Goal: Task Accomplishment & Management: Use online tool/utility

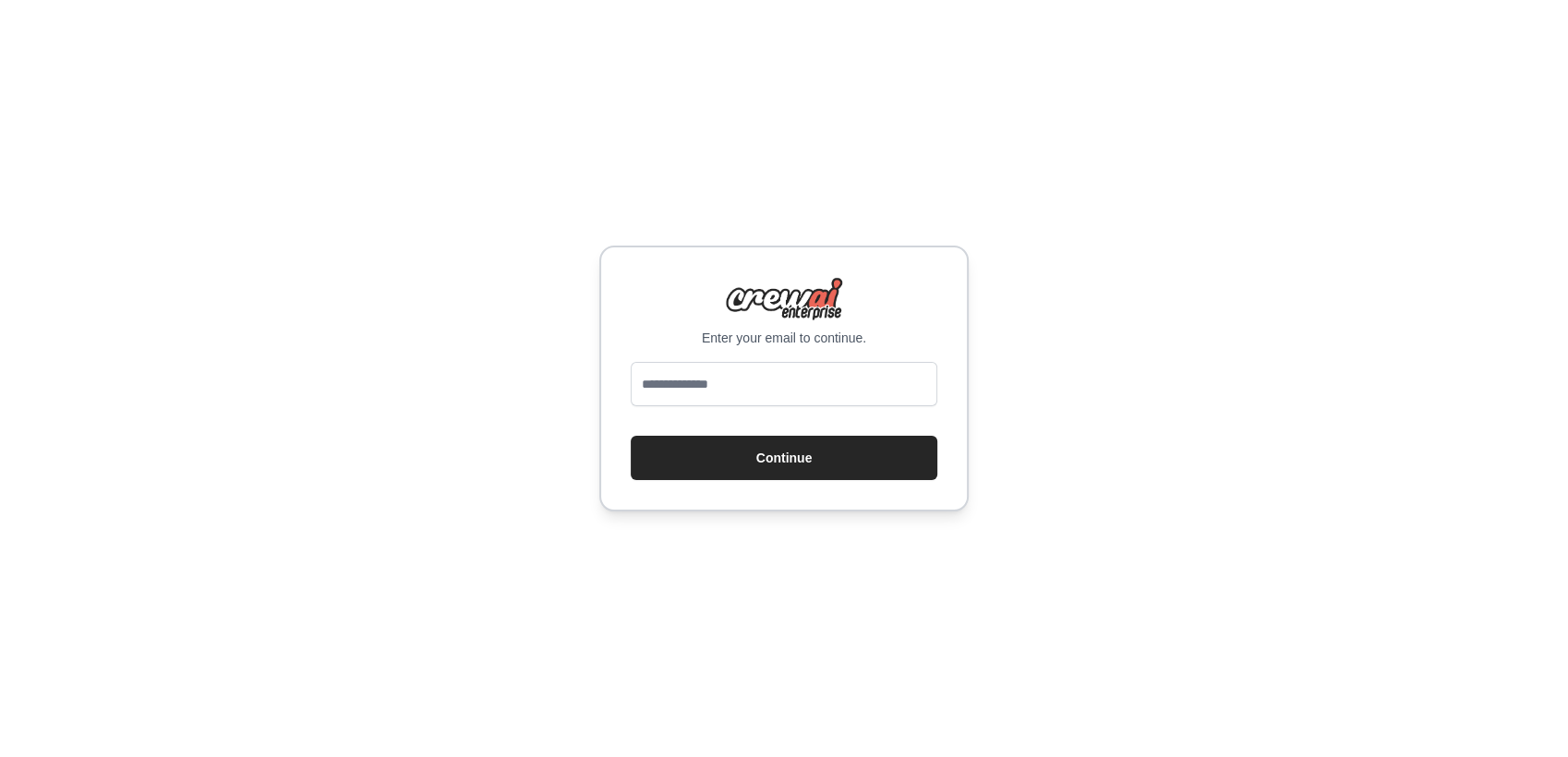
type input "**********"
click at [763, 462] on button "Continue" at bounding box center [784, 458] width 306 height 44
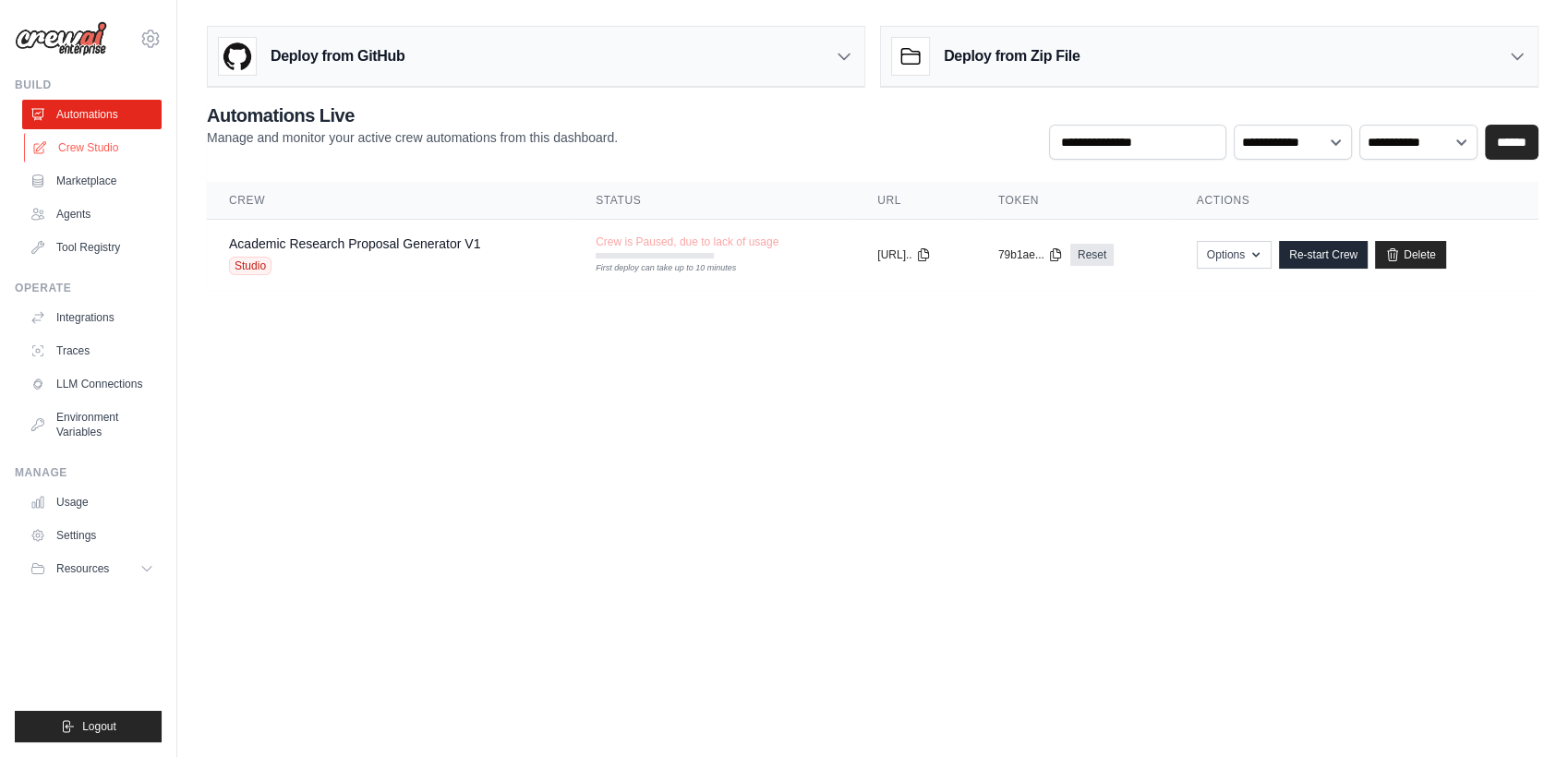
click at [83, 151] on link "Crew Studio" at bounding box center [94, 148] width 140 height 30
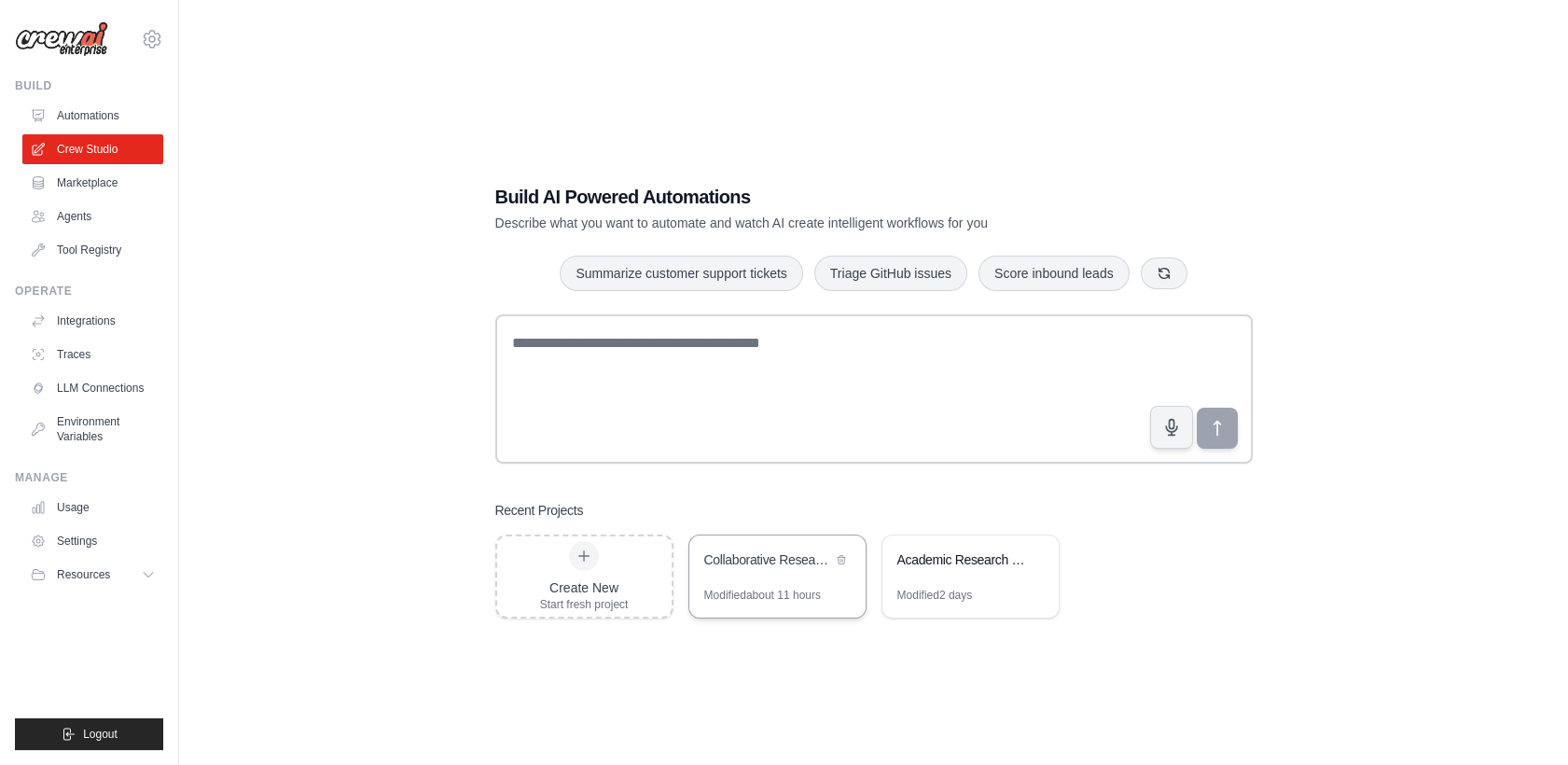
click at [726, 581] on div "Collaborative Research Proposal Writing System" at bounding box center [777, 561] width 176 height 53
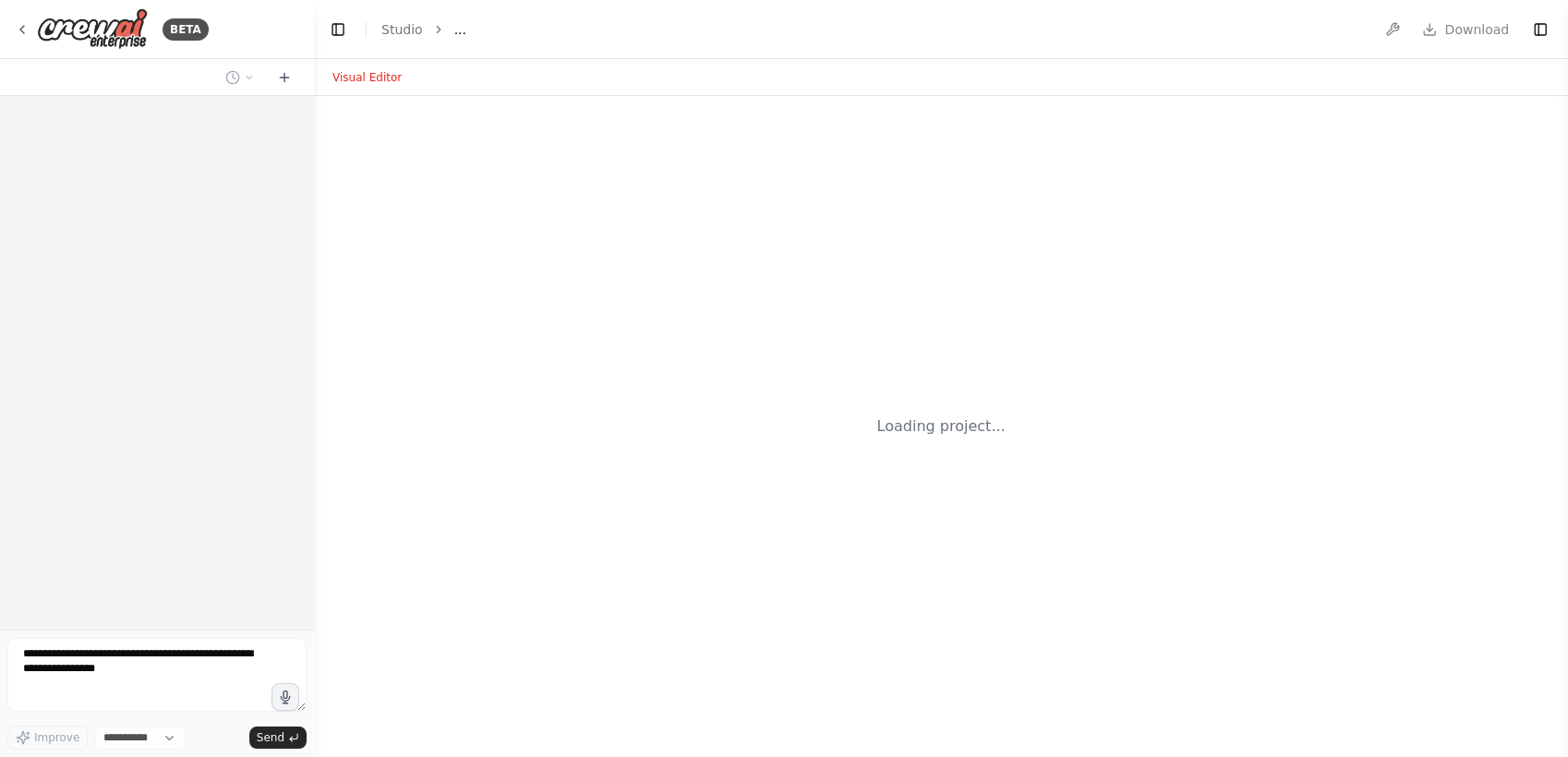
select select "****"
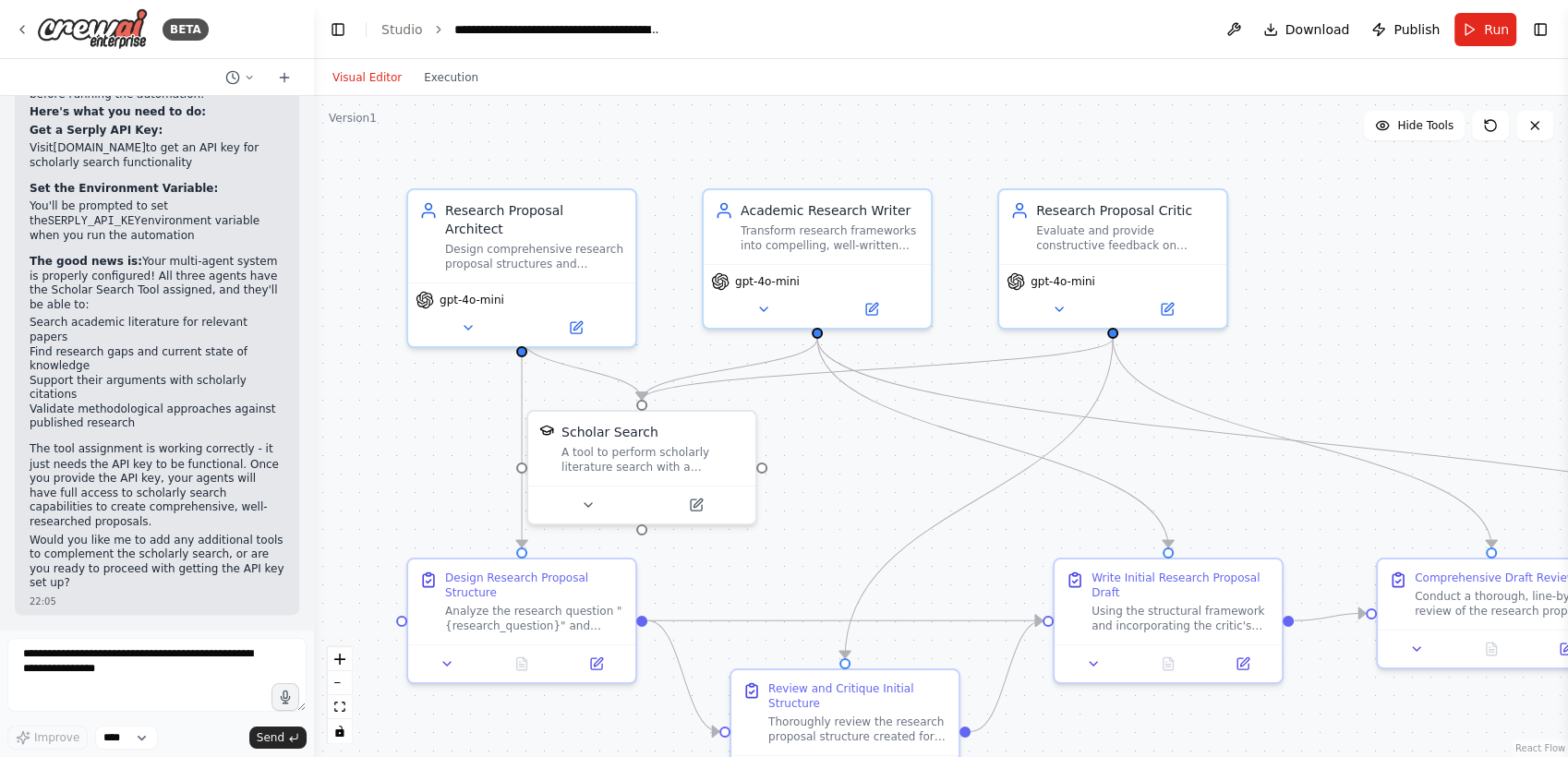
scroll to position [3135, 0]
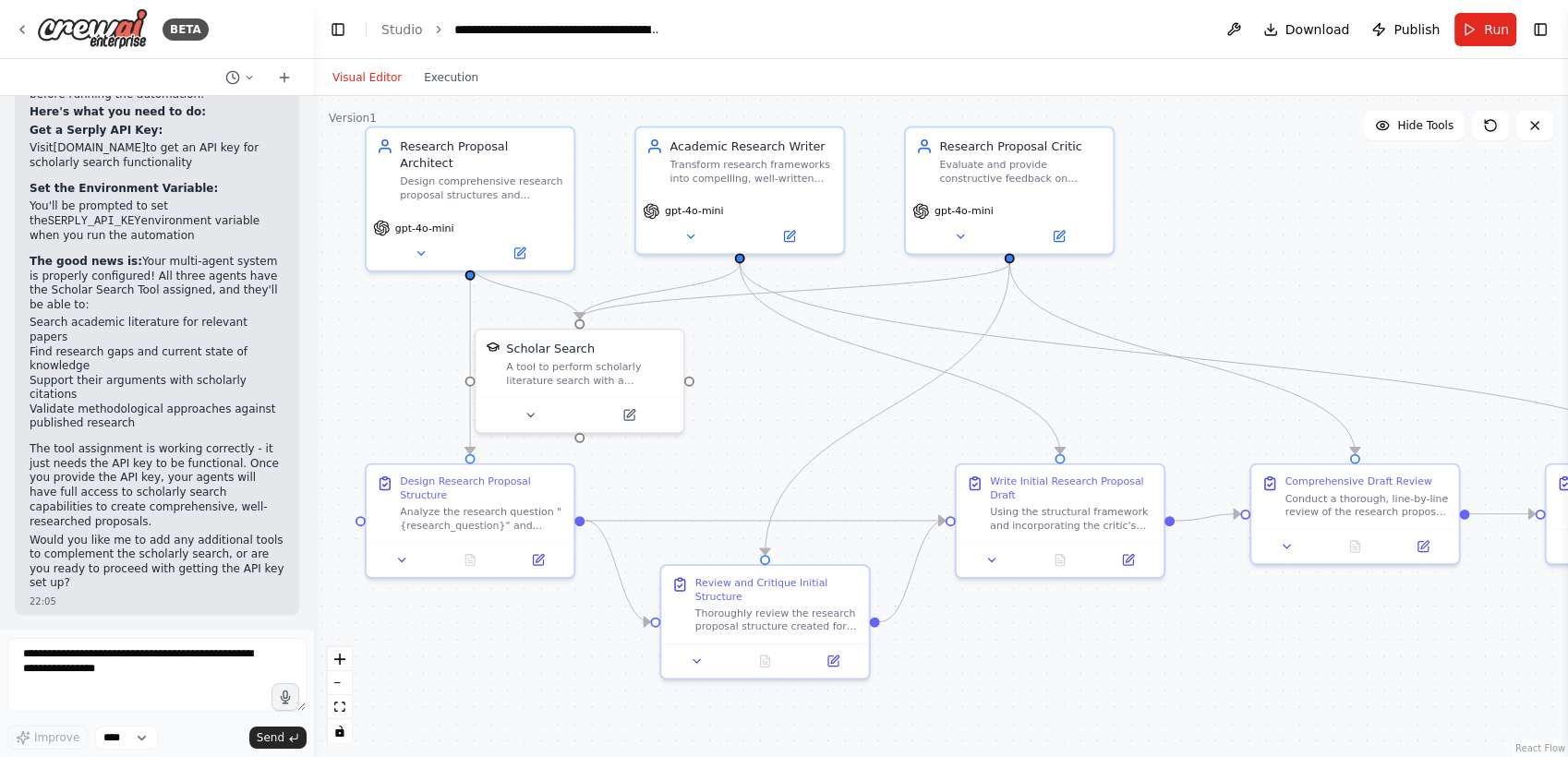
drag, startPoint x: 901, startPoint y: 485, endPoint x: 812, endPoint y: 396, distance: 125.9
click at [812, 396] on div ".deletable-edge-delete-btn { width: 20px; height: 20px; border: 0px solid #ffff…" at bounding box center [941, 427] width 1254 height 662
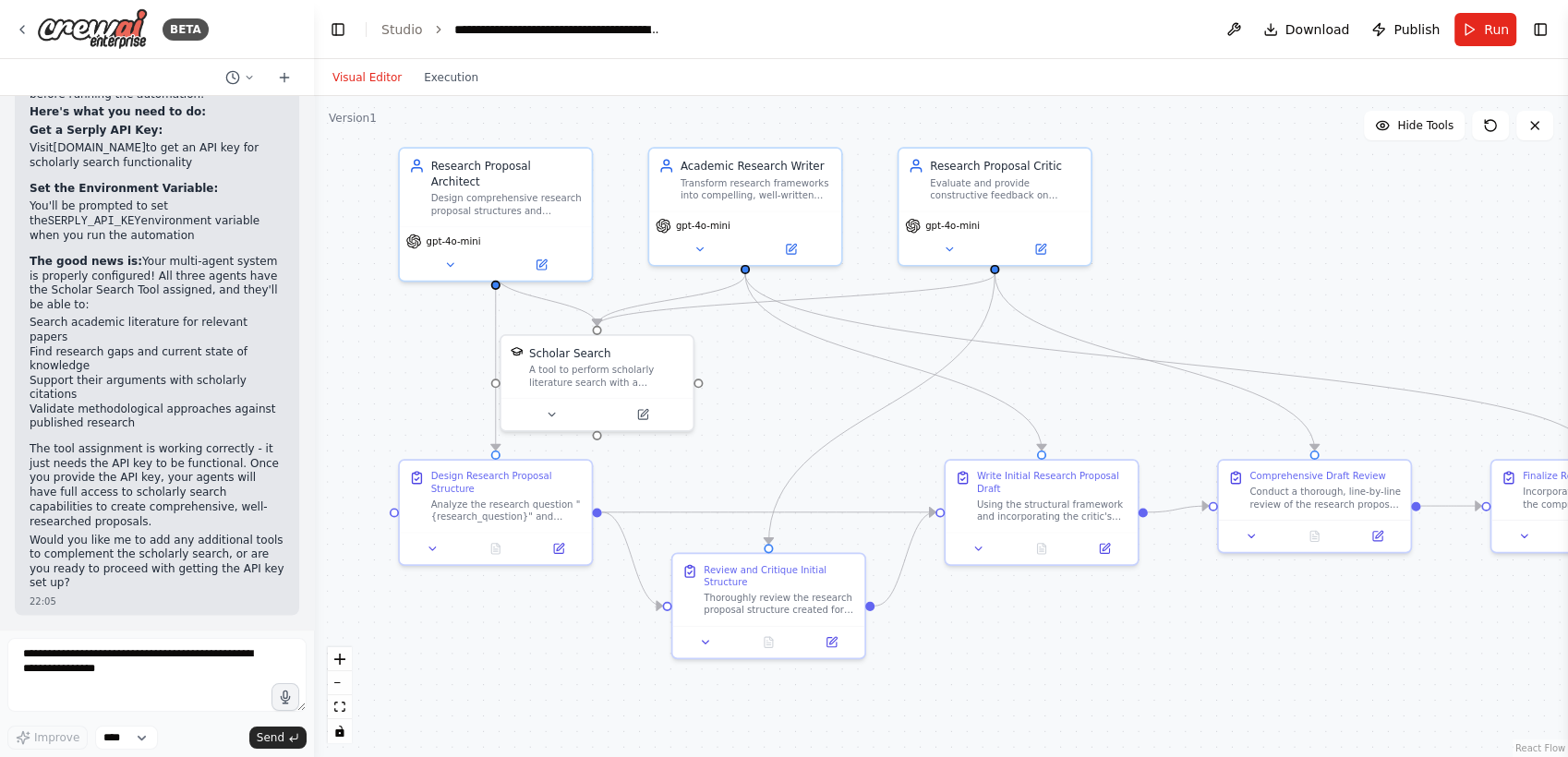
drag, startPoint x: 1277, startPoint y: 604, endPoint x: 1204, endPoint y: 584, distance: 75.7
click at [1204, 584] on div ".deletable-edge-delete-btn { width: 20px; height: 20px; border: 0px solid #ffff…" at bounding box center [941, 427] width 1254 height 662
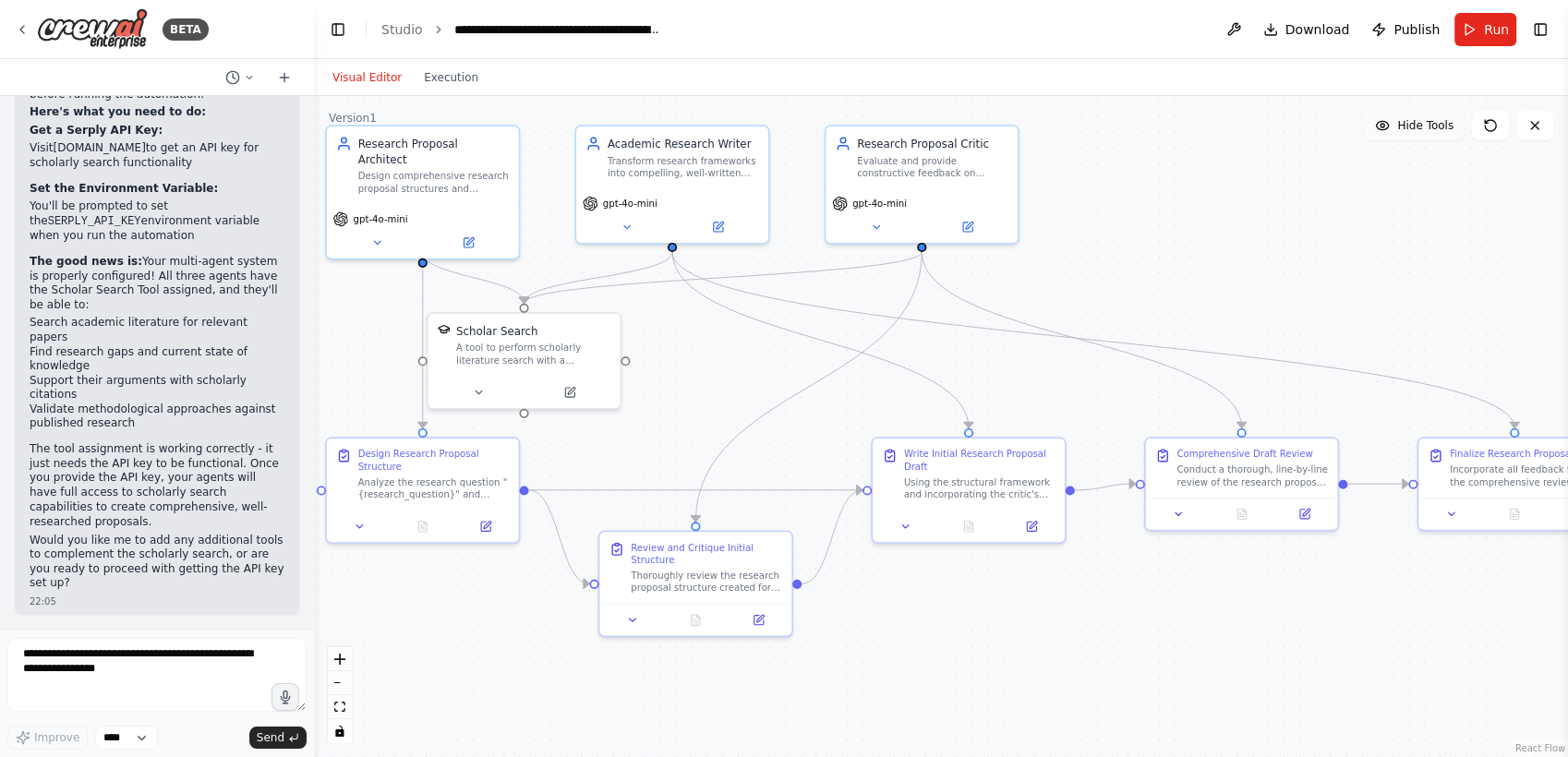
click at [1390, 130] on button "Hide Tools" at bounding box center [1413, 126] width 100 height 30
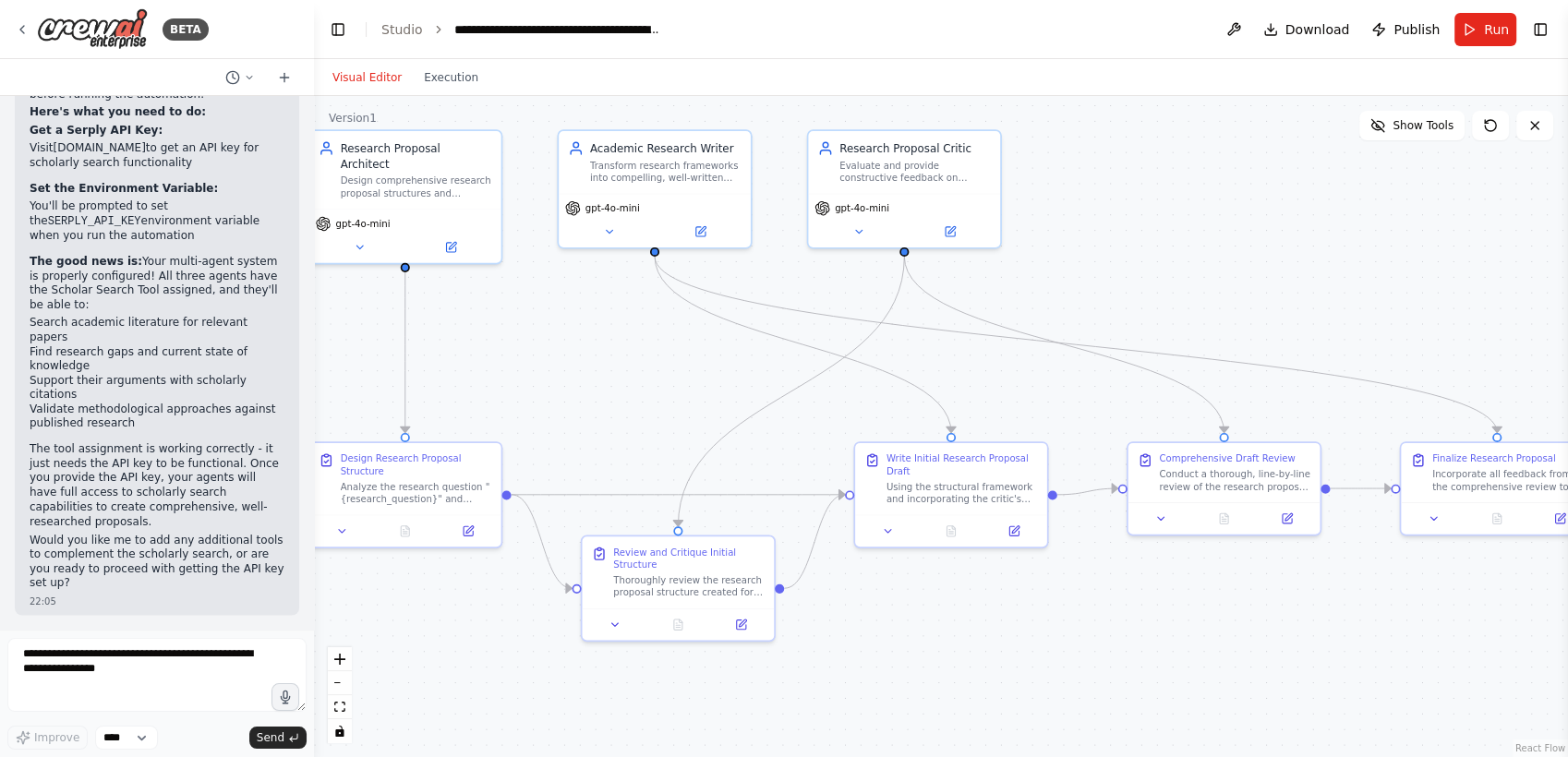
drag, startPoint x: 1185, startPoint y: 240, endPoint x: 1167, endPoint y: 244, distance: 18.4
click at [1167, 244] on div ".deletable-edge-delete-btn { width: 20px; height: 20px; border: 0px solid #ffff…" at bounding box center [941, 427] width 1254 height 662
click at [1404, 134] on button "Show Tools" at bounding box center [1411, 126] width 105 height 30
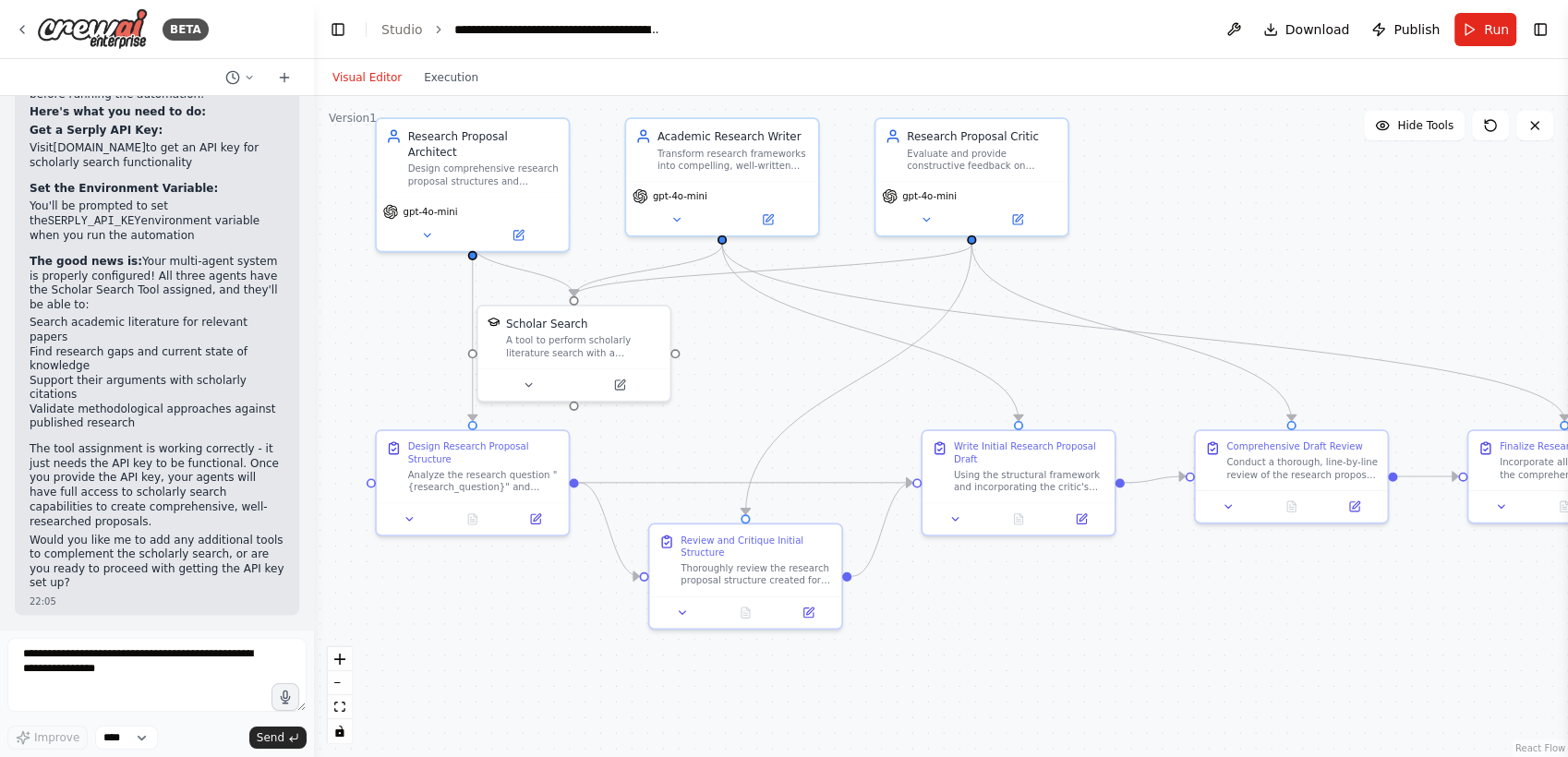
drag, startPoint x: 1269, startPoint y: 226, endPoint x: 1339, endPoint y: 216, distance: 70.7
click at [1339, 216] on div ".deletable-edge-delete-btn { width: 20px; height: 20px; border: 0px solid #ffff…" at bounding box center [941, 427] width 1254 height 662
click at [536, 382] on button at bounding box center [529, 381] width 88 height 19
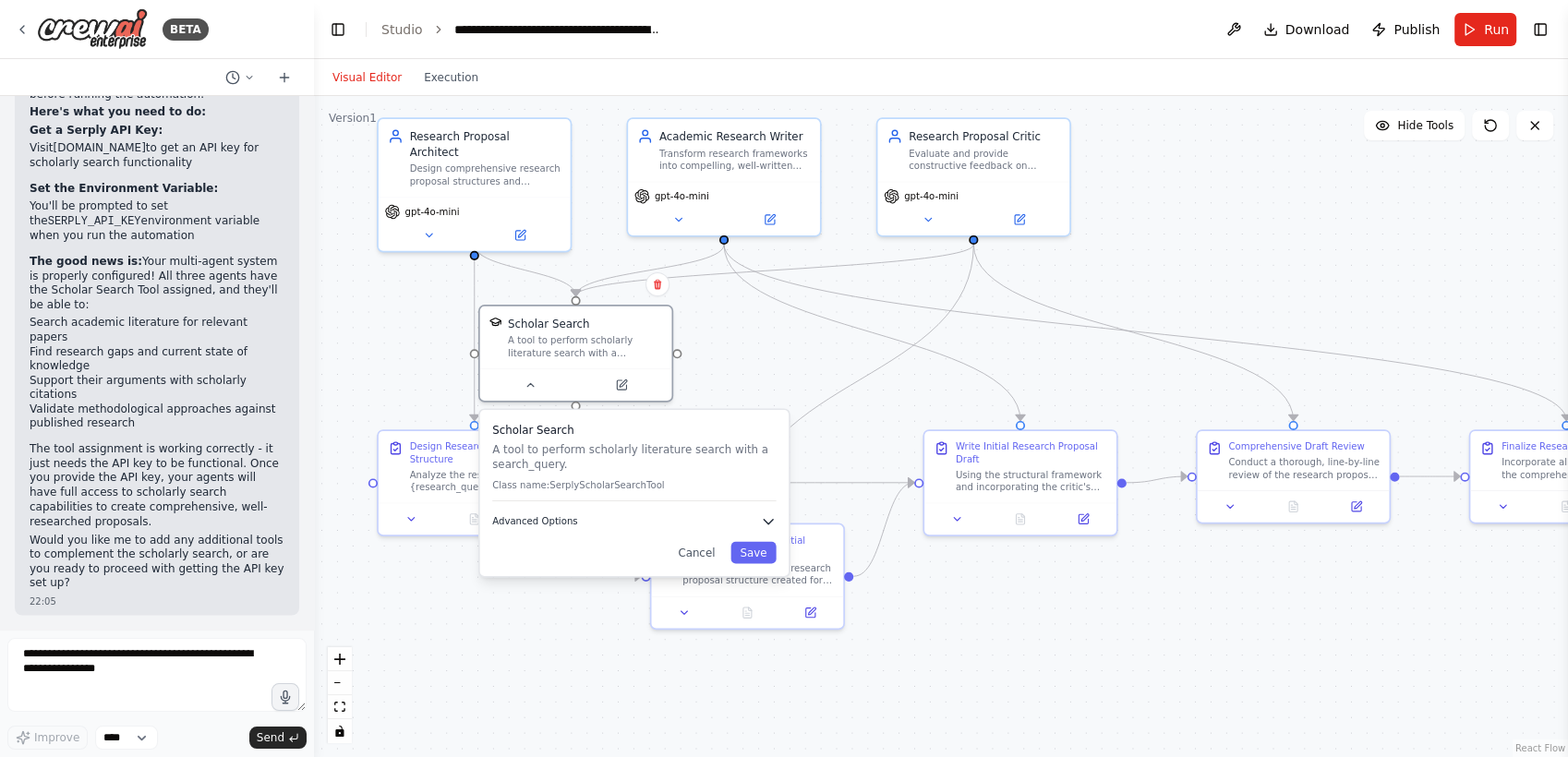
click at [765, 520] on icon "button" at bounding box center [768, 522] width 9 height 5
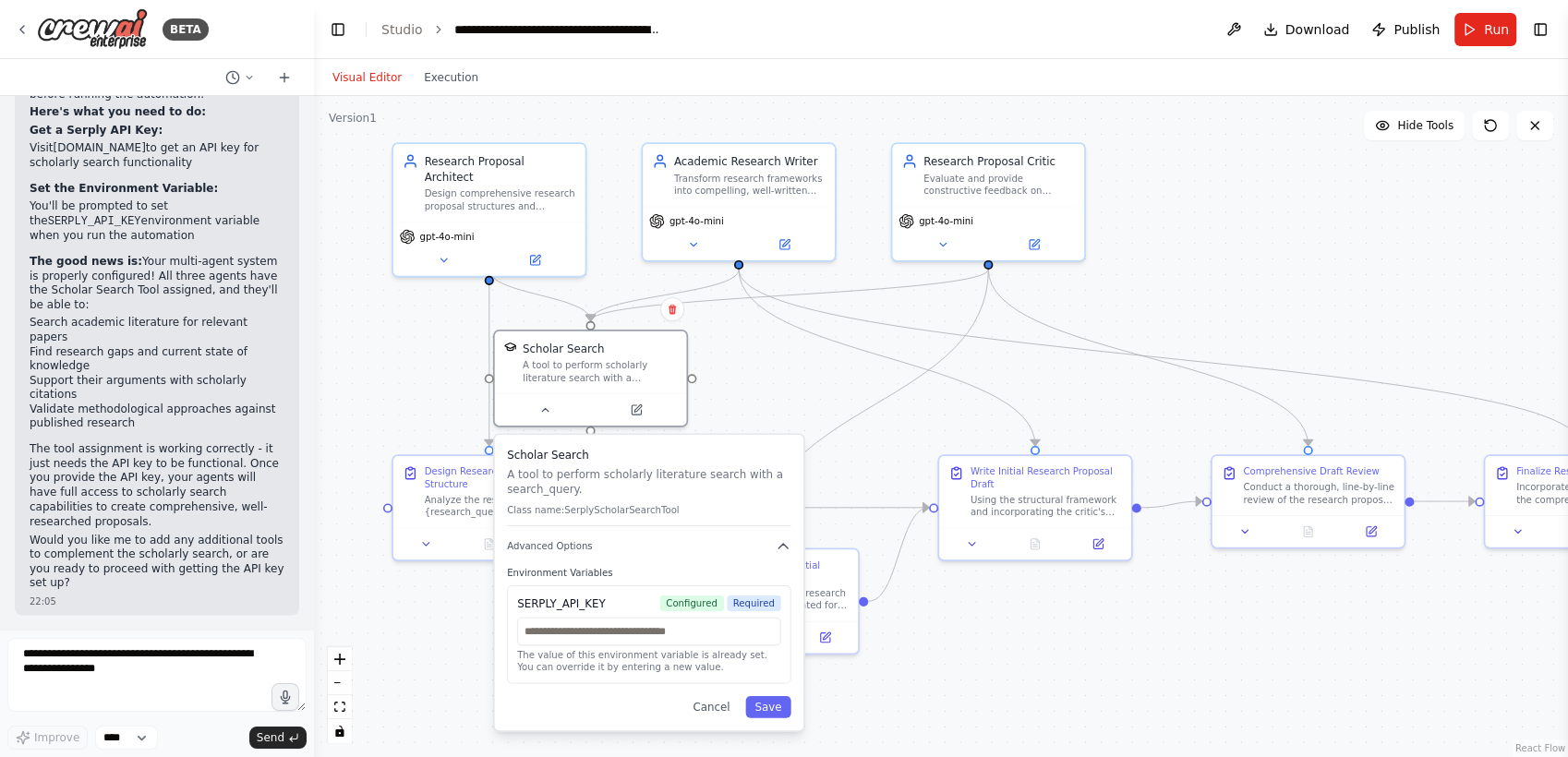
drag, startPoint x: 702, startPoint y: 383, endPoint x: 716, endPoint y: 407, distance: 27.8
click at [716, 407] on div ".deletable-edge-delete-btn { width: 20px; height: 20px; border: 0px solid #ffff…" at bounding box center [941, 427] width 1254 height 662
click at [714, 710] on button "Cancel" at bounding box center [710, 705] width 55 height 23
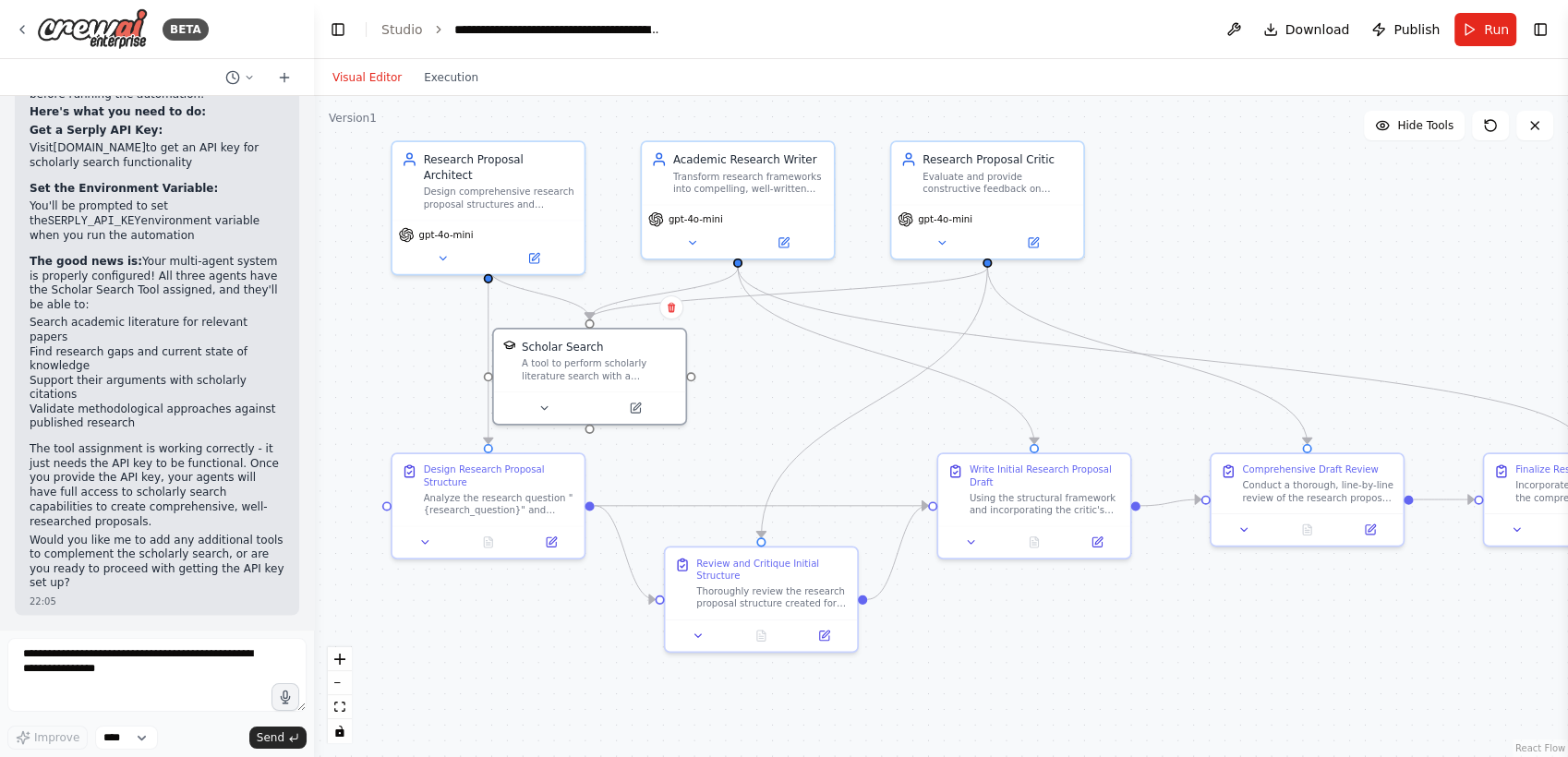
click at [762, 418] on div ".deletable-edge-delete-btn { width: 20px; height: 20px; border: 0px solid #ffff…" at bounding box center [941, 427] width 1254 height 662
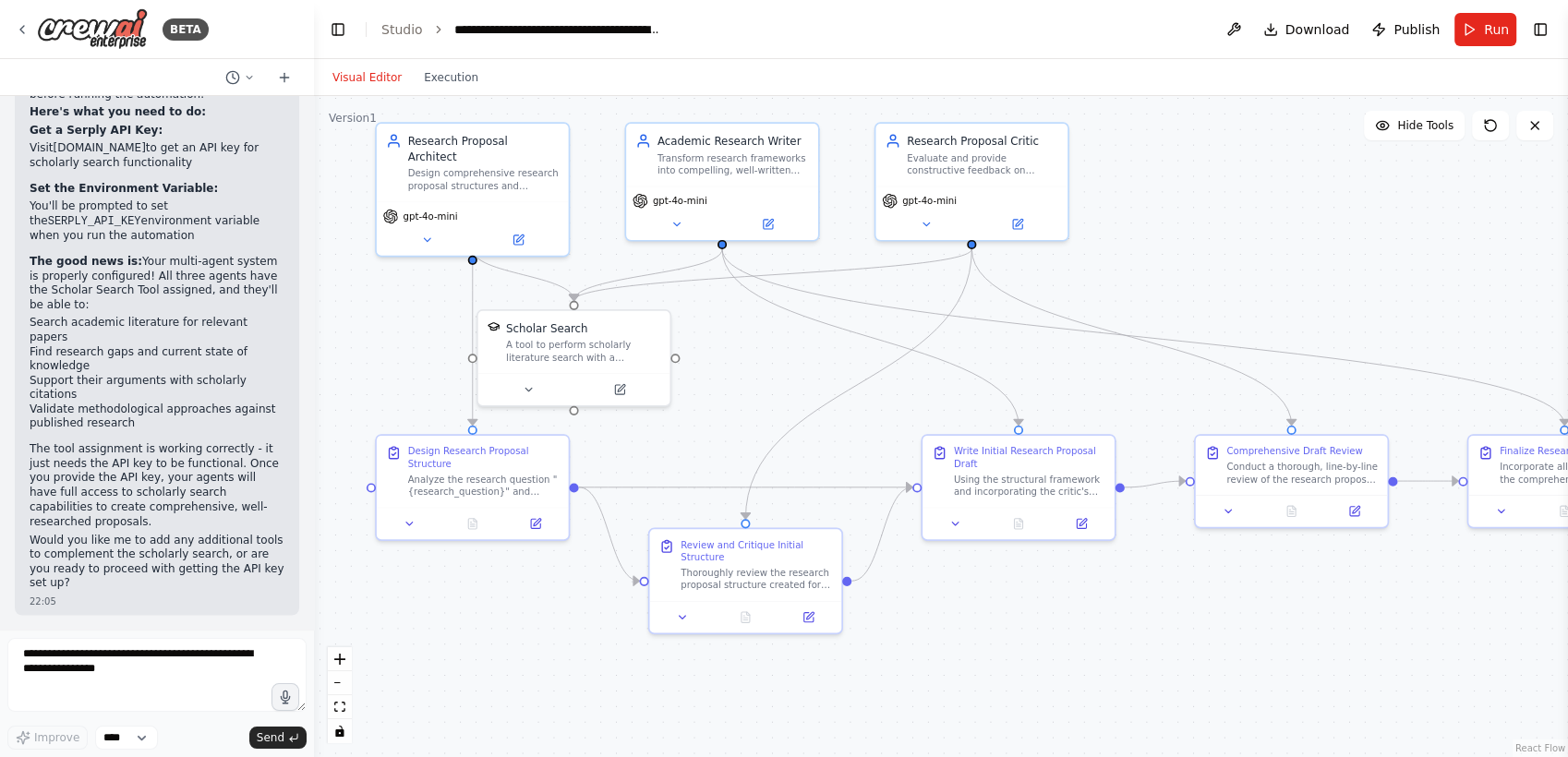
drag, startPoint x: 762, startPoint y: 418, endPoint x: 742, endPoint y: 395, distance: 30.5
click at [742, 395] on div ".deletable-edge-delete-btn { width: 20px; height: 20px; border: 0px solid #ffff…" at bounding box center [941, 427] width 1254 height 662
click at [510, 225] on button at bounding box center [513, 231] width 88 height 19
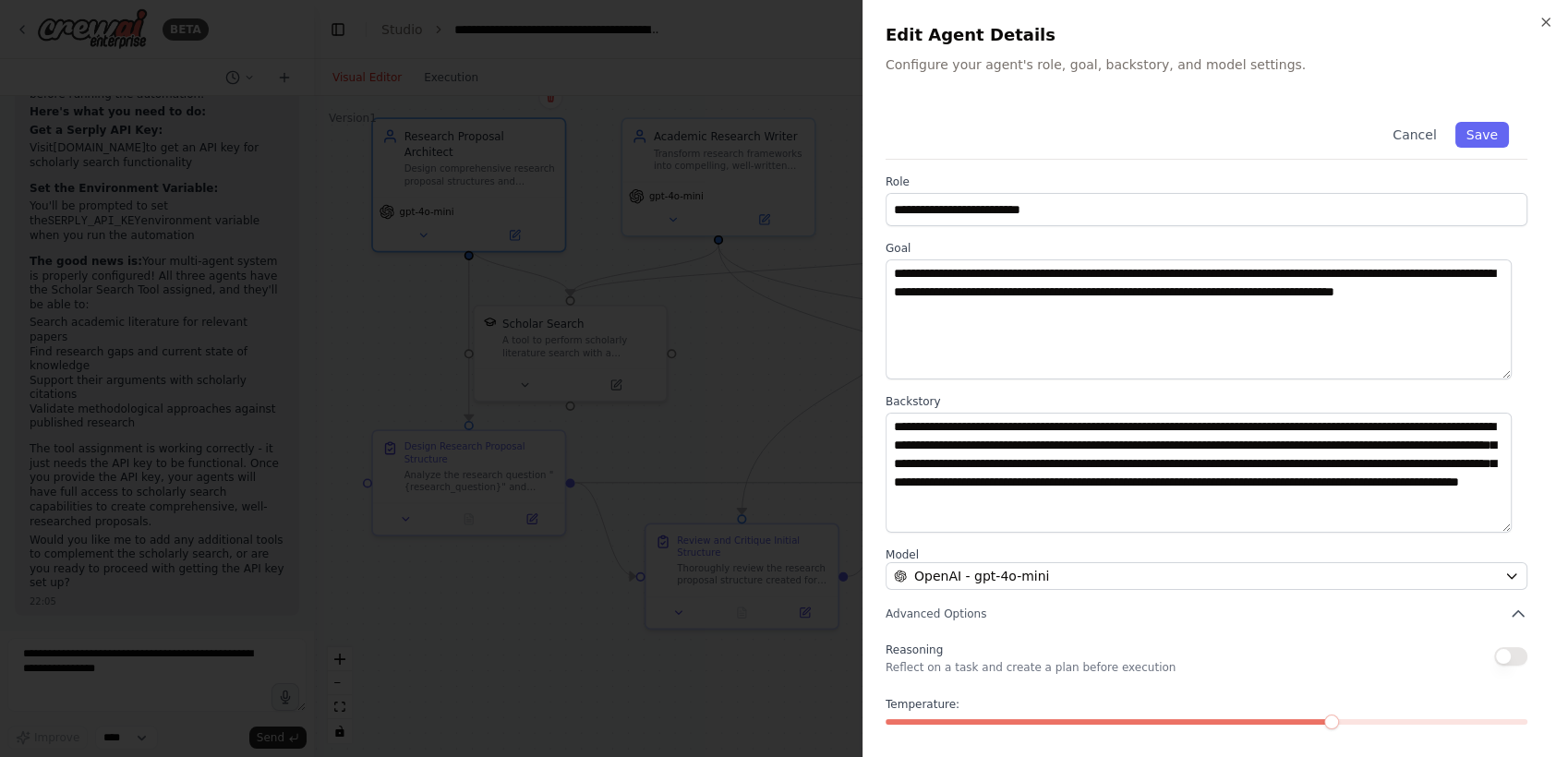
scroll to position [78, 0]
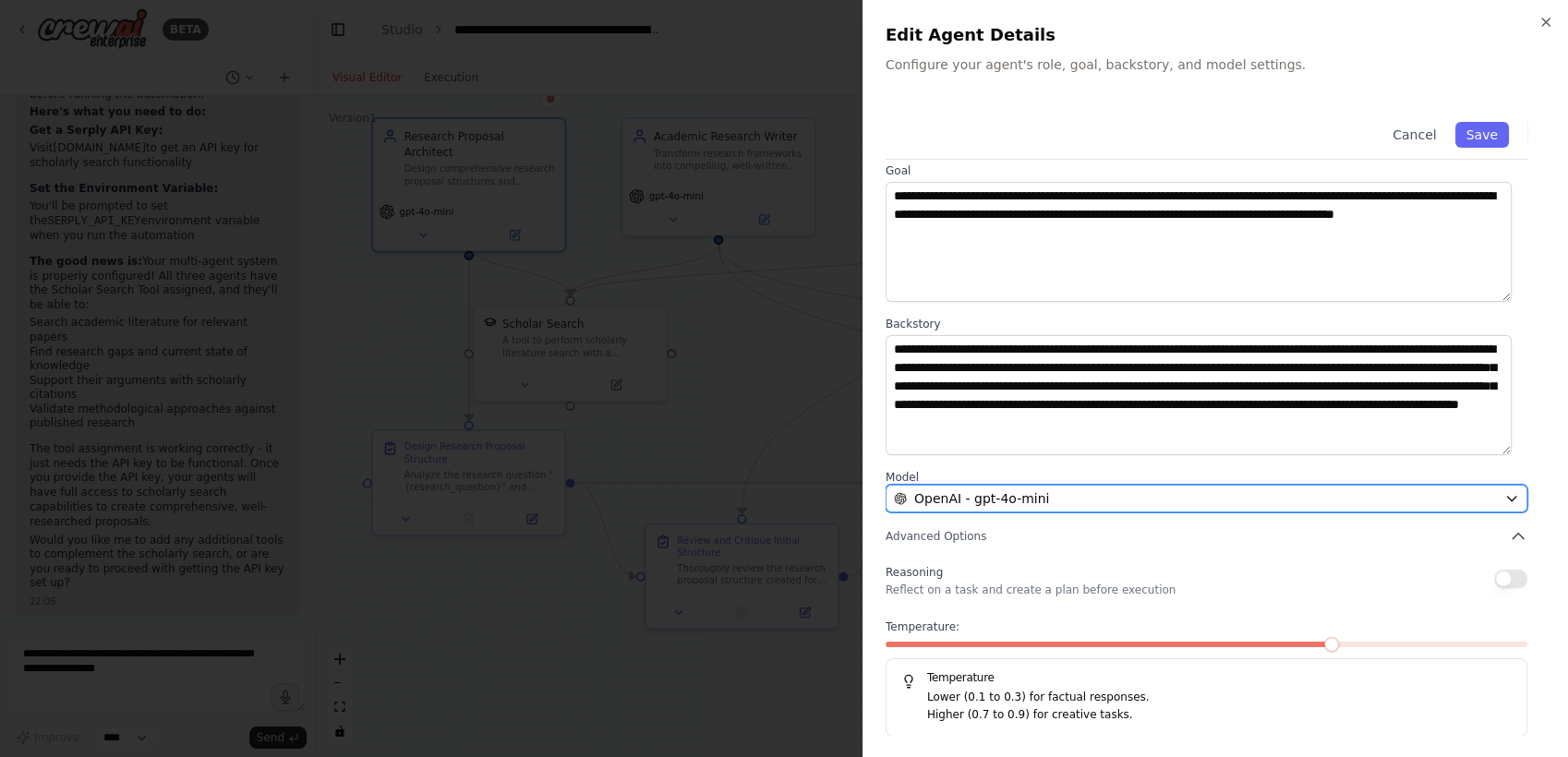
click at [990, 496] on span "OpenAI - gpt-4o-mini" at bounding box center [981, 498] width 135 height 19
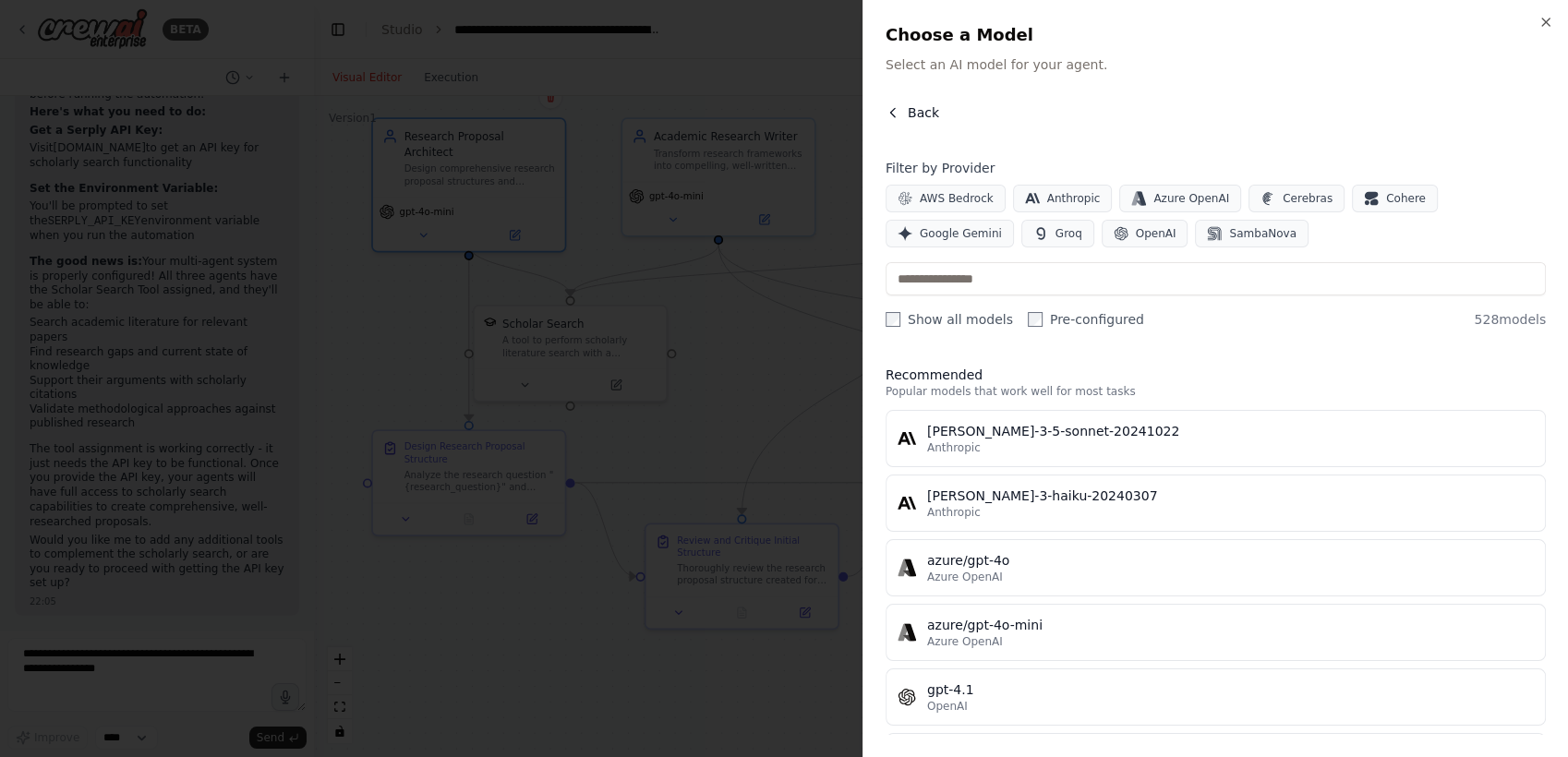
click at [915, 113] on span "Back" at bounding box center [923, 112] width 31 height 19
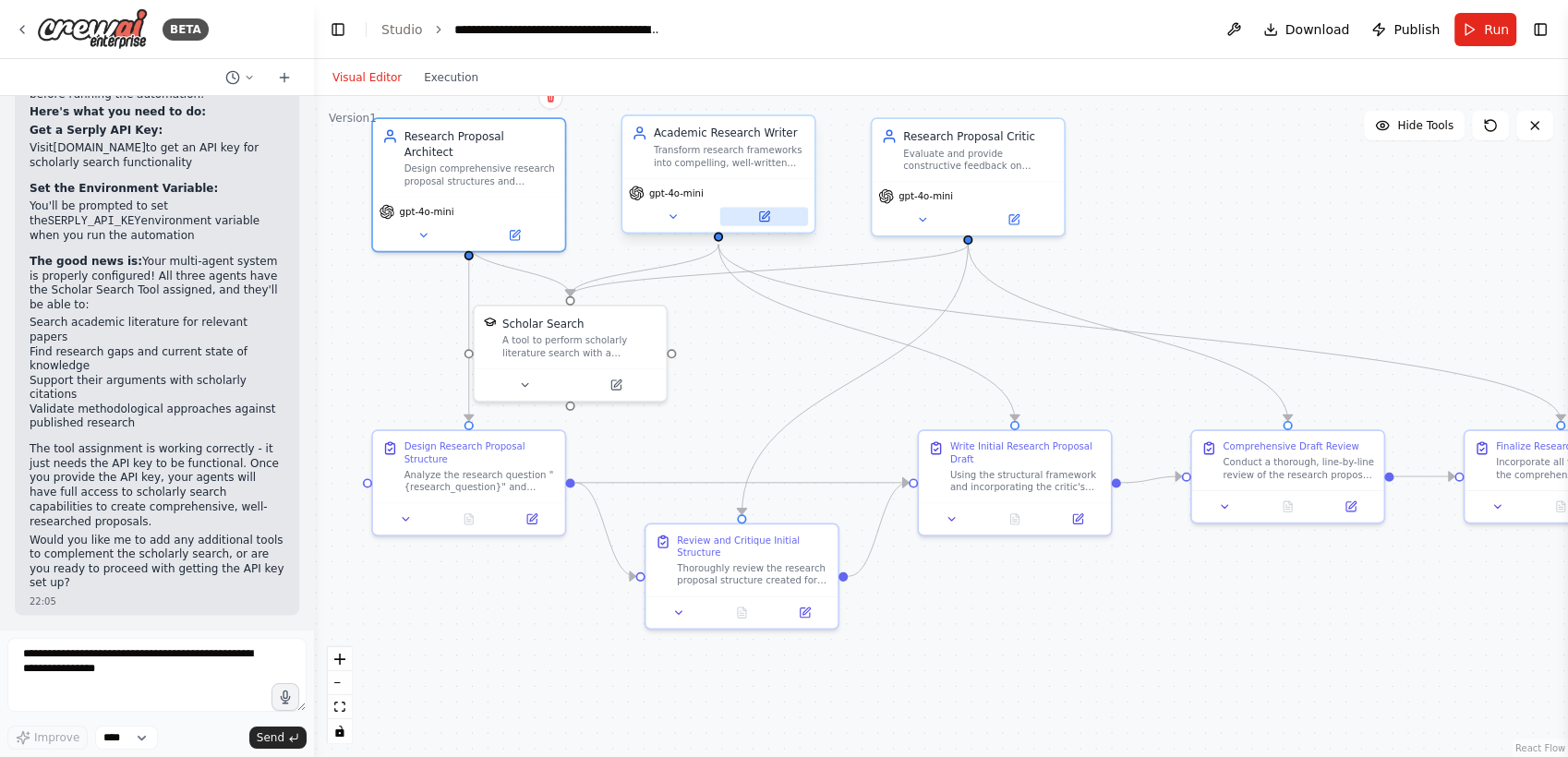
click at [769, 216] on icon at bounding box center [764, 217] width 13 height 13
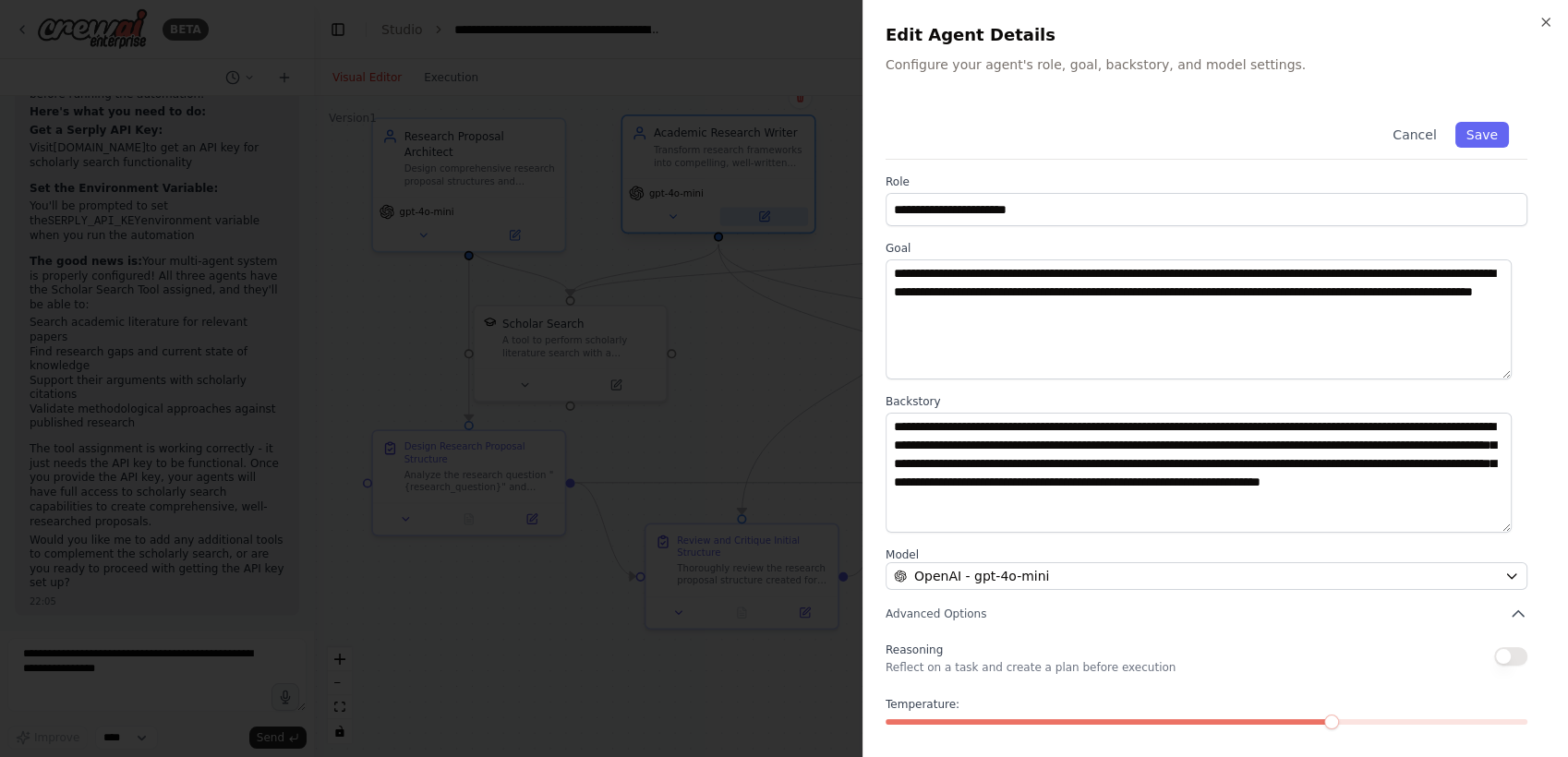
click at [769, 216] on div at bounding box center [784, 378] width 1568 height 757
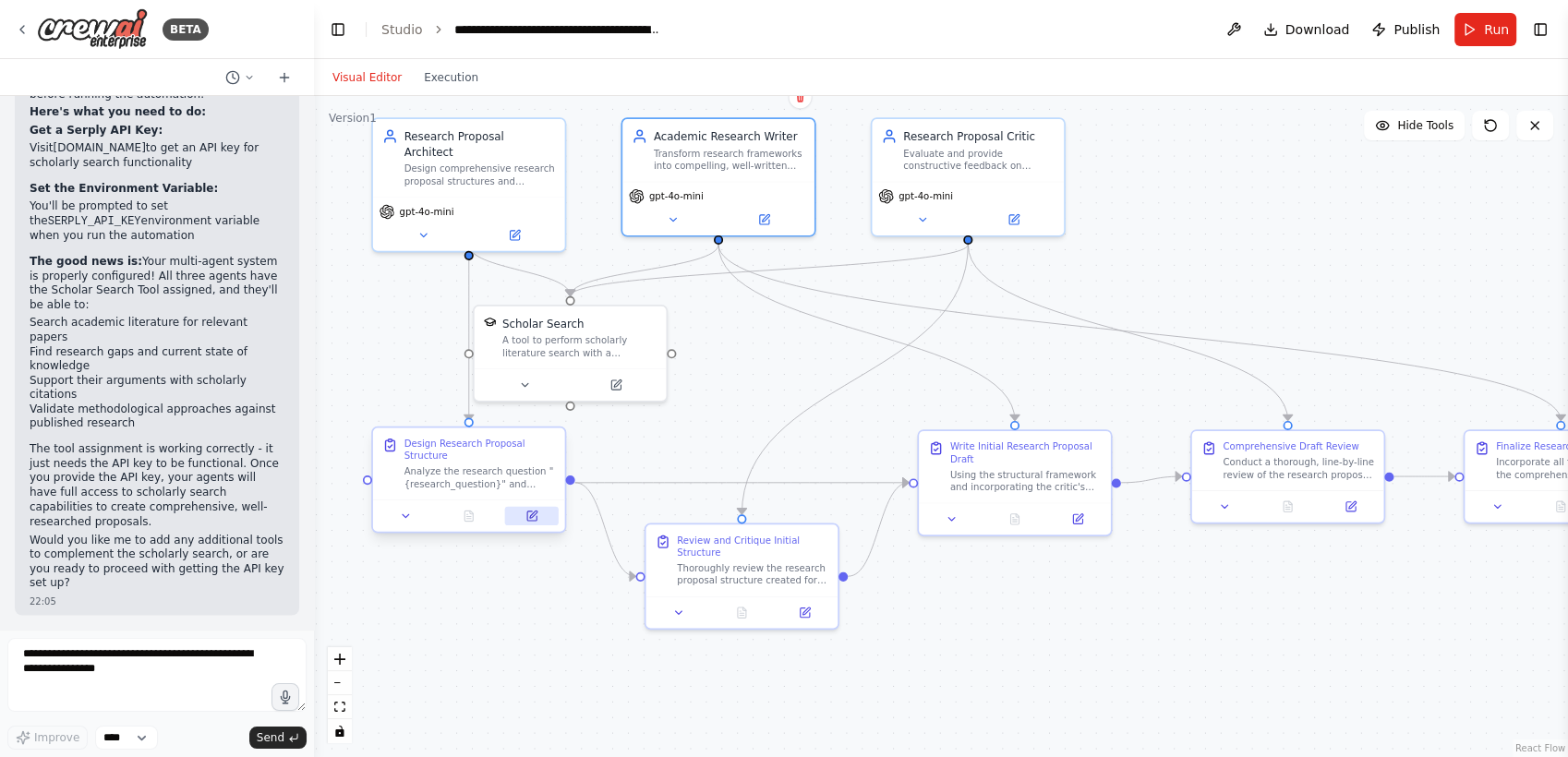
click at [535, 524] on button at bounding box center [532, 516] width 53 height 19
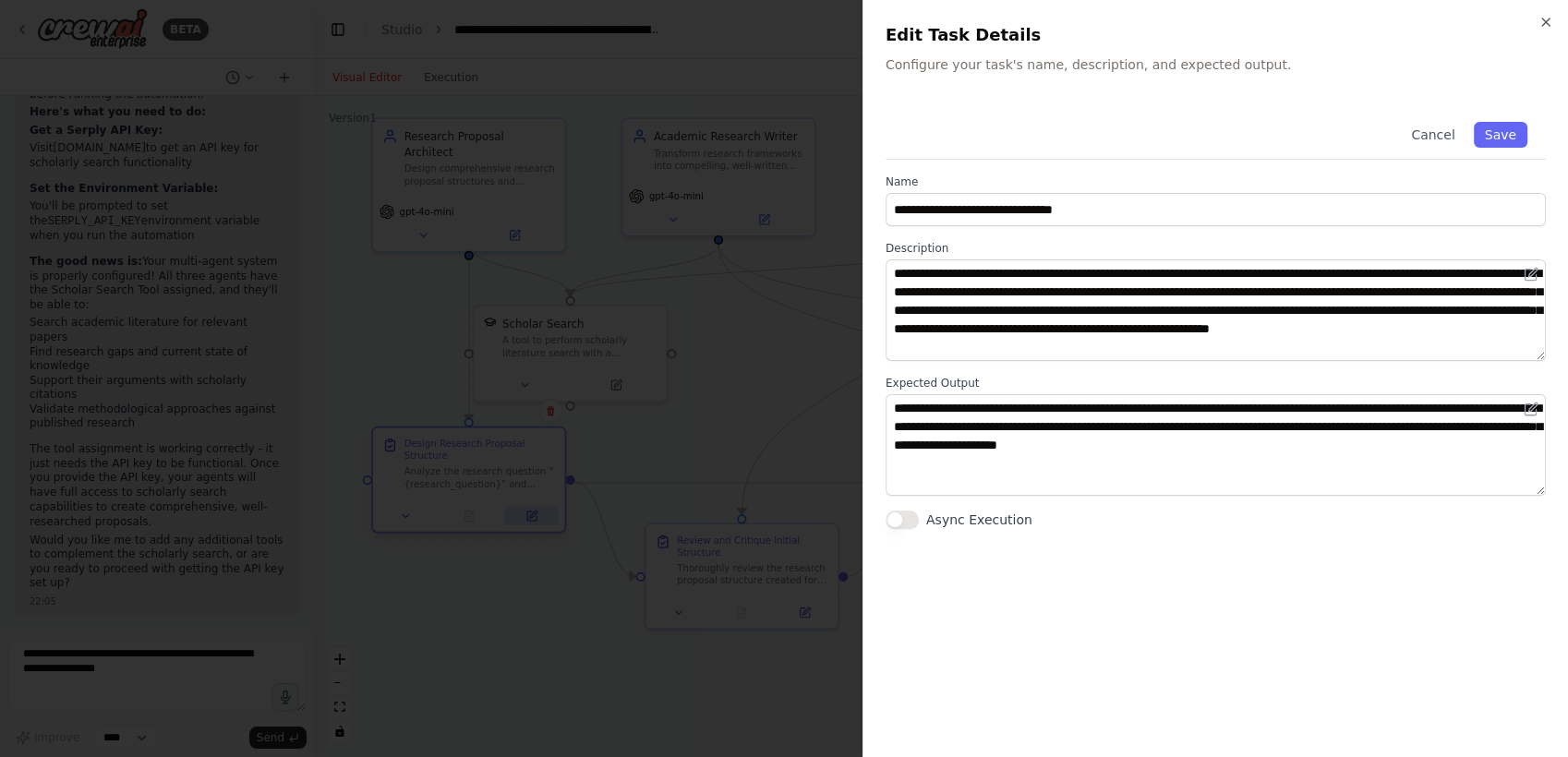
click at [535, 524] on div at bounding box center [784, 378] width 1568 height 757
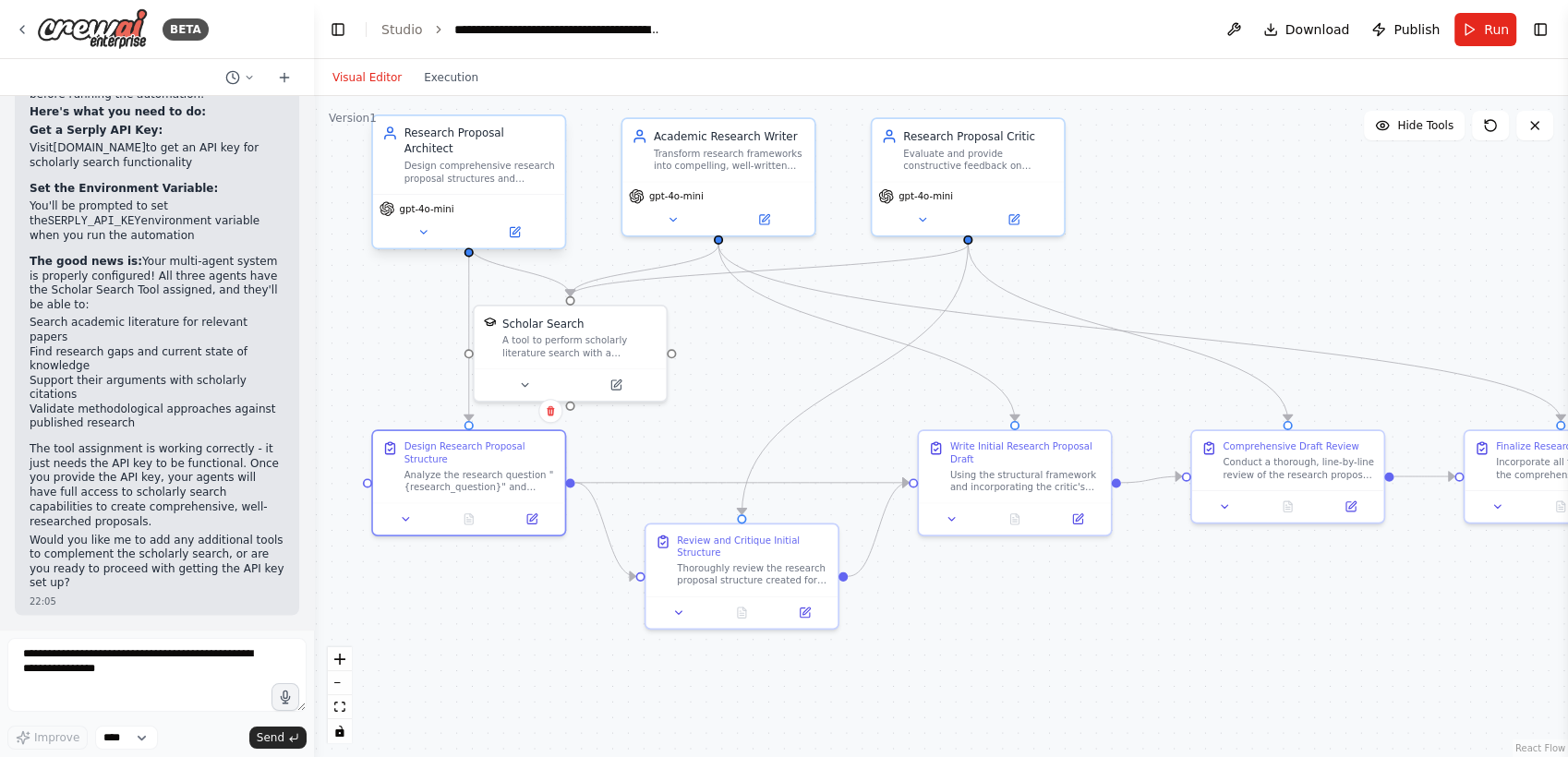
click at [517, 226] on div "gpt-4o-mini" at bounding box center [469, 221] width 192 height 53
click at [516, 224] on button at bounding box center [513, 231] width 88 height 19
click at [522, 523] on button at bounding box center [532, 516] width 53 height 19
click at [531, 512] on icon at bounding box center [532, 516] width 9 height 9
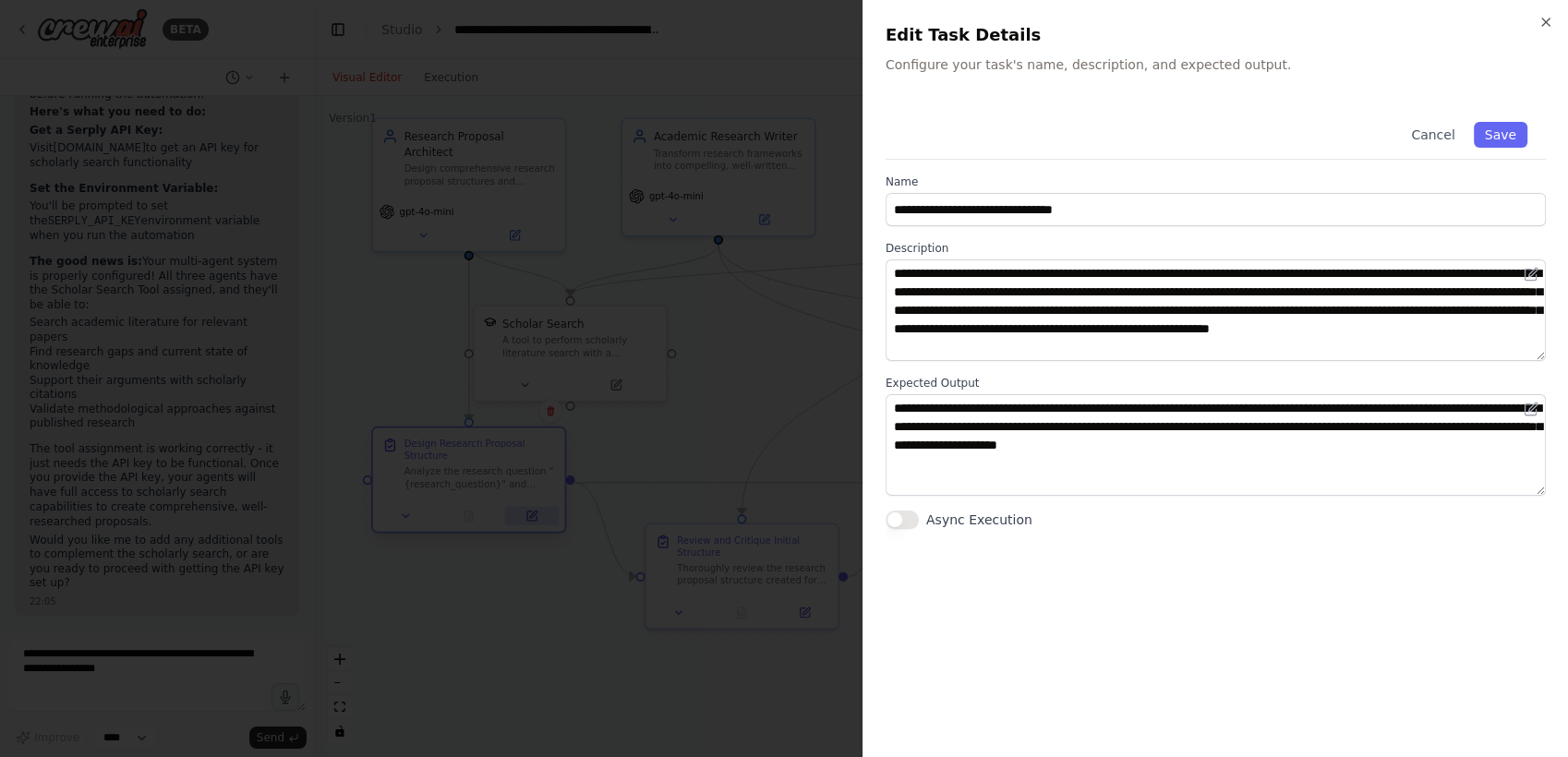
click at [531, 511] on div at bounding box center [784, 378] width 1568 height 757
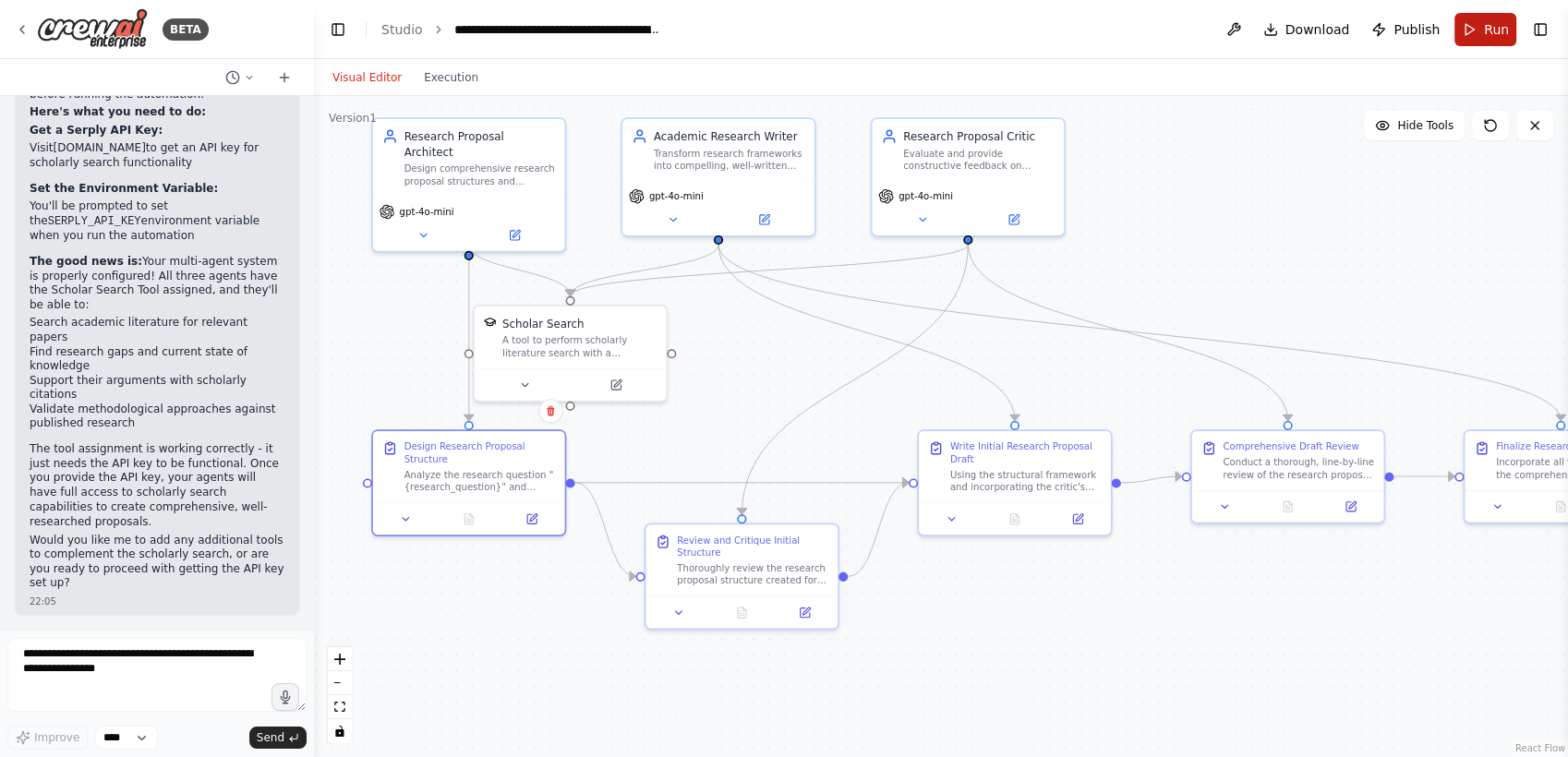
click at [1478, 22] on button "Run" at bounding box center [1484, 30] width 62 height 33
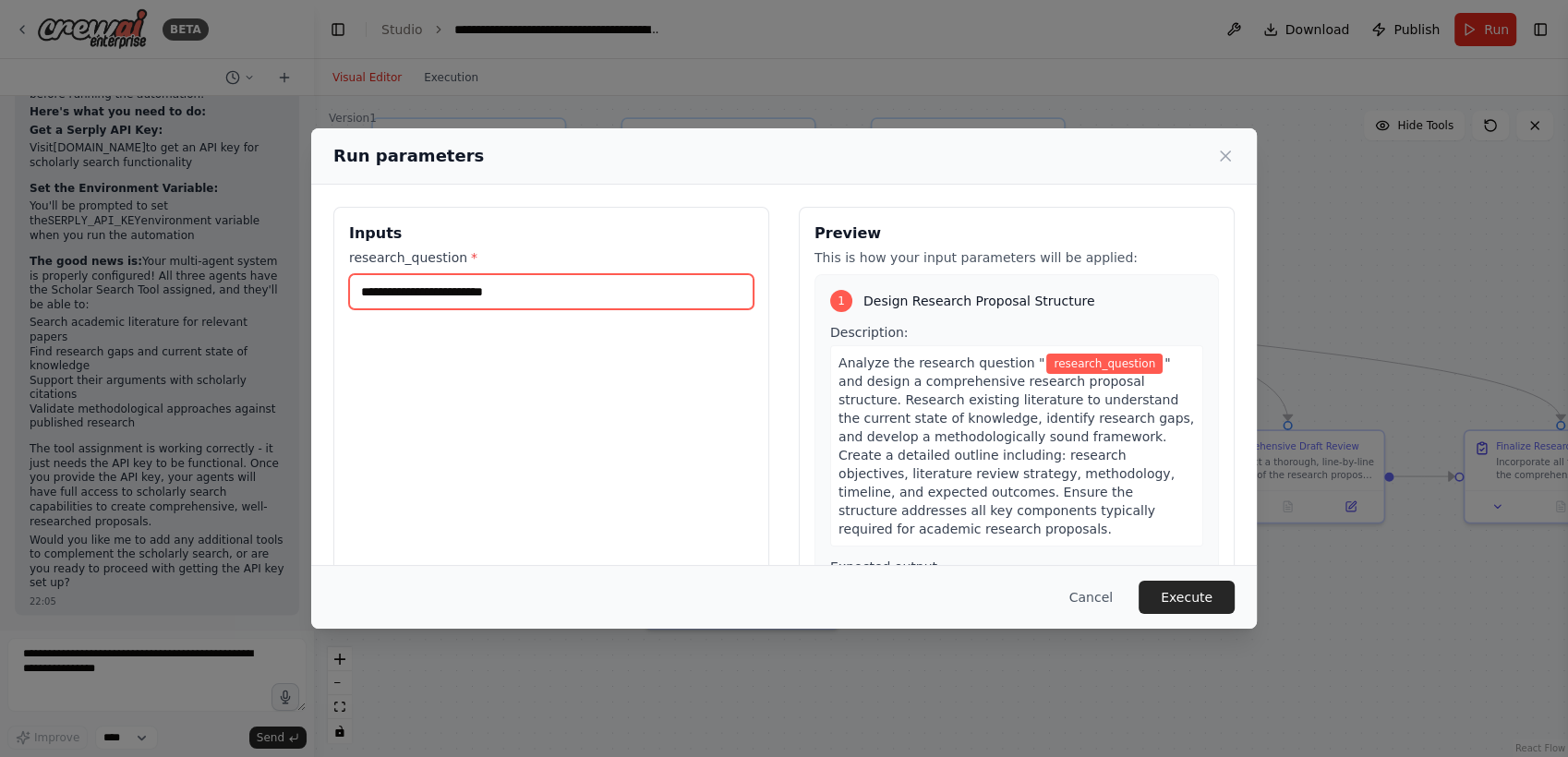
click at [600, 290] on input "research_question *" at bounding box center [551, 292] width 405 height 35
type input "**********"
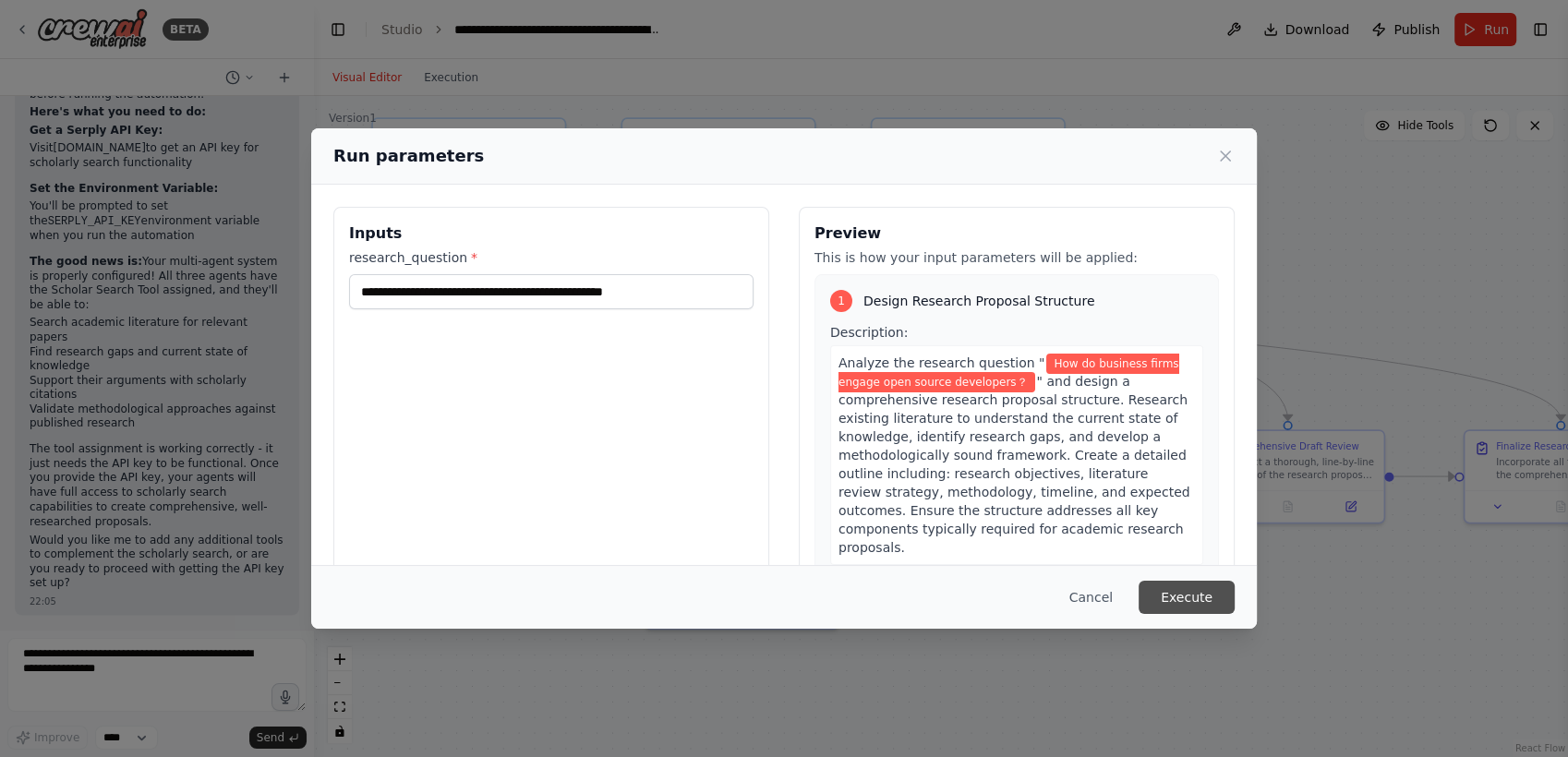
click at [1196, 604] on button "Execute" at bounding box center [1187, 598] width 96 height 33
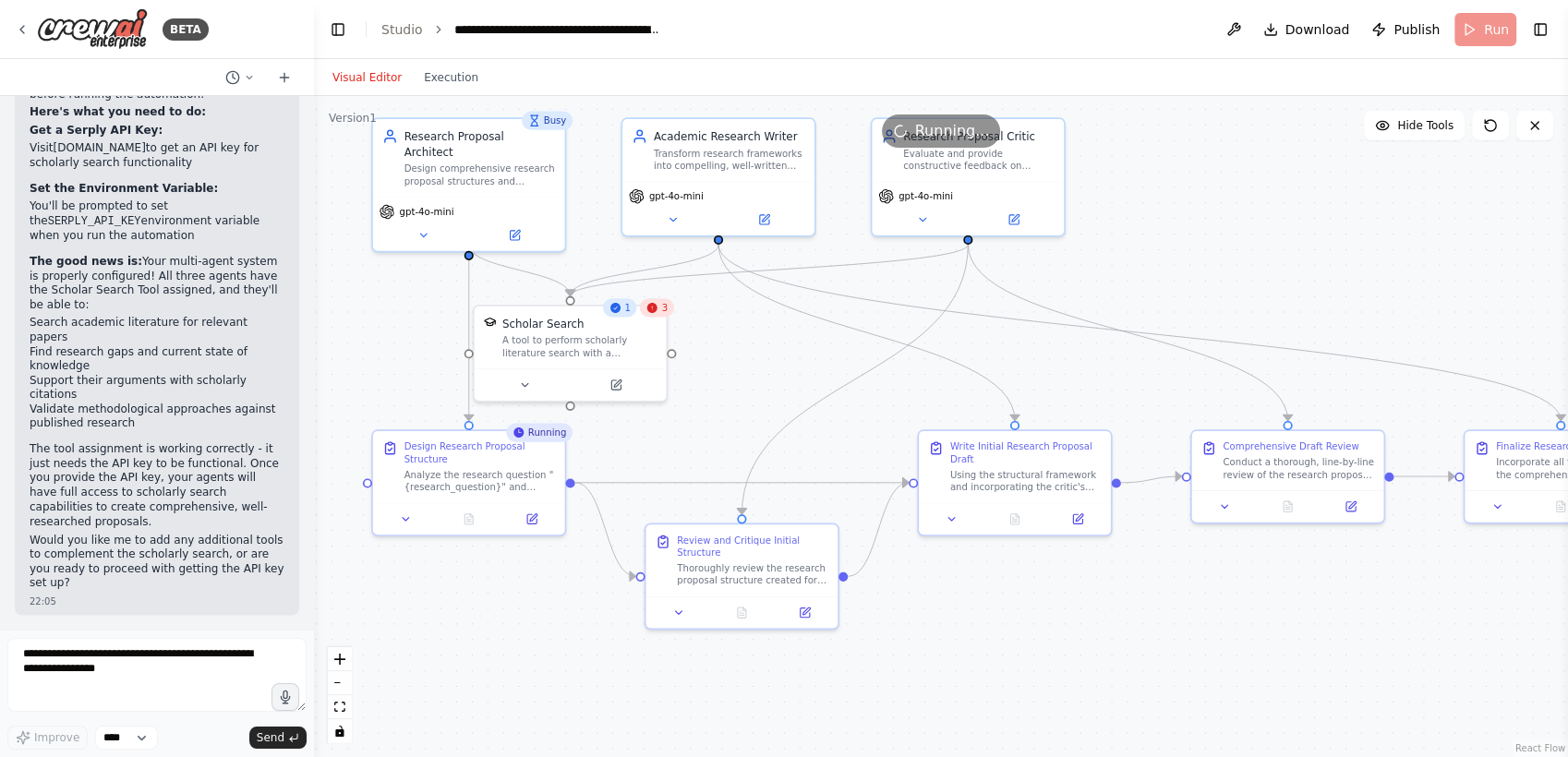
click at [1469, 48] on header "**********" at bounding box center [941, 30] width 1254 height 59
click at [1467, 48] on header "**********" at bounding box center [941, 30] width 1254 height 59
drag, startPoint x: 1467, startPoint y: 48, endPoint x: 1469, endPoint y: 19, distance: 29.1
click at [1469, 19] on header "**********" at bounding box center [941, 30] width 1254 height 59
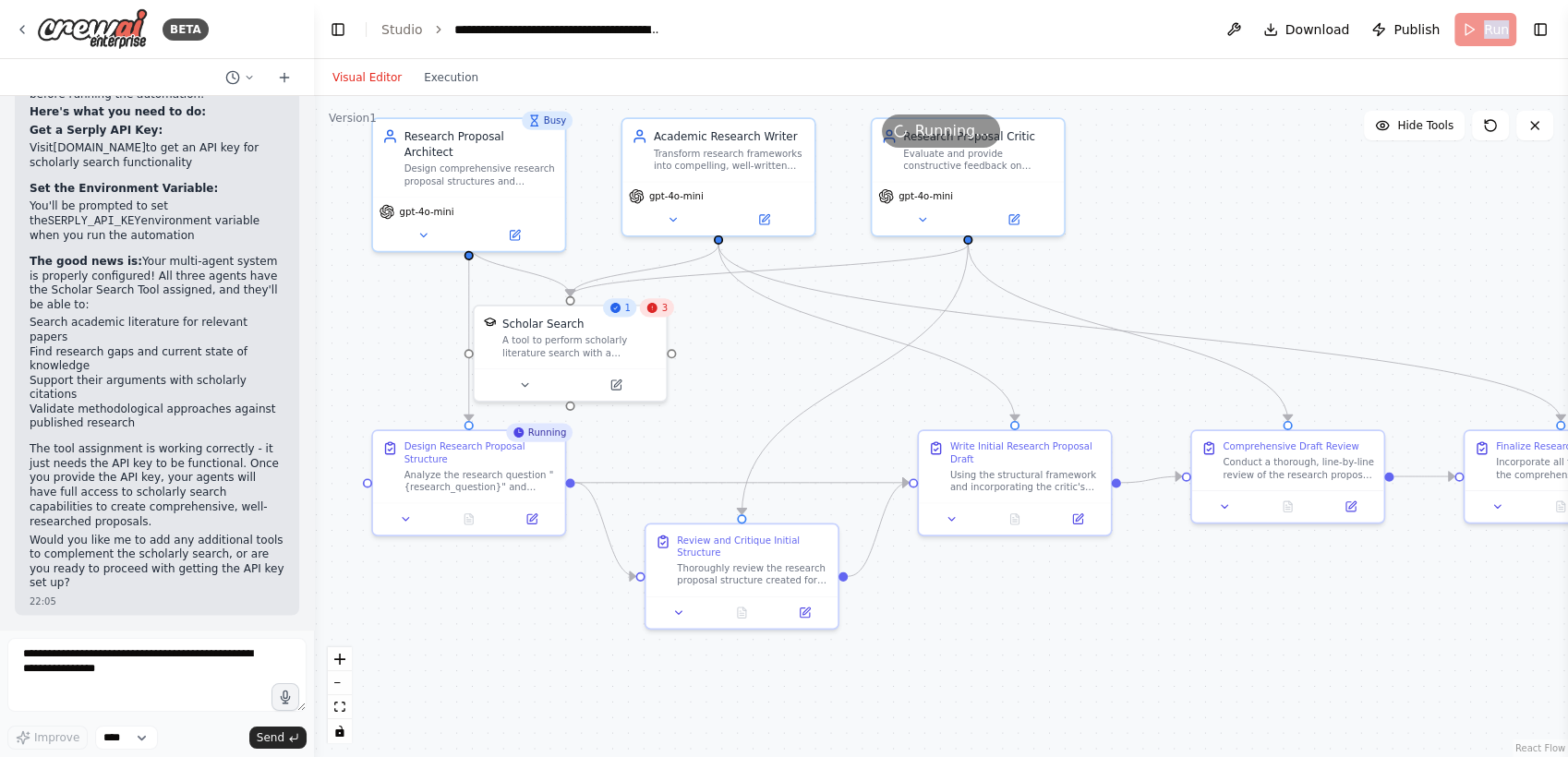
click at [1179, 295] on div ".deletable-edge-delete-btn { width: 20px; height: 20px; border: 0px solid #ffff…" at bounding box center [941, 427] width 1254 height 662
click at [529, 380] on icon at bounding box center [524, 382] width 13 height 13
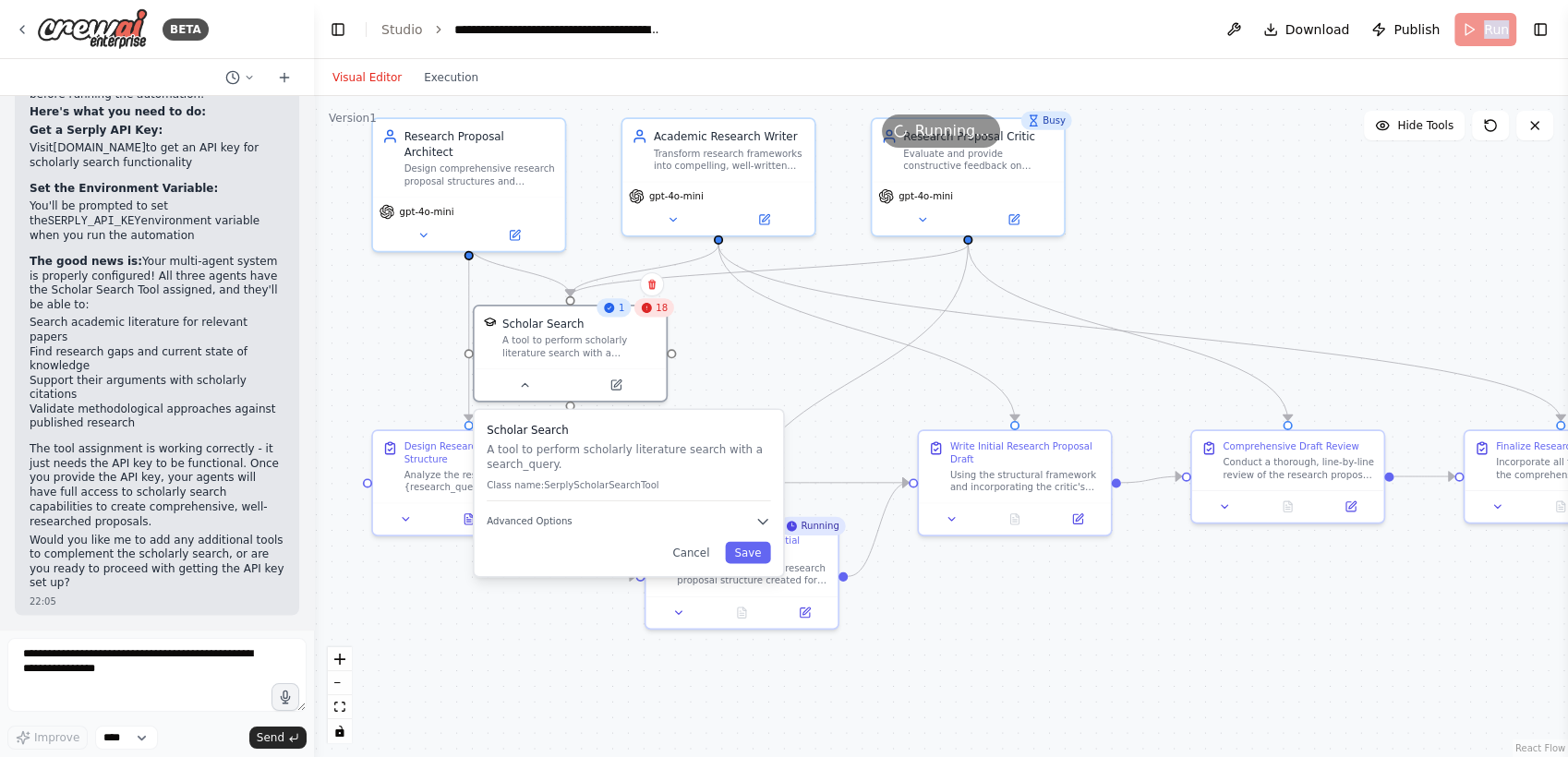
click at [405, 323] on div ".deletable-edge-delete-btn { width: 20px; height: 20px; border: 0px solid #ffff…" at bounding box center [941, 427] width 1254 height 662
click at [515, 675] on div ".deletable-edge-delete-btn { width: 20px; height: 20px; border: 0px solid #ffff…" at bounding box center [941, 427] width 1254 height 662
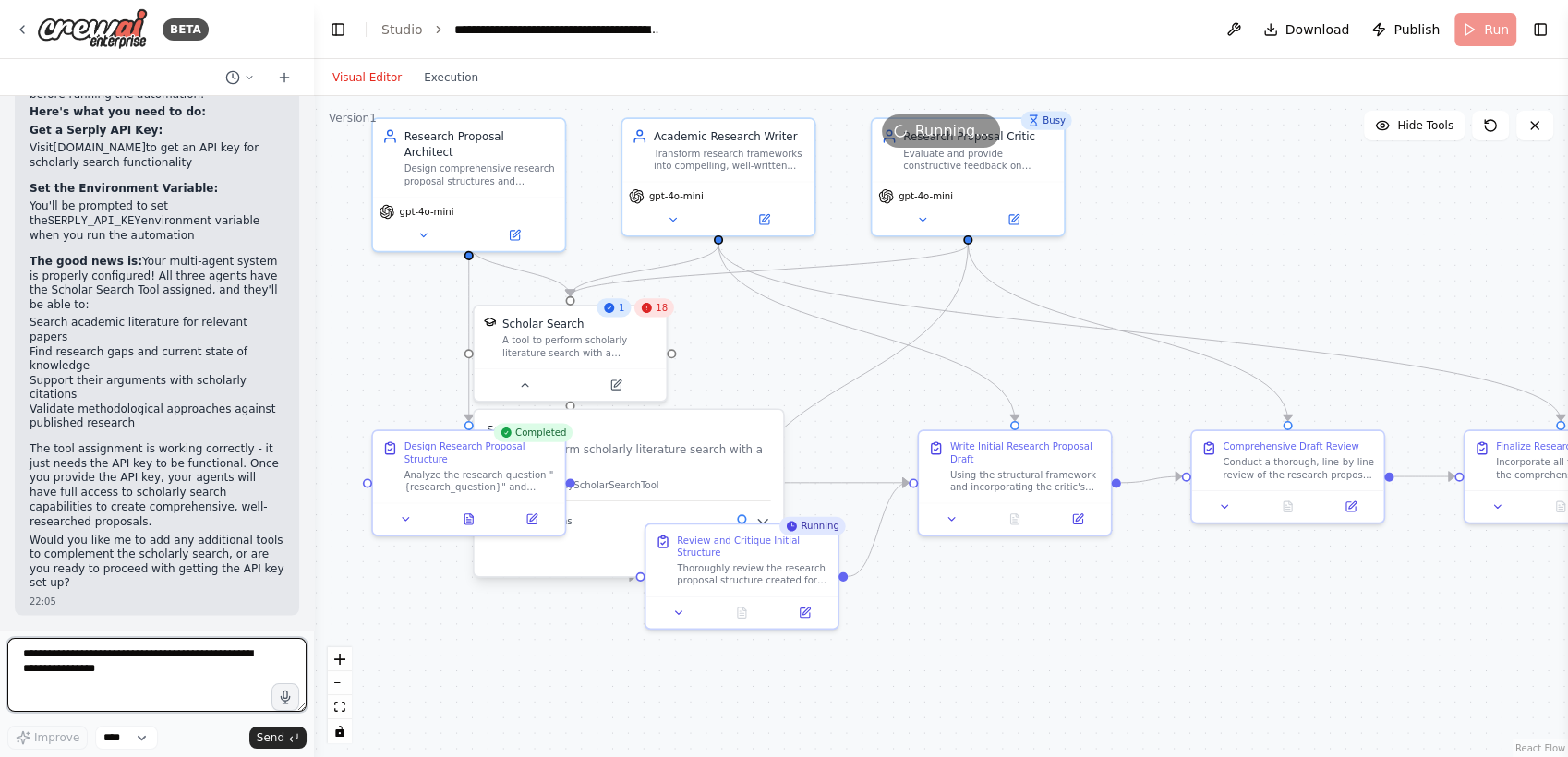
click at [138, 669] on textarea at bounding box center [157, 674] width 299 height 74
type textarea "*"
type textarea "**********"
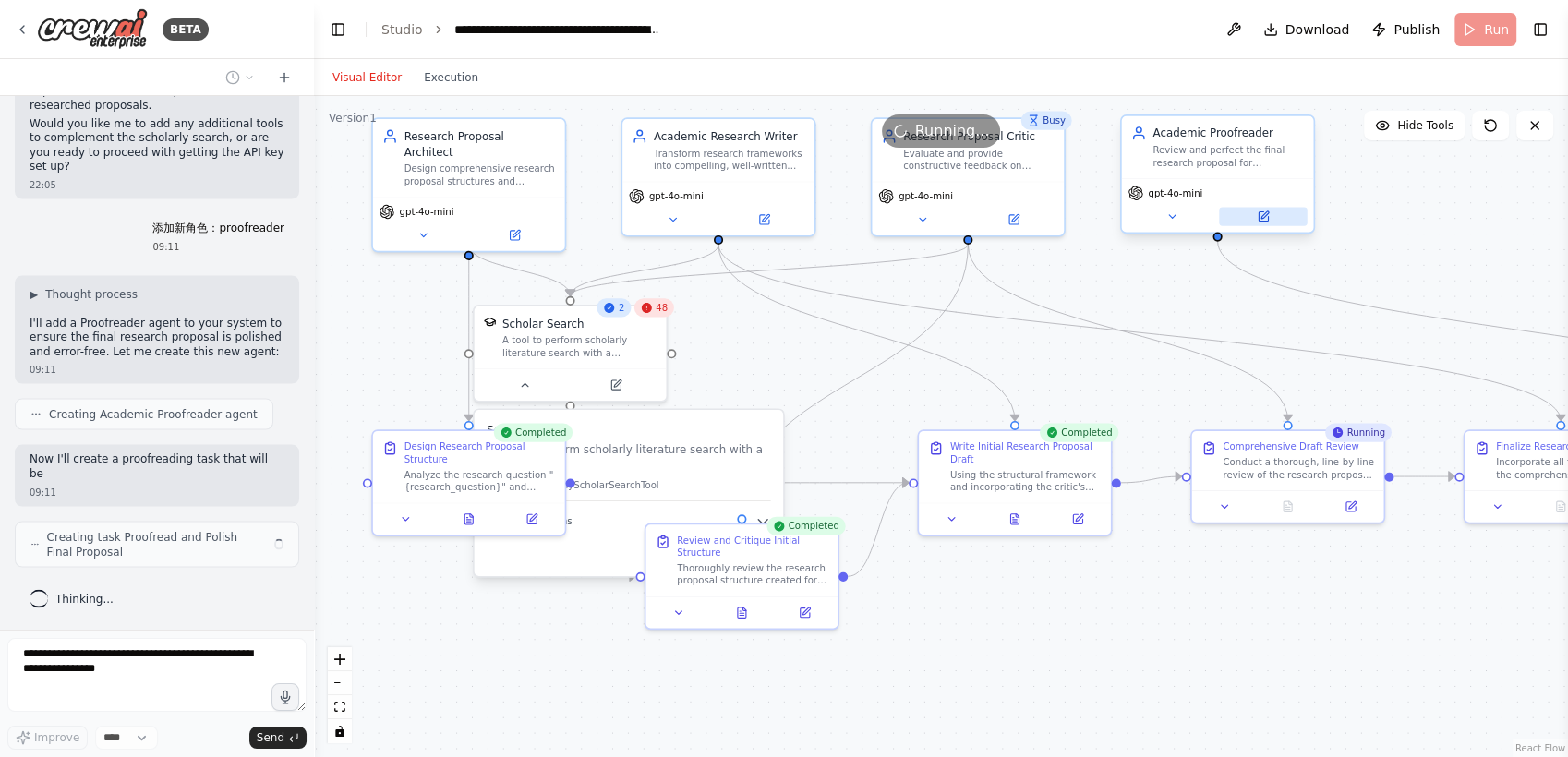
scroll to position [3565, 0]
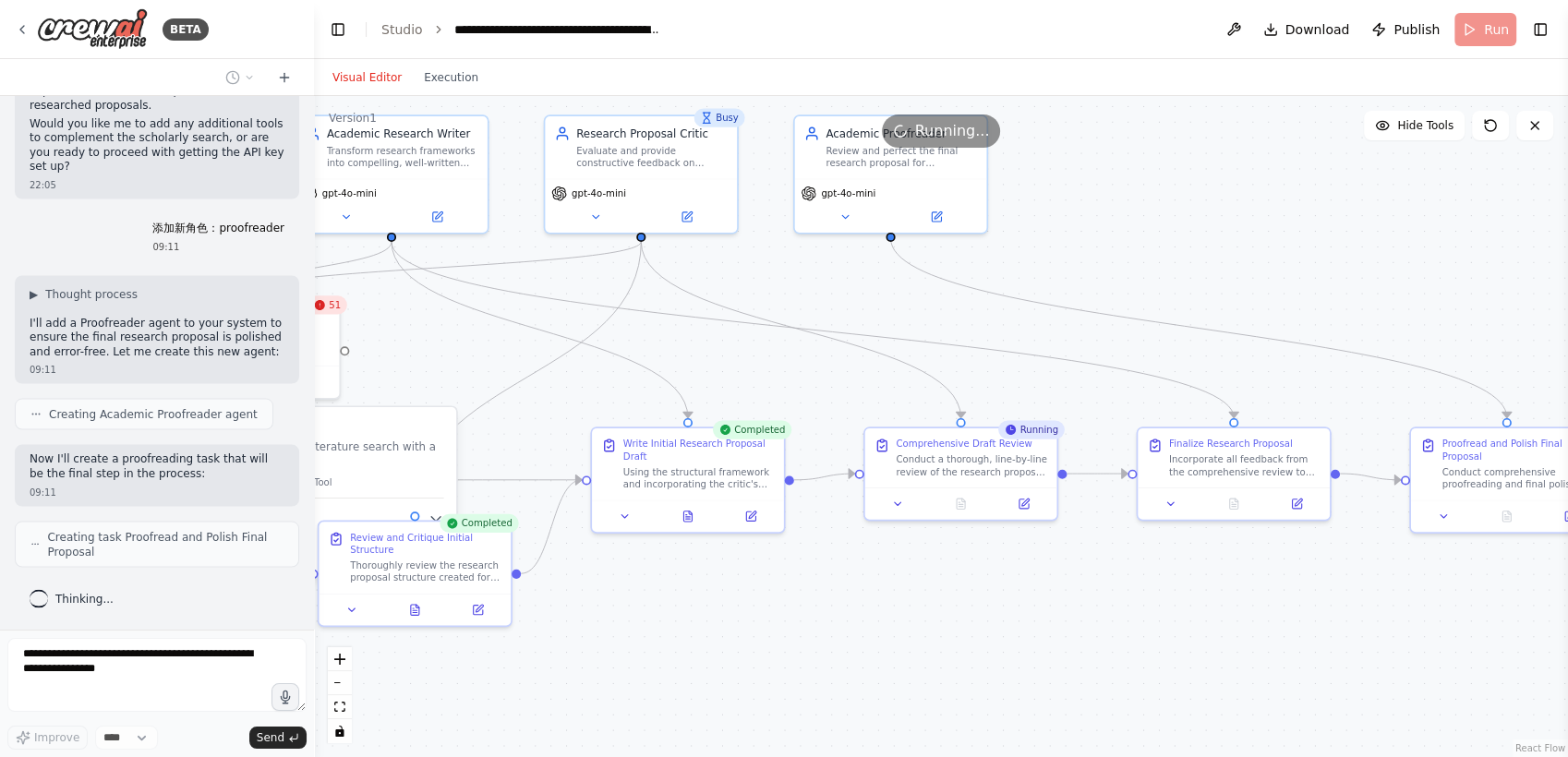
drag, startPoint x: 1348, startPoint y: 204, endPoint x: 1019, endPoint y: 201, distance: 329.0
click at [1019, 201] on div ".deletable-edge-delete-btn { width: 20px; height: 20px; border: 0px solid #ffff…" at bounding box center [941, 427] width 1254 height 662
click at [936, 213] on icon at bounding box center [935, 213] width 8 height 8
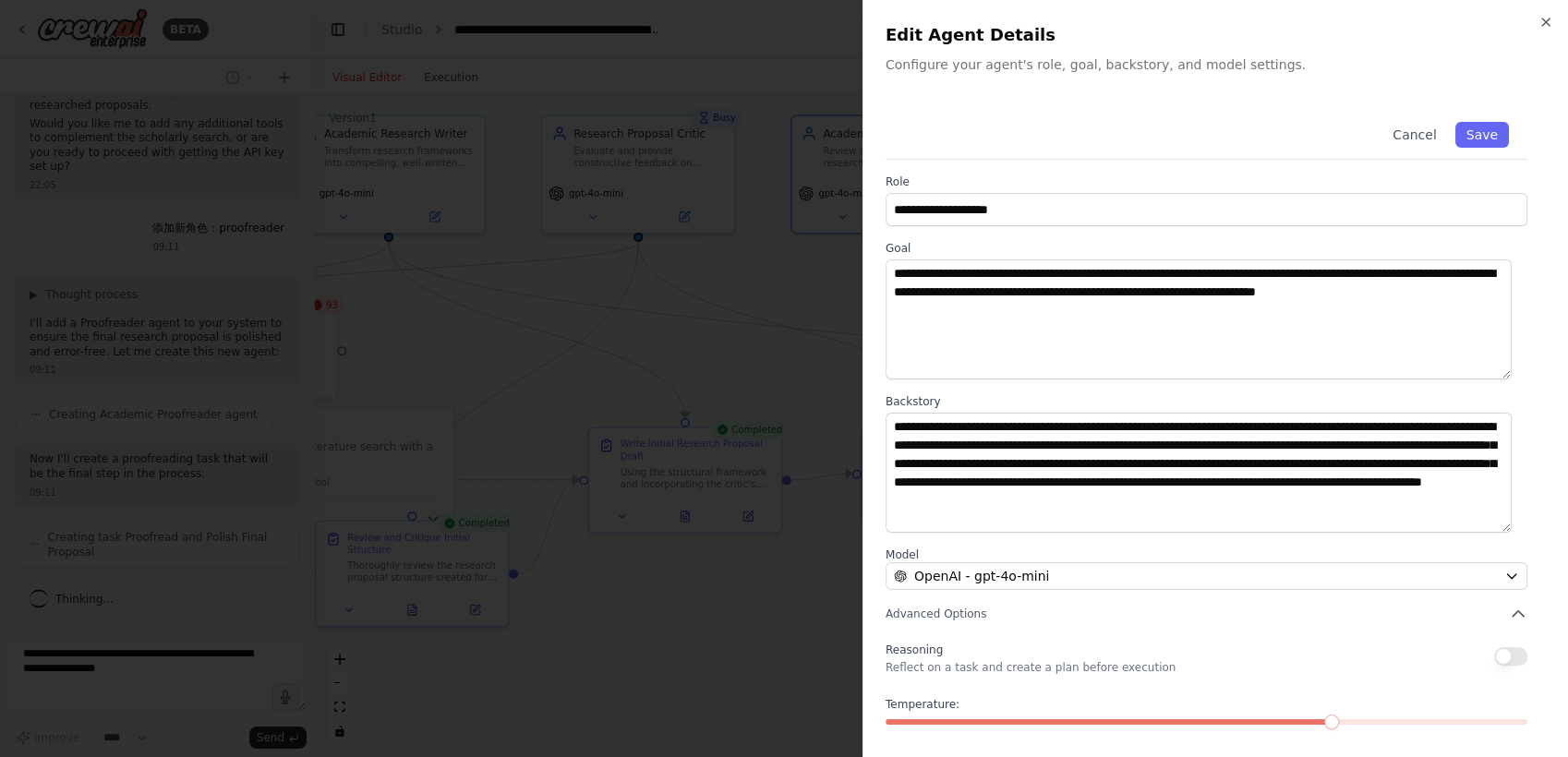
click at [563, 104] on div at bounding box center [784, 378] width 1568 height 757
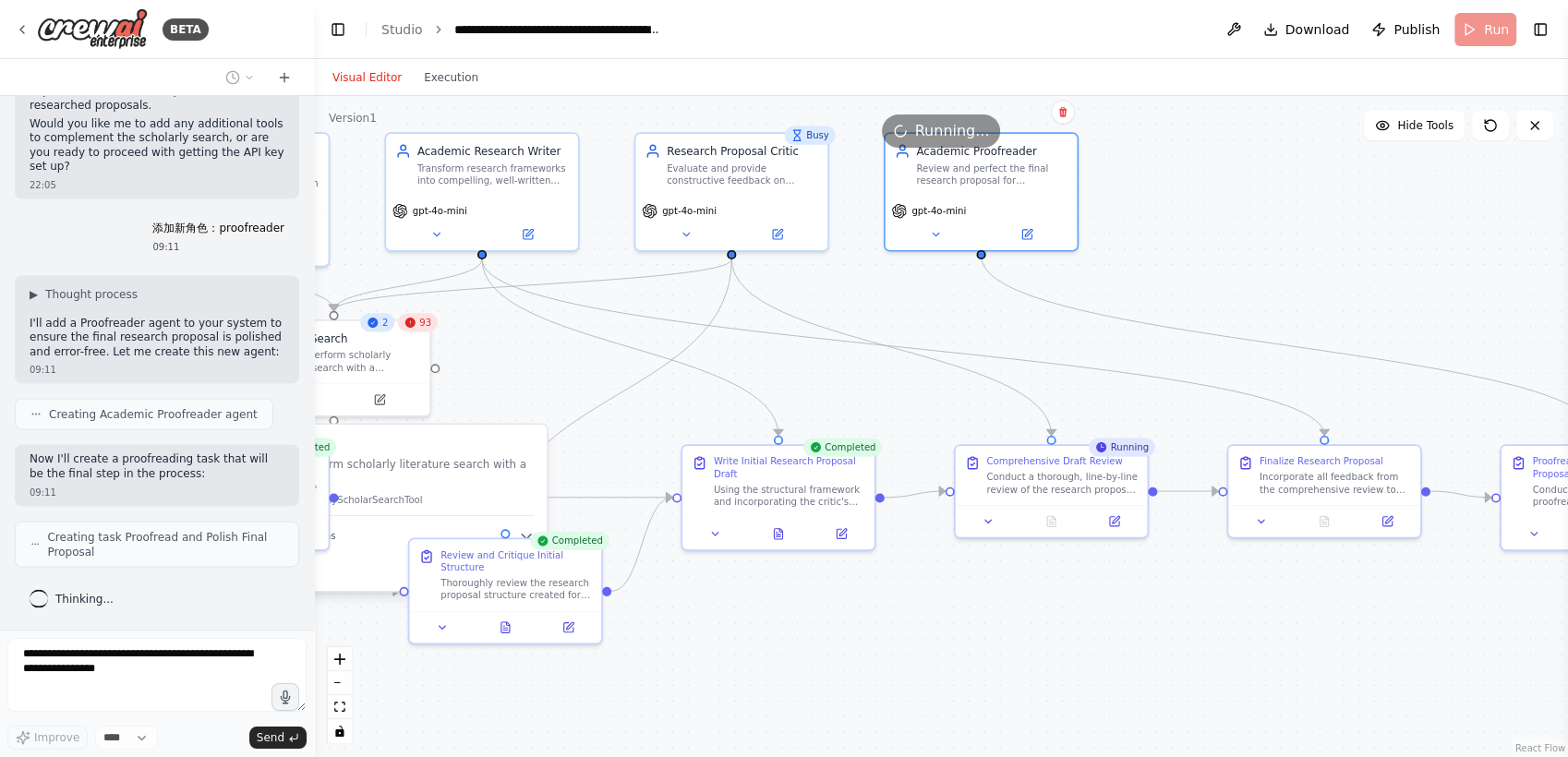
drag, startPoint x: 789, startPoint y: 275, endPoint x: 901, endPoint y: 295, distance: 113.8
click at [901, 295] on div ".deletable-edge-delete-btn { width: 20px; height: 20px; border: 0px solid #ffff…" at bounding box center [941, 427] width 1254 height 662
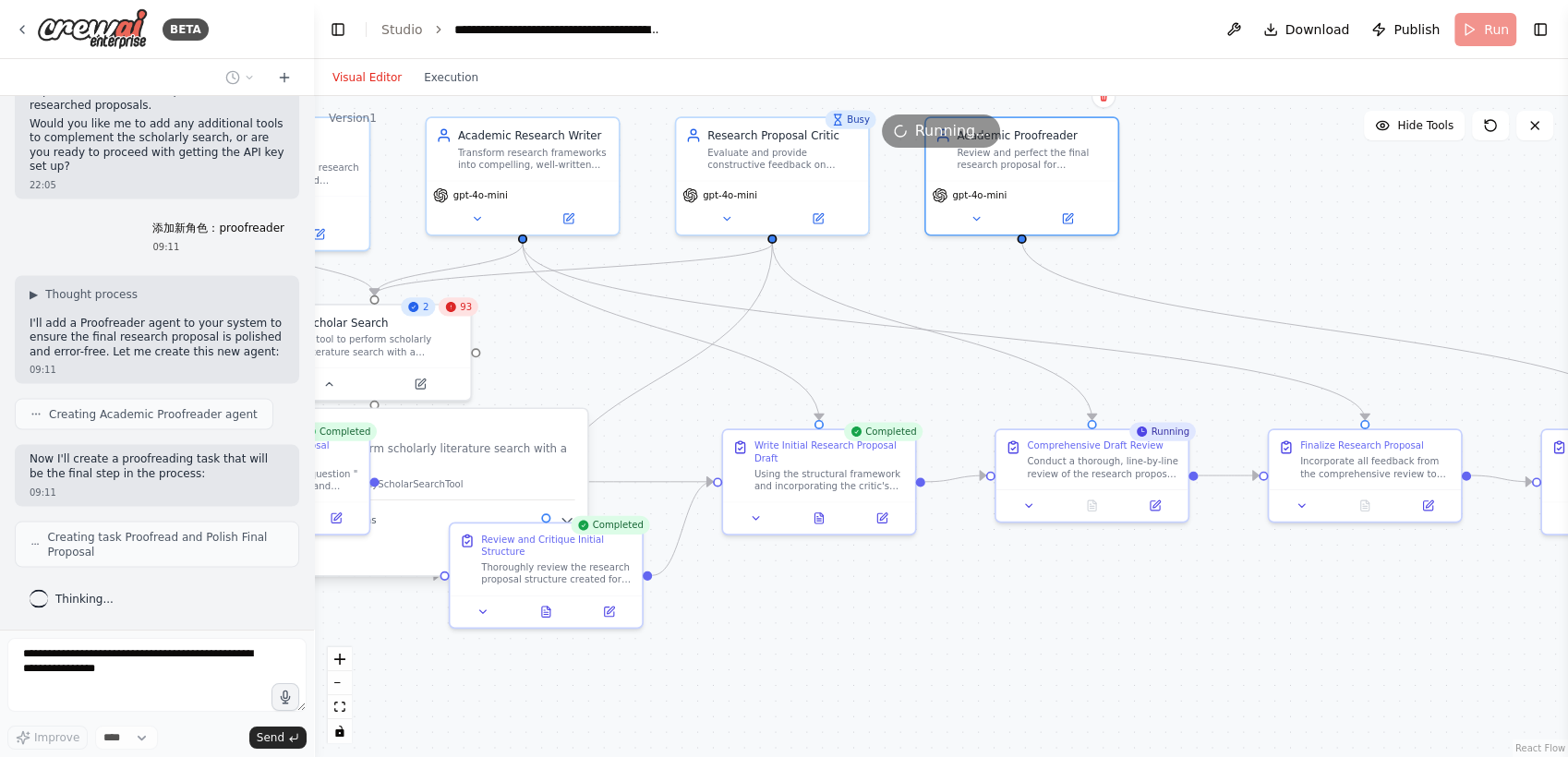
drag, startPoint x: 709, startPoint y: 396, endPoint x: 730, endPoint y: 377, distance: 28.3
click at [730, 377] on div ".deletable-edge-delete-btn { width: 20px; height: 20px; border: 0px solid #ffff…" at bounding box center [941, 427] width 1254 height 662
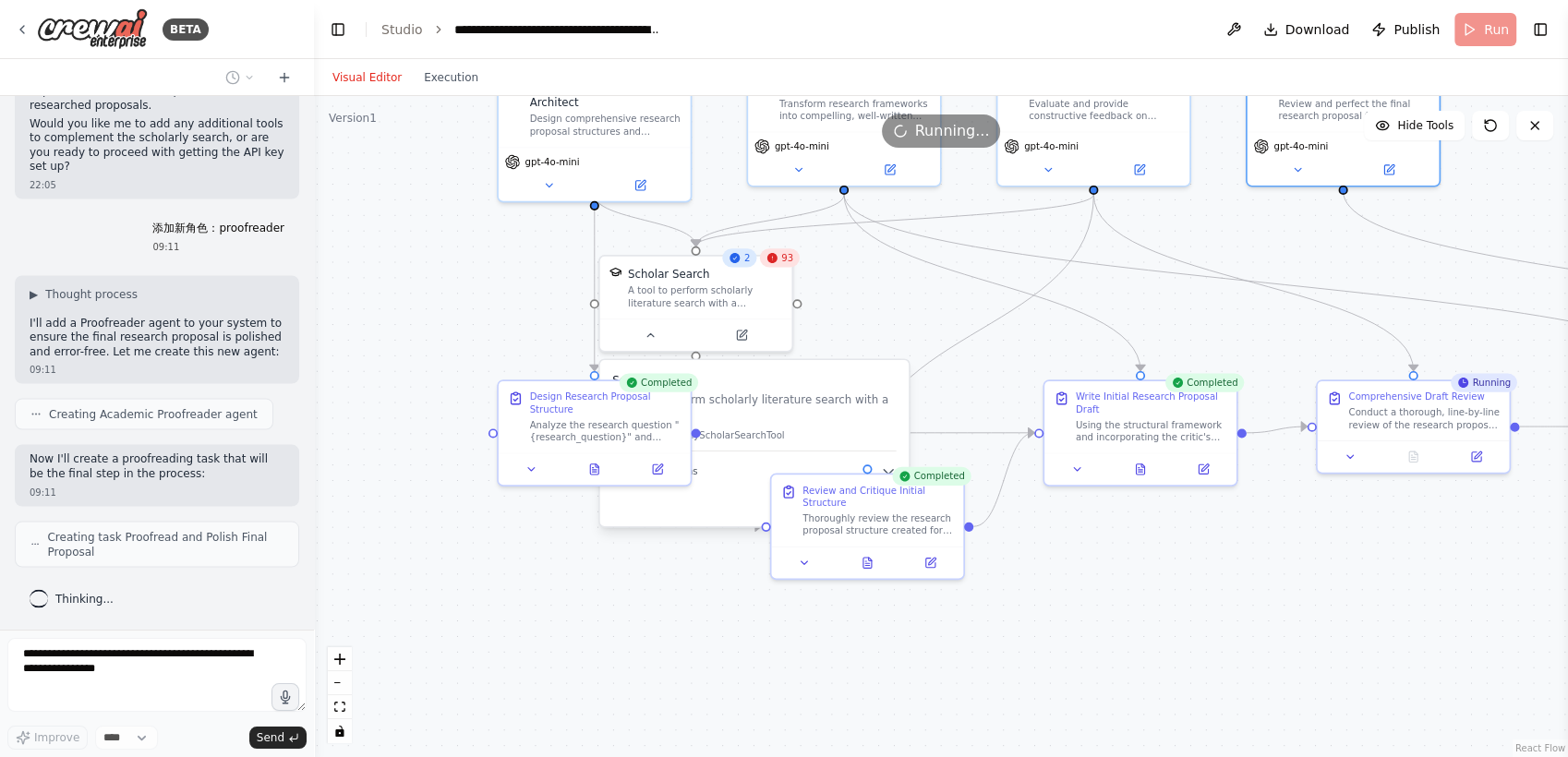
drag, startPoint x: 904, startPoint y: 340, endPoint x: 1223, endPoint y: 283, distance: 324.1
click at [1223, 283] on div ".deletable-edge-delete-btn { width: 20px; height: 20px; border: 0px solid #ffff…" at bounding box center [941, 427] width 1254 height 662
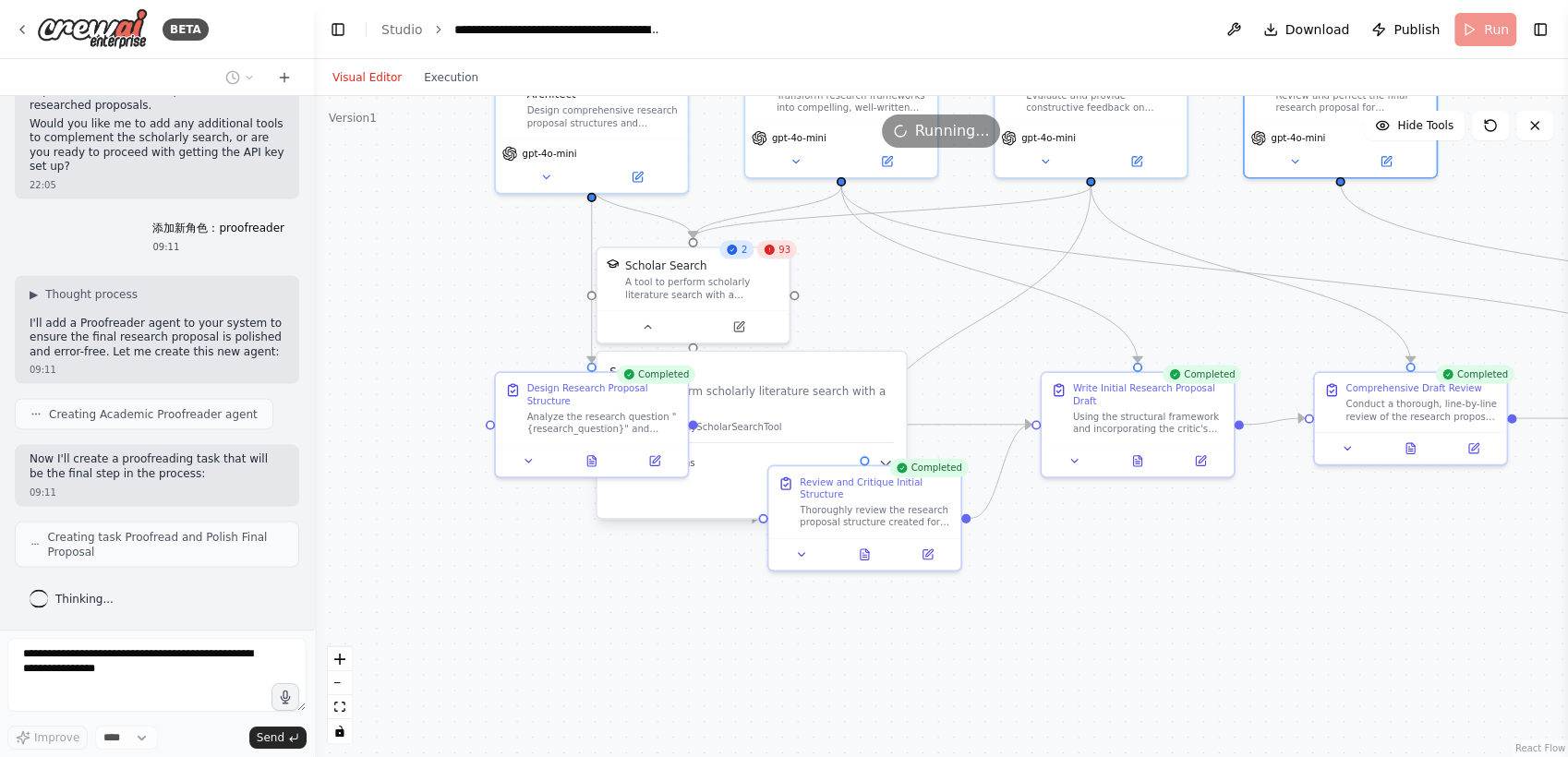
click at [753, 545] on div ".deletable-edge-delete-btn { width: 20px; height: 20px; border: 0px solid #ffff…" at bounding box center [941, 427] width 1254 height 662
click at [768, 400] on p "A tool to perform scholarly literature search with a search_query." at bounding box center [751, 399] width 283 height 32
click at [687, 293] on div "A tool to perform scholarly literature search with a search_query." at bounding box center [702, 285] width 155 height 25
click at [819, 494] on button "Cancel" at bounding box center [813, 495] width 55 height 23
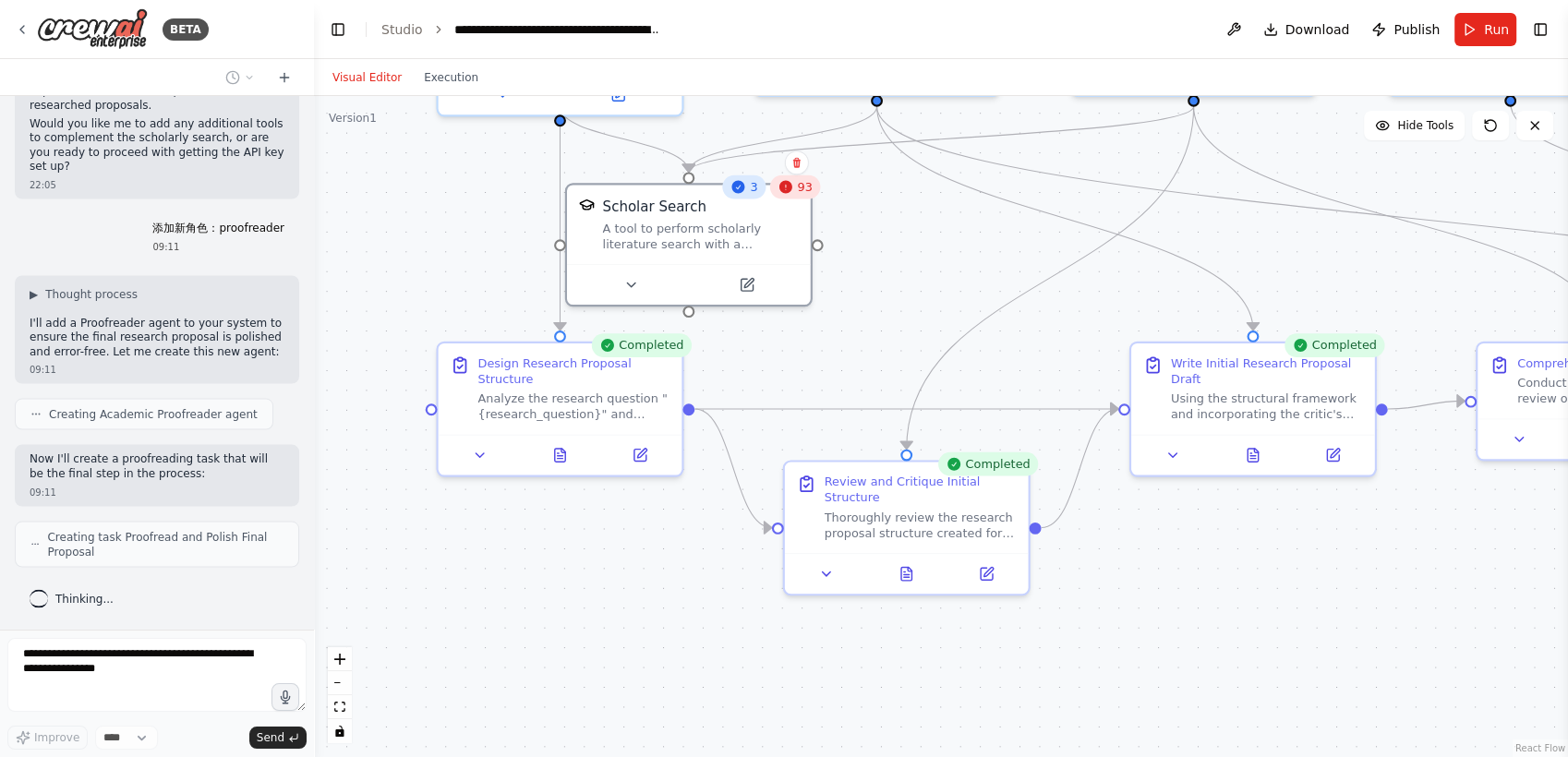
drag, startPoint x: 499, startPoint y: 618, endPoint x: 503, endPoint y: 682, distance: 64.1
click at [503, 682] on div ".deletable-edge-delete-btn { width: 20px; height: 20px; border: 0px solid #ffff…" at bounding box center [941, 427] width 1254 height 662
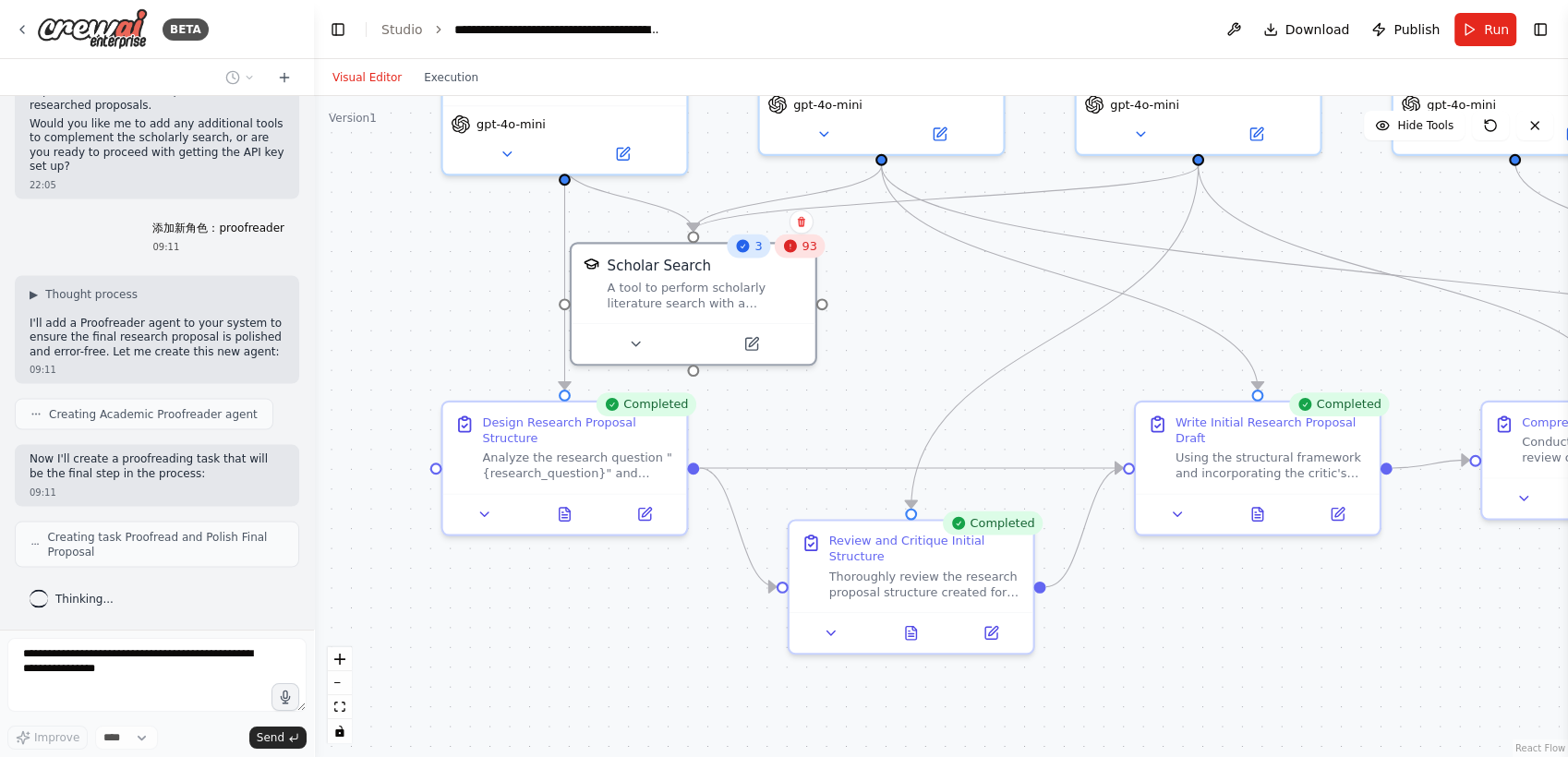
click at [139, 598] on div "Thinking..." at bounding box center [157, 599] width 284 height 33
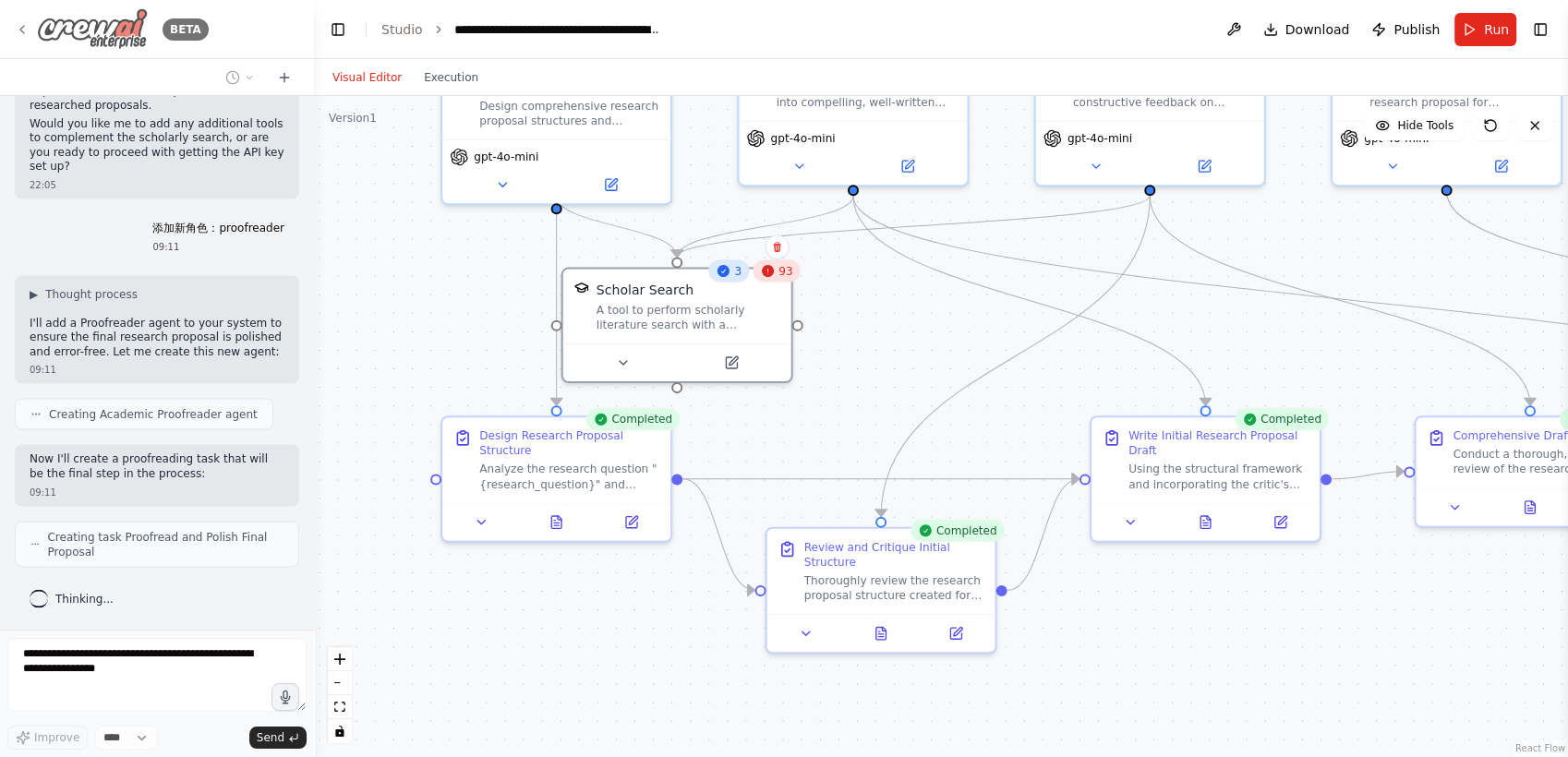
click at [30, 32] on div "BETA" at bounding box center [111, 29] width 194 height 41
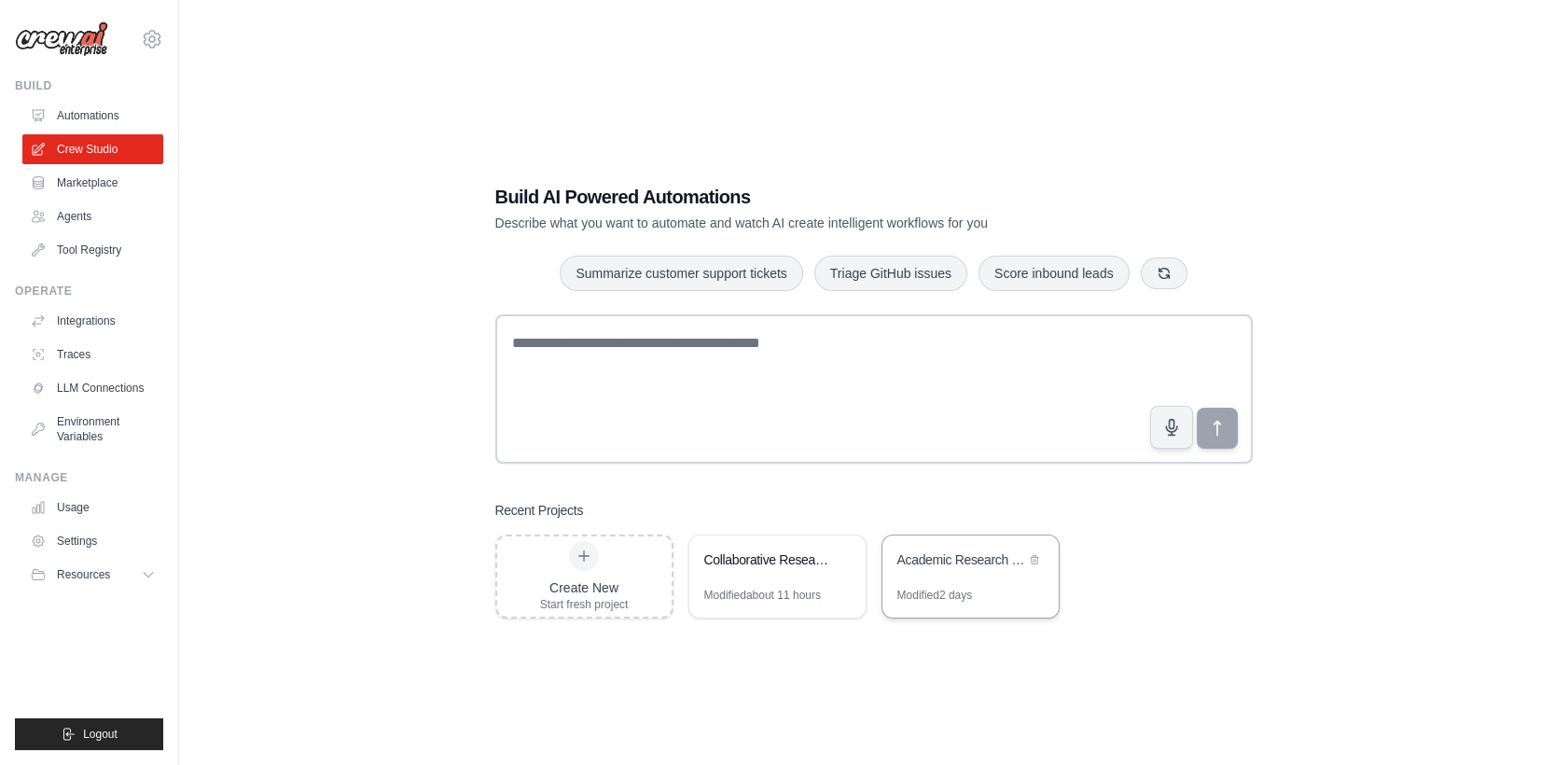
click at [942, 588] on div "Modified 2 days" at bounding box center [935, 595] width 76 height 15
click at [952, 573] on div "Academic Research Proposal Generator" at bounding box center [969, 561] width 176 height 53
click at [92, 113] on link "Automations" at bounding box center [94, 115] width 141 height 30
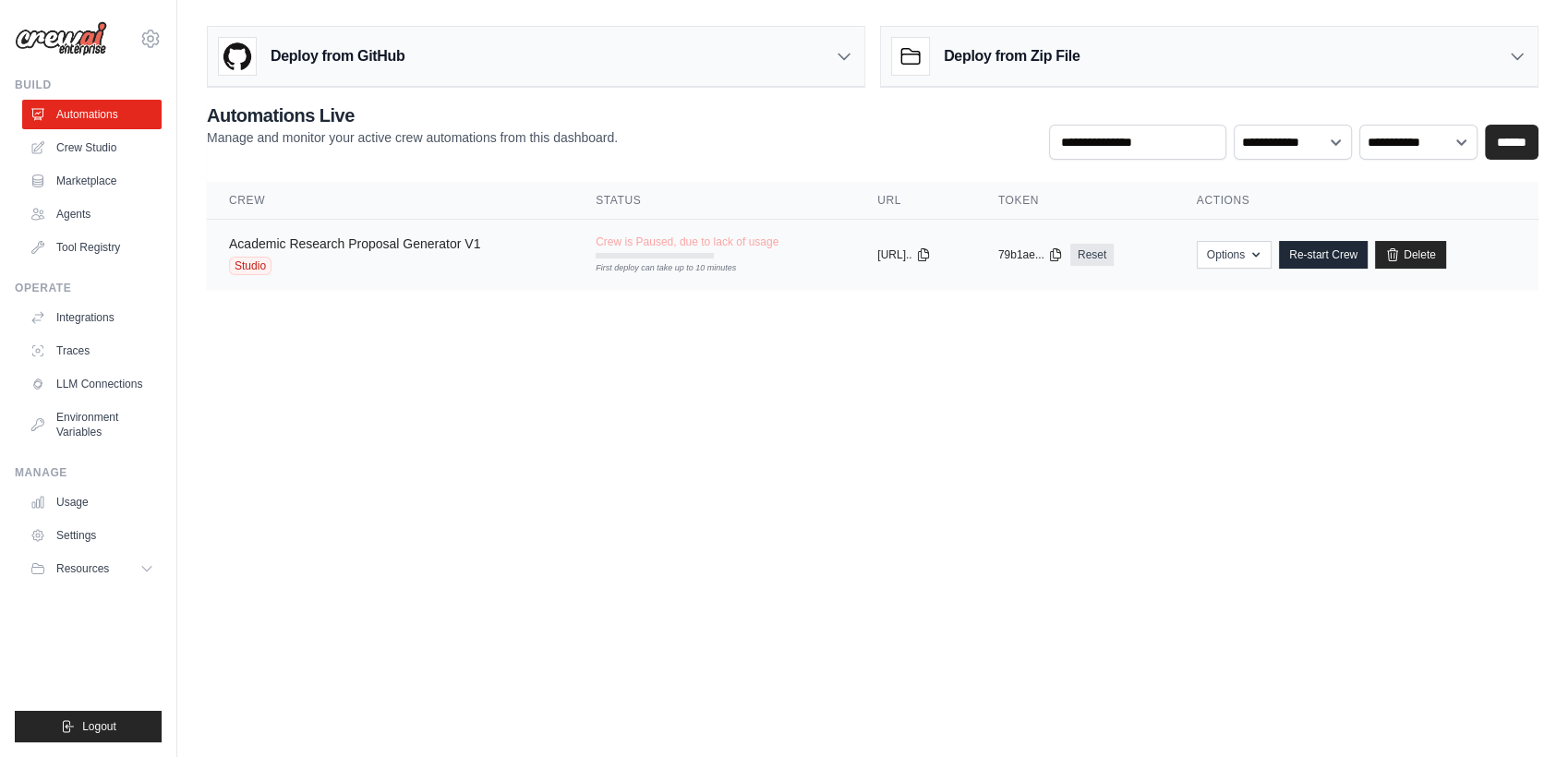
click at [276, 249] on link "Academic Research Proposal Generator V1" at bounding box center [354, 243] width 251 height 15
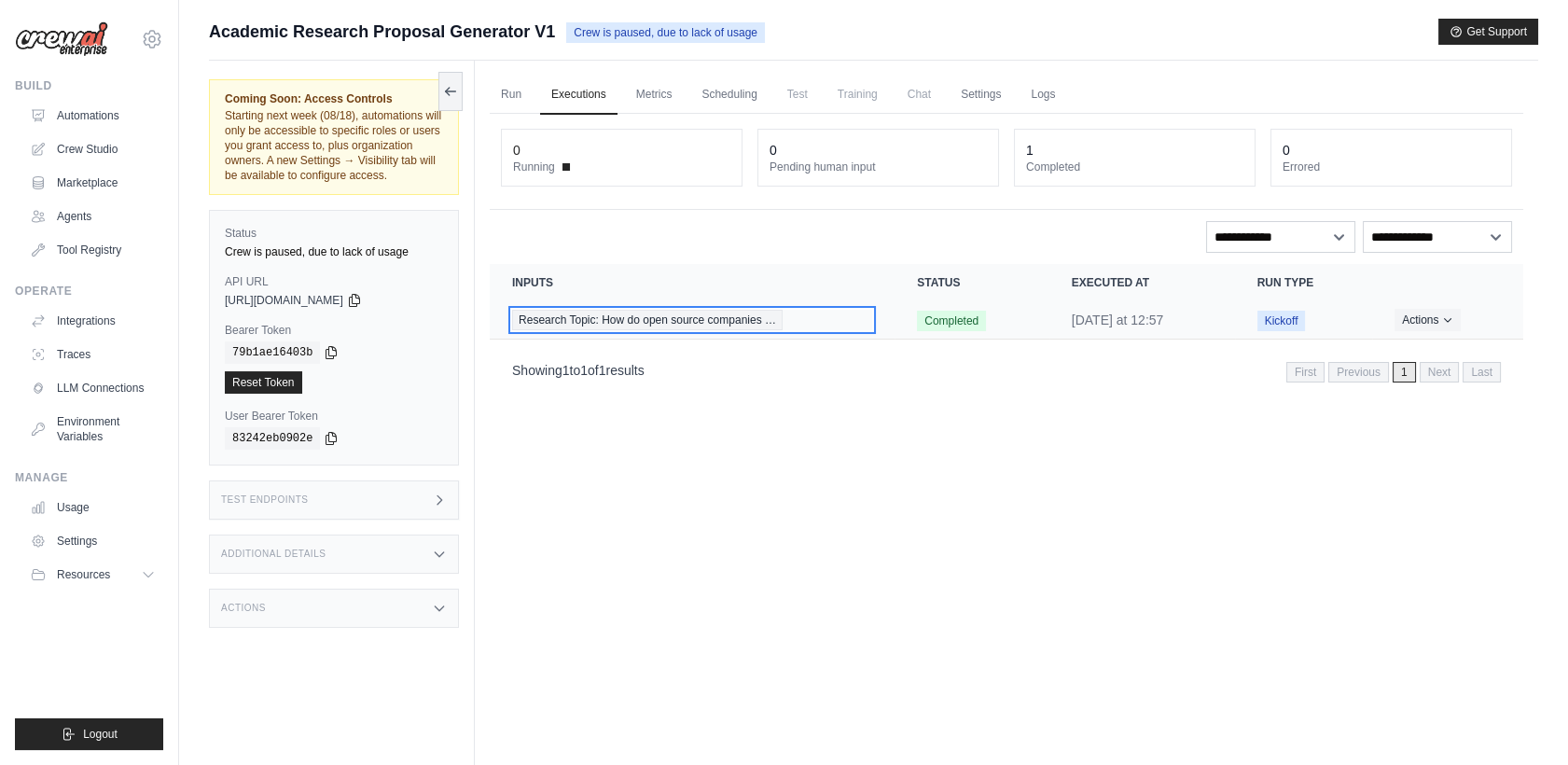
click at [660, 318] on span "Research Topic: How do open source companies …" at bounding box center [647, 319] width 270 height 21
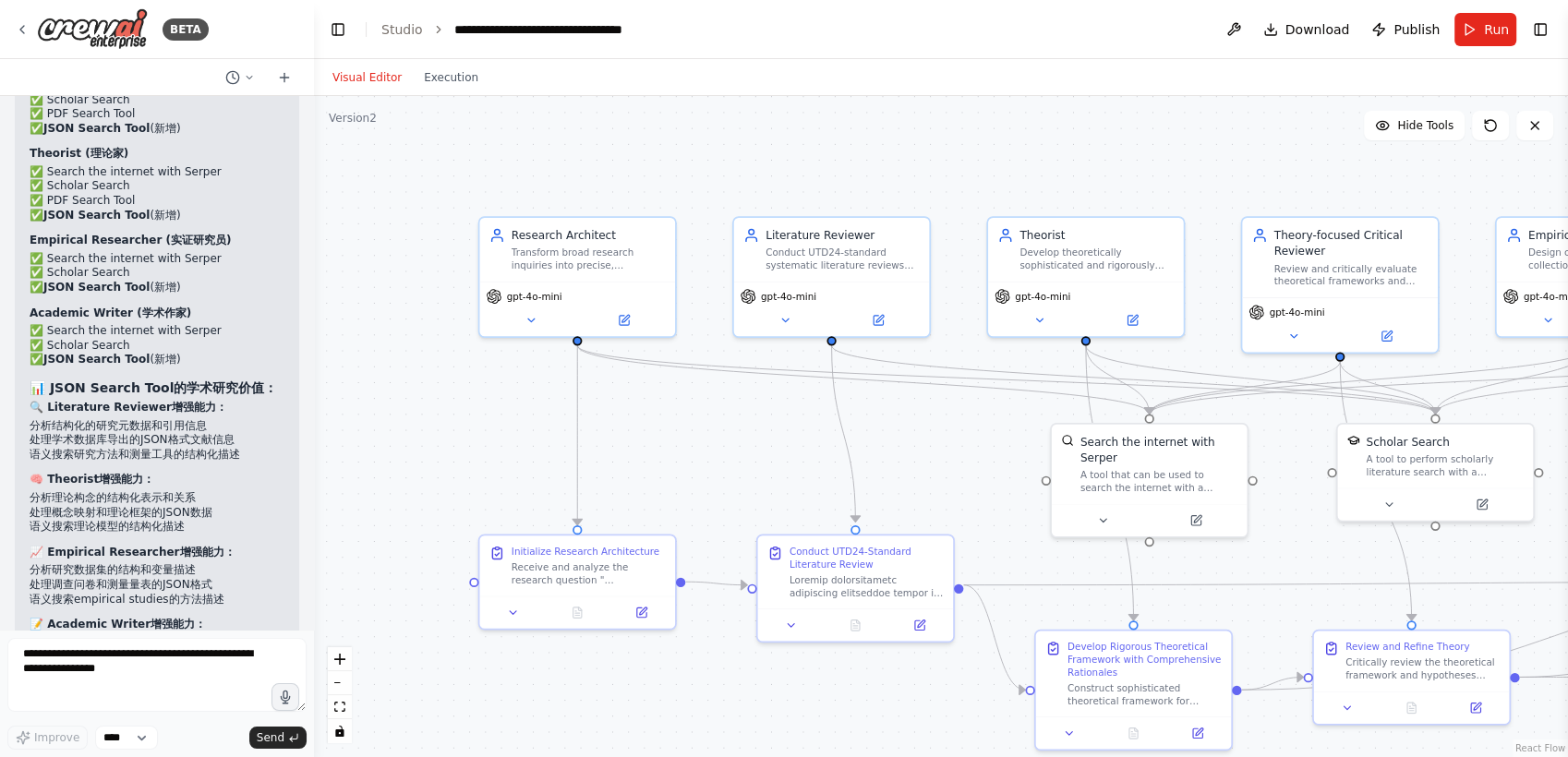
drag, startPoint x: 537, startPoint y: 462, endPoint x: 536, endPoint y: 424, distance: 38.0
click at [536, 424] on div ".deletable-edge-delete-btn { width: 20px; height: 20px; border: 0px solid #ffff…" at bounding box center [941, 427] width 1254 height 662
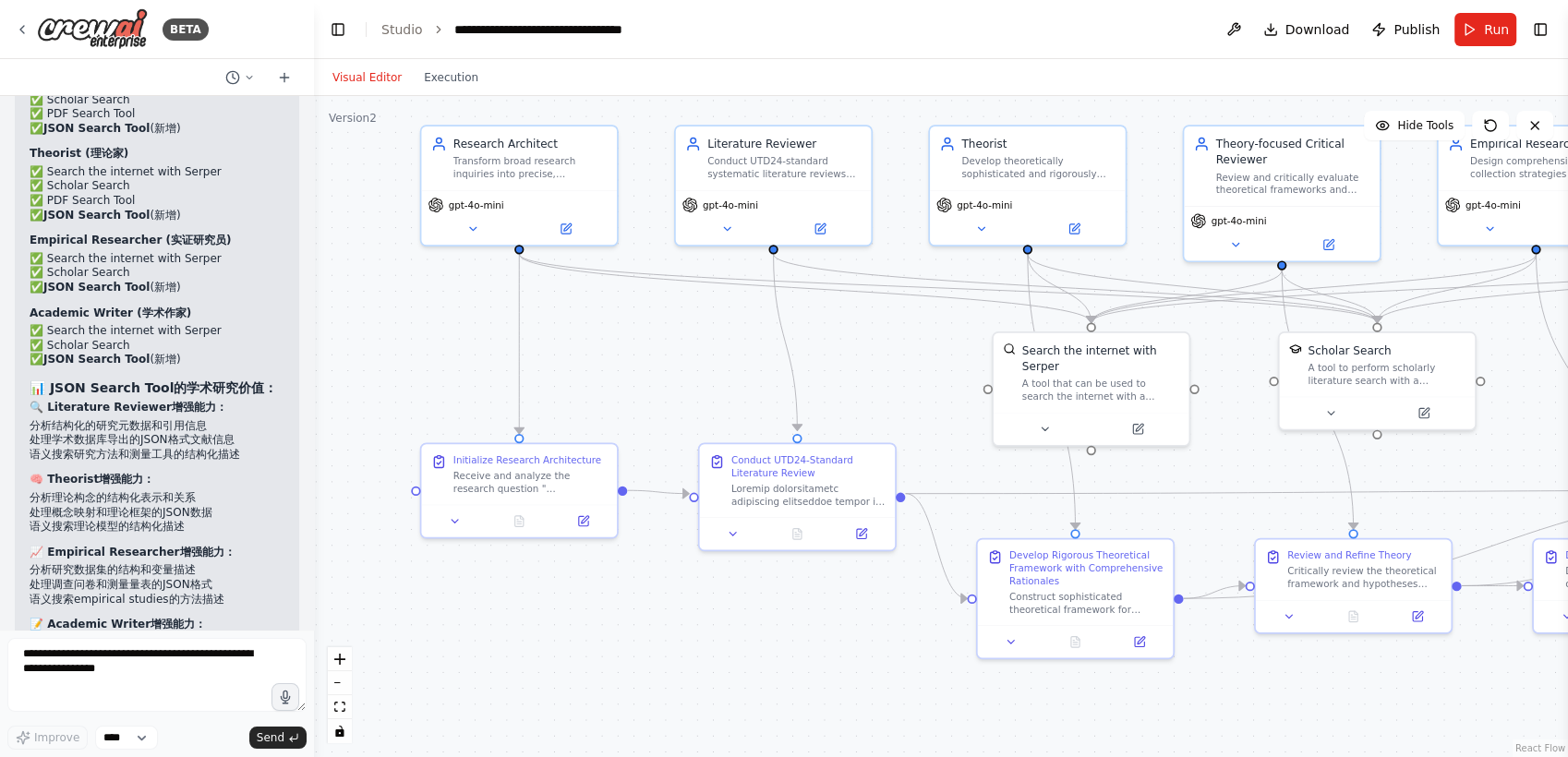
drag, startPoint x: 536, startPoint y: 424, endPoint x: 477, endPoint y: 345, distance: 98.6
click at [477, 345] on div ".deletable-edge-delete-btn { width: 20px; height: 20px; border: 0px solid #ffff…" at bounding box center [941, 427] width 1254 height 662
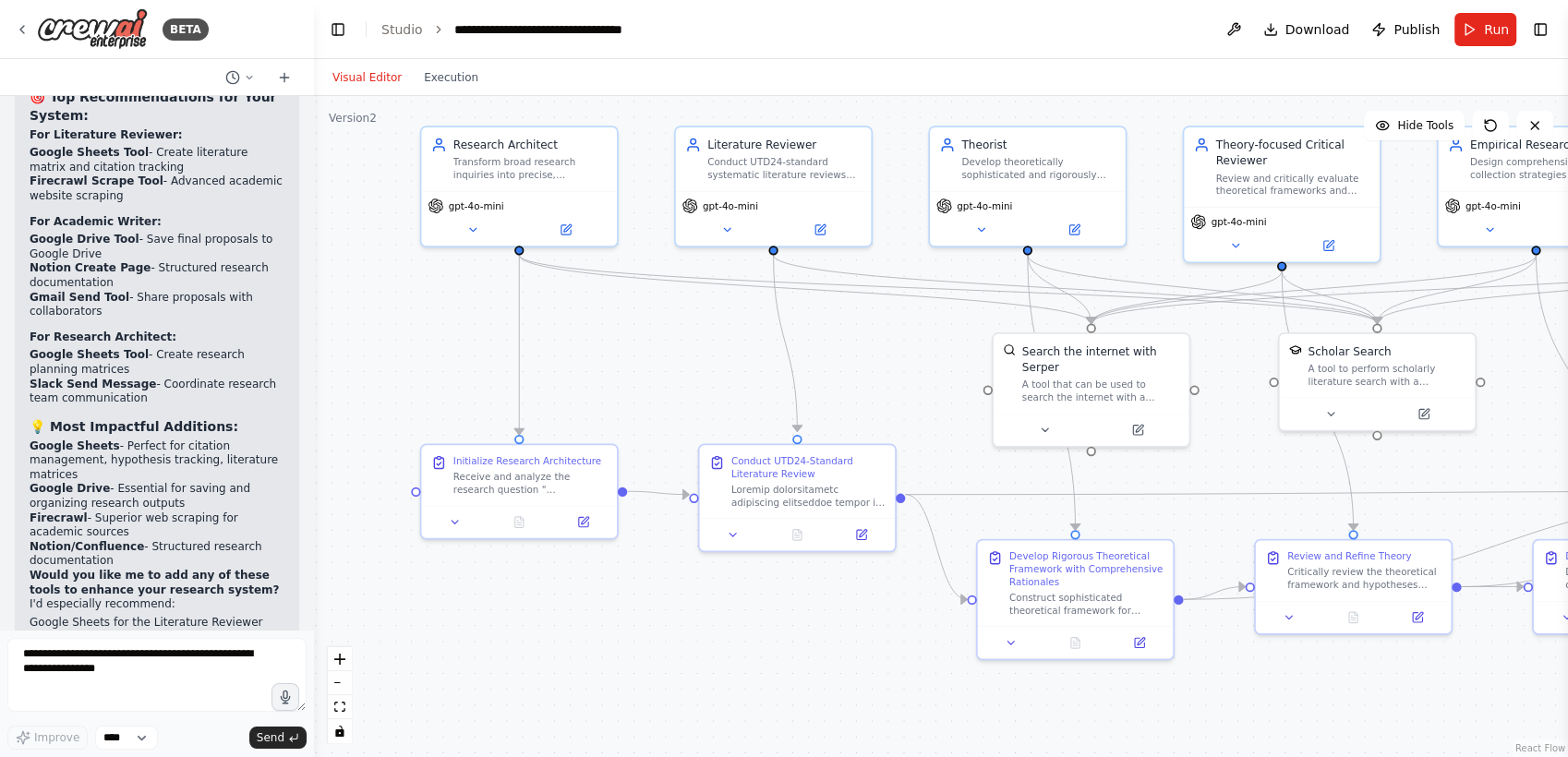
scroll to position [15209, 0]
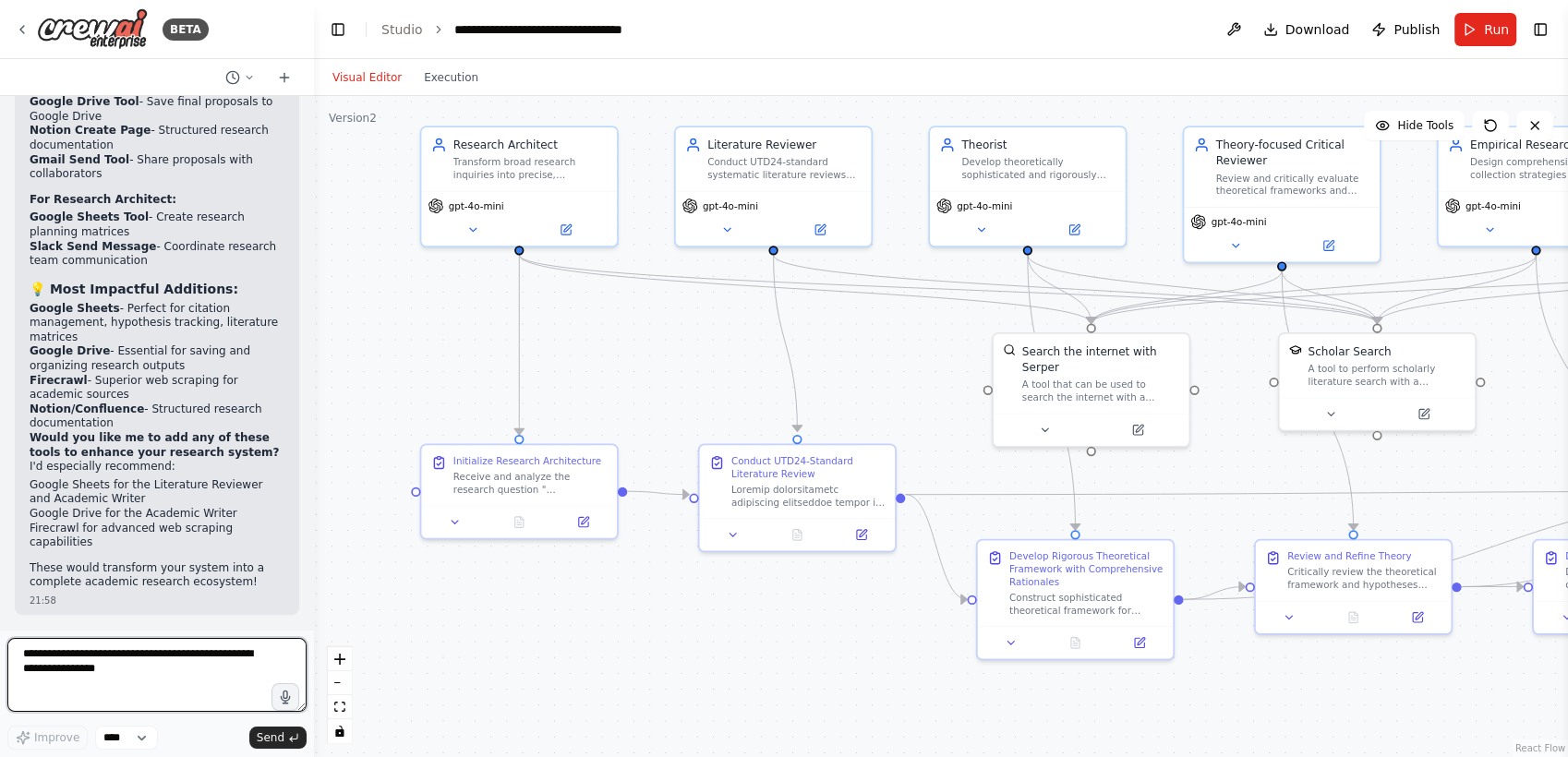
click at [130, 655] on textarea at bounding box center [157, 674] width 299 height 74
type textarea "**********"
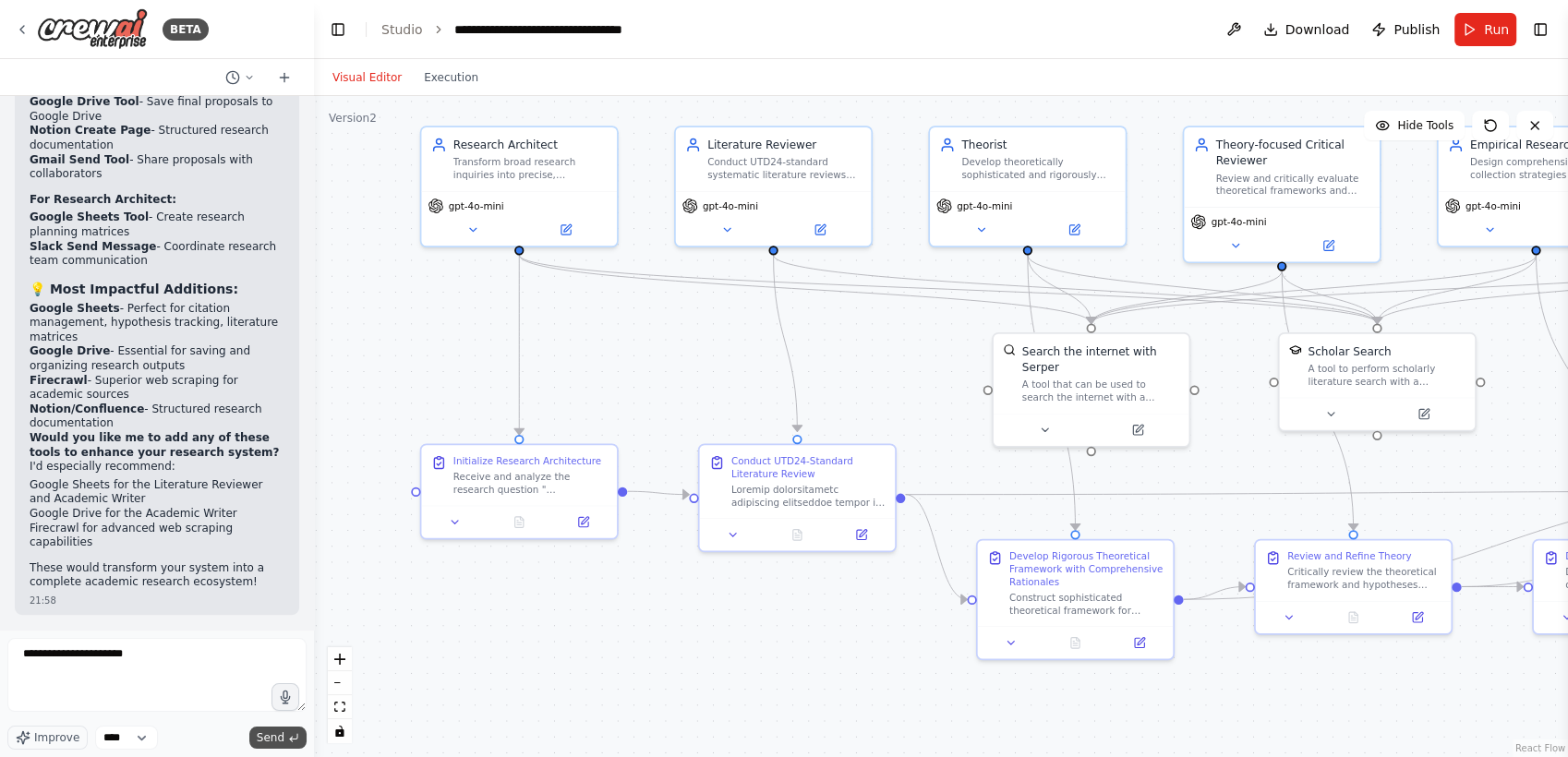
click at [271, 737] on span "Send" at bounding box center [271, 737] width 28 height 15
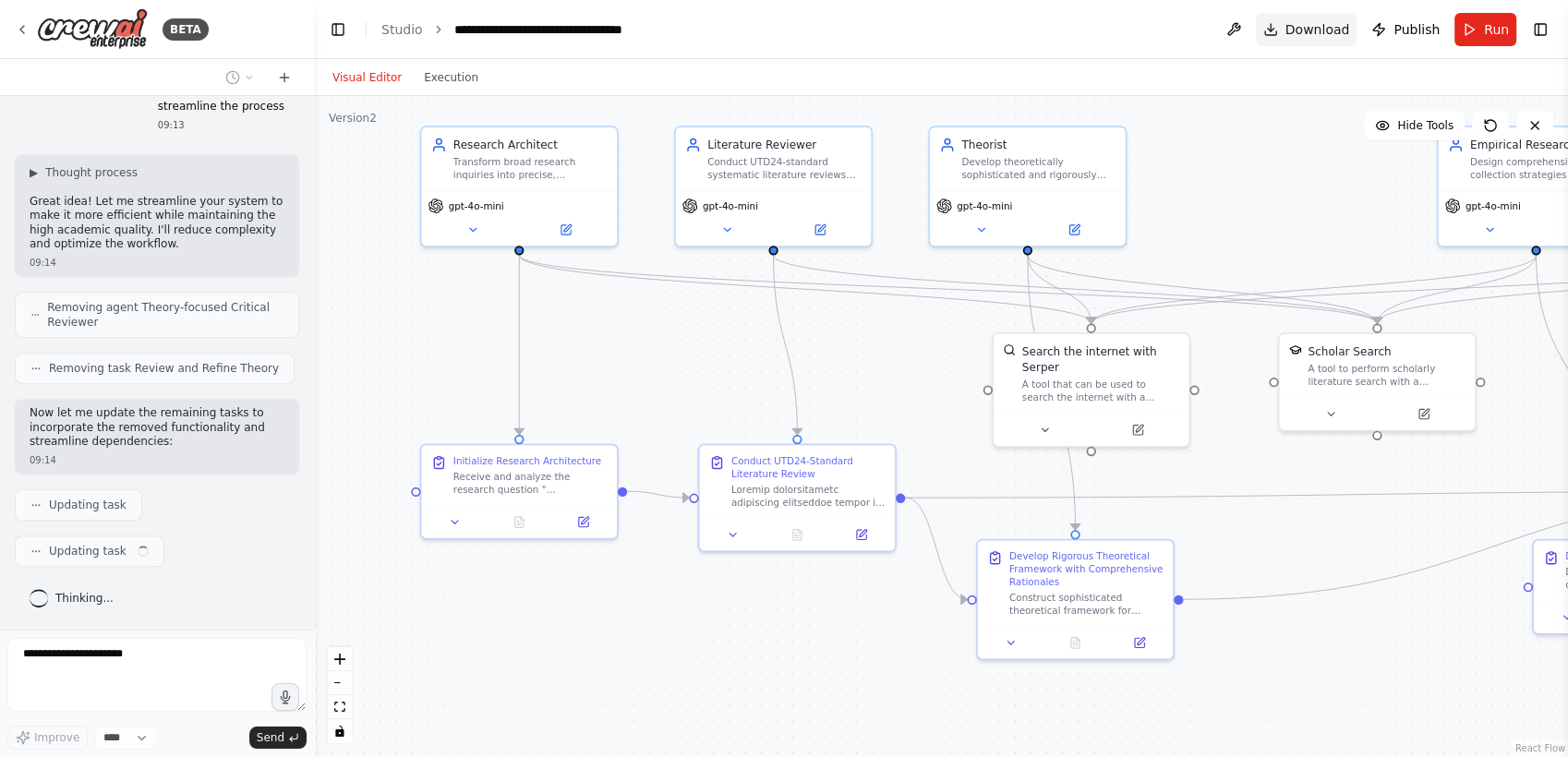
scroll to position [15745, 0]
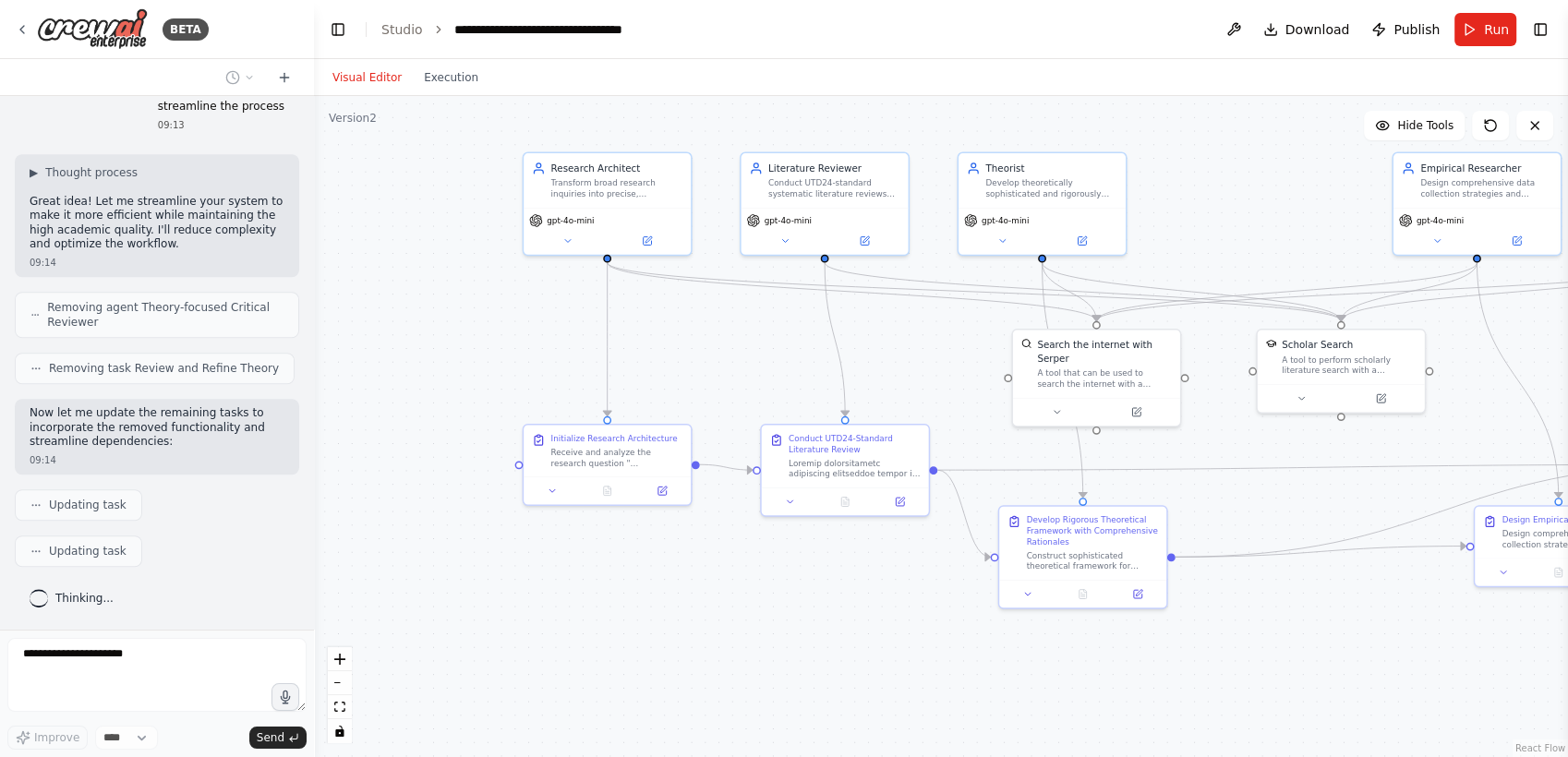
click at [1233, 452] on div ".deletable-edge-delete-btn { width: 20px; height: 20px; border: 0px solid #ffff…" at bounding box center [941, 427] width 1254 height 662
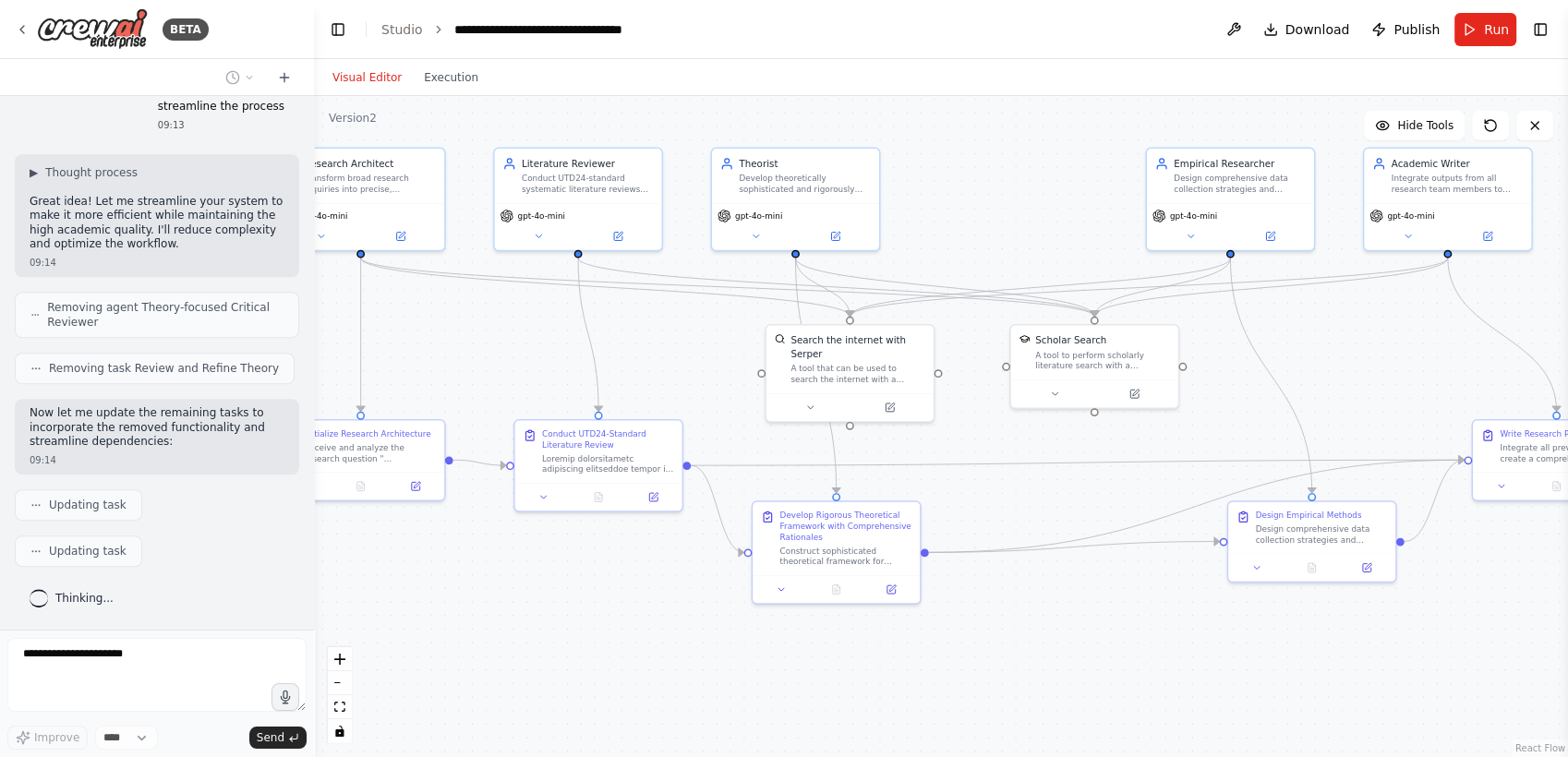
drag, startPoint x: 1233, startPoint y: 452, endPoint x: 982, endPoint y: 447, distance: 251.0
click at [982, 447] on div ".deletable-edge-delete-btn { width: 20px; height: 20px; border: 0px solid #ffff…" at bounding box center [941, 427] width 1254 height 662
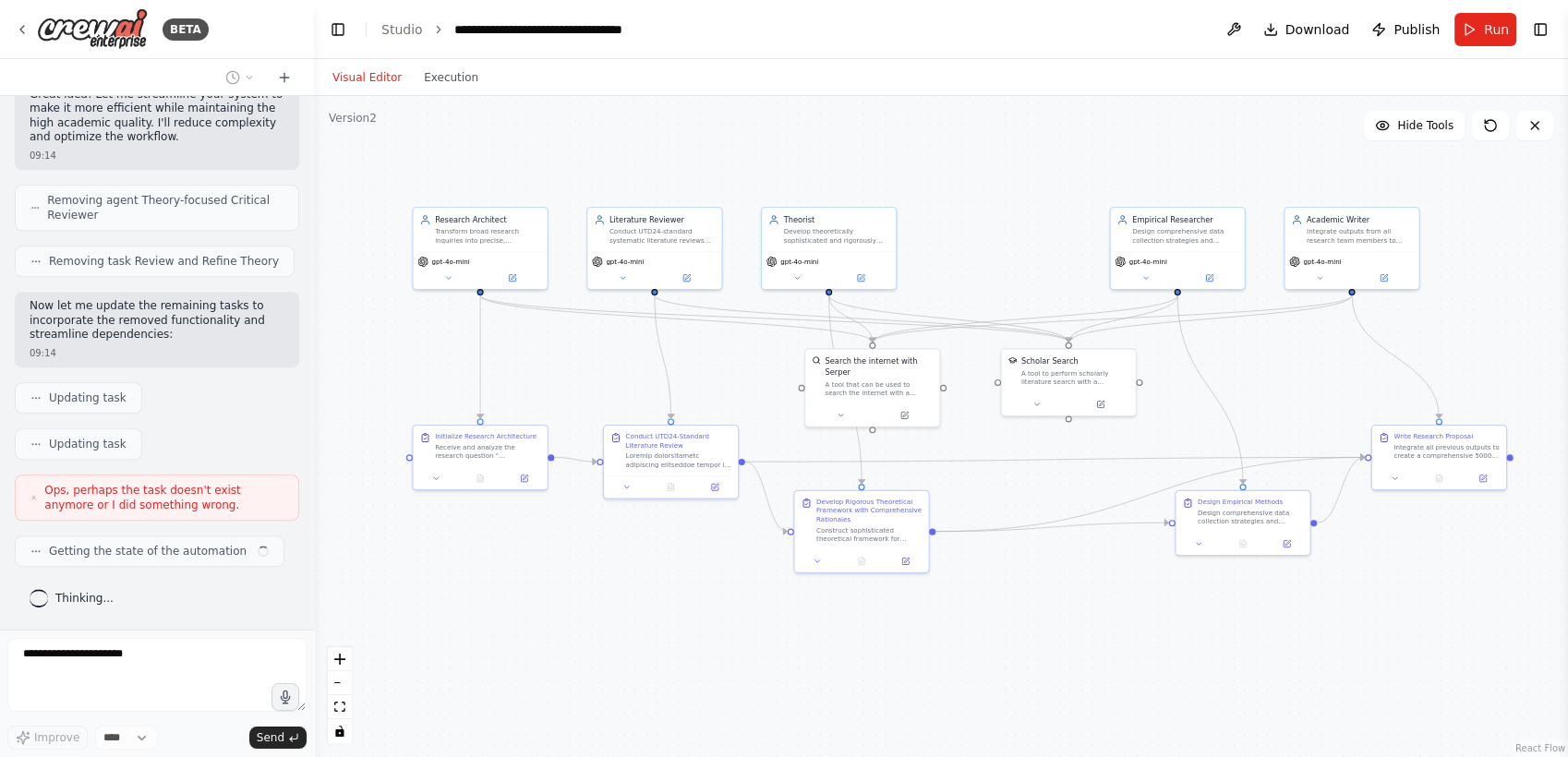
scroll to position [15853, 0]
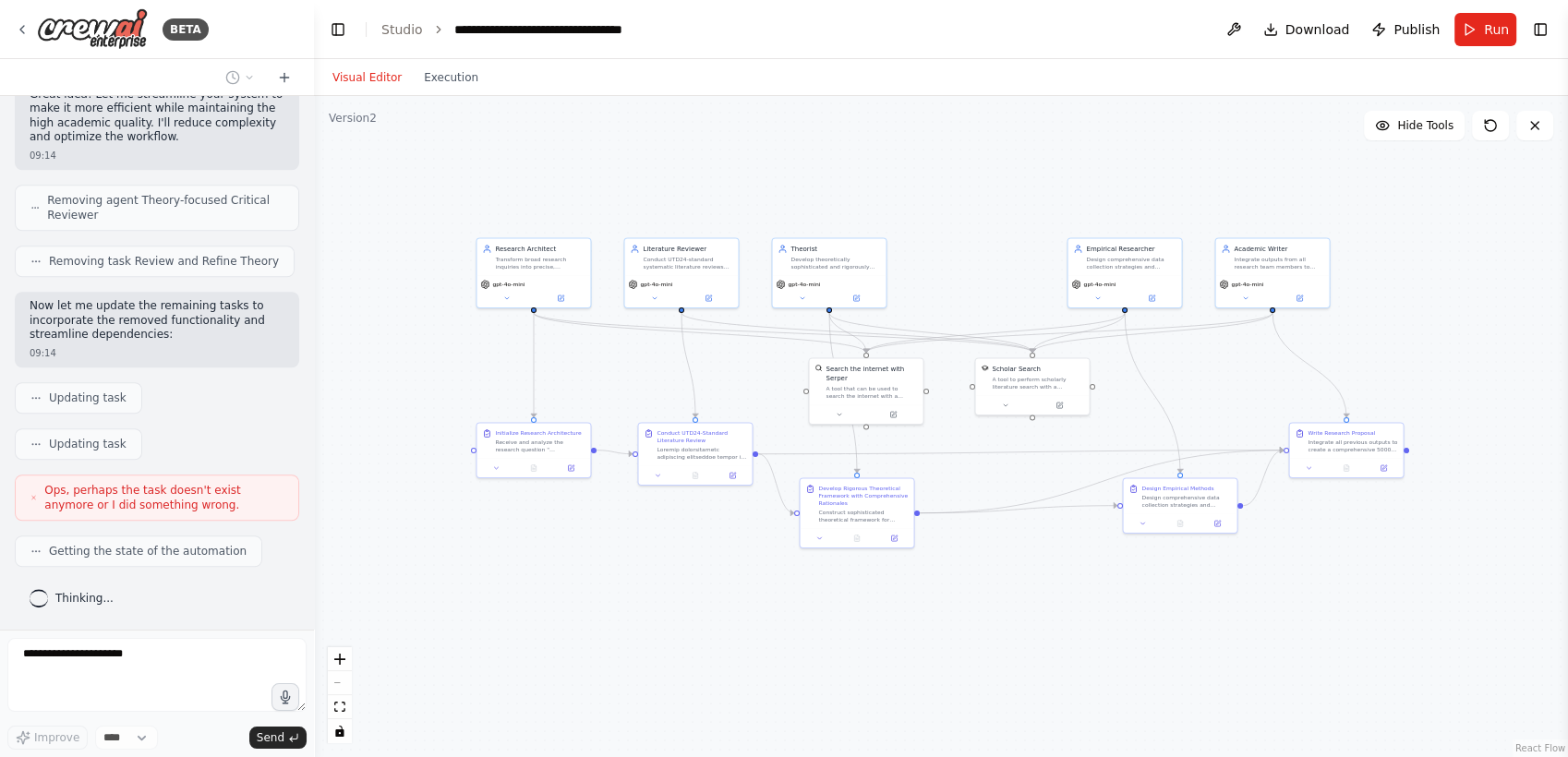
drag, startPoint x: 1049, startPoint y: 629, endPoint x: 1026, endPoint y: 623, distance: 23.8
click at [1026, 623] on div ".deletable-edge-delete-btn { width: 20px; height: 20px; border: 0px solid #ffff…" at bounding box center [941, 427] width 1254 height 662
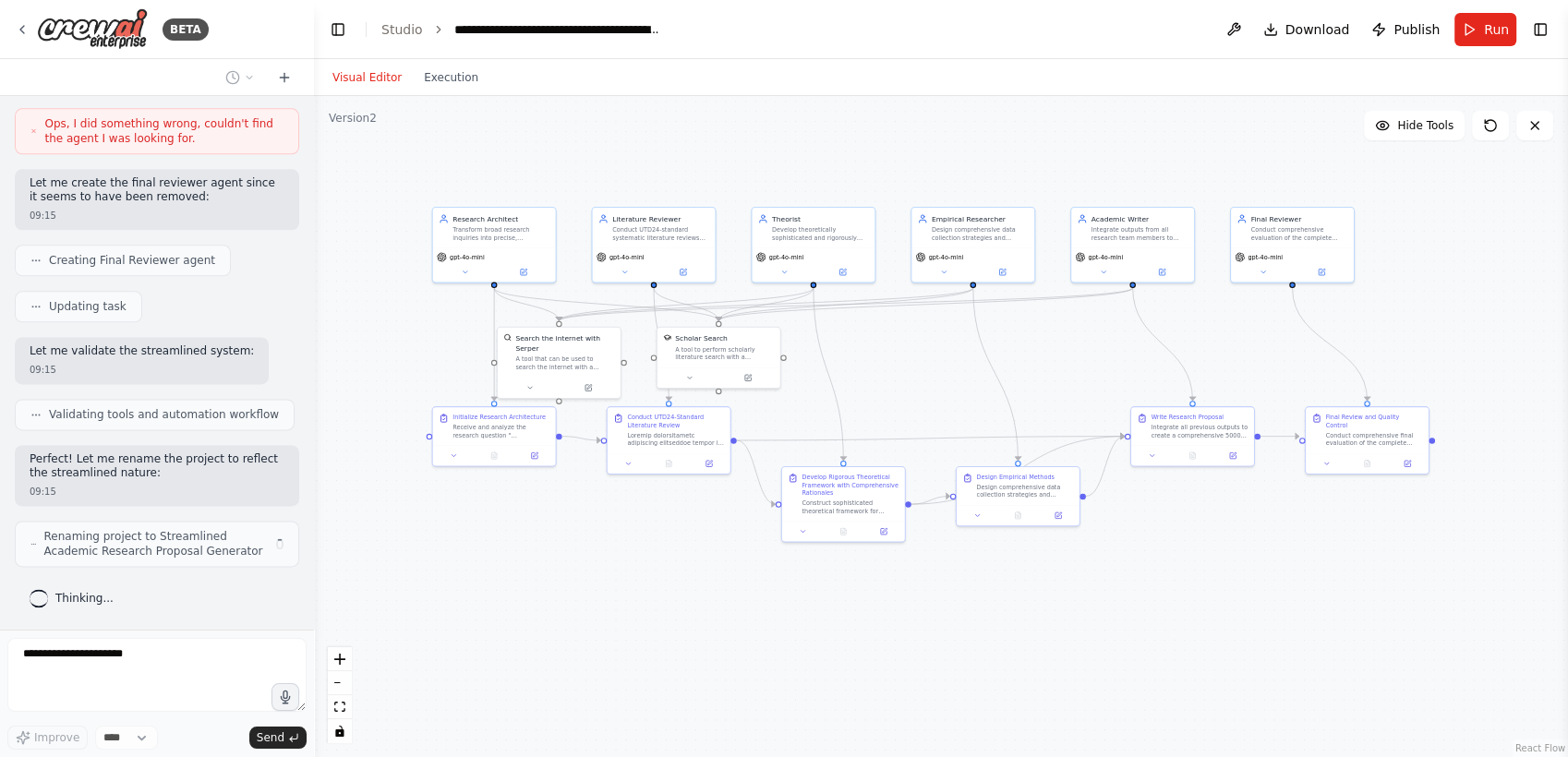
scroll to position [16796, 0]
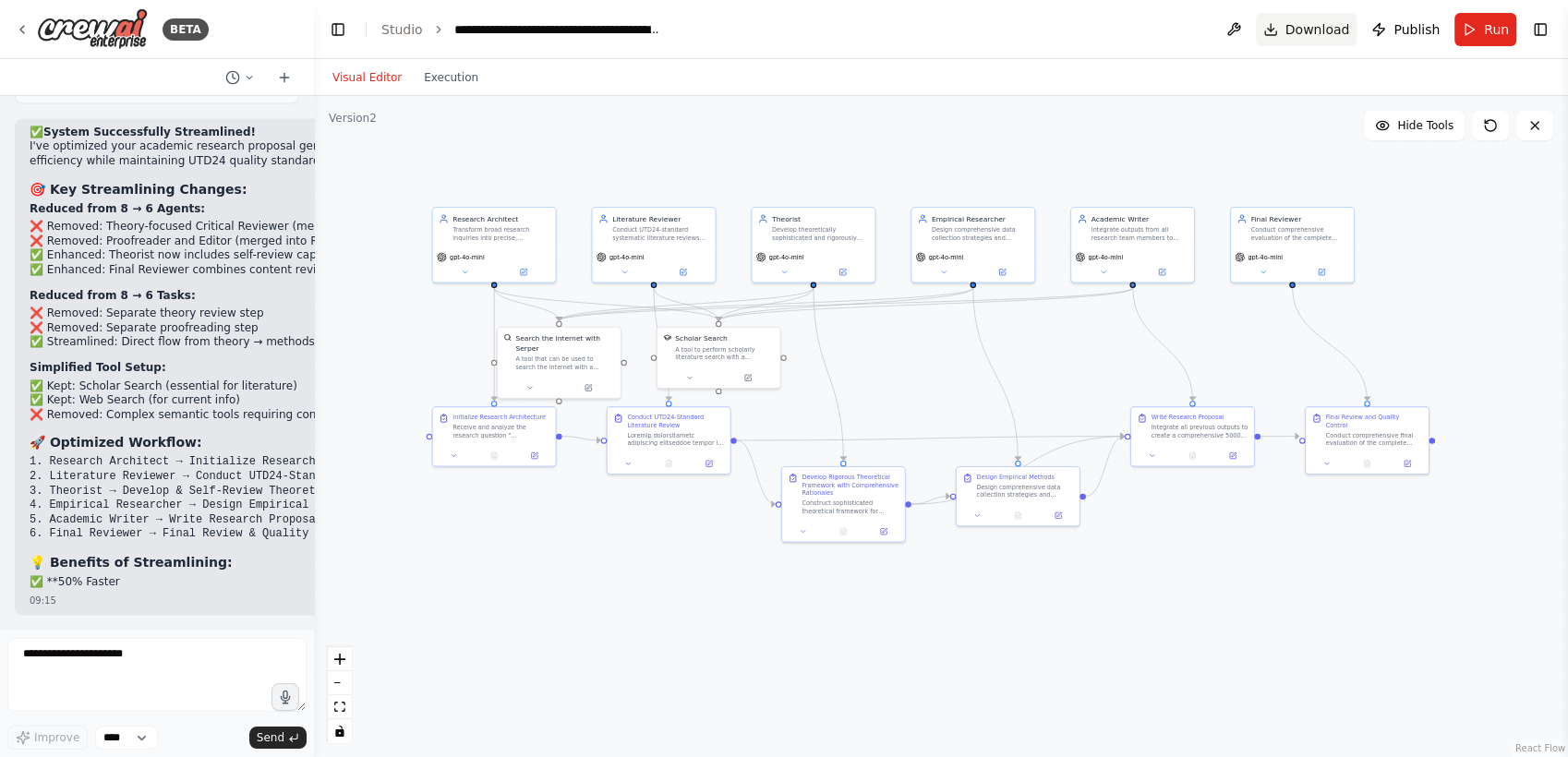
click at [1286, 32] on span "Download" at bounding box center [1318, 30] width 65 height 19
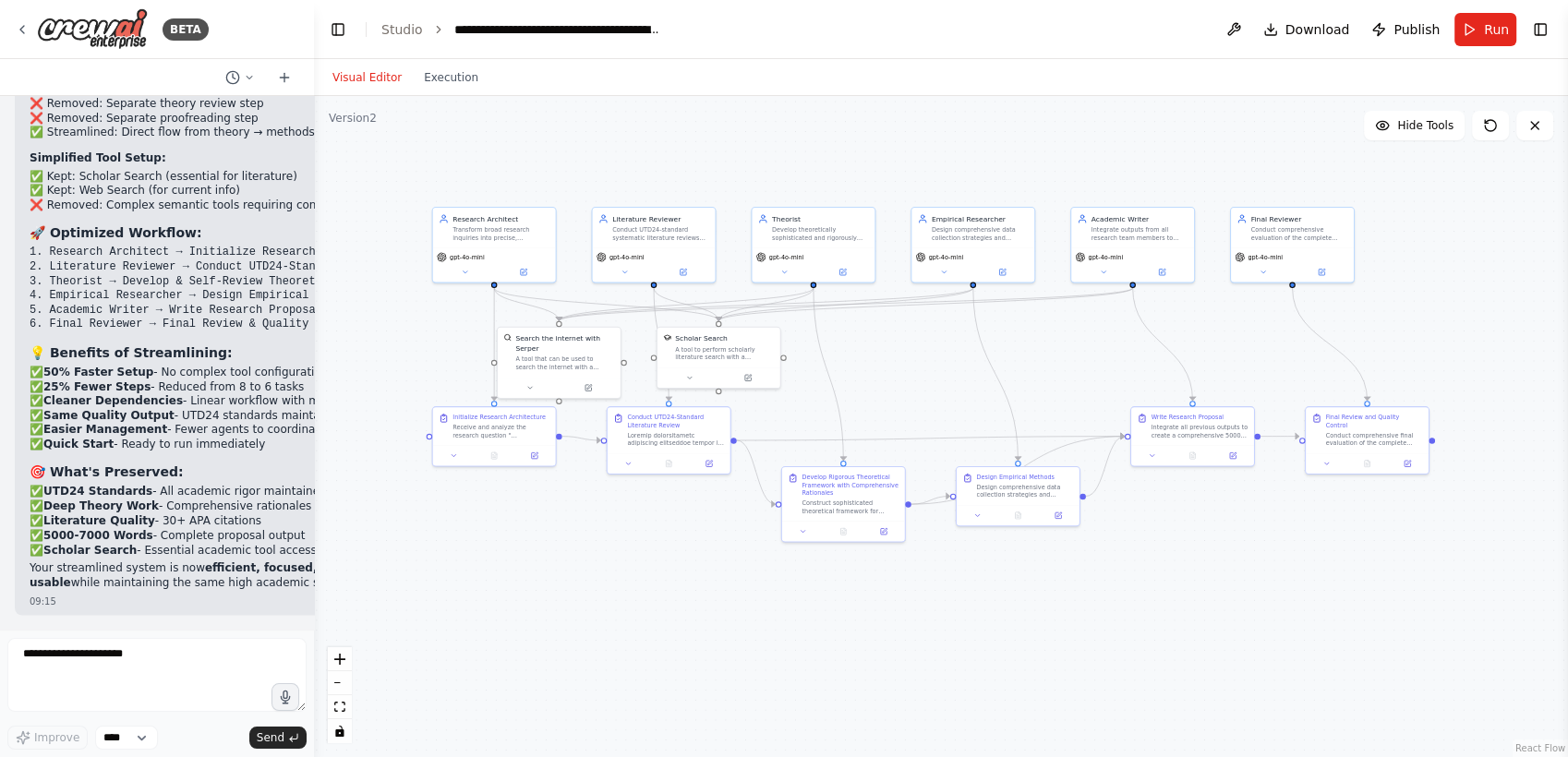
scroll to position [17230, 0]
click at [311, 233] on div "BETA Objective Develop an AI agent system that uses multi-agent collaboration f…" at bounding box center [784, 378] width 1568 height 757
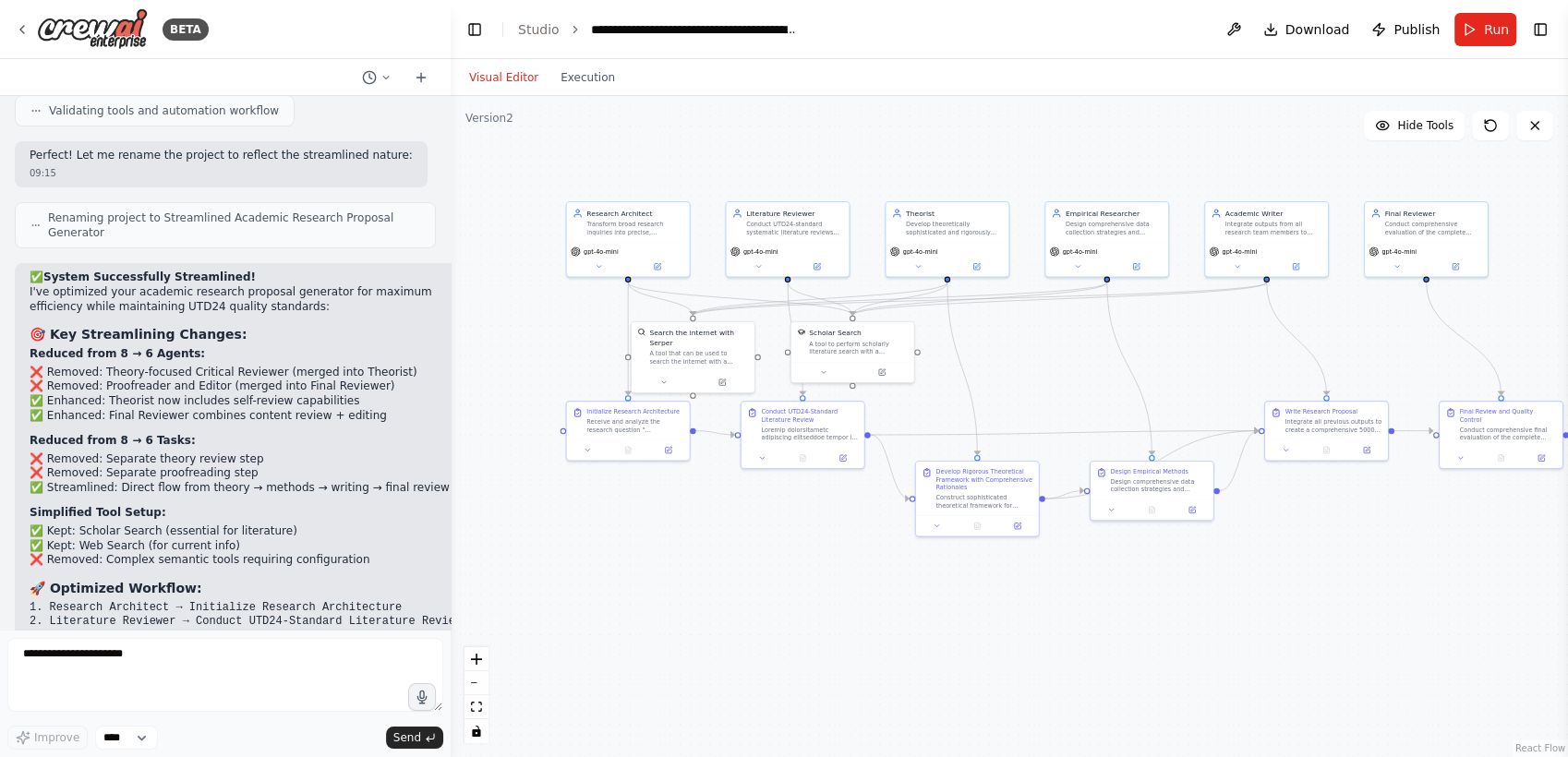
scroll to position [14453, 0]
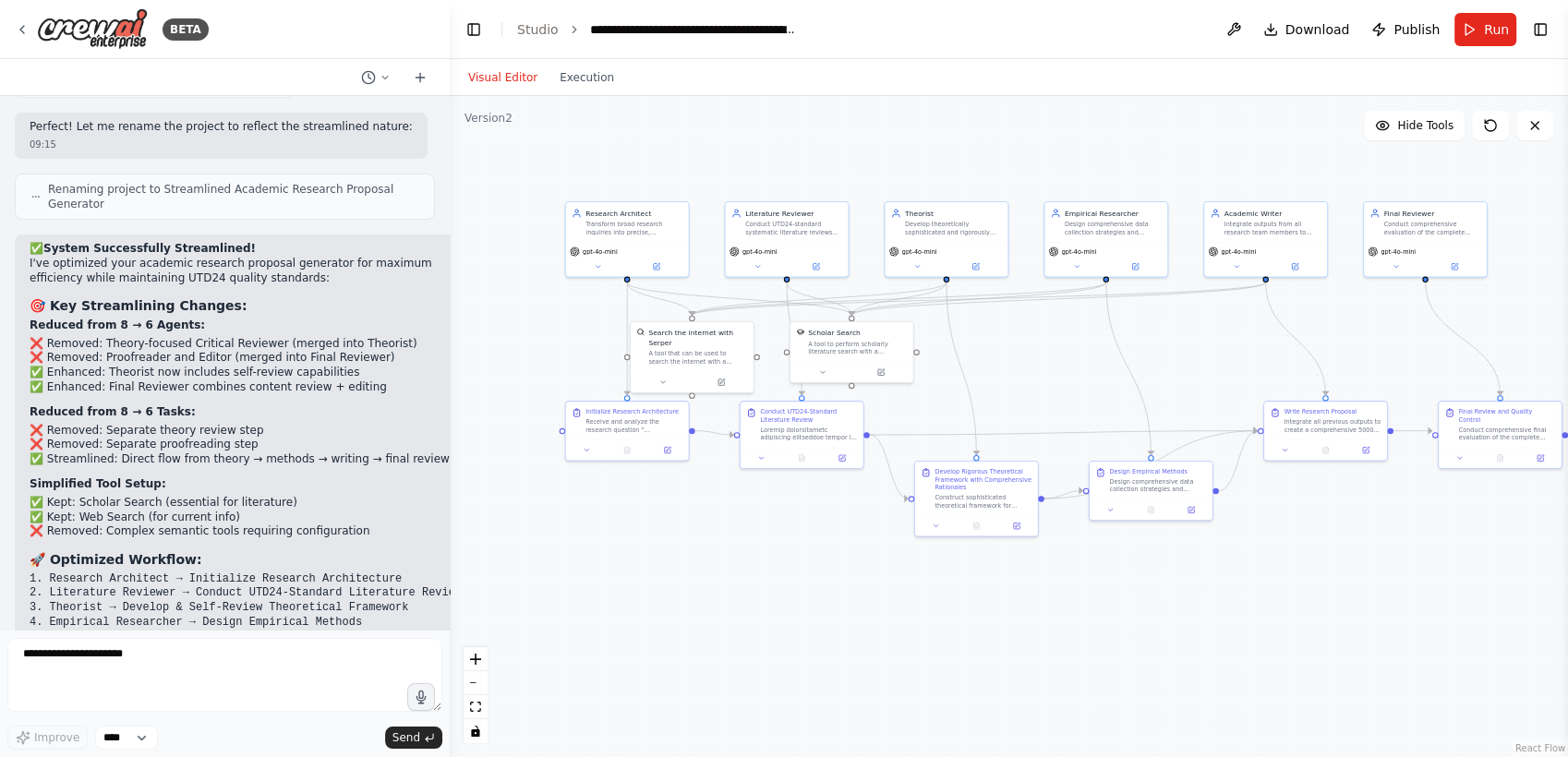
drag, startPoint x: 311, startPoint y: 233, endPoint x: 450, endPoint y: 254, distance: 140.6
click at [450, 254] on div "BETA Objective Develop an AI agent system that uses multi-agent collaboration f…" at bounding box center [784, 378] width 1568 height 757
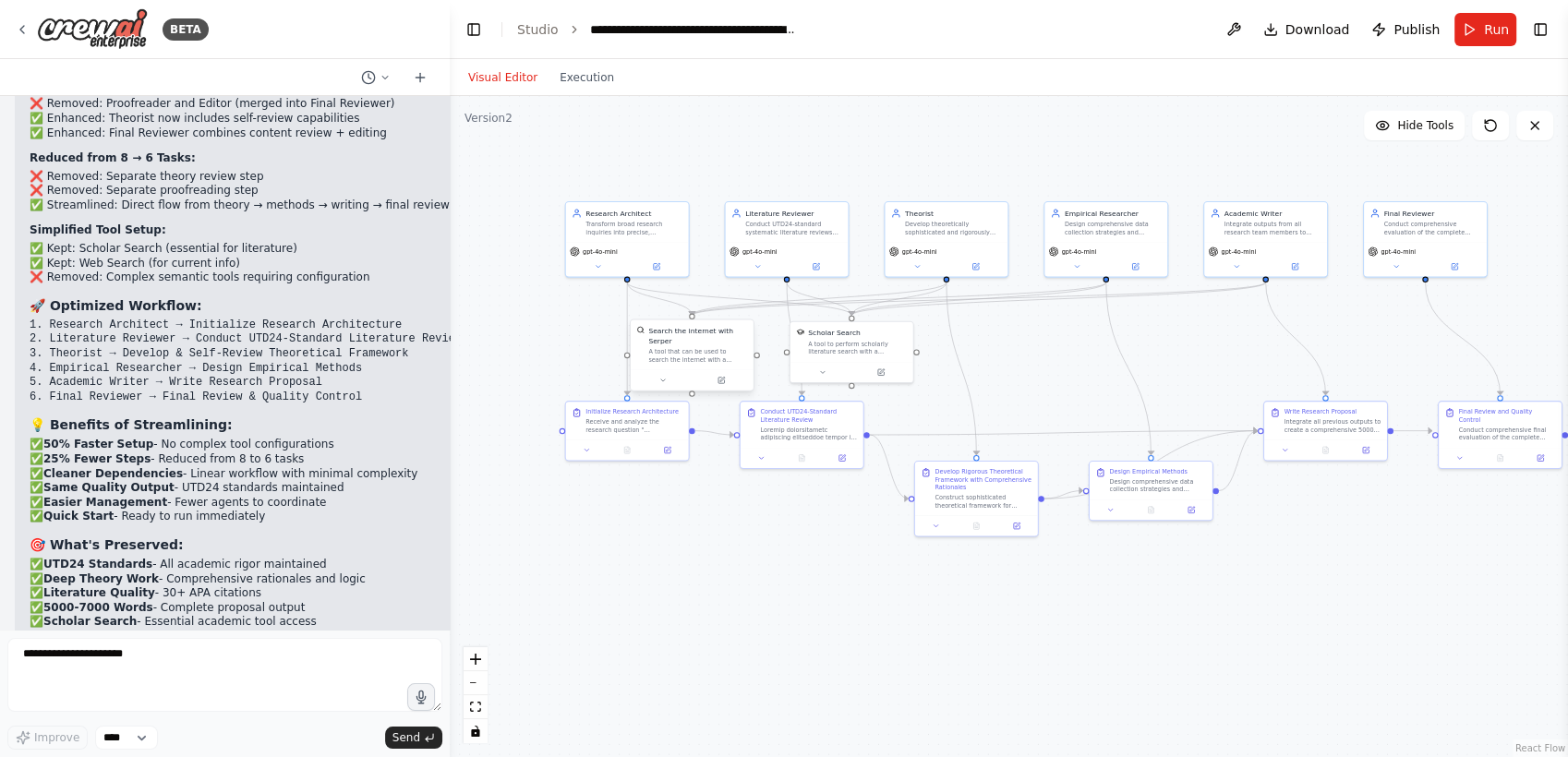
scroll to position [14706, 0]
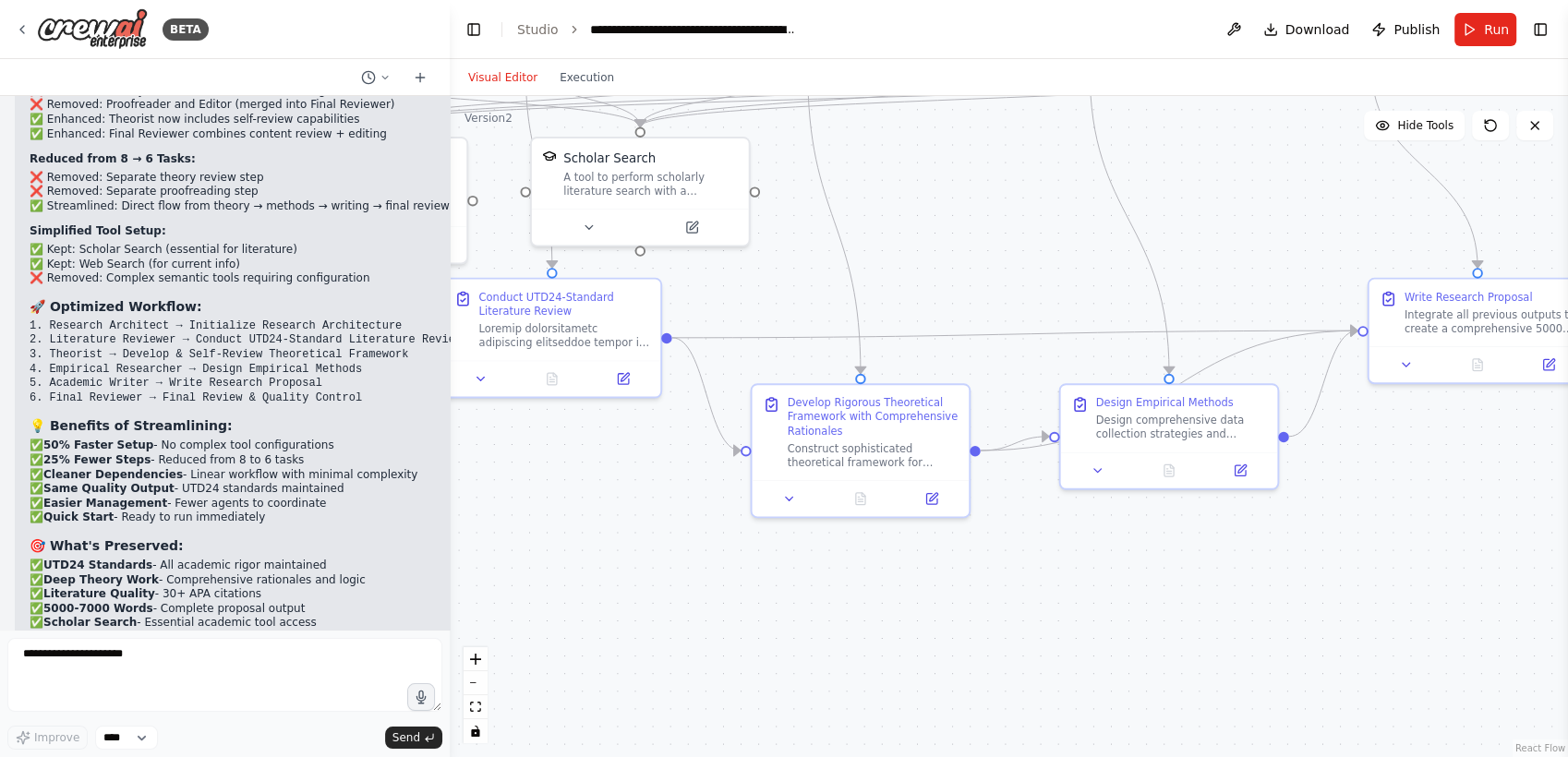
drag, startPoint x: 780, startPoint y: 493, endPoint x: 306, endPoint y: 452, distance: 475.8
click at [306, 452] on div "BETA Objective Develop an AI agent system that uses multi-agent collaboration f…" at bounding box center [784, 378] width 1568 height 757
click at [917, 491] on button at bounding box center [928, 496] width 61 height 22
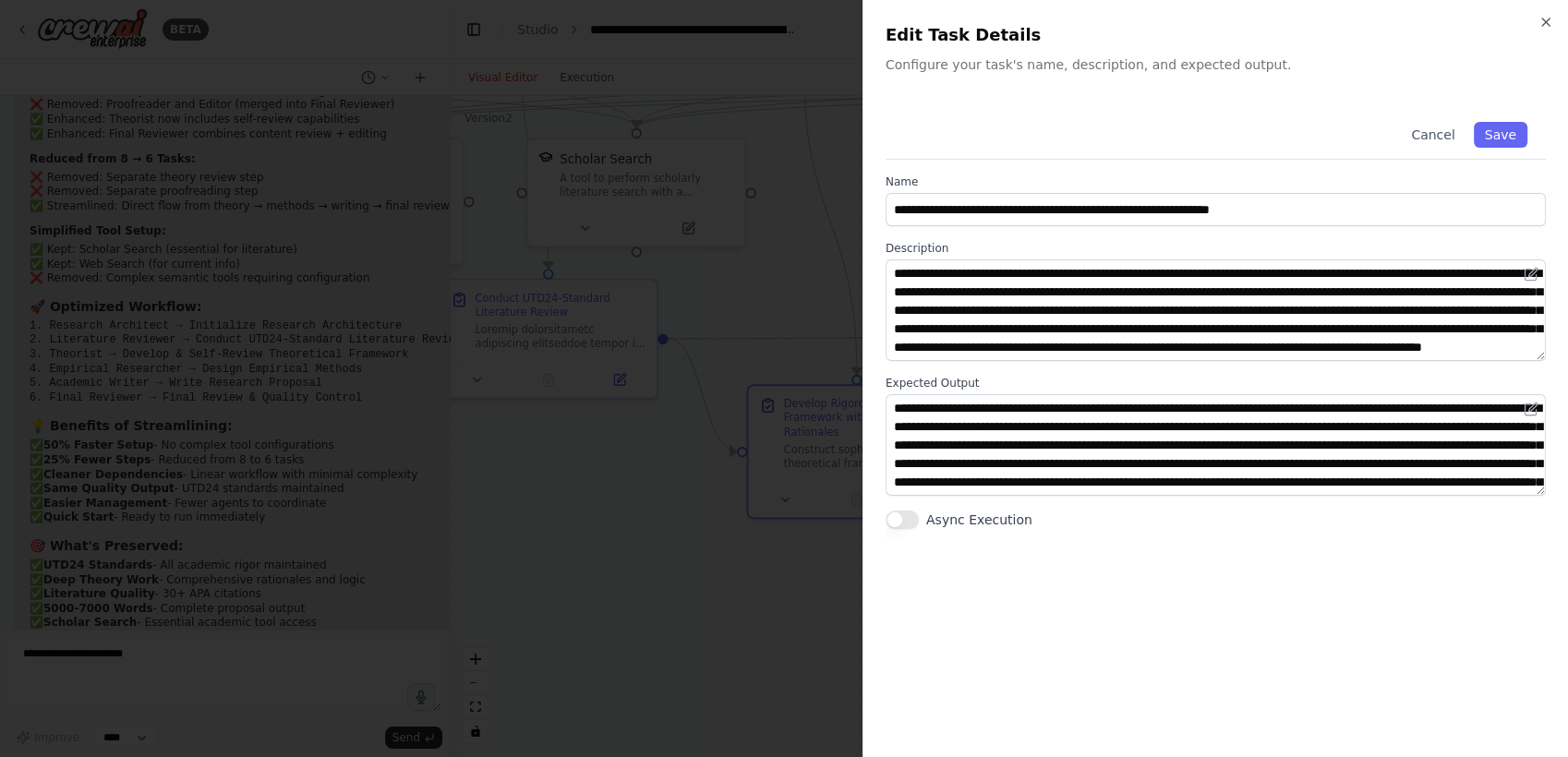
click at [909, 518] on button "Async Execution" at bounding box center [903, 520] width 33 height 19
click at [1496, 129] on button "Save" at bounding box center [1500, 135] width 53 height 26
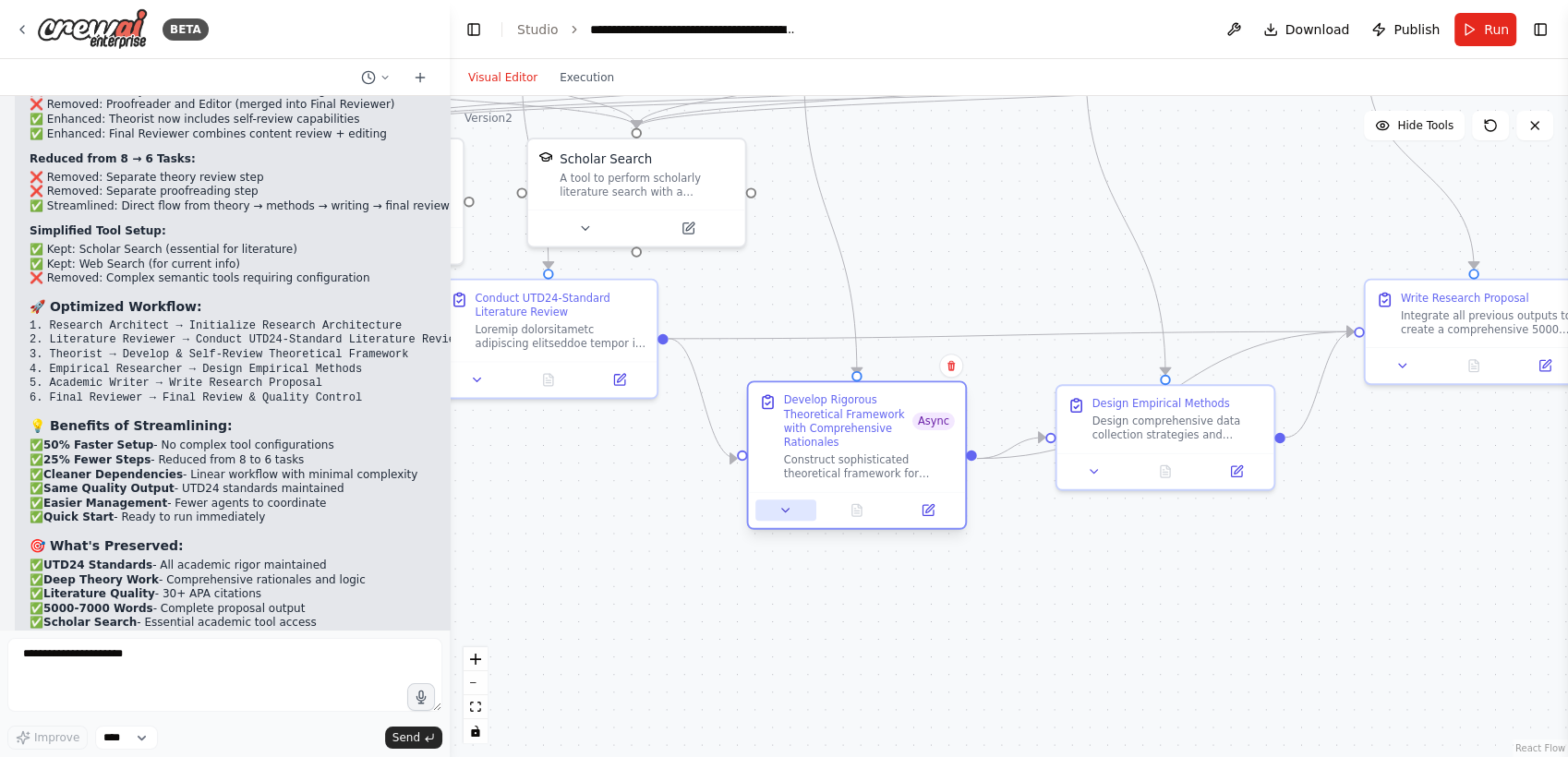
click at [789, 514] on icon at bounding box center [785, 510] width 14 height 14
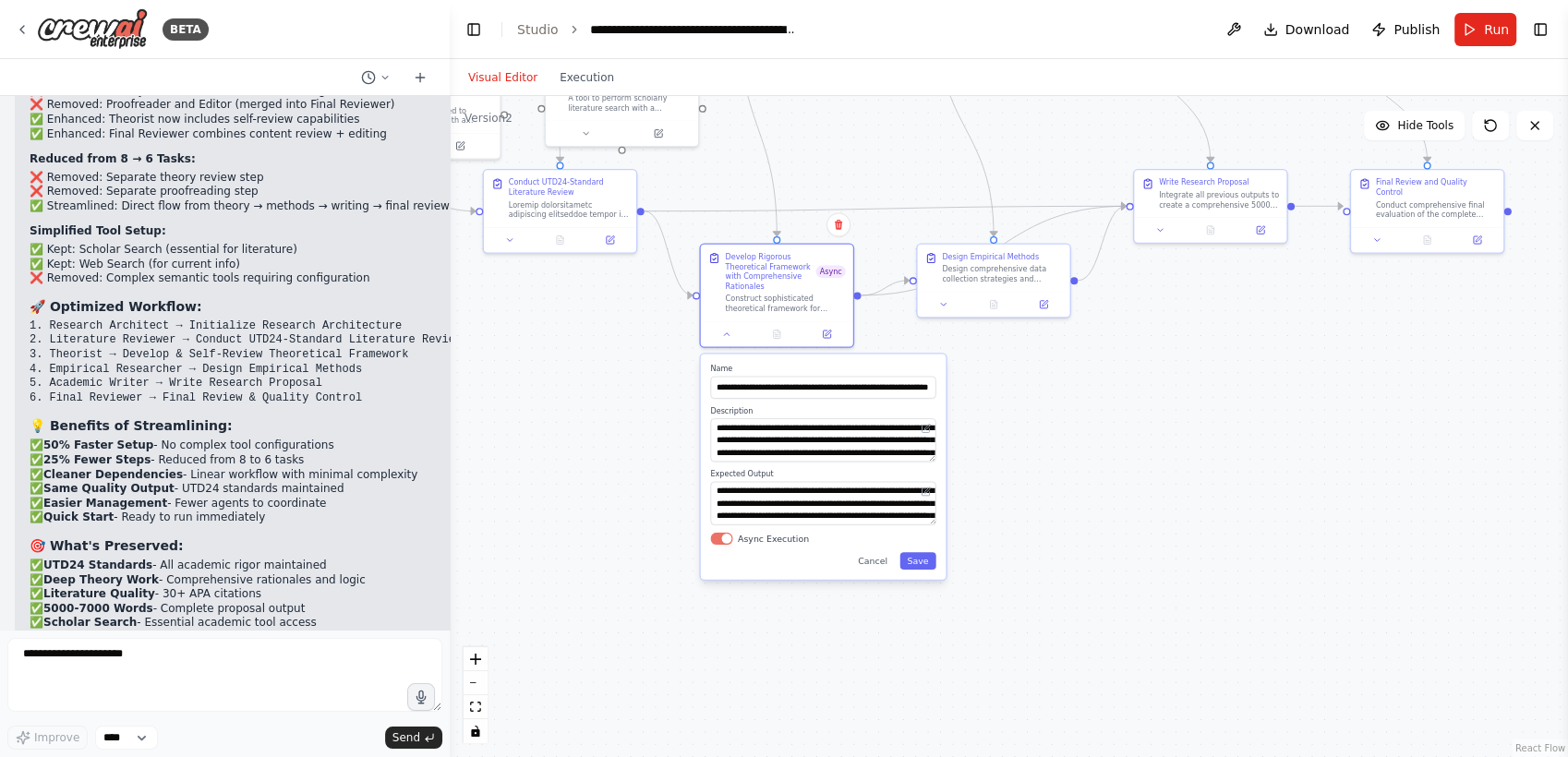
drag, startPoint x: 686, startPoint y: 578, endPoint x: 658, endPoint y: 397, distance: 183.2
click at [658, 397] on div ".deletable-edge-delete-btn { width: 20px; height: 20px; border: 0px solid #ffff…" at bounding box center [1009, 427] width 1118 height 662
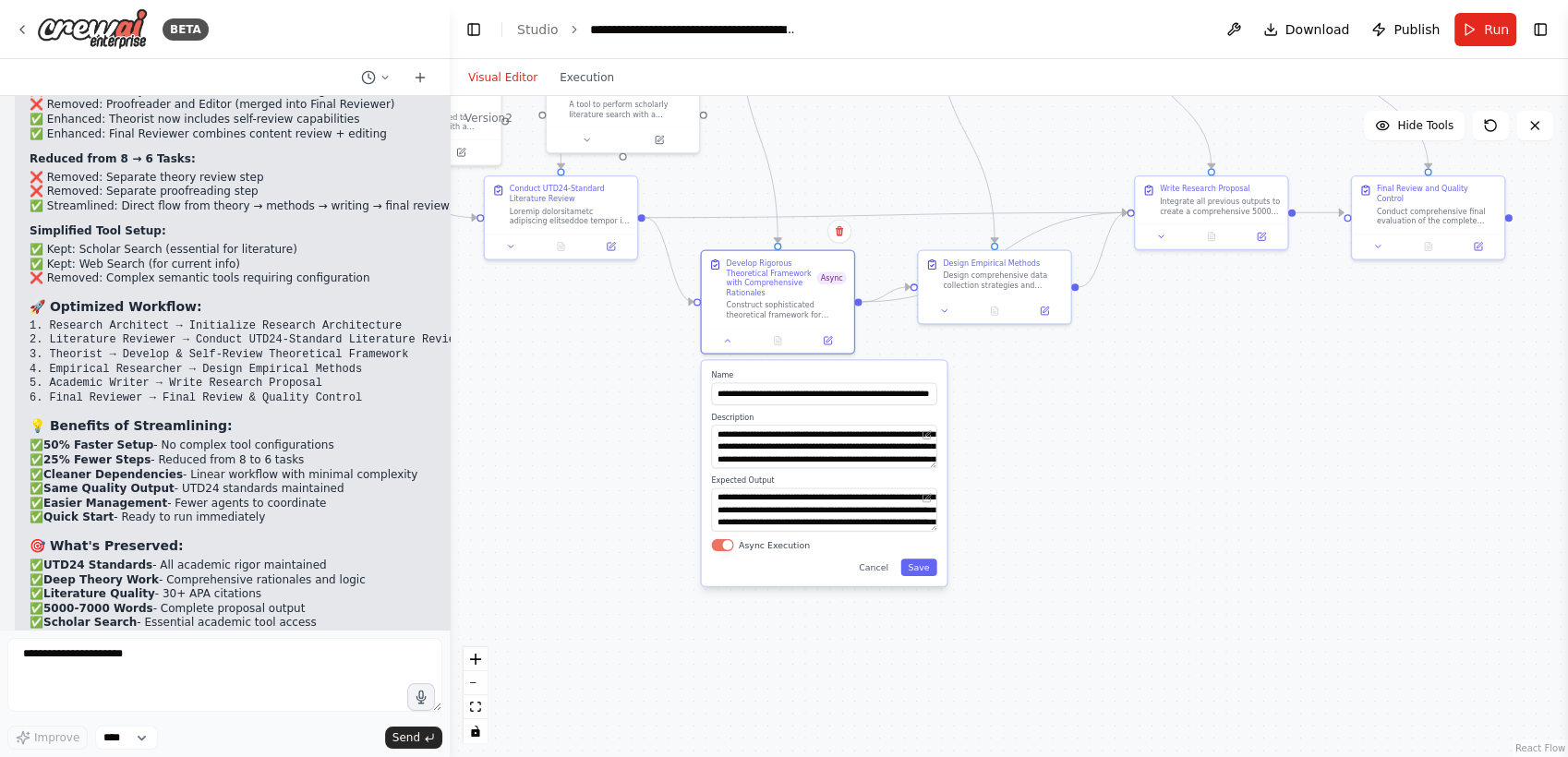
click at [723, 547] on button "Async Execution" at bounding box center [721, 544] width 23 height 12
click at [920, 574] on button "Save" at bounding box center [918, 567] width 36 height 18
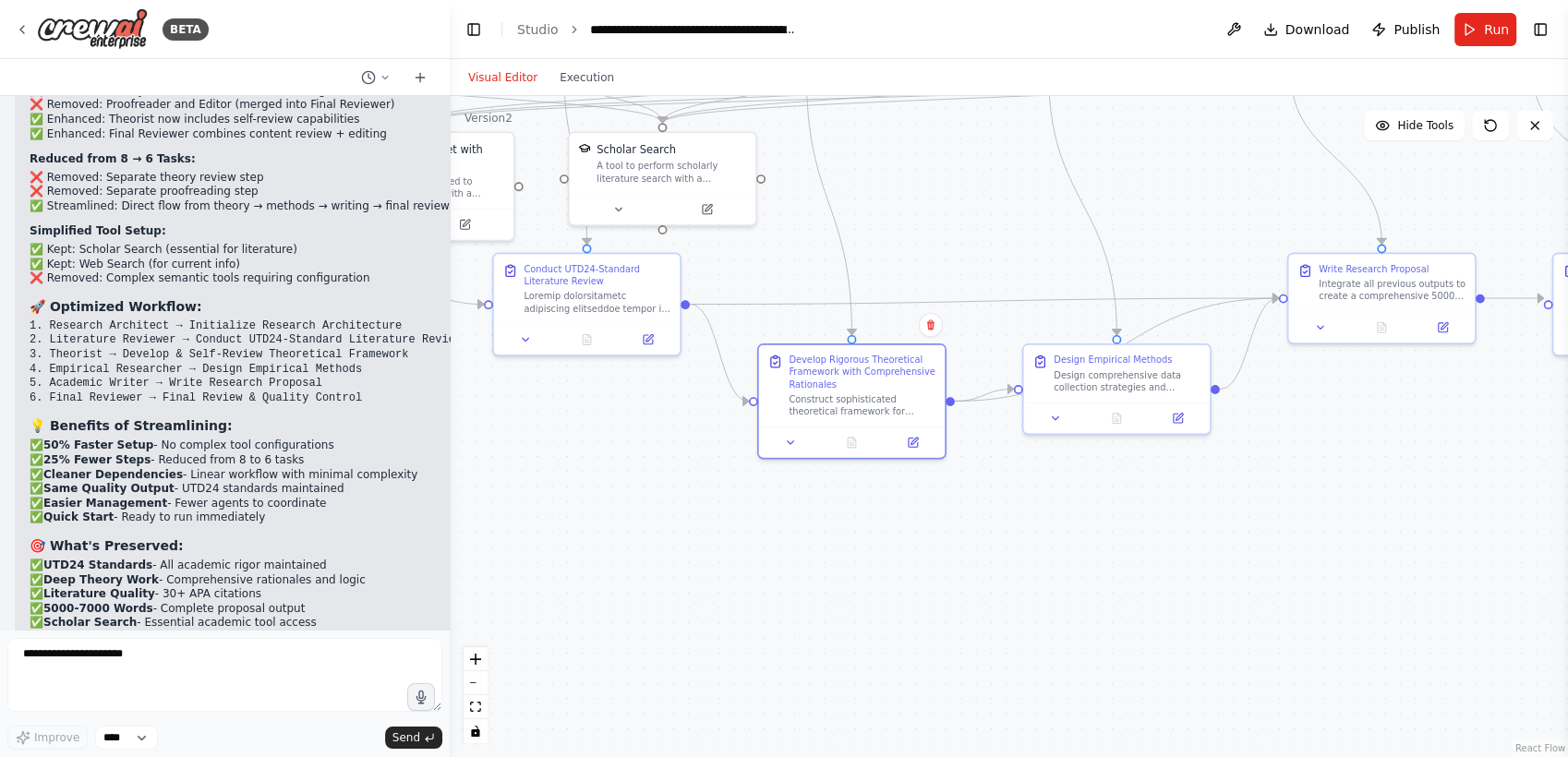
drag, startPoint x: 922, startPoint y: 580, endPoint x: 1035, endPoint y: 750, distance: 204.1
click at [1035, 750] on div ".deletable-edge-delete-btn { width: 20px; height: 20px; border: 0px solid #ffff…" at bounding box center [1009, 427] width 1118 height 662
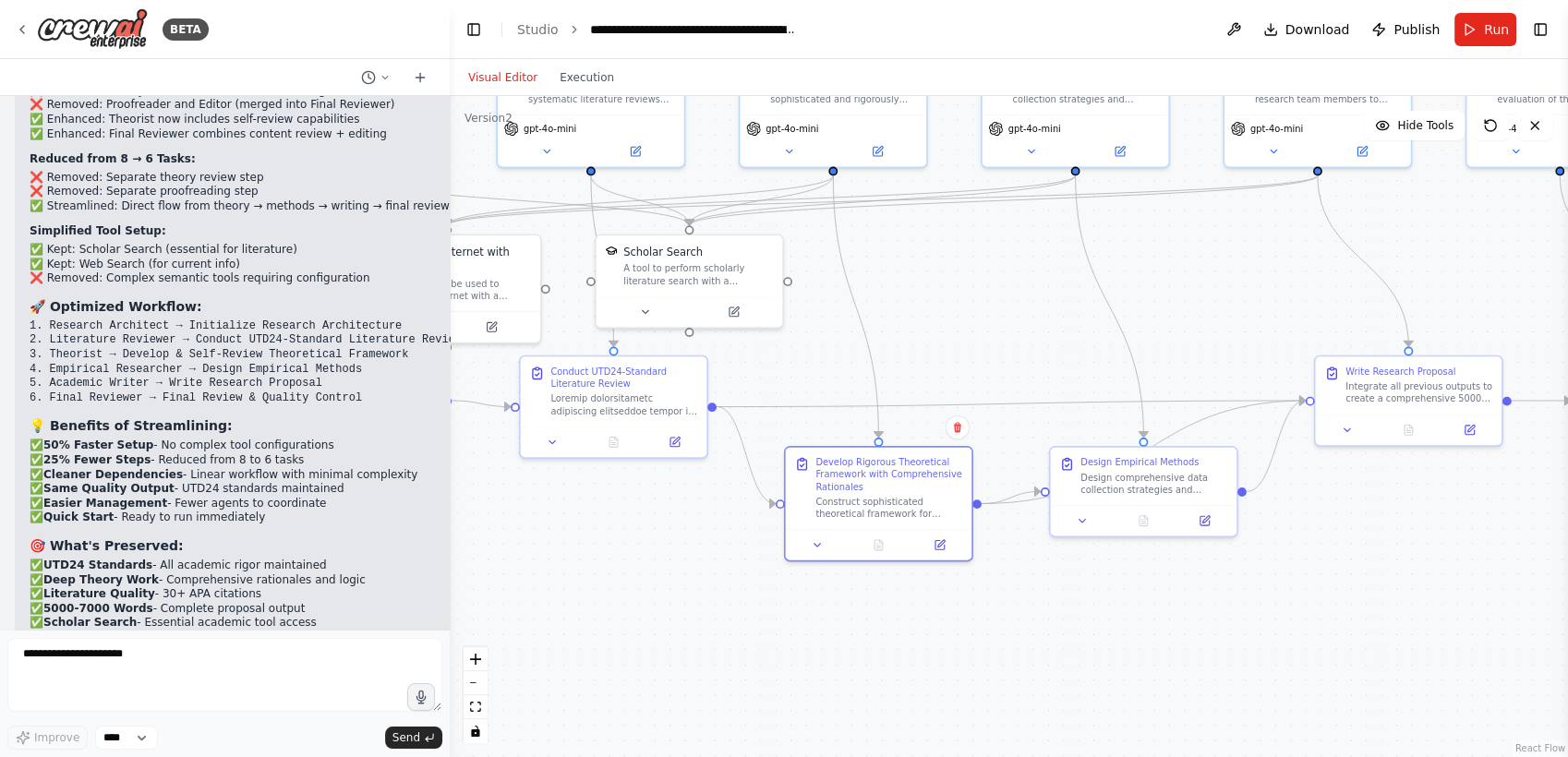
drag, startPoint x: 1002, startPoint y: 653, endPoint x: 1020, endPoint y: 750, distance: 98.7
click at [1020, 750] on div ".deletable-edge-delete-btn { width: 20px; height: 20px; border: 0px solid #ffff…" at bounding box center [1009, 427] width 1118 height 662
click at [989, 400] on icon "Edge from 0f38be91-7414-410b-9454-dfee1933e8dc to 0b80d032-7659-4ade-b00a-a83f9…" at bounding box center [1009, 401] width 589 height 7
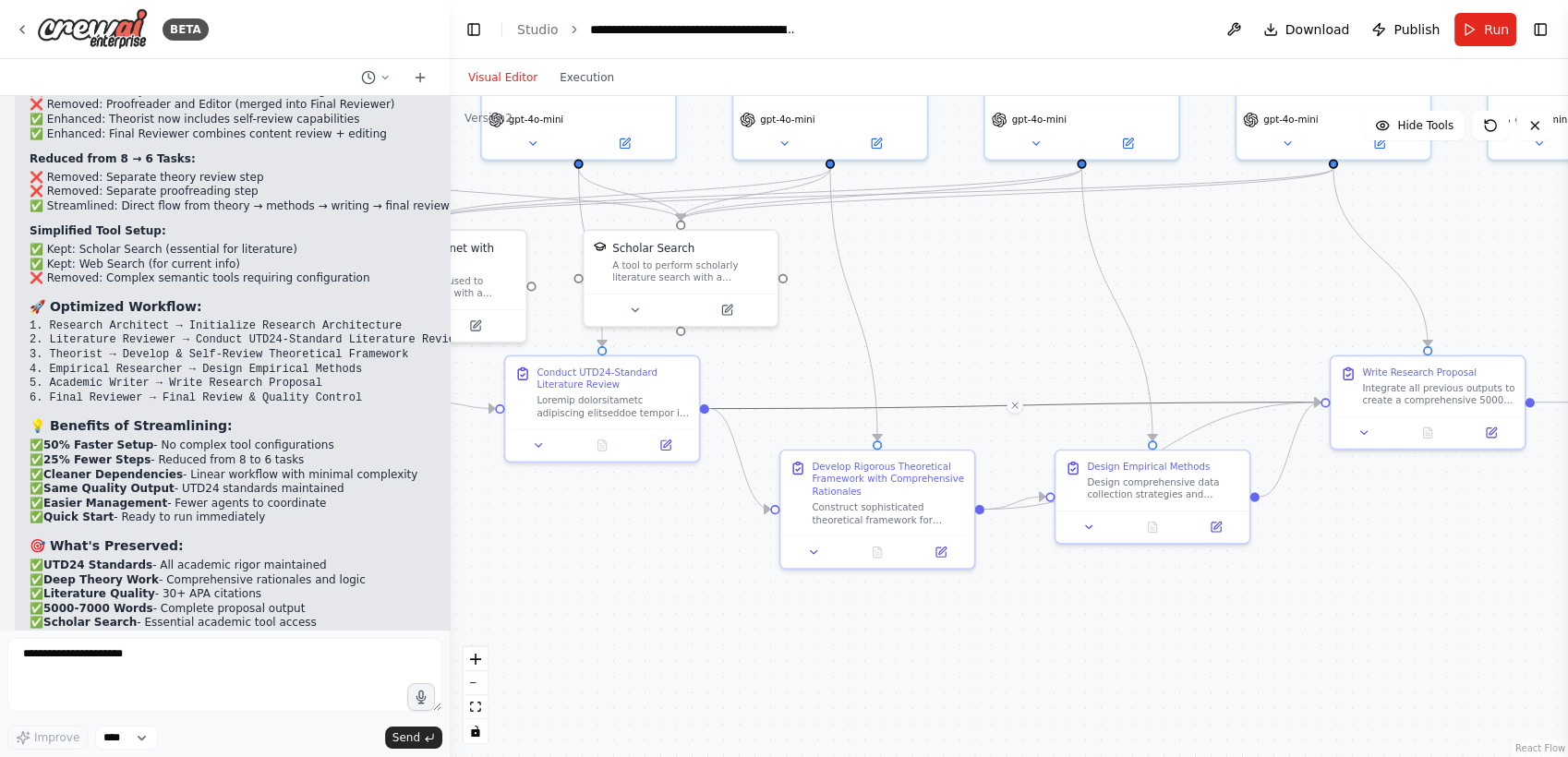
click at [1333, 167] on div ".deletable-edge-delete-btn { width: 20px; height: 20px; border: 0px solid #ffff…" at bounding box center [1009, 427] width 1118 height 662
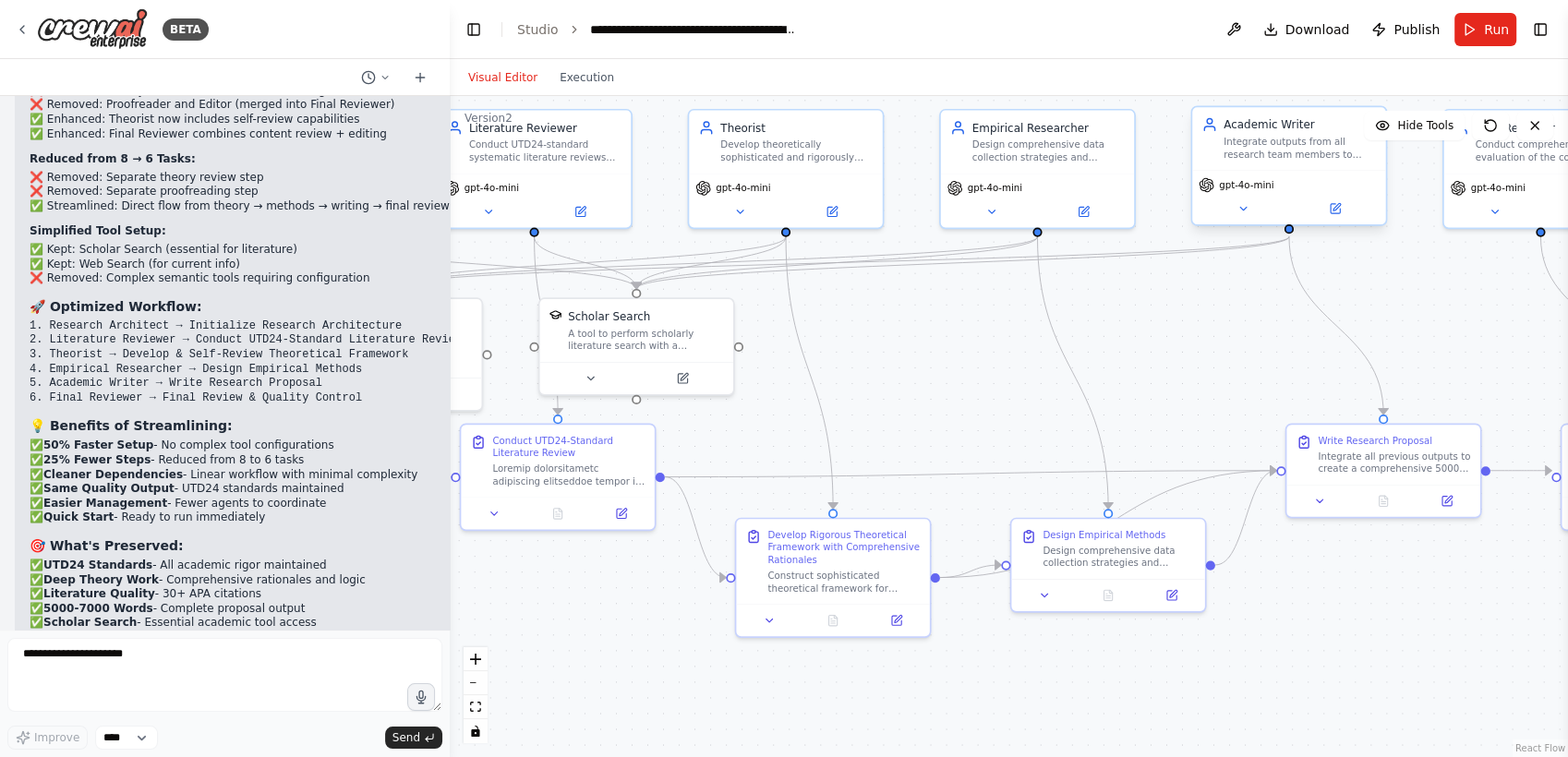
drag, startPoint x: 1332, startPoint y: 166, endPoint x: 1286, endPoint y: 230, distance: 78.8
click at [1286, 230] on div ".deletable-edge-delete-btn { width: 20px; height: 20px; border: 0px solid #ffff…" at bounding box center [1009, 427] width 1118 height 662
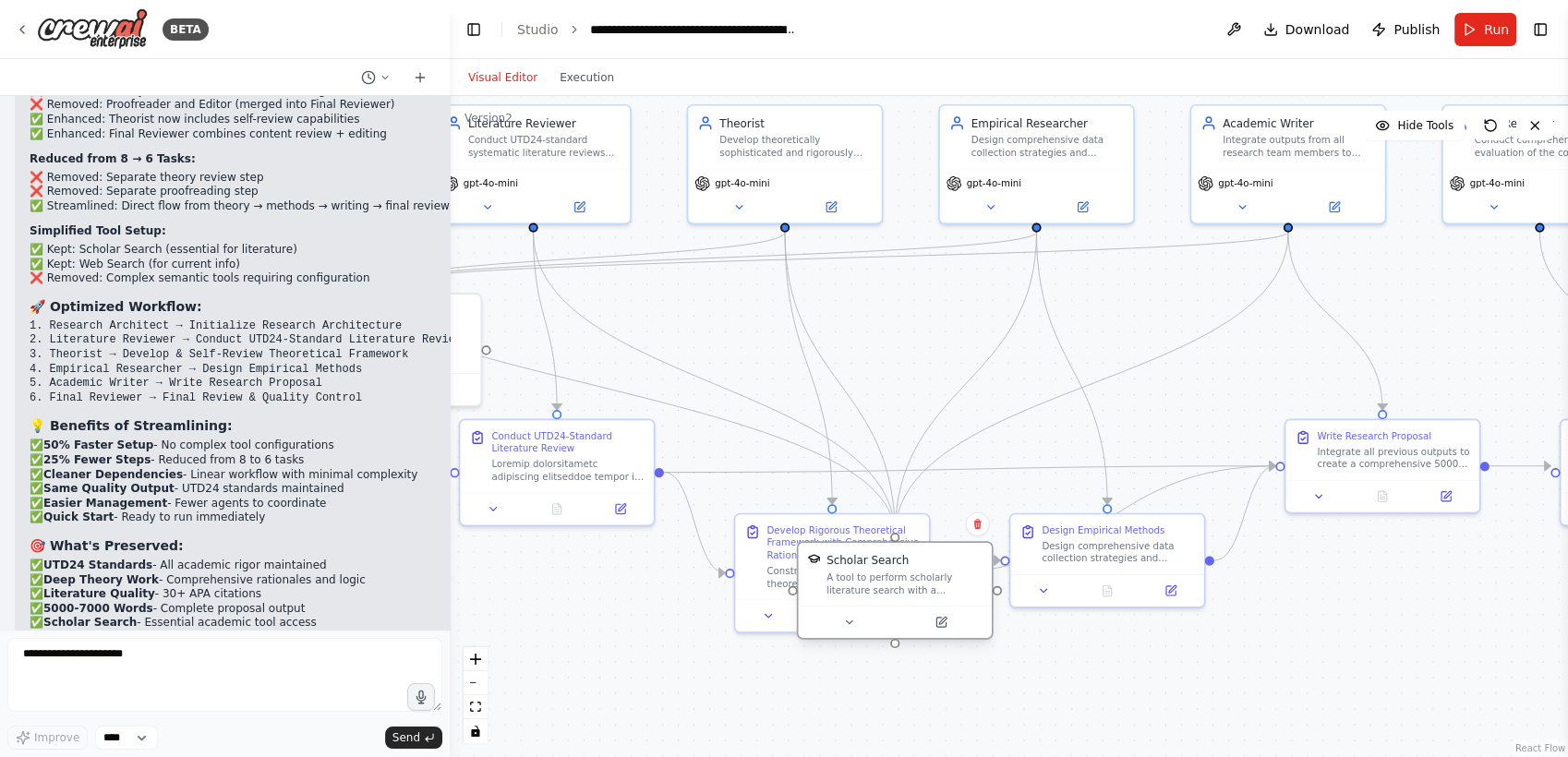
drag, startPoint x: 703, startPoint y: 333, endPoint x: 961, endPoint y: 589, distance: 363.5
click at [961, 589] on div "A tool to perform scholarly literature search with a search_query." at bounding box center [905, 584] width 157 height 25
click at [1133, 364] on icon "Edge from 5aa8fe6f-57a1-4fee-929a-8fb476db4809 to 95f9eb6d-1a14-4763-89ea-586ed…" at bounding box center [1092, 383] width 394 height 304
click at [1093, 382] on icon at bounding box center [1092, 383] width 7 height 7
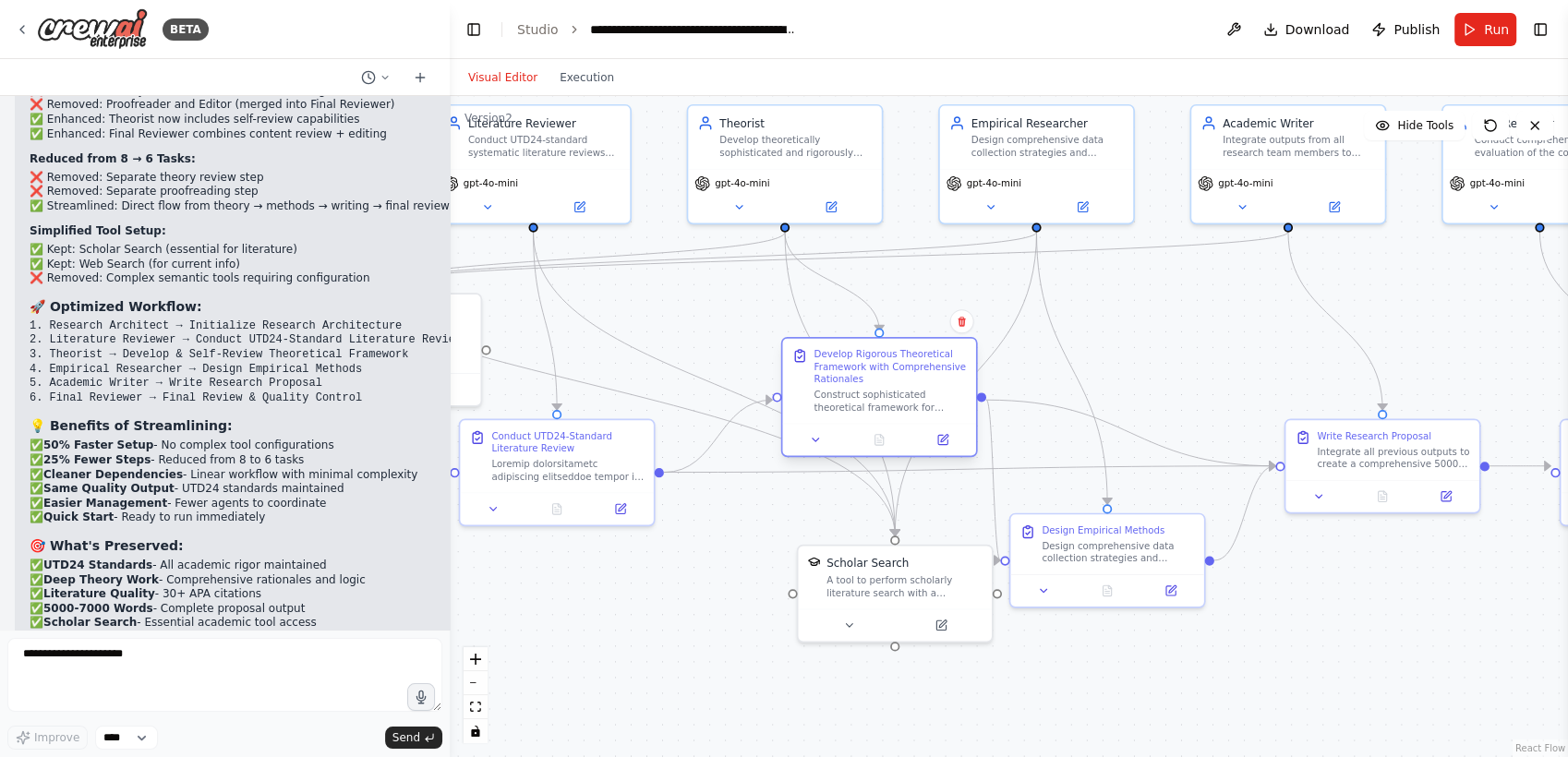
drag, startPoint x: 883, startPoint y: 553, endPoint x: 925, endPoint y: 365, distance: 192.6
click at [925, 365] on div "Develop Rigorous Theoretical Framework with Comprehensive Rationales" at bounding box center [889, 367] width 153 height 37
click at [963, 321] on icon at bounding box center [962, 322] width 8 height 10
click at [916, 314] on button "Confirm" at bounding box center [909, 321] width 66 height 23
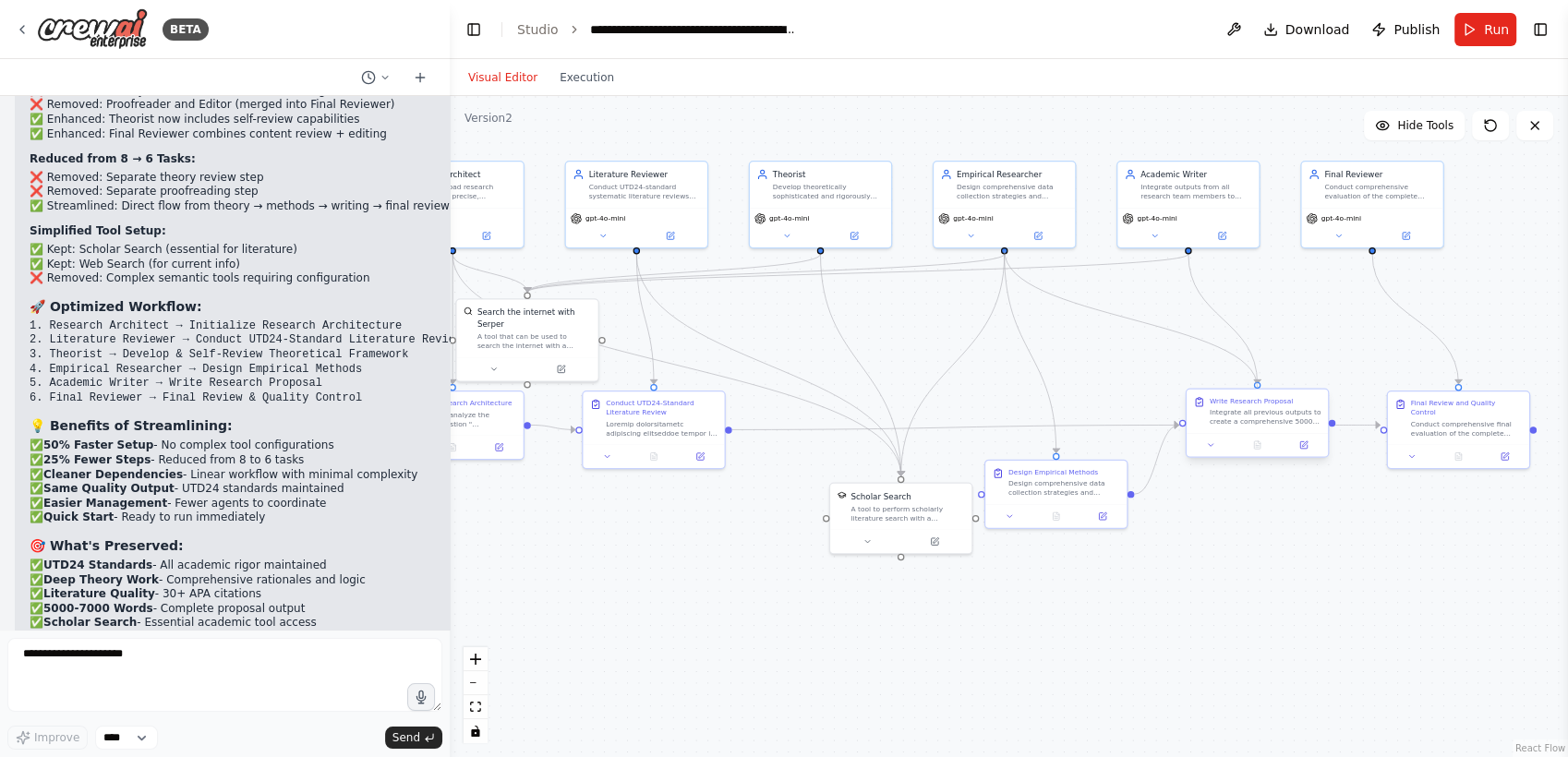
drag, startPoint x: 1005, startPoint y: 251, endPoint x: 1256, endPoint y: 383, distance: 283.6
click at [1020, 383] on div "Research Architect Transform broad research inquiries into precise, theoretical…" at bounding box center [670, 309] width 696 height 411
drag, startPoint x: 1005, startPoint y: 252, endPoint x: 1259, endPoint y: 388, distance: 288.1
click at [1020, 388] on div "Research Architect Transform broad research inquiries into precise, theoretical…" at bounding box center [670, 309] width 696 height 411
drag, startPoint x: 1189, startPoint y: 250, endPoint x: 904, endPoint y: 479, distance: 365.6
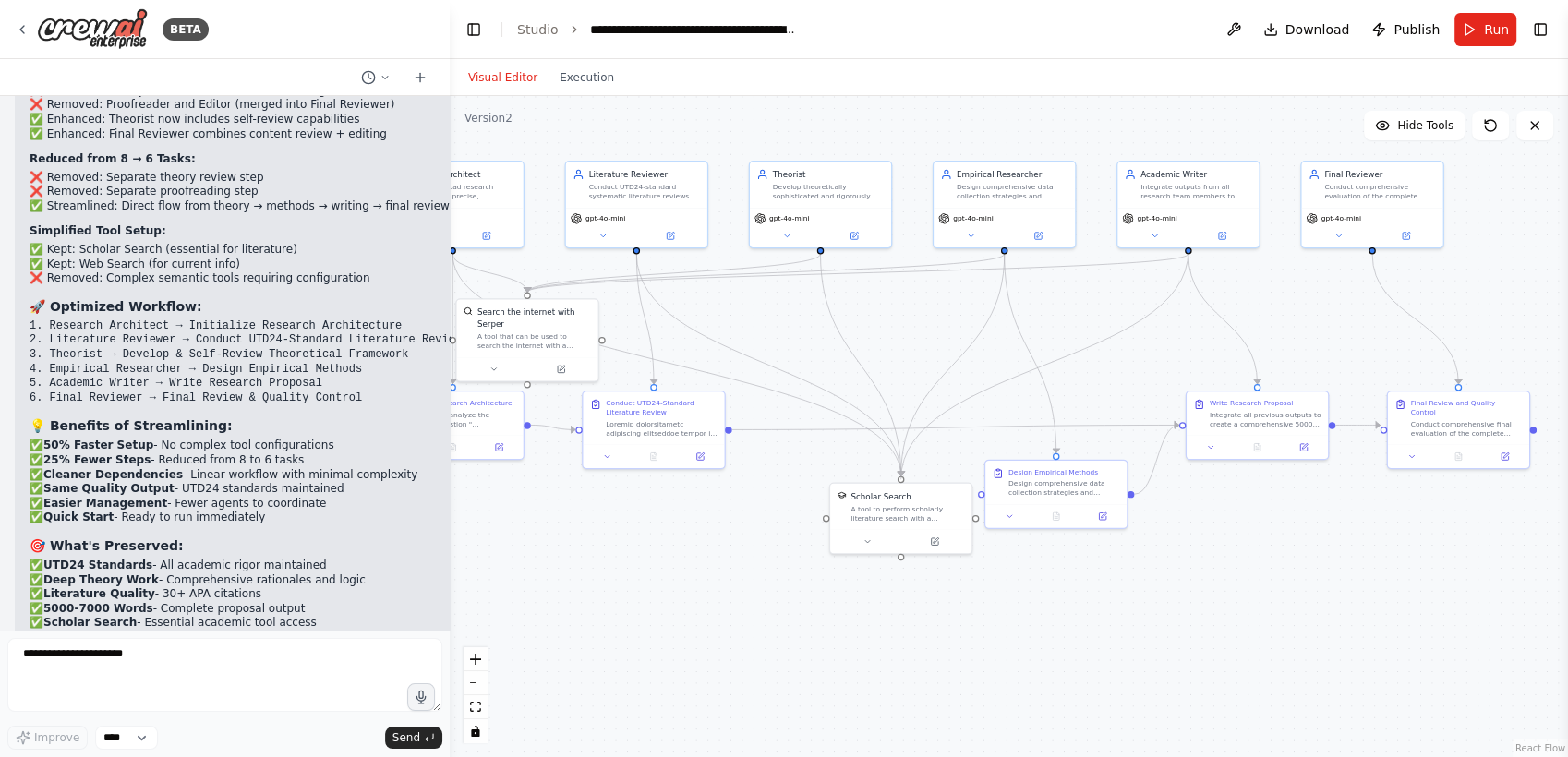
click at [904, 479] on div ".deletable-edge-delete-btn { width: 20px; height: 20px; border: 0px solid #ffff…" at bounding box center [1009, 427] width 1118 height 662
drag, startPoint x: 1188, startPoint y: 251, endPoint x: 904, endPoint y: 484, distance: 367.3
click at [904, 484] on div "Research Architect Transform broad research inquiries into precise, theoretical…" at bounding box center [670, 309] width 696 height 411
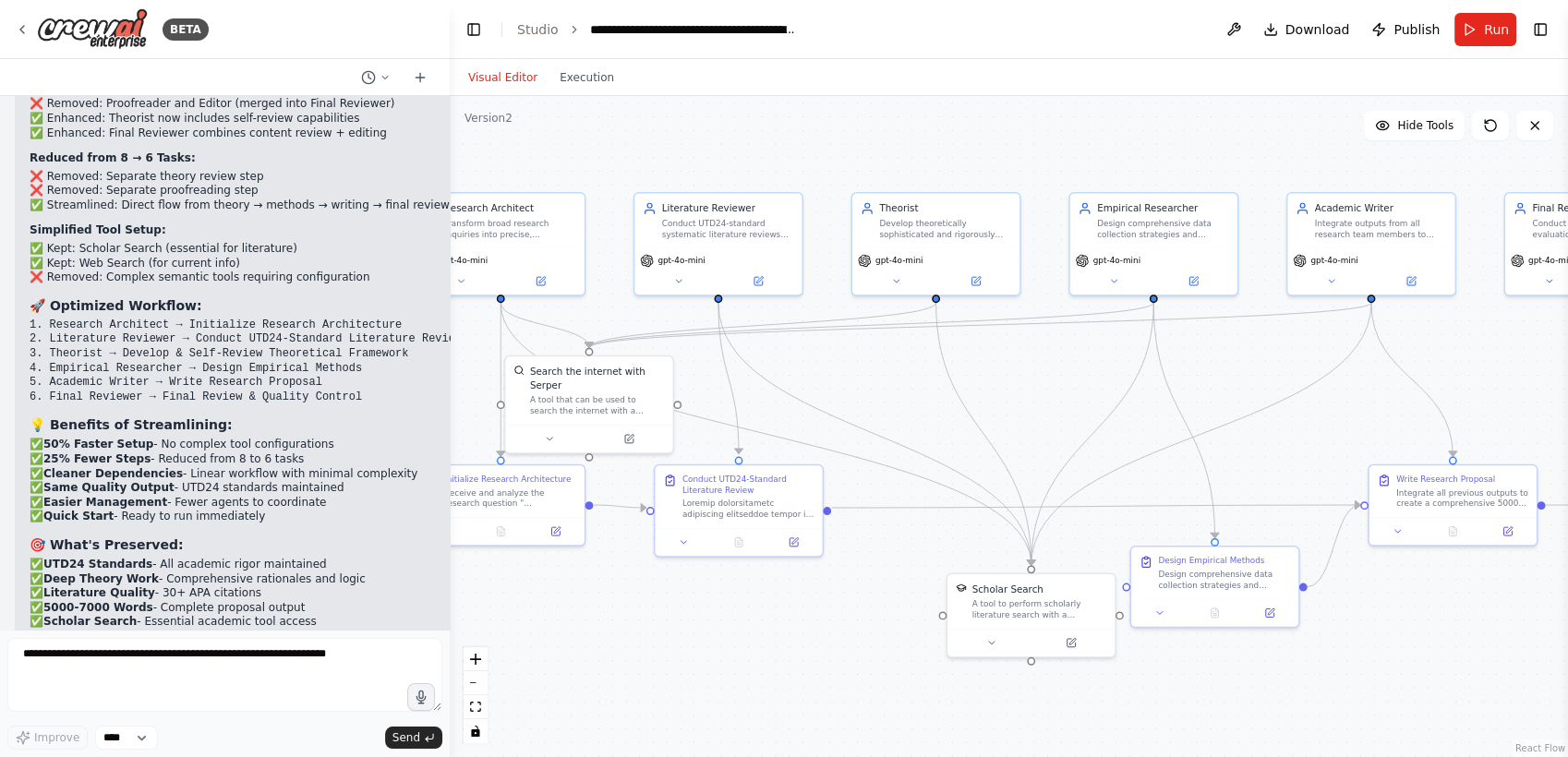
drag, startPoint x: 1290, startPoint y: 471, endPoint x: 1061, endPoint y: 375, distance: 248.3
click at [1061, 375] on div ".deletable-edge-delete-btn { width: 20px; height: 20px; border: 0px solid #ffff…" at bounding box center [1009, 427] width 1118 height 662
click at [451, 148] on div ".deletable-edge-delete-btn { width: 20px; height: 20px; border: 0px solid #ffff…" at bounding box center [1009, 427] width 1118 height 662
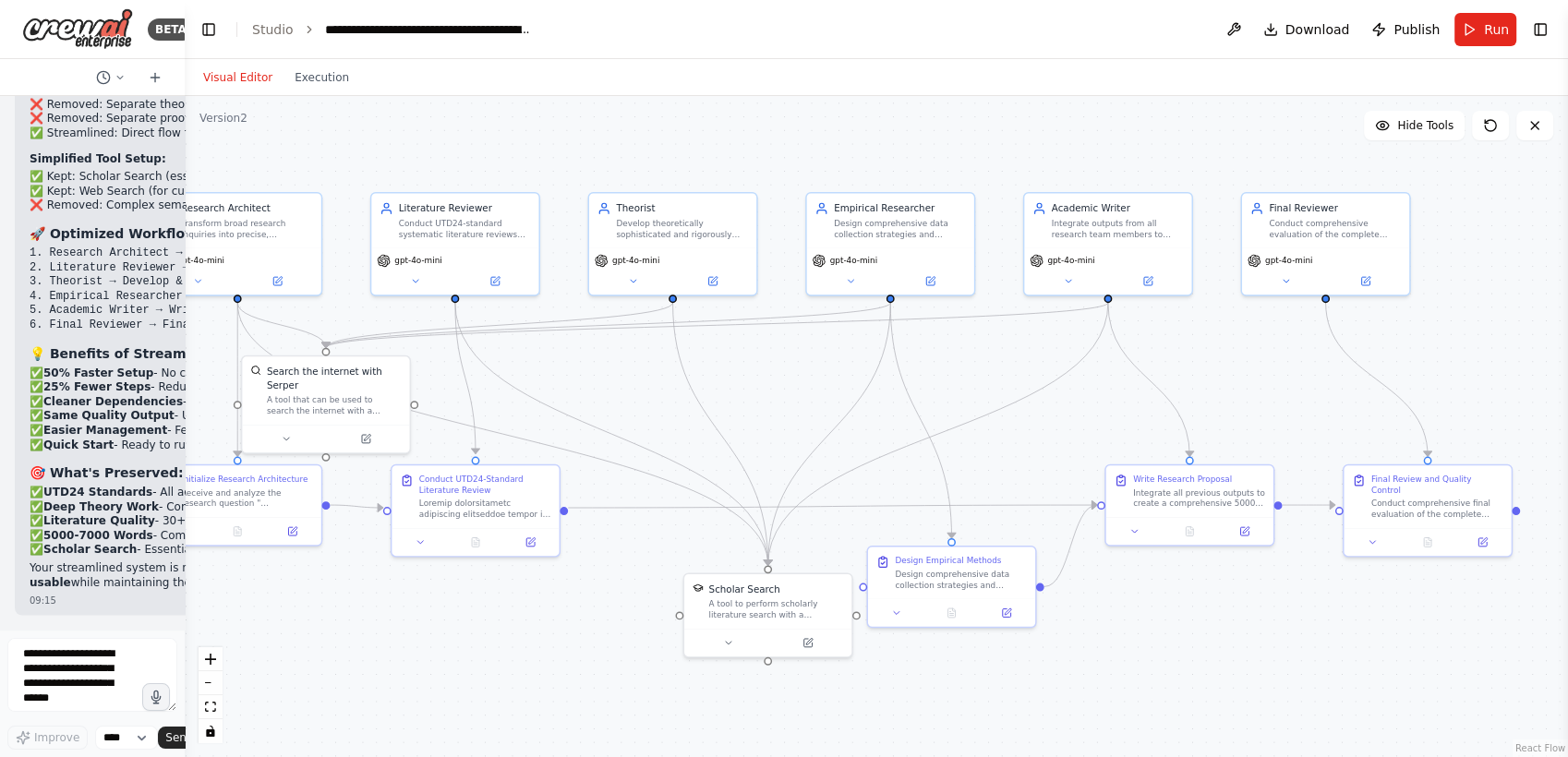
scroll to position [26178, 0]
drag, startPoint x: 449, startPoint y: 148, endPoint x: 169, endPoint y: 144, distance: 280.0
click at [169, 144] on div "BETA Objective Develop an AI agent system that uses multi-agent collaboration f…" at bounding box center [93, 378] width 185 height 757
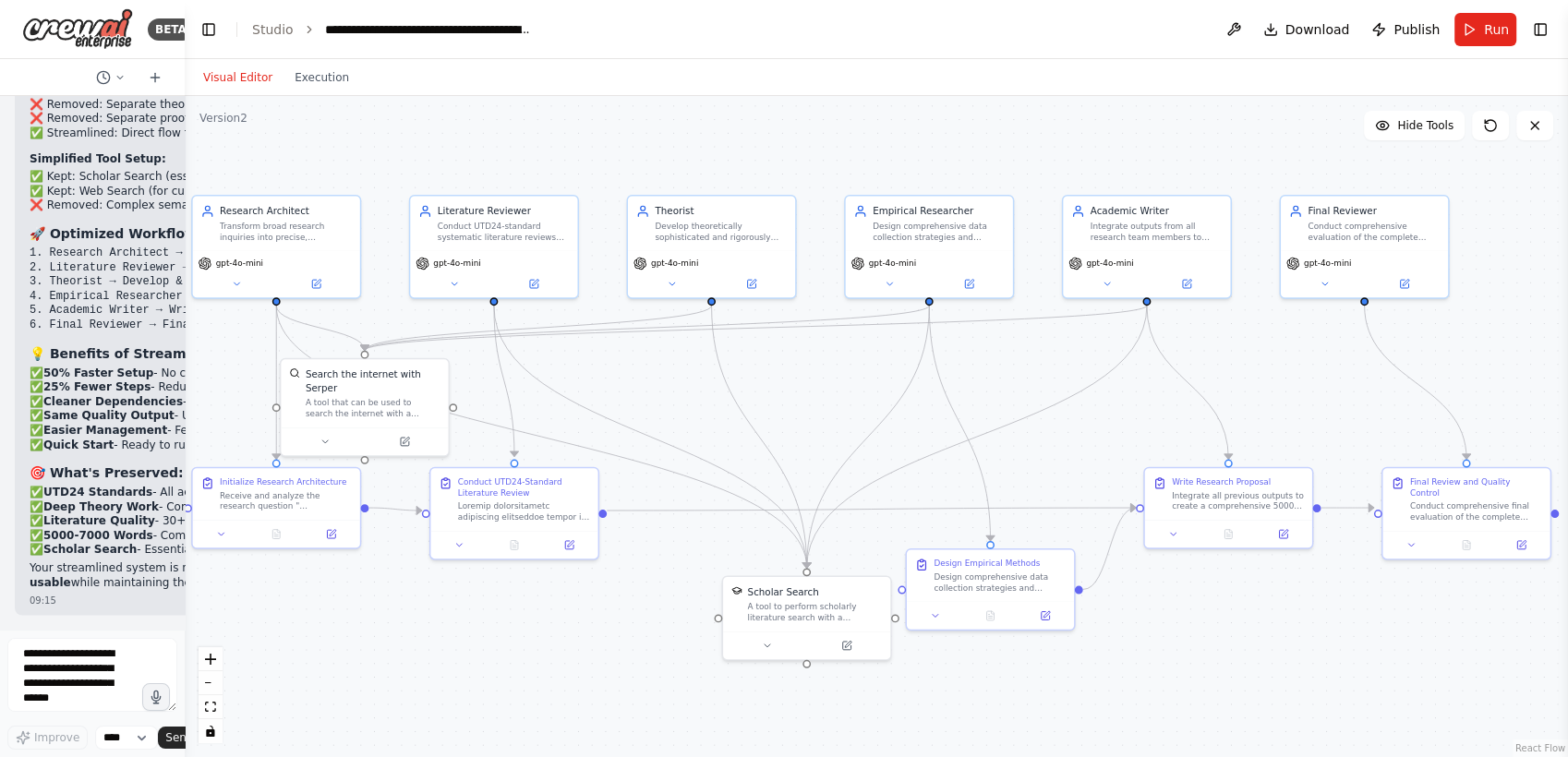
drag, startPoint x: 606, startPoint y: 364, endPoint x: 647, endPoint y: 365, distance: 41.0
click at [647, 365] on div ".deletable-edge-delete-btn { width: 20px; height: 20px; border: 0px solid #ffff…" at bounding box center [876, 427] width 1383 height 662
click at [935, 305] on div ".deletable-edge-delete-btn { width: 20px; height: 20px; border: 0px solid #ffff…" at bounding box center [876, 427] width 1383 height 662
drag, startPoint x: 935, startPoint y: 304, endPoint x: 1153, endPoint y: 305, distance: 218.0
click at [1153, 305] on div ".deletable-edge-delete-btn { width: 20px; height: 20px; border: 0px solid #ffff…" at bounding box center [876, 427] width 1383 height 662
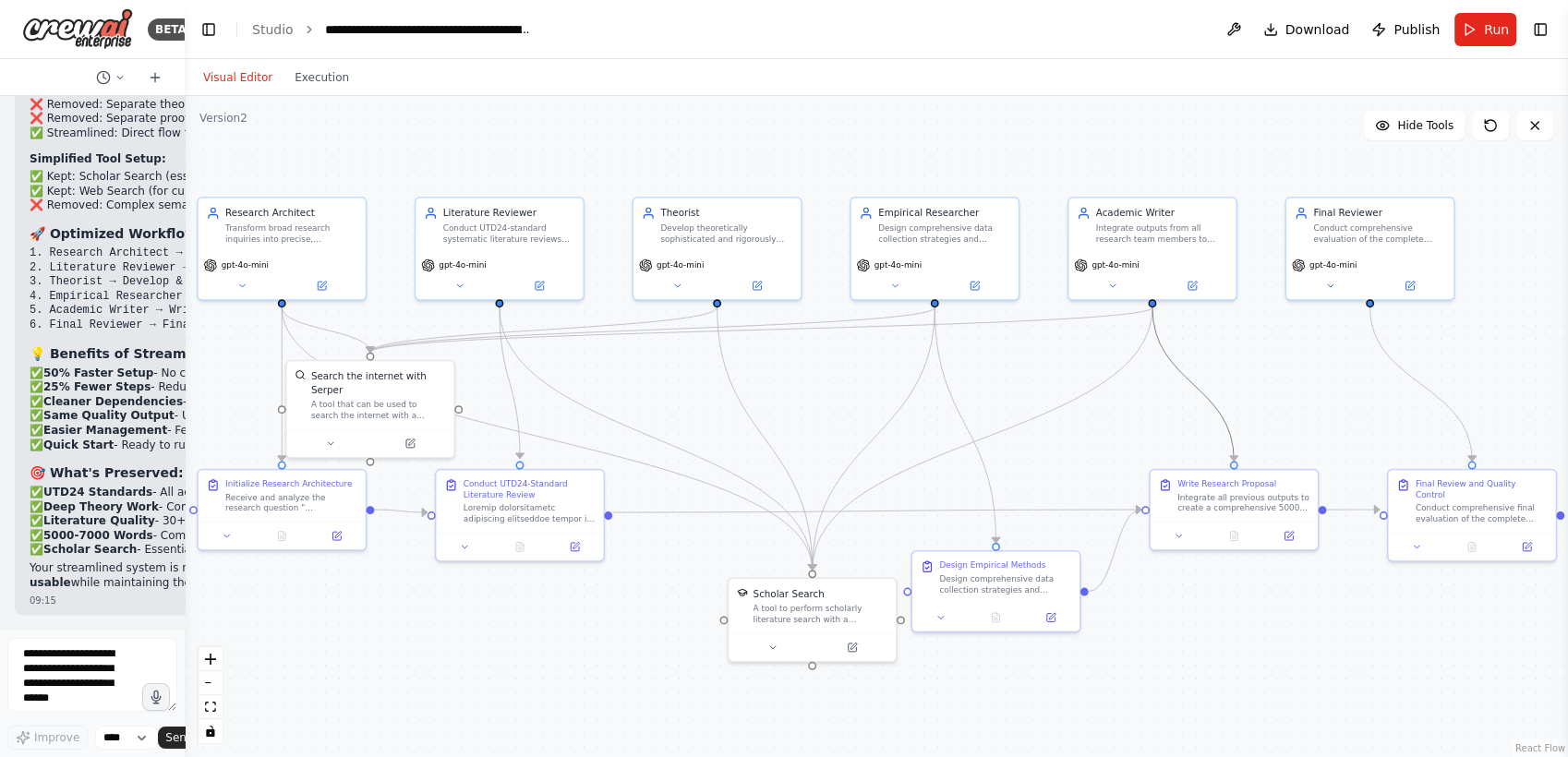
click at [1204, 394] on icon "Edge from 5aa8fe6f-57a1-4fee-929a-8fb476db4809 to 0b80d032-7659-4ade-b00a-a83f9…" at bounding box center [1193, 384] width 82 height 155
click at [1191, 383] on icon at bounding box center [1192, 385] width 10 height 12
drag, startPoint x: 936, startPoint y: 303, endPoint x: 1239, endPoint y: 464, distance: 343.1
click at [1239, 464] on div ".deletable-edge-delete-btn { width: 20px; height: 20px; border: 0px solid #ffff…" at bounding box center [876, 427] width 1383 height 662
click at [1291, 542] on div at bounding box center [1234, 533] width 167 height 28
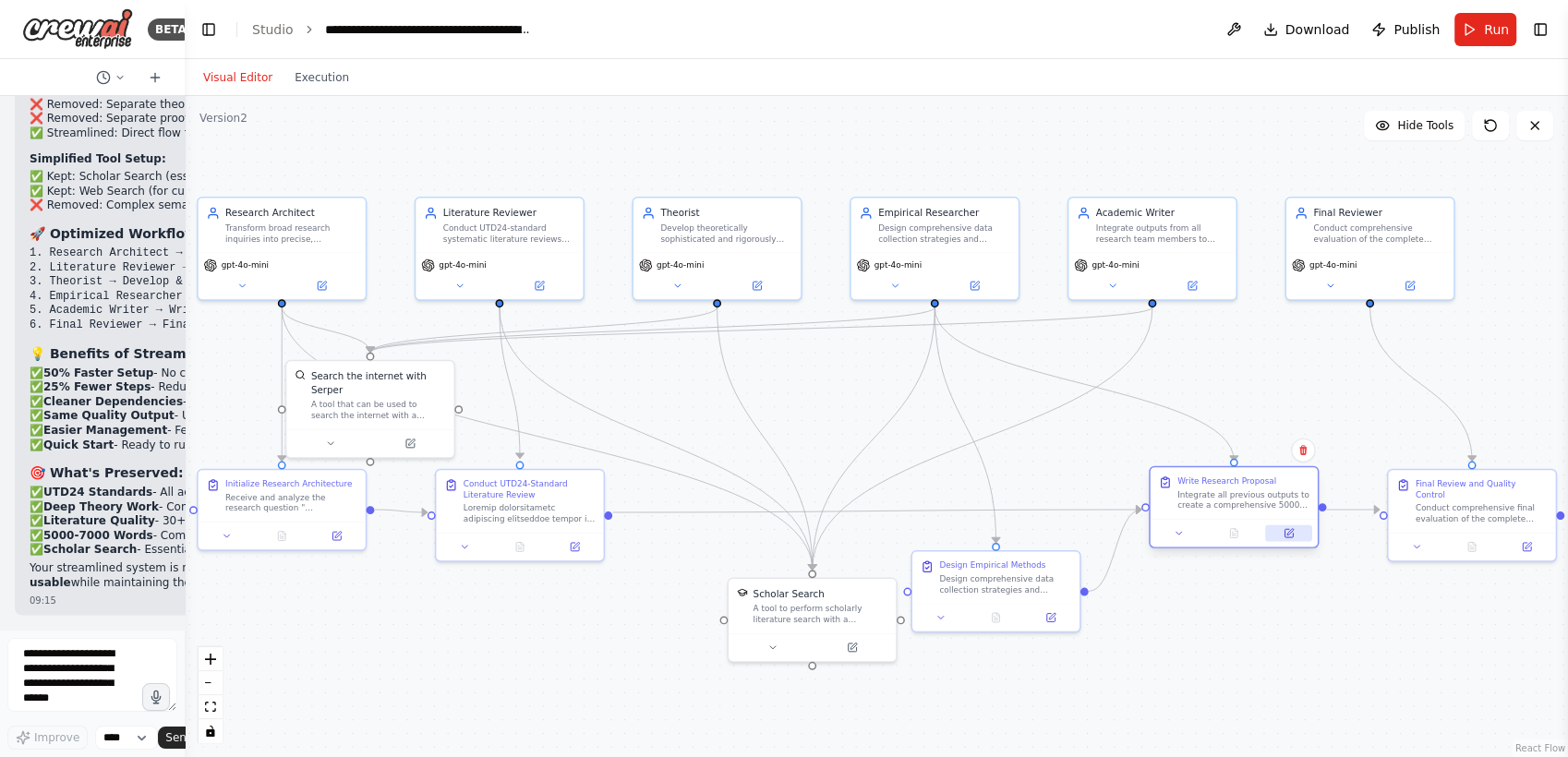
click at [1287, 536] on icon at bounding box center [1288, 533] width 8 height 8
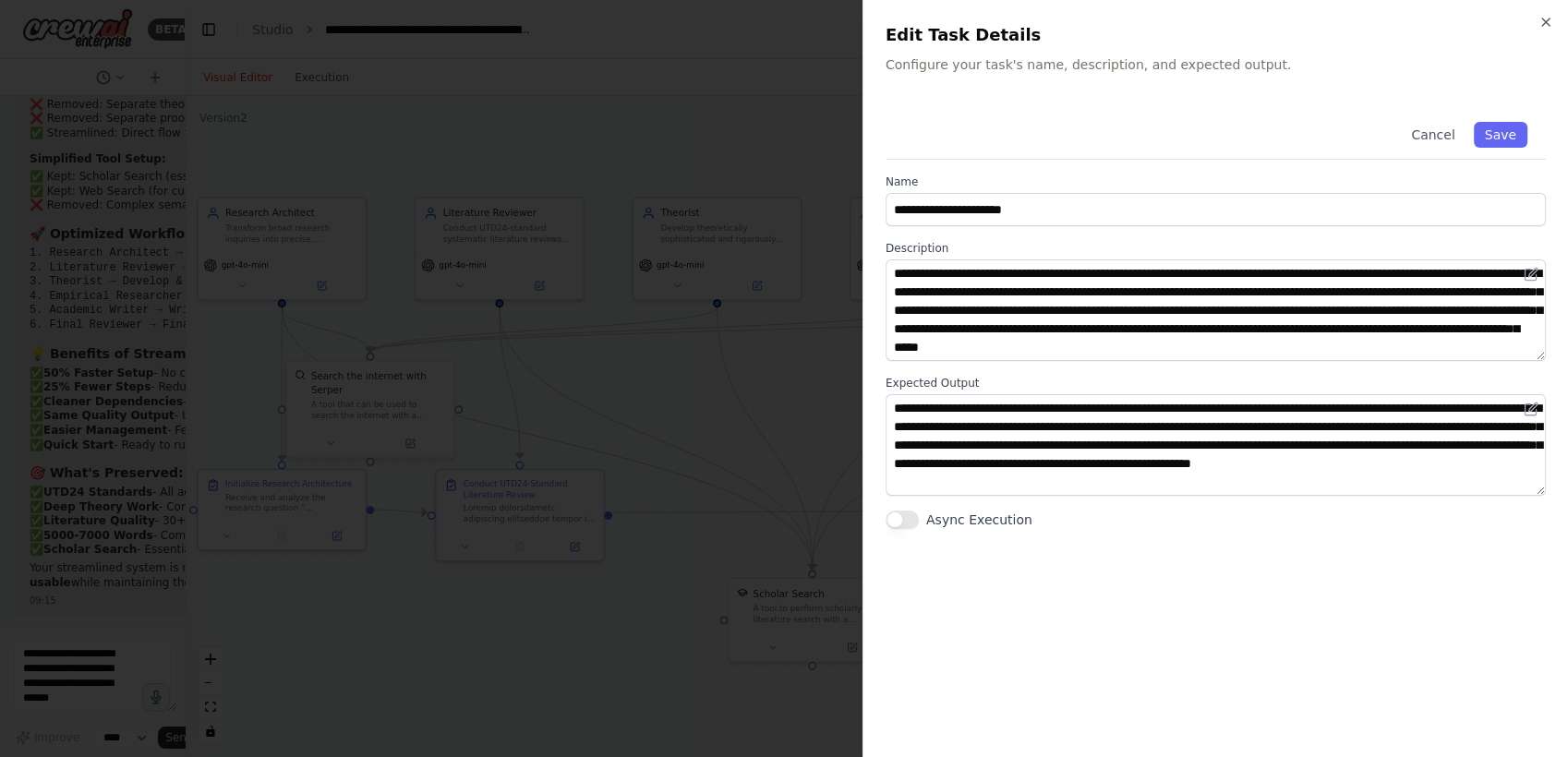
click at [800, 514] on div at bounding box center [784, 378] width 1568 height 757
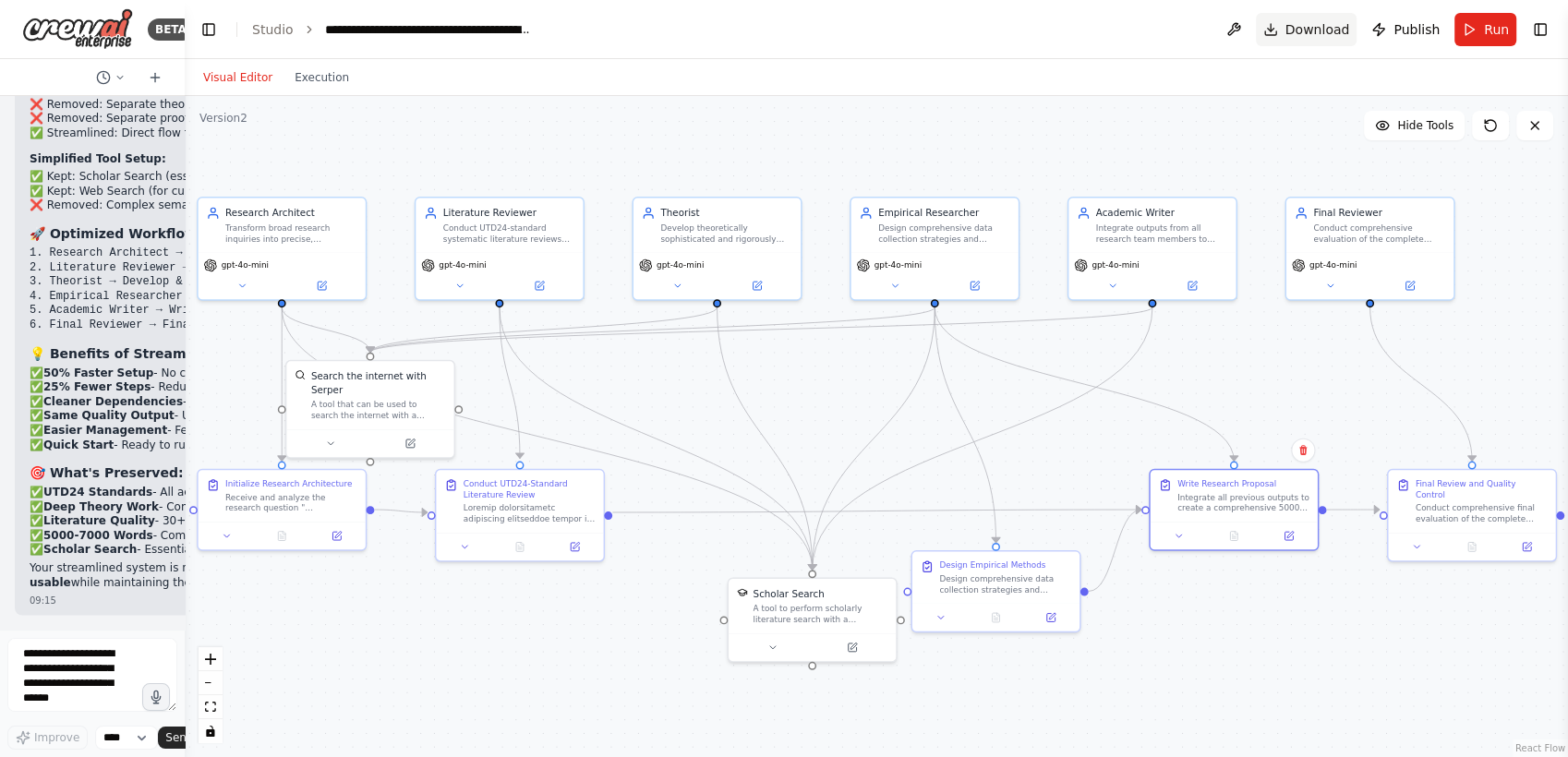
click at [1304, 30] on span "Download" at bounding box center [1318, 30] width 65 height 19
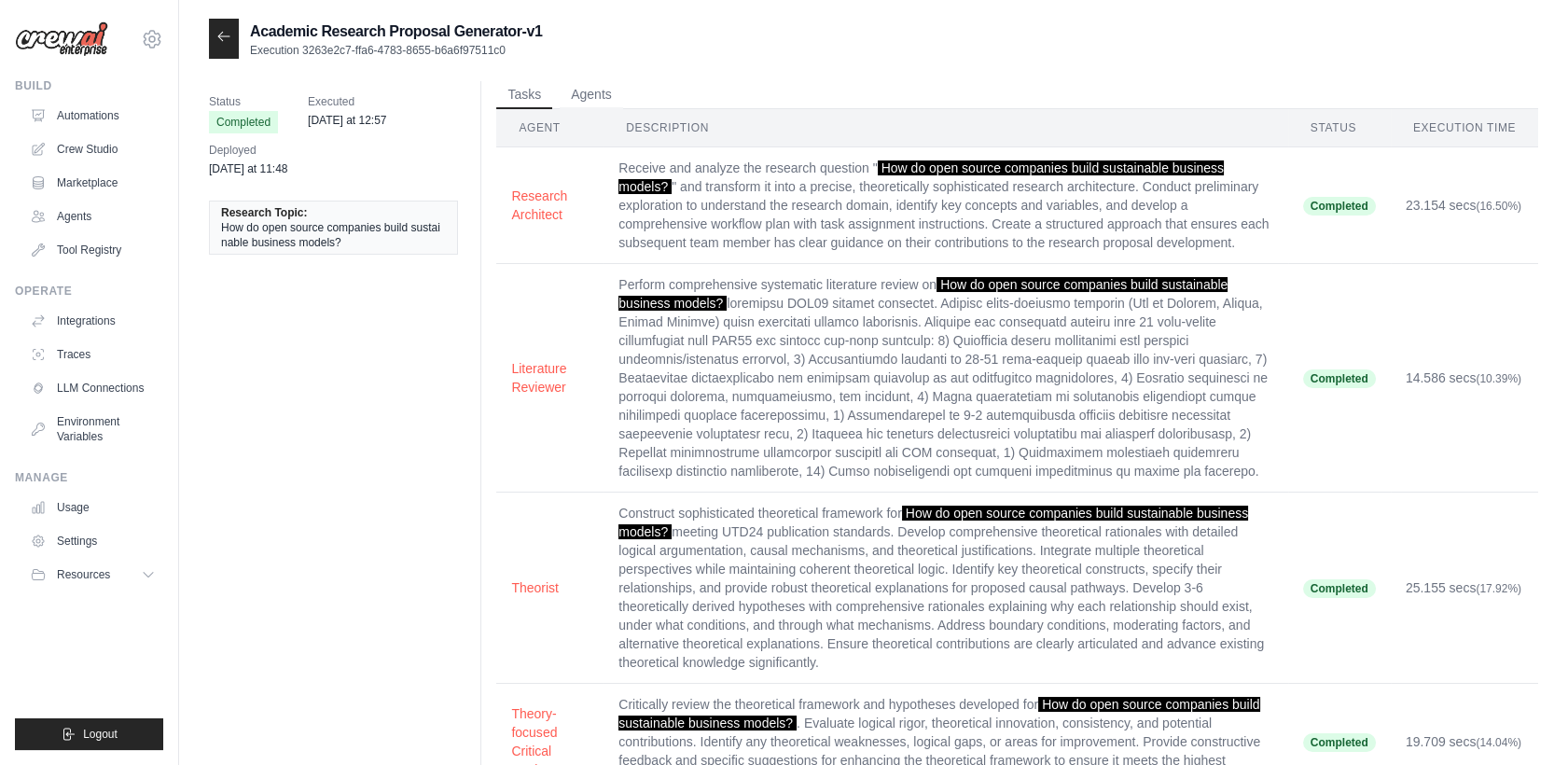
click at [219, 34] on icon at bounding box center [224, 36] width 15 height 15
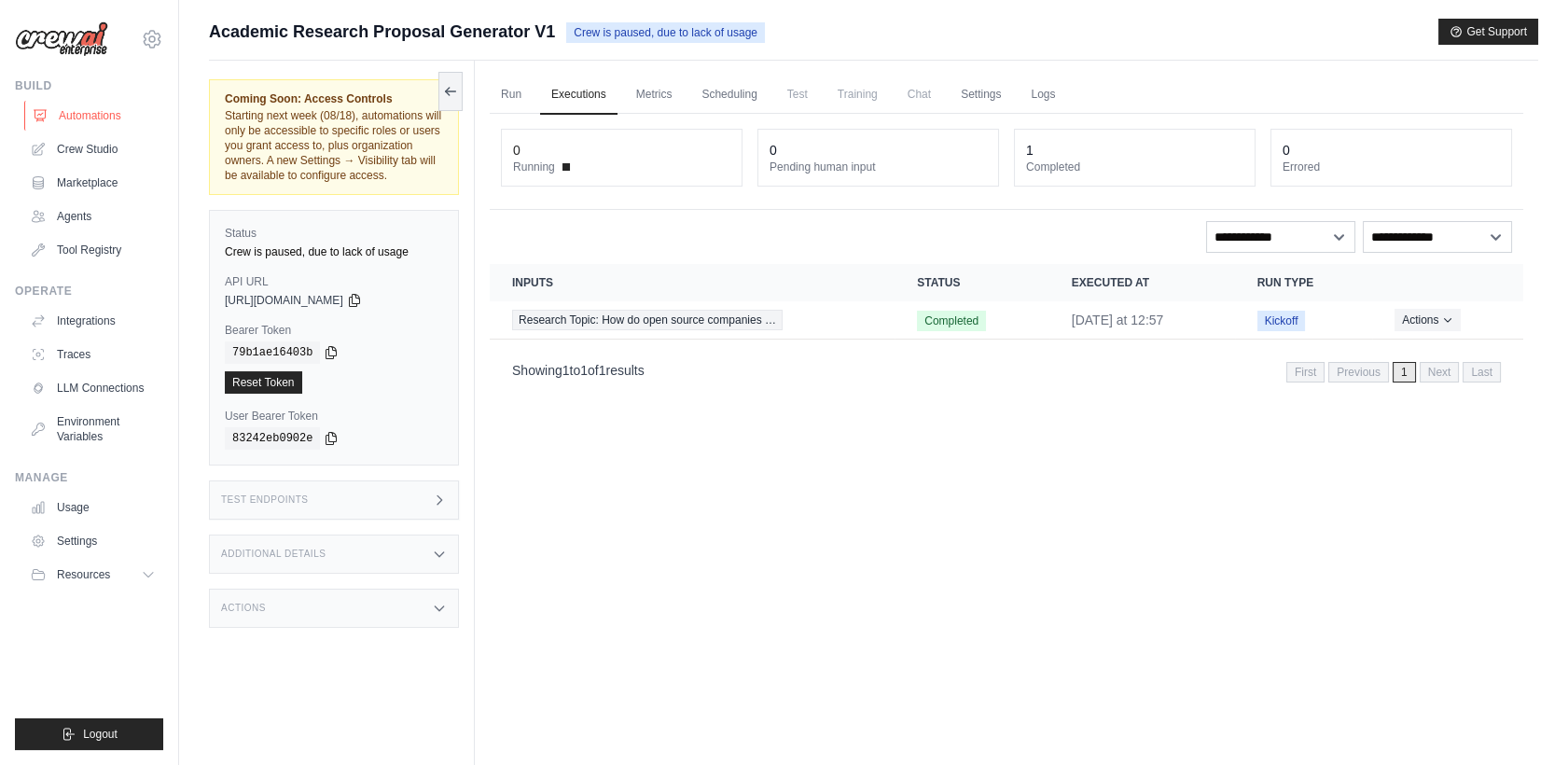
click at [83, 119] on link "Automations" at bounding box center [94, 115] width 141 height 30
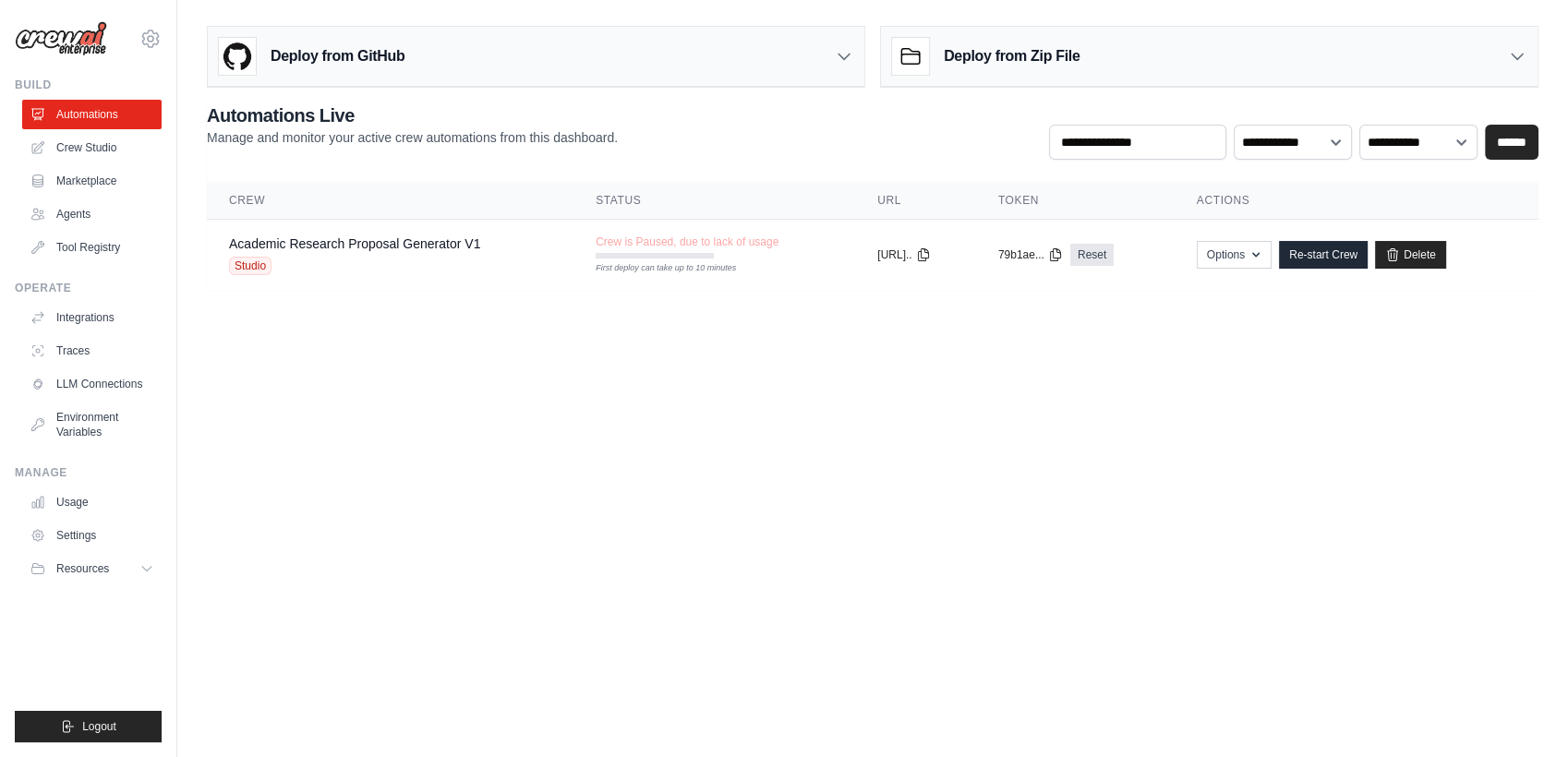
click at [92, 142] on link "Crew Studio" at bounding box center [93, 148] width 140 height 30
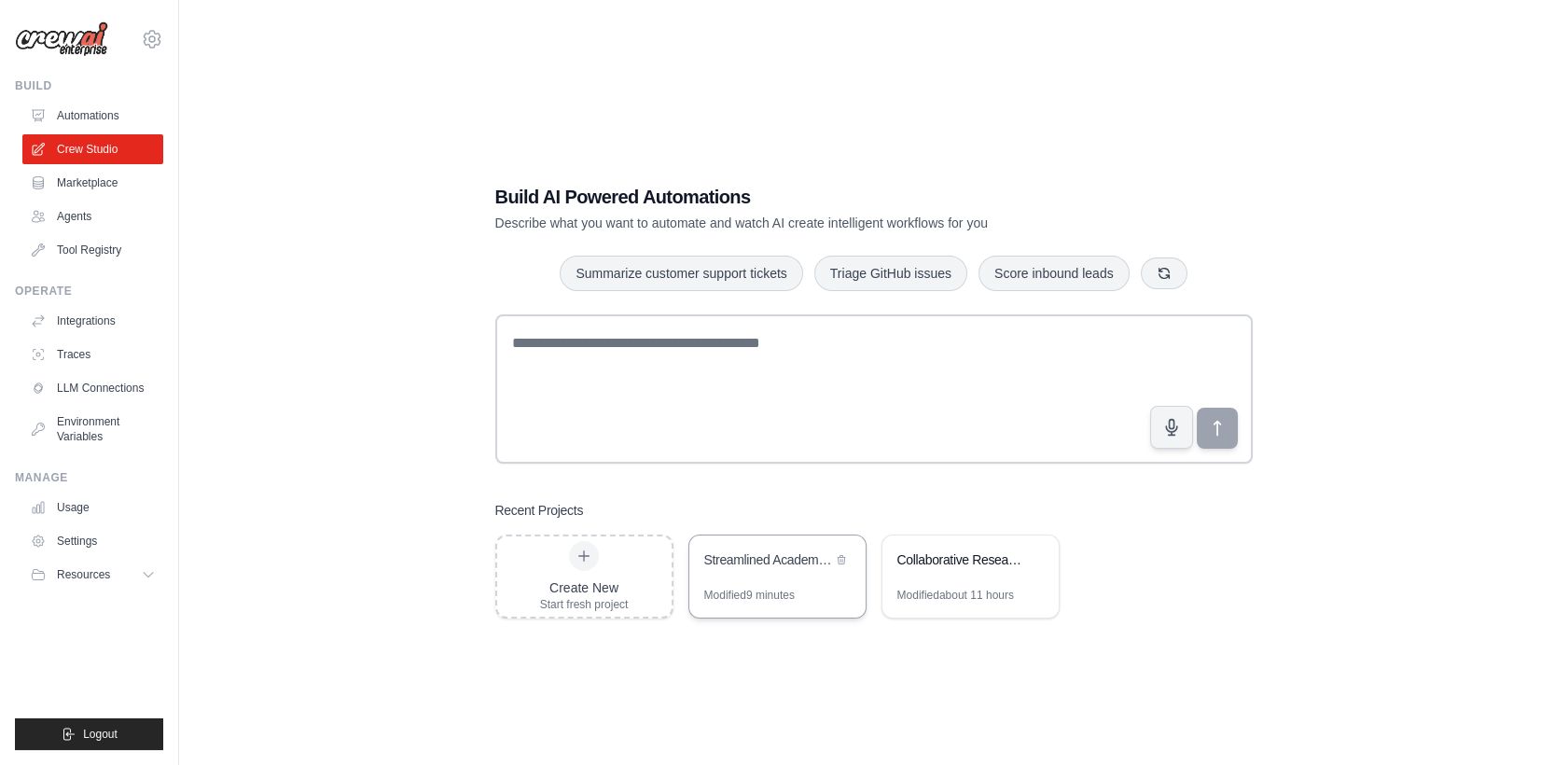
click at [776, 562] on div "Streamlined Academic Research Proposal Generator" at bounding box center [768, 559] width 128 height 19
click at [87, 123] on link "Automations" at bounding box center [94, 115] width 141 height 30
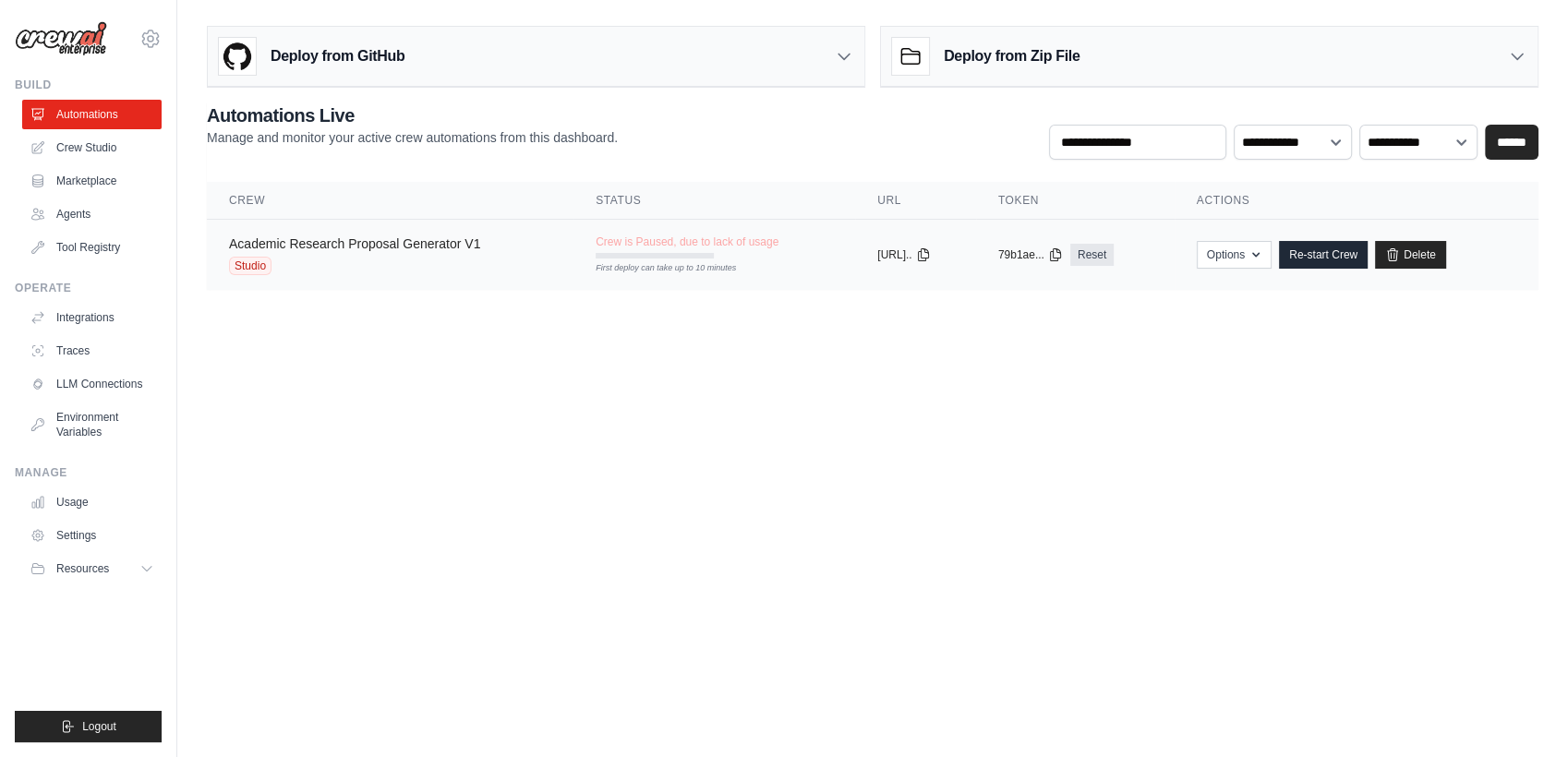
click at [365, 242] on link "Academic Research Proposal Generator V1" at bounding box center [354, 243] width 251 height 15
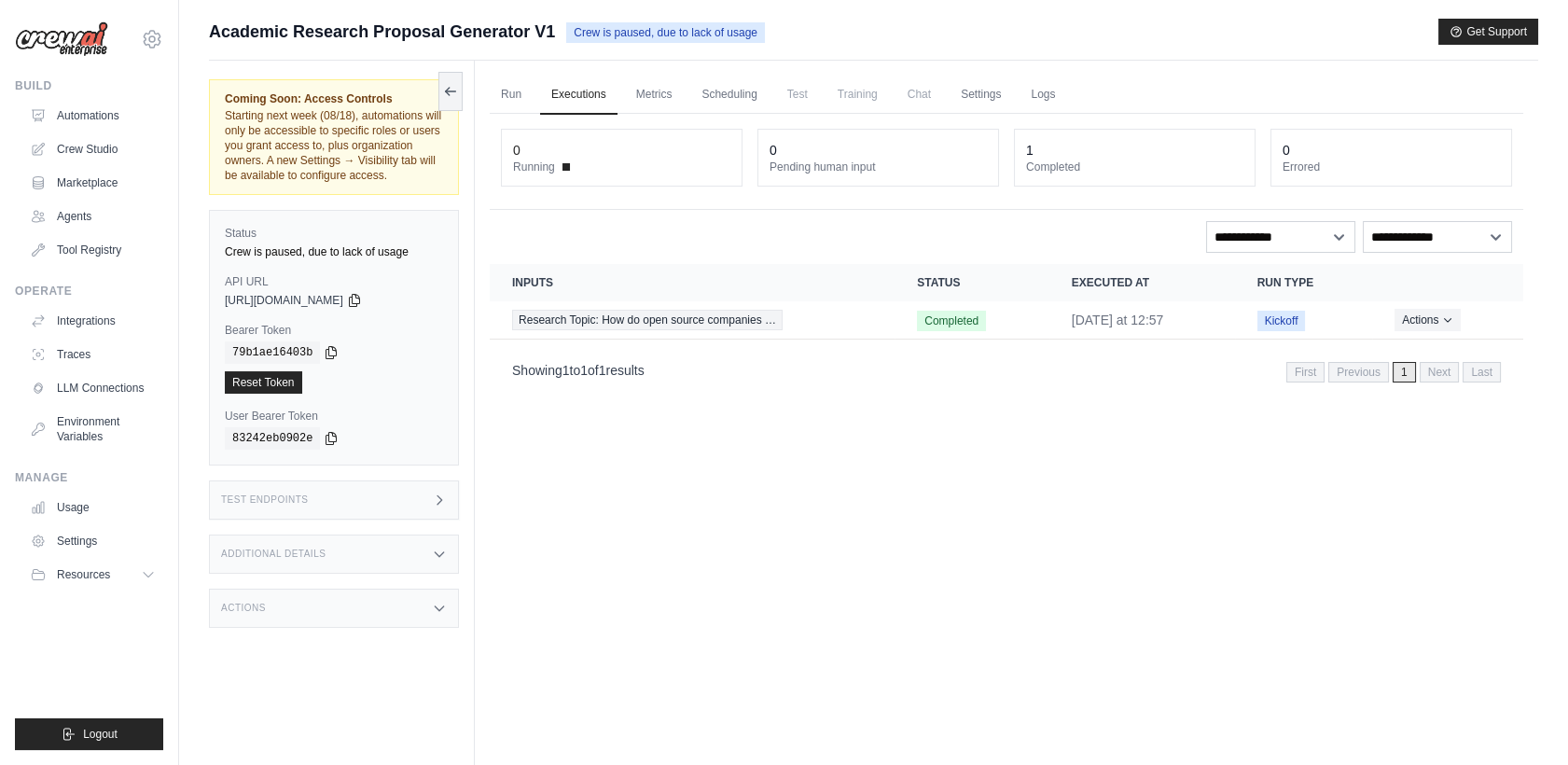
click at [853, 103] on span "Training" at bounding box center [857, 95] width 63 height 38
drag, startPoint x: 611, startPoint y: 34, endPoint x: 773, endPoint y: 59, distance: 163.9
click at [773, 59] on div "Submit a support request Describe your issue or question * Please be specific a…" at bounding box center [873, 40] width 1329 height 42
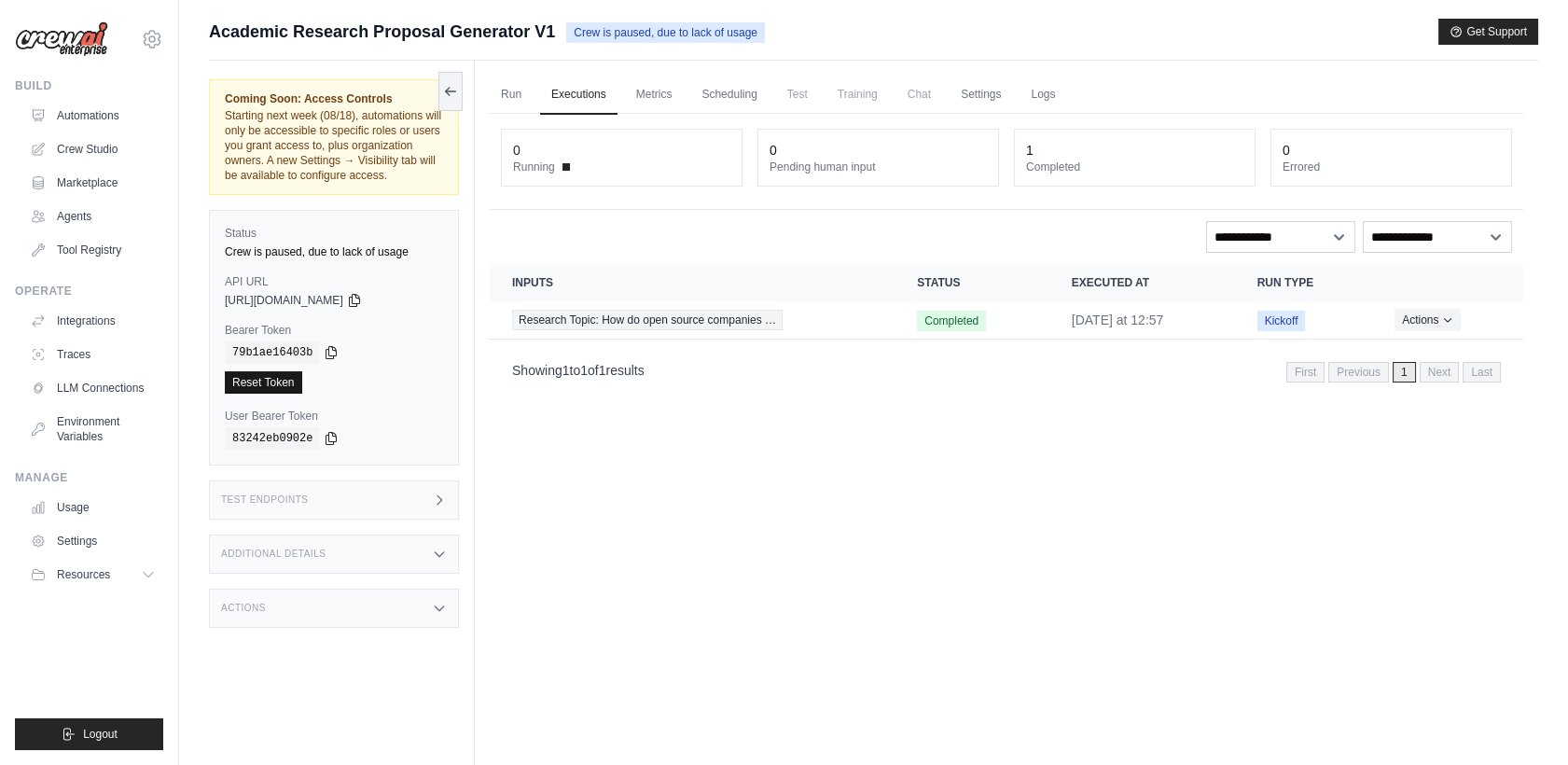
click at [274, 394] on link "Reset Token" at bounding box center [263, 382] width 78 height 23
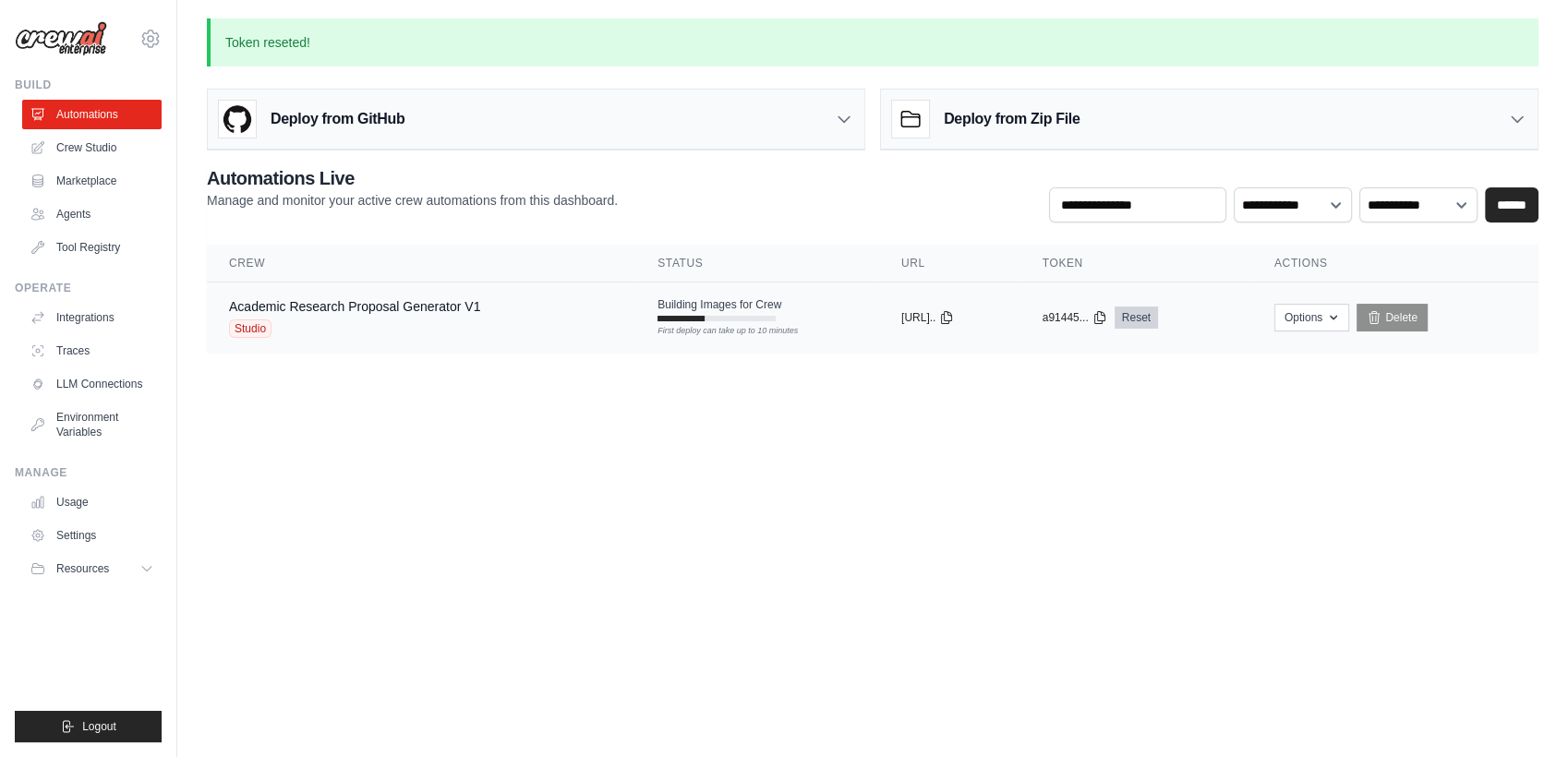
click at [1158, 321] on link "Reset" at bounding box center [1136, 317] width 43 height 23
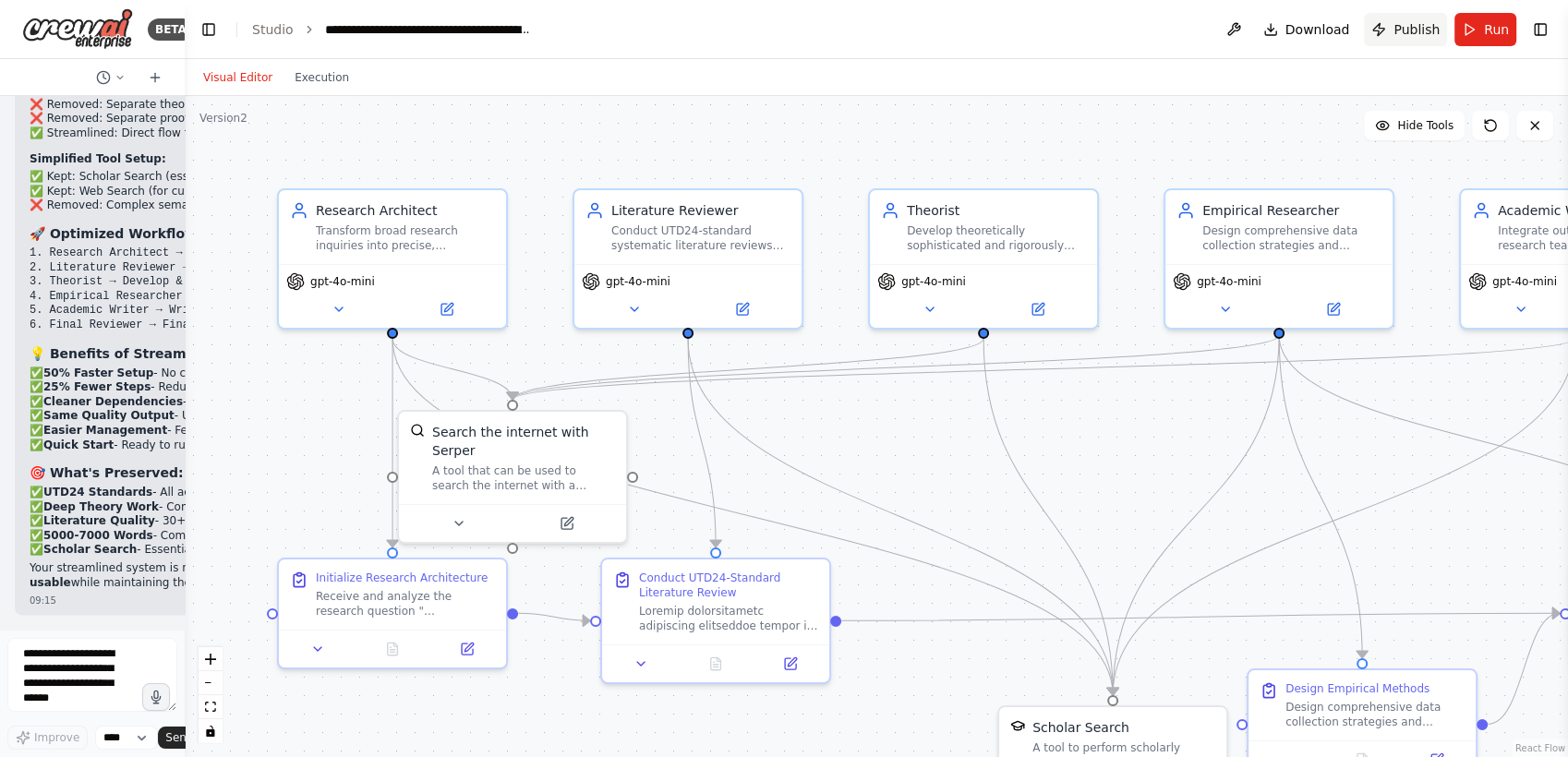
click at [1405, 31] on span "Publish" at bounding box center [1415, 30] width 46 height 19
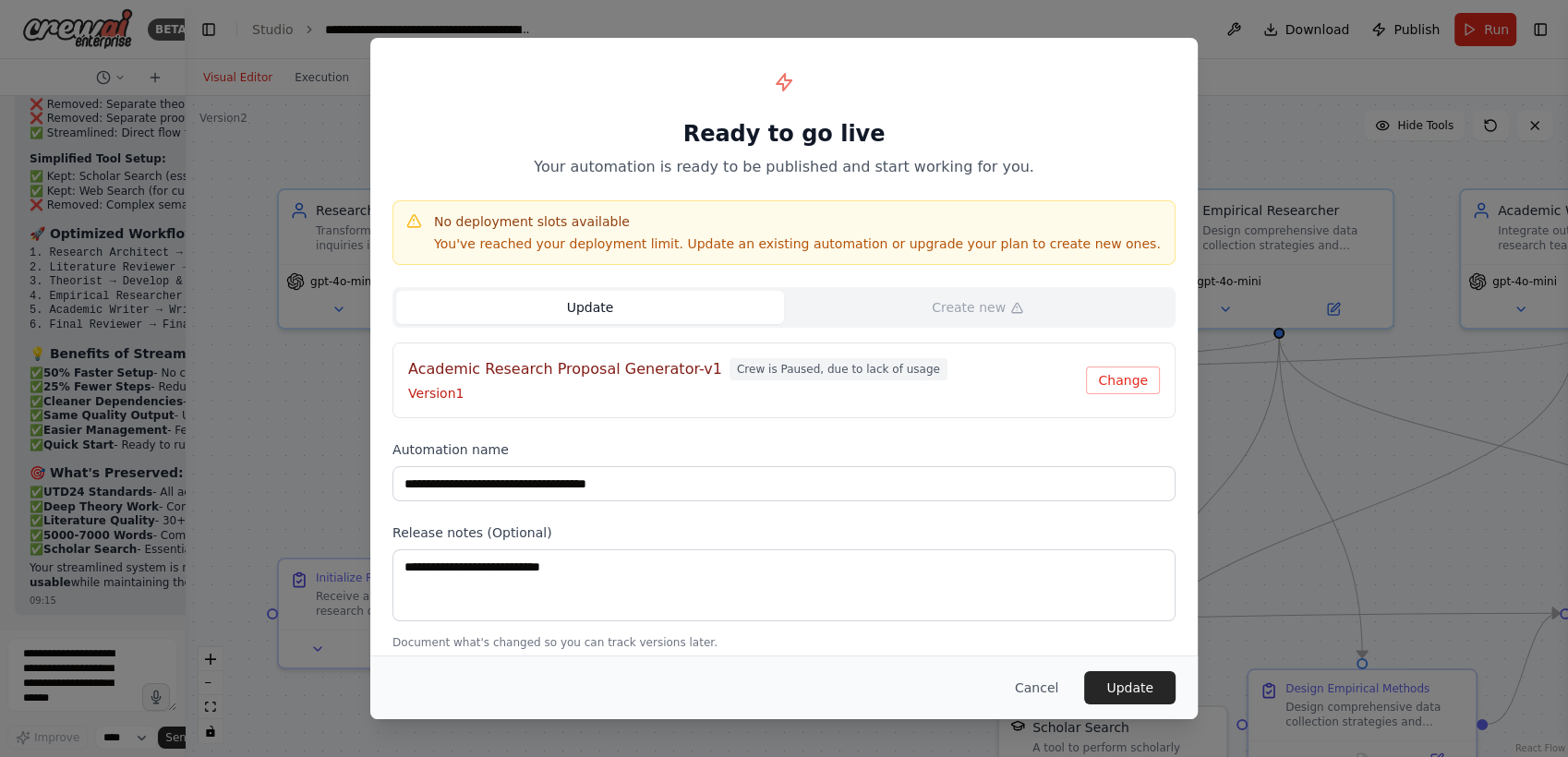
click at [1247, 347] on div "**********" at bounding box center [784, 378] width 1568 height 757
click at [1035, 676] on button "Cancel" at bounding box center [1036, 688] width 73 height 33
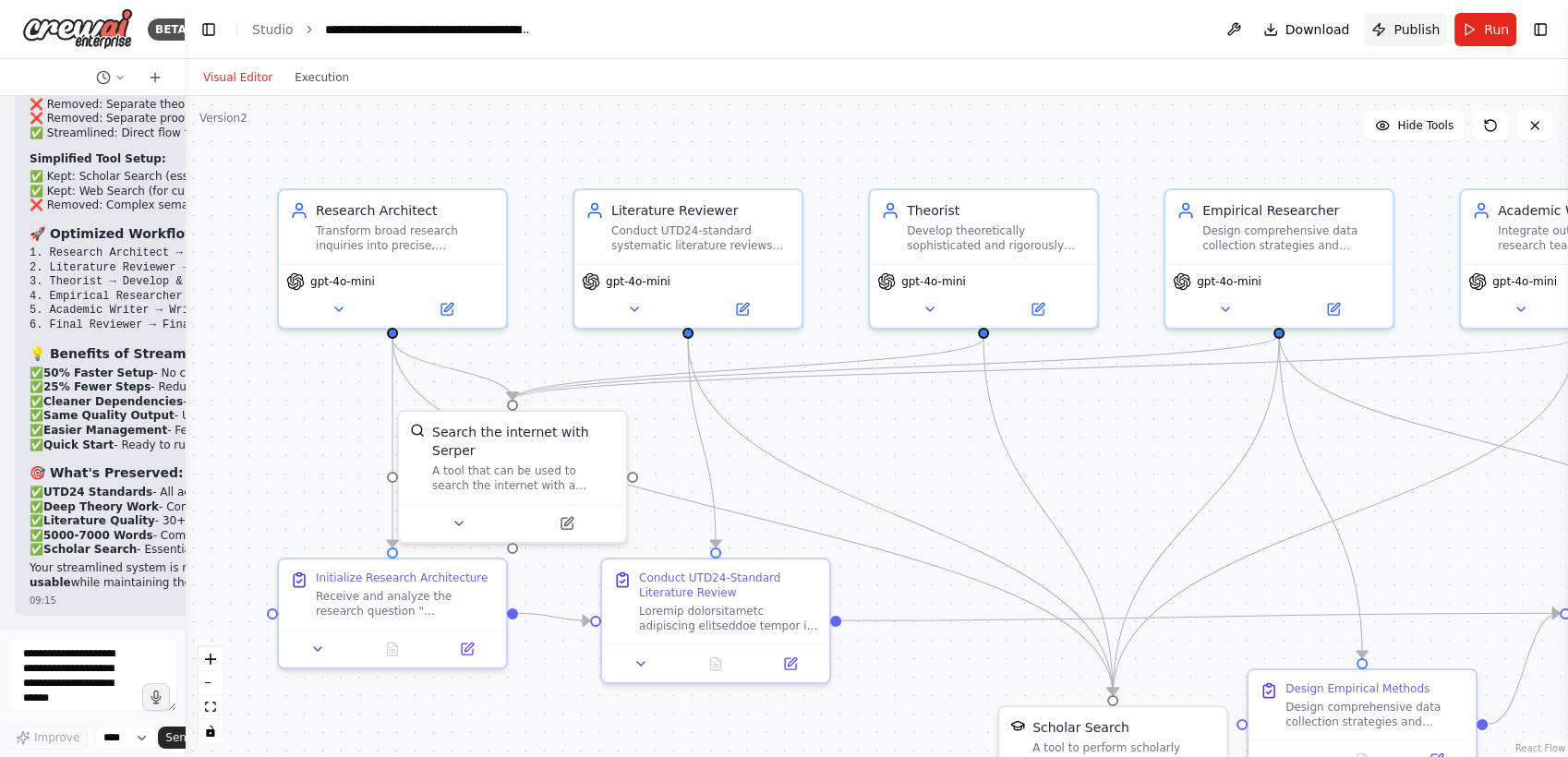
click at [1395, 21] on span "Publish" at bounding box center [1415, 30] width 46 height 19
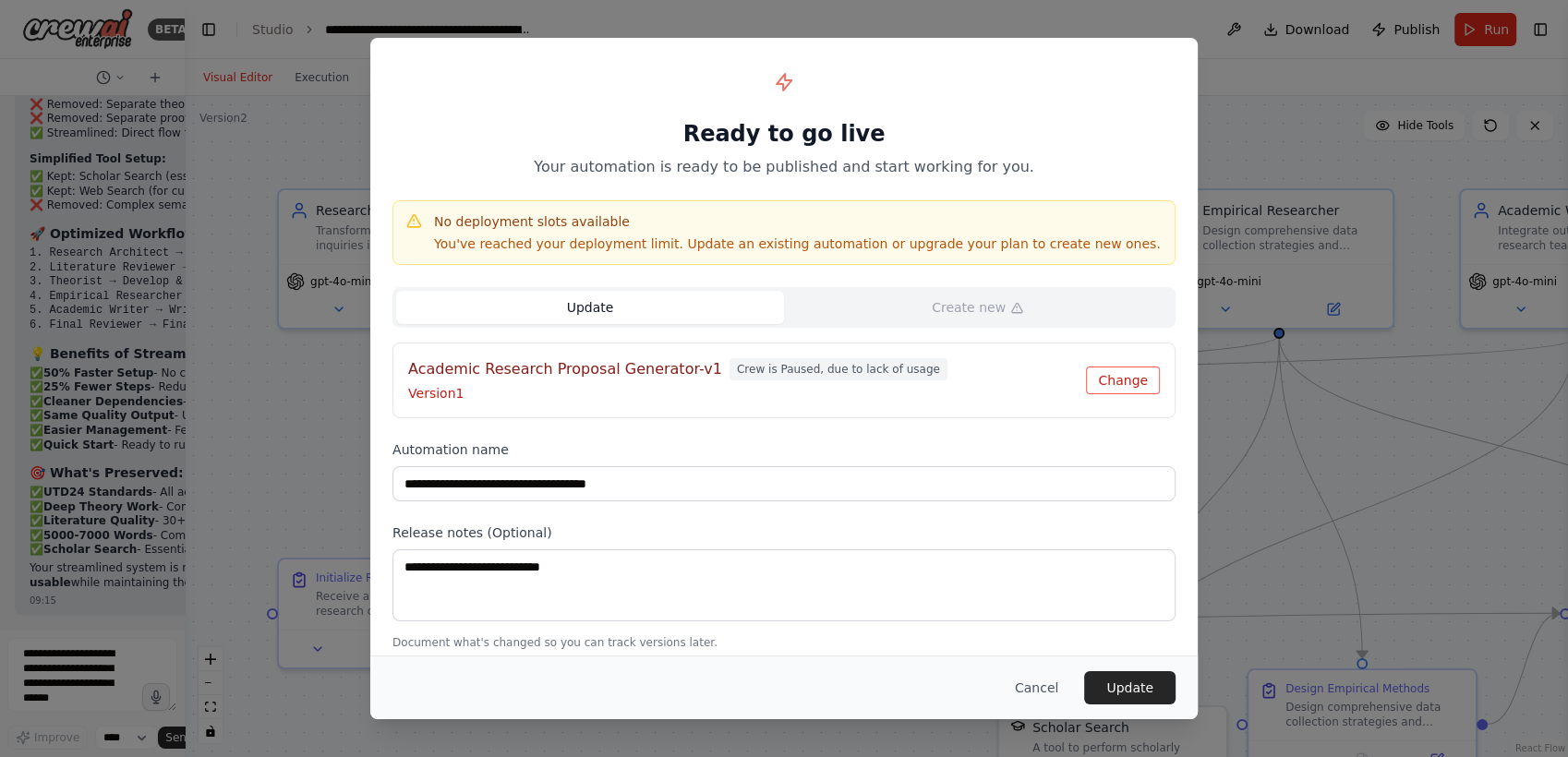
click at [1109, 380] on button "Change" at bounding box center [1122, 380] width 74 height 28
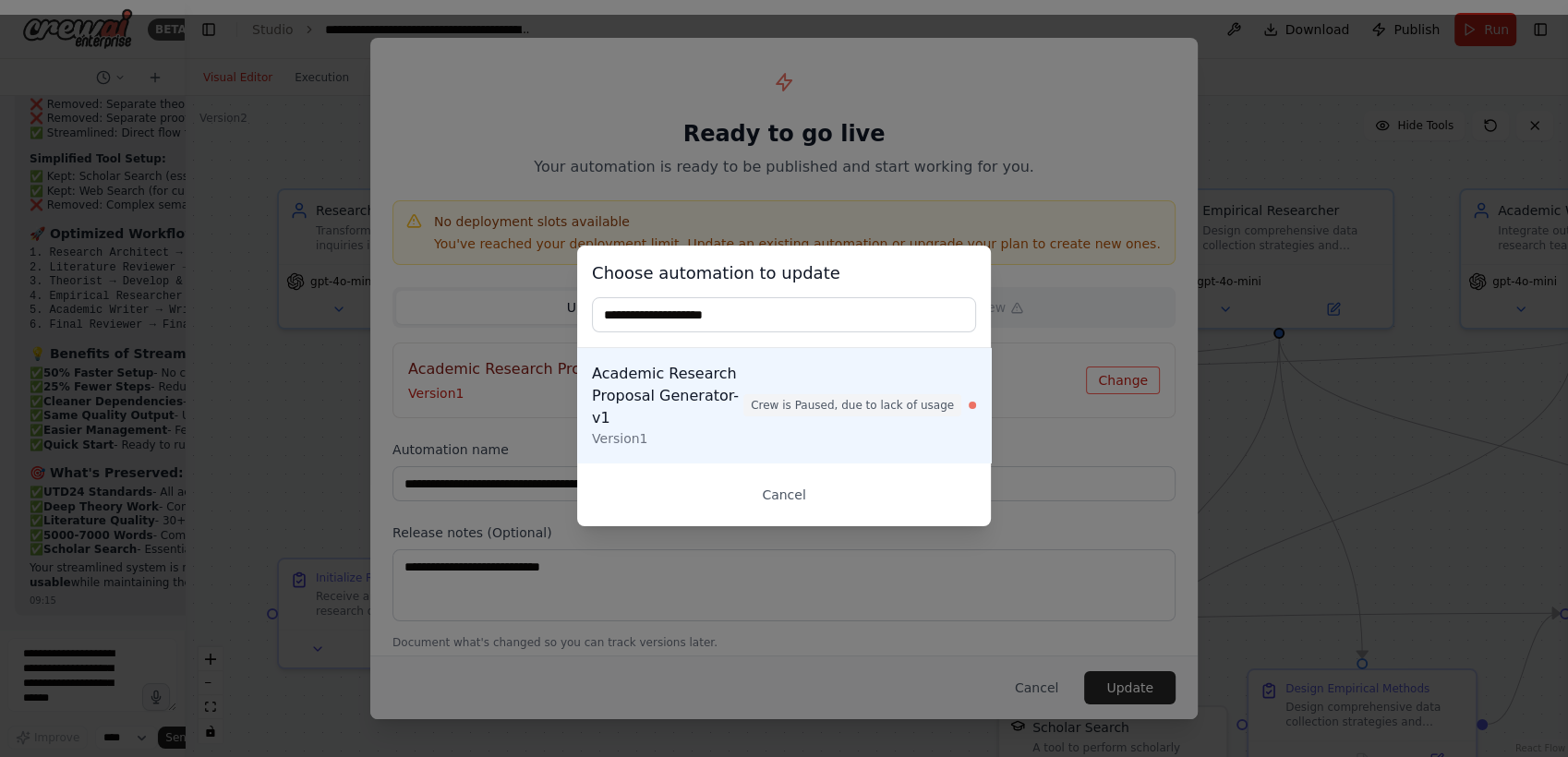
type input "*"
click at [755, 492] on button "Cancel" at bounding box center [784, 495] width 384 height 33
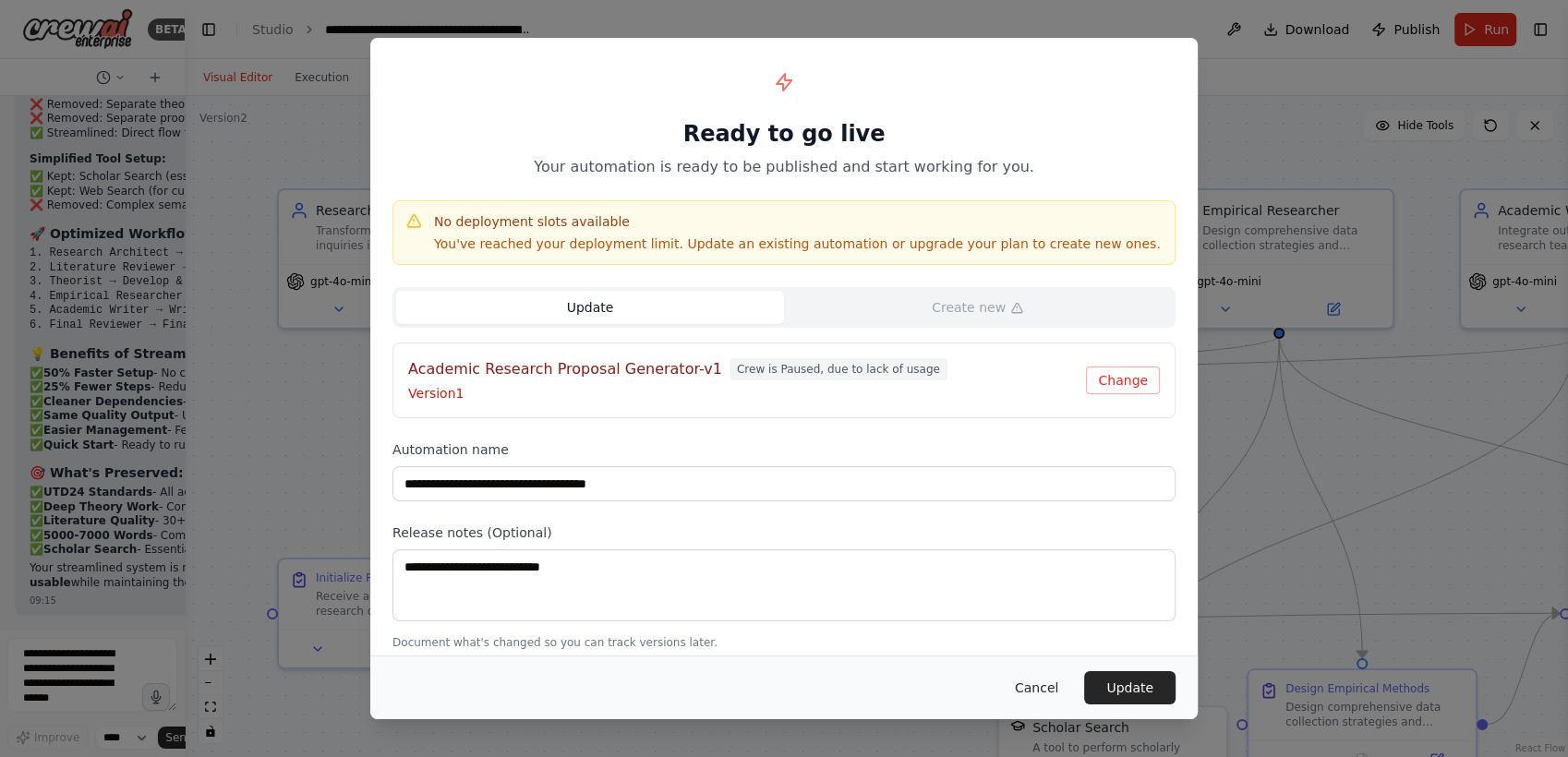
click at [1042, 683] on button "Cancel" at bounding box center [1036, 688] width 73 height 33
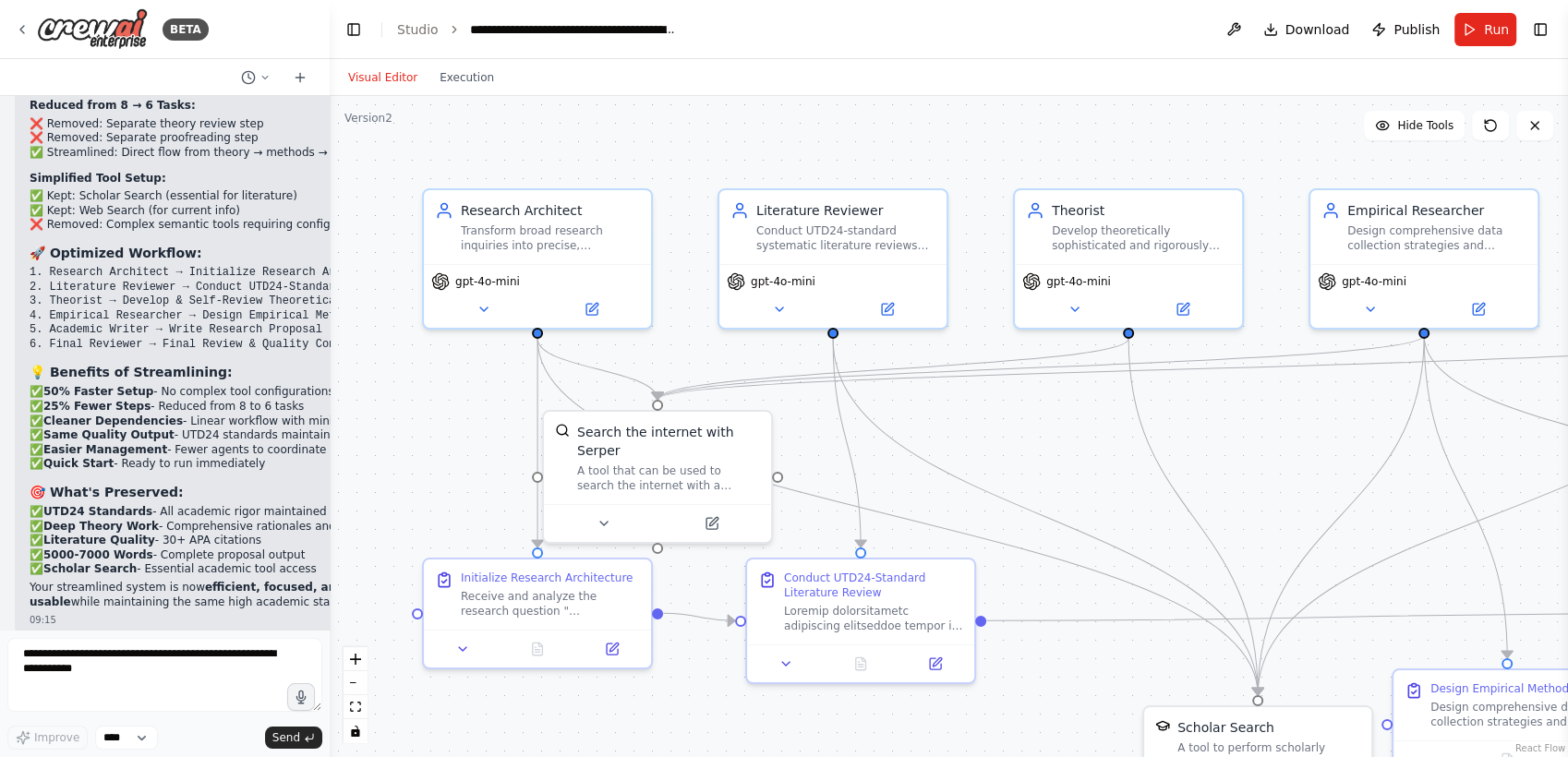
drag, startPoint x: 180, startPoint y: 172, endPoint x: 344, endPoint y: 193, distance: 165.3
click at [344, 193] on div "BETA Objective Develop an AI agent system that uses multi-agent collaboration f…" at bounding box center [784, 378] width 1568 height 757
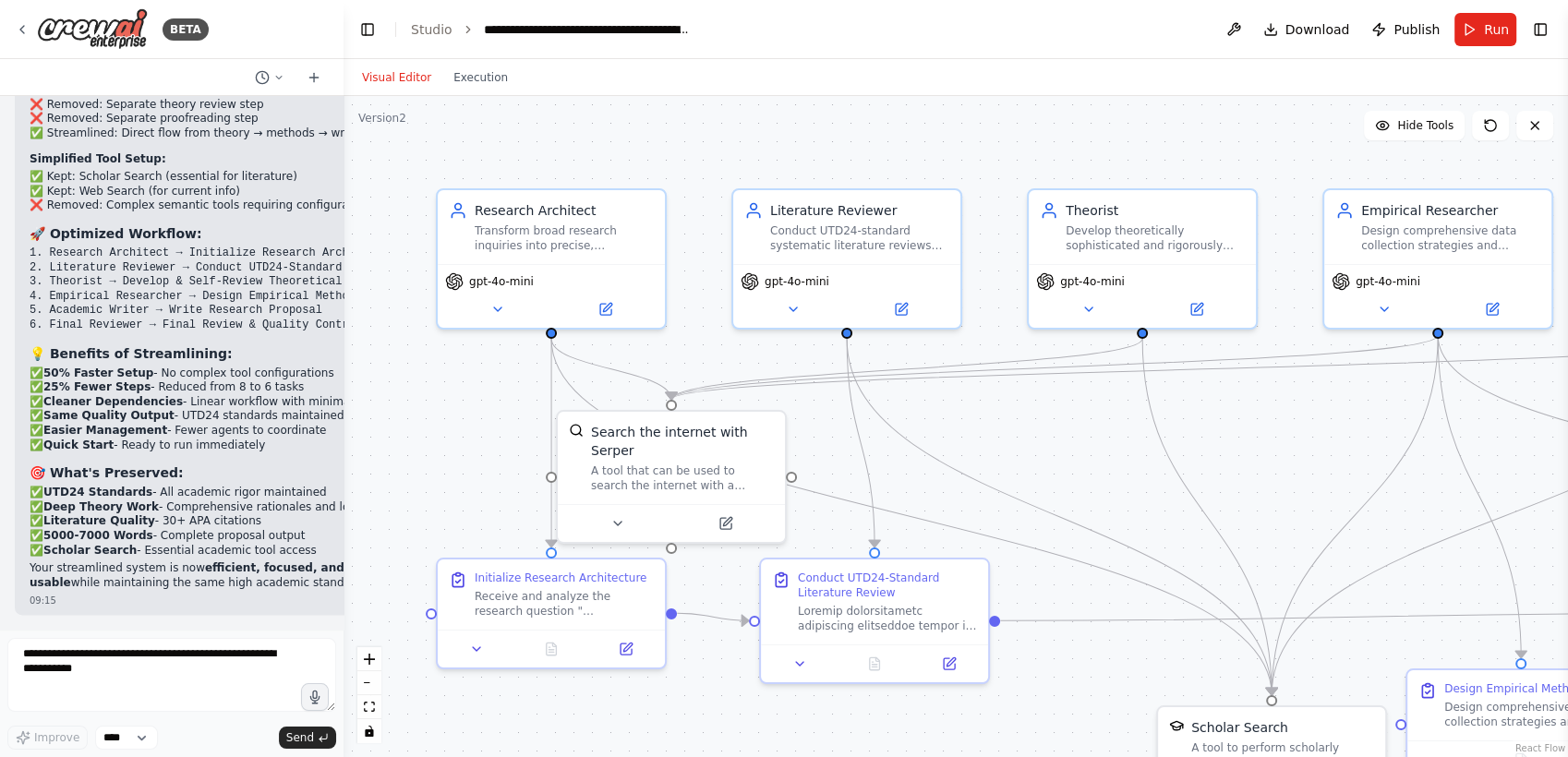
scroll to position [16504, 0]
click at [41, 19] on img at bounding box center [93, 29] width 111 height 41
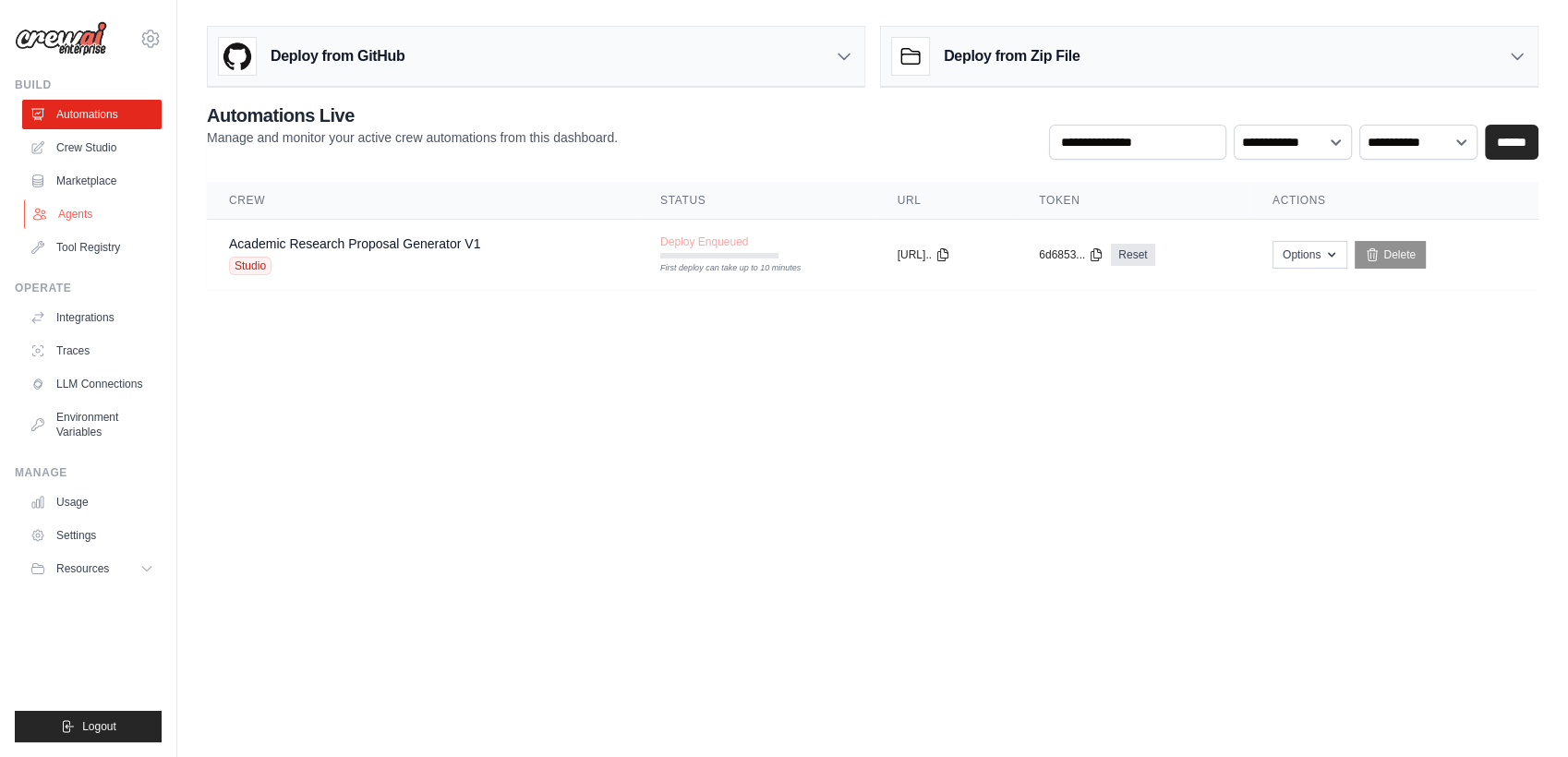
click at [70, 218] on link "Agents" at bounding box center [94, 215] width 140 height 30
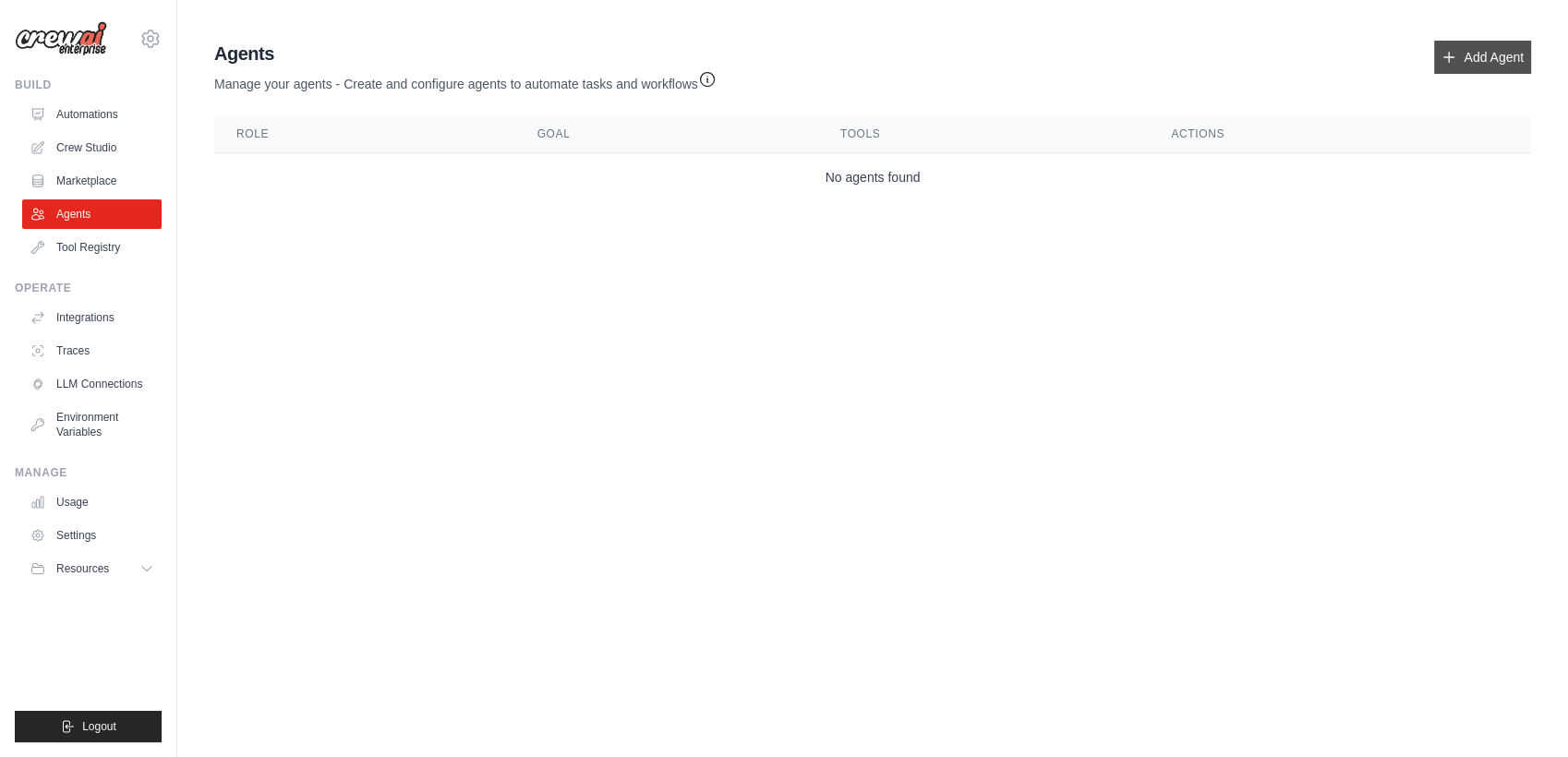
click at [1452, 58] on icon at bounding box center [1448, 57] width 15 height 15
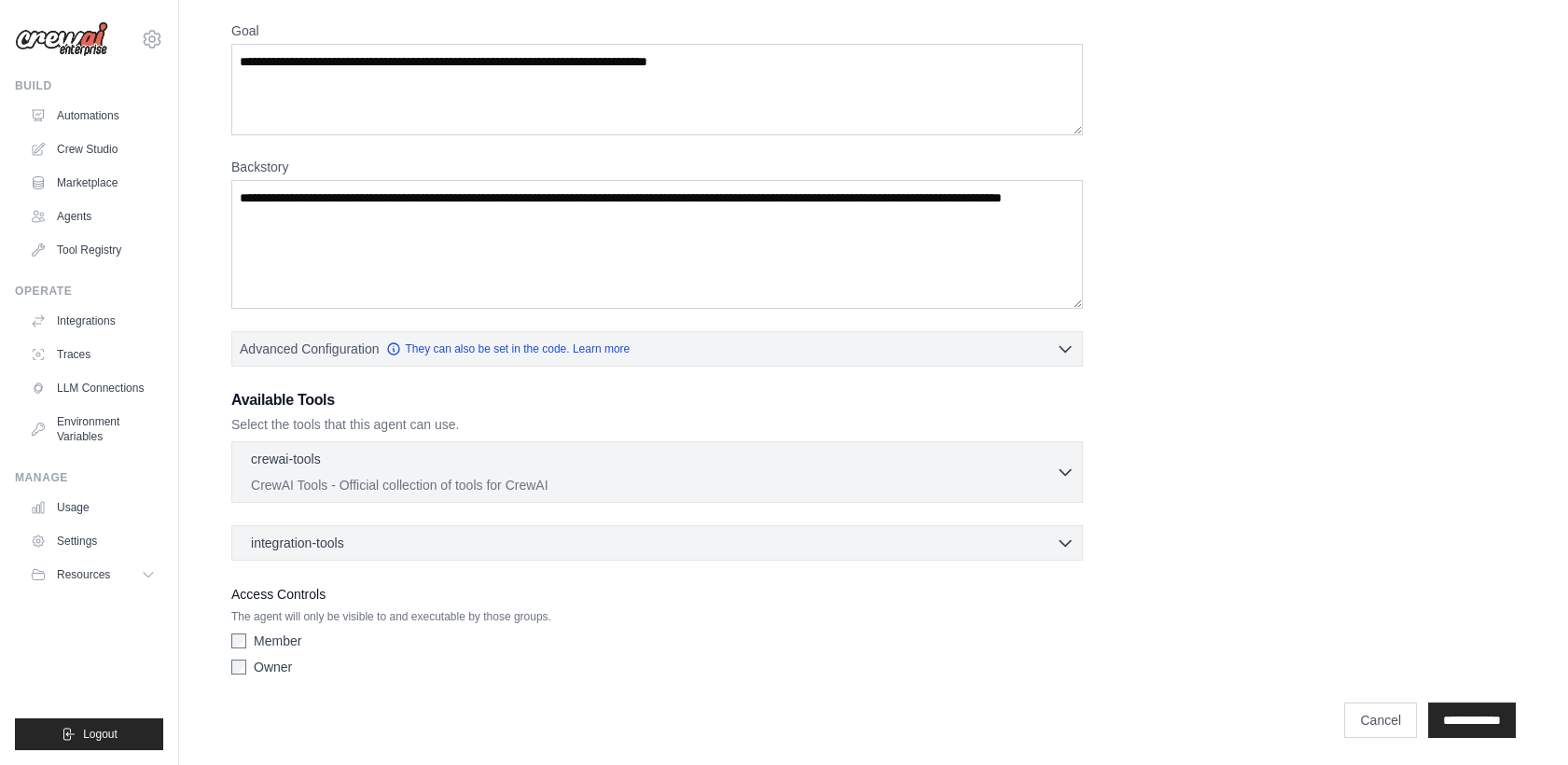
scroll to position [149, 0]
click at [985, 343] on button "Advanced Configuration They can also be set in the code. Learn more" at bounding box center [657, 348] width 850 height 34
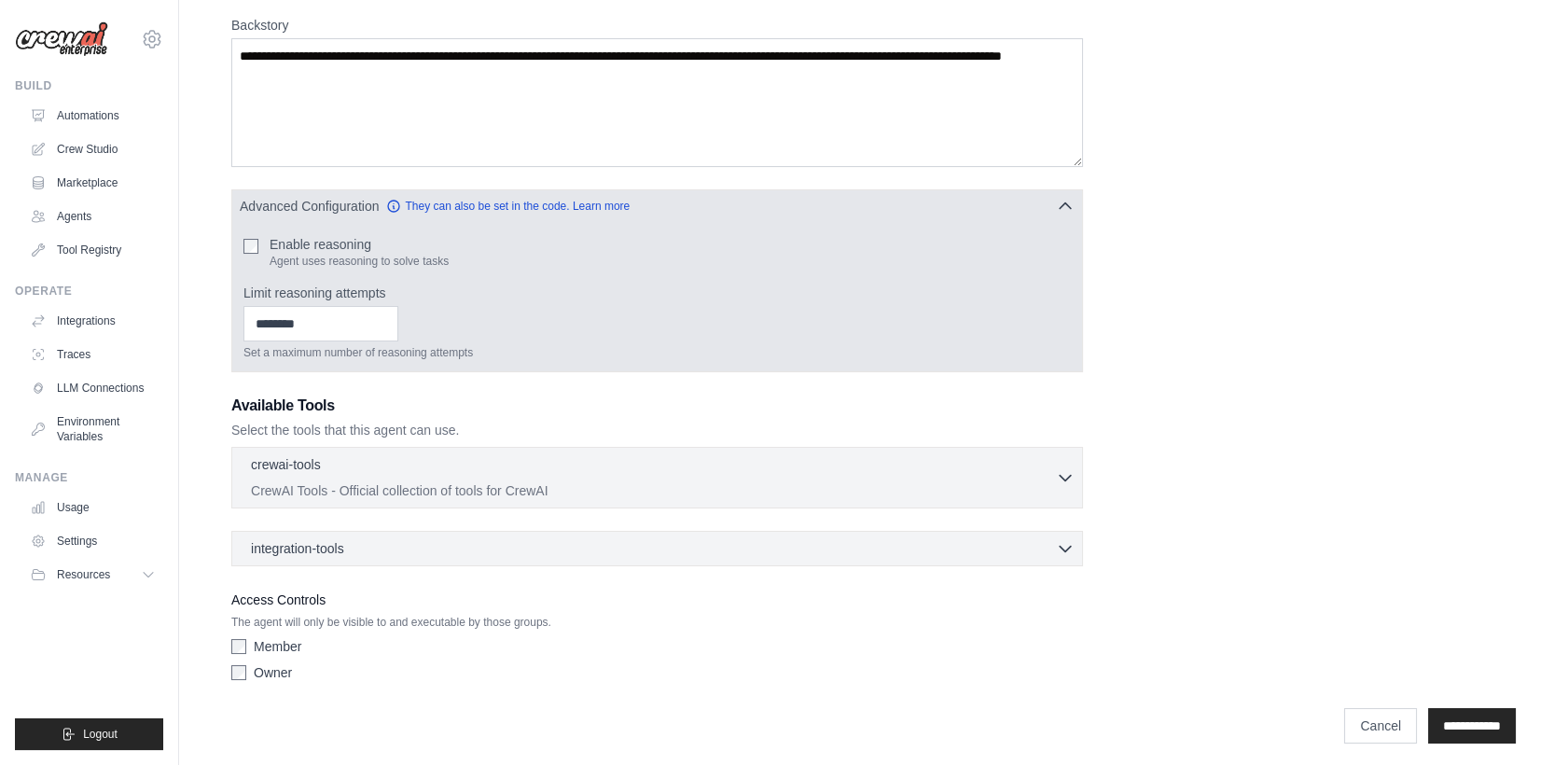
scroll to position [297, 0]
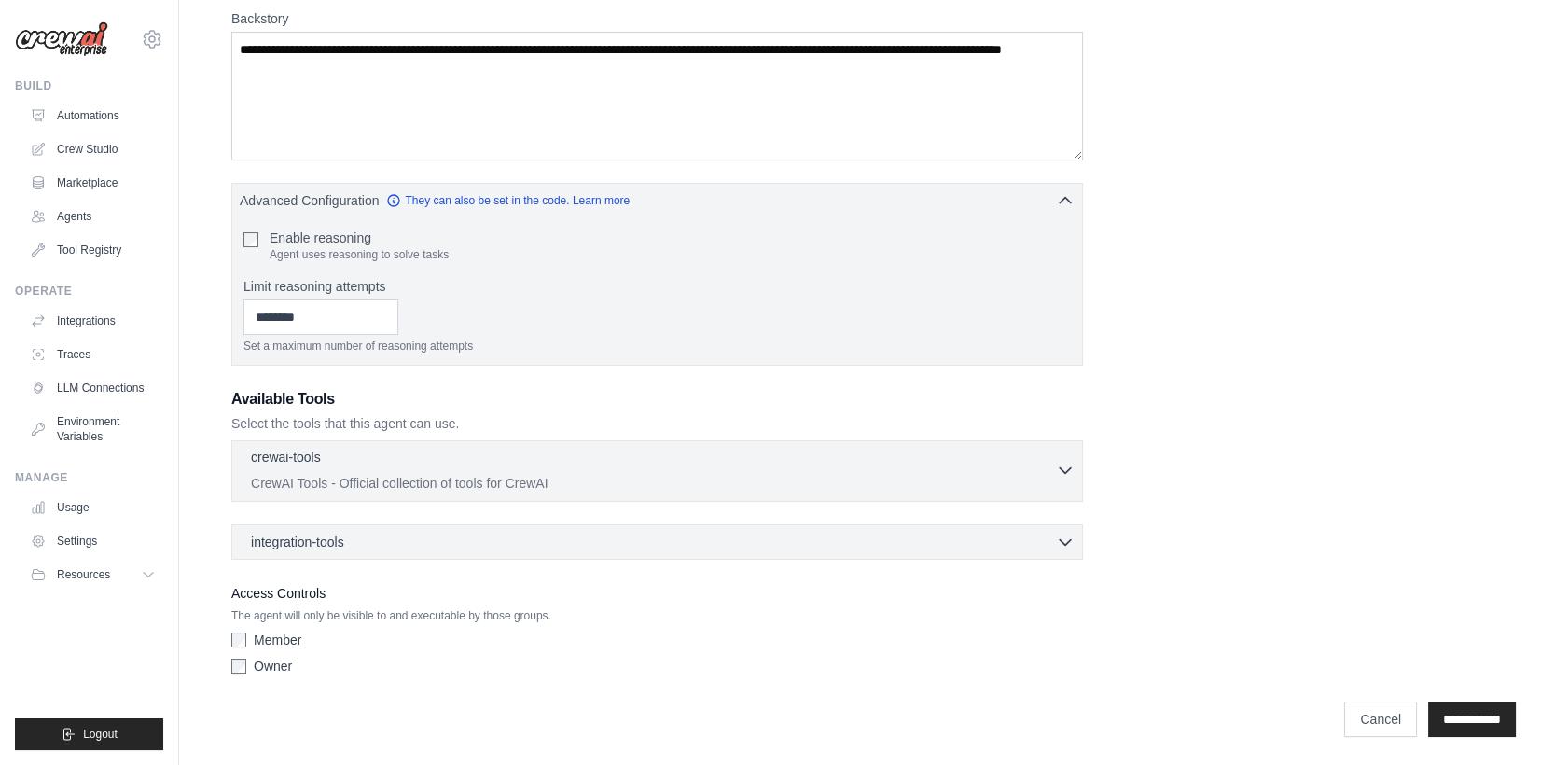
click at [1063, 475] on icon "button" at bounding box center [1065, 470] width 19 height 19
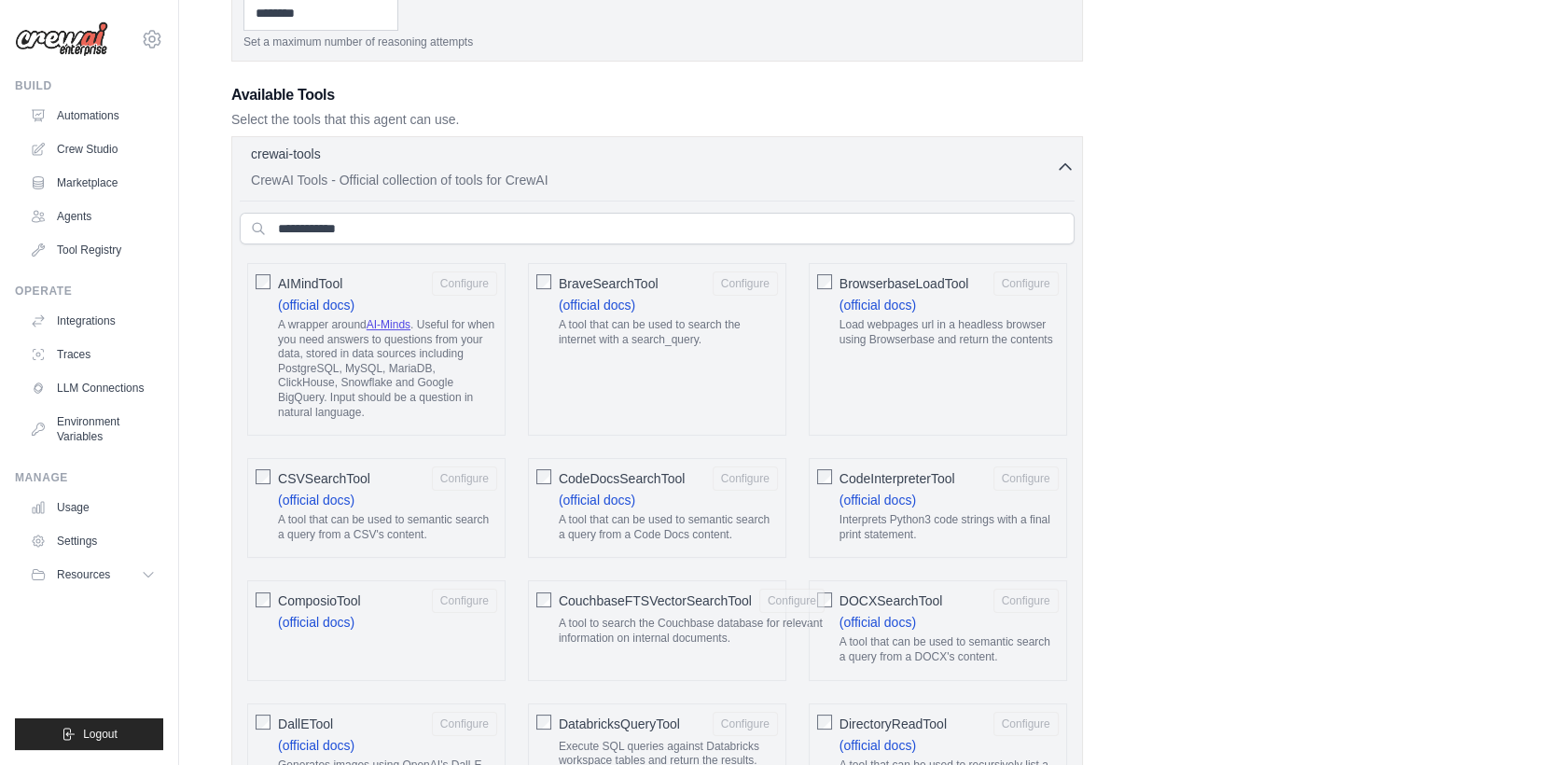
scroll to position [583, 0]
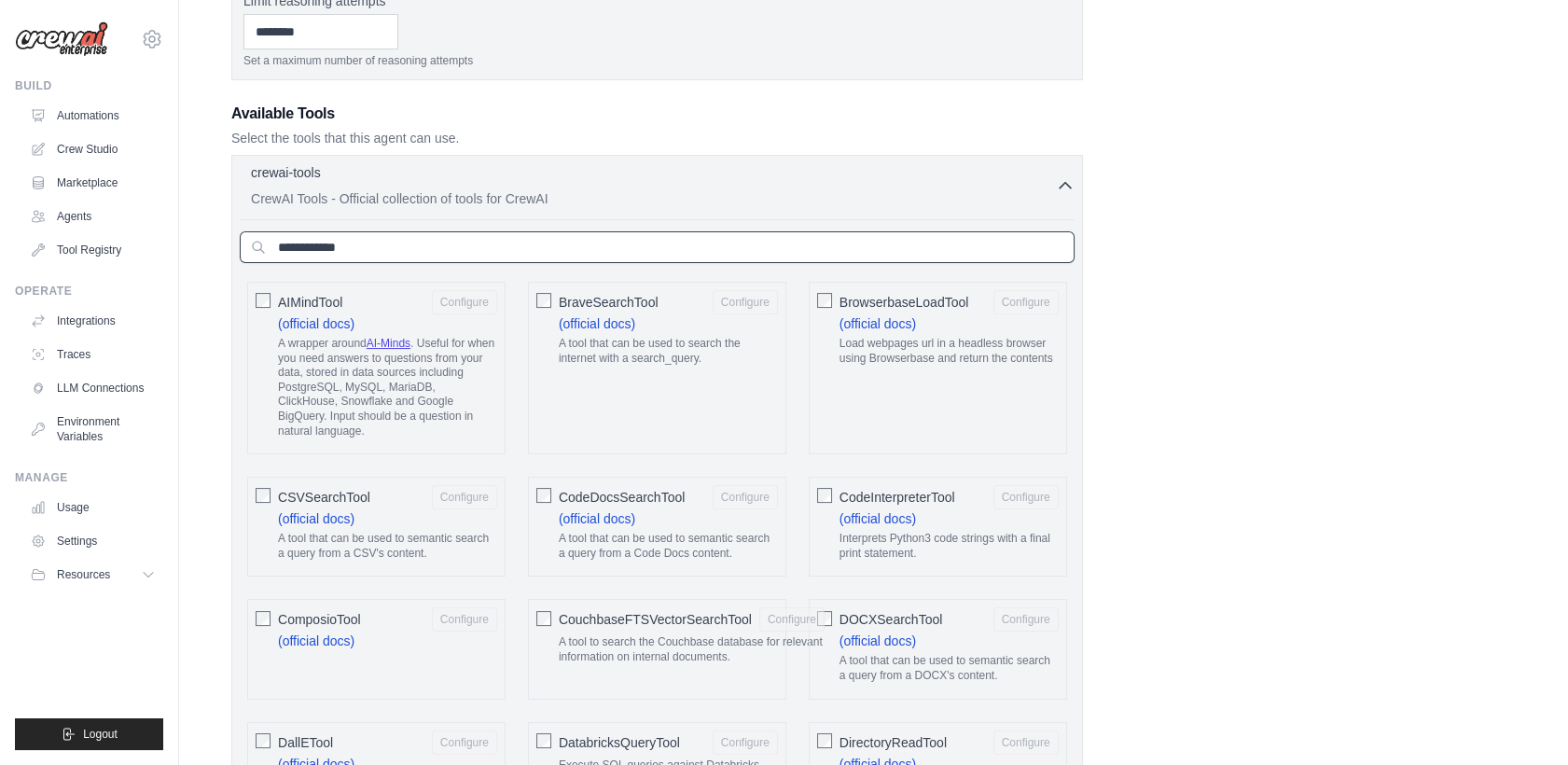
click at [855, 245] on input "text" at bounding box center [657, 248] width 835 height 32
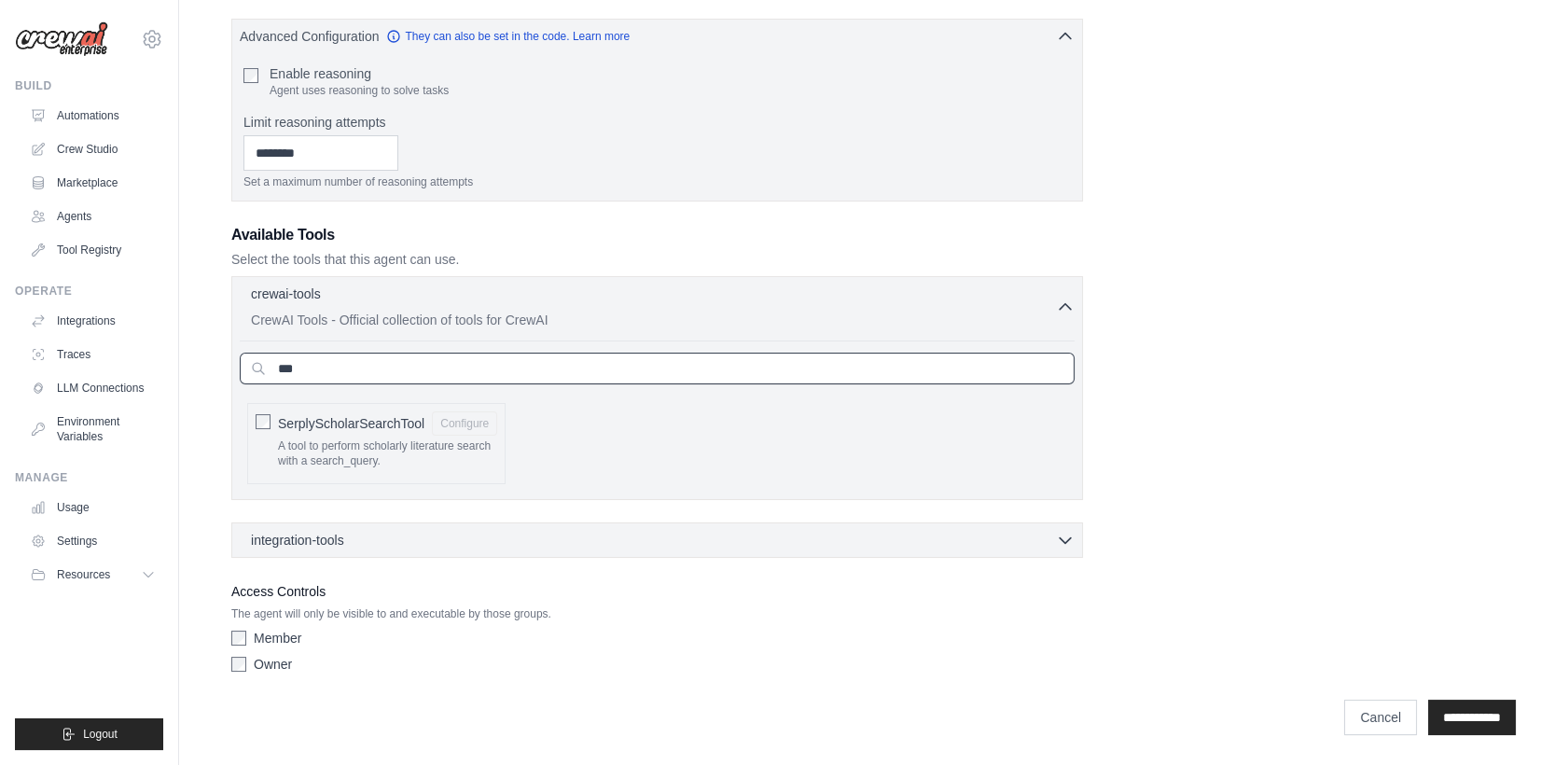
scroll to position [459, 0]
type input "****"
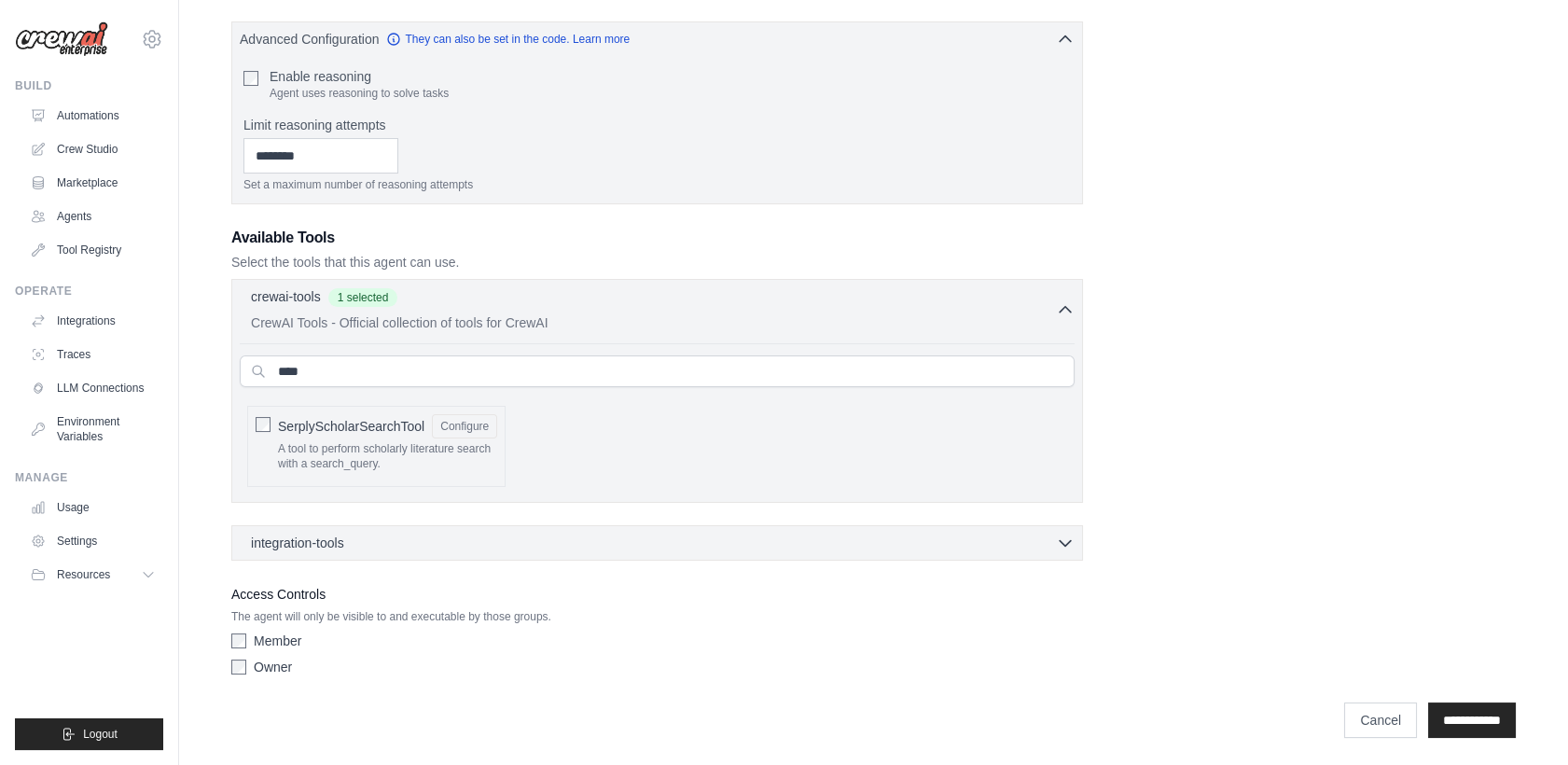
click at [322, 447] on p "A tool to perform scholarly literature search with a search_query." at bounding box center [388, 457] width 219 height 29
drag, startPoint x: 322, startPoint y: 447, endPoint x: 297, endPoint y: 422, distance: 35.4
click at [297, 422] on span "SerplyScholarSearchTool" at bounding box center [351, 426] width 146 height 19
click at [522, 544] on div "integration-tools 0 selected" at bounding box center [662, 542] width 823 height 19
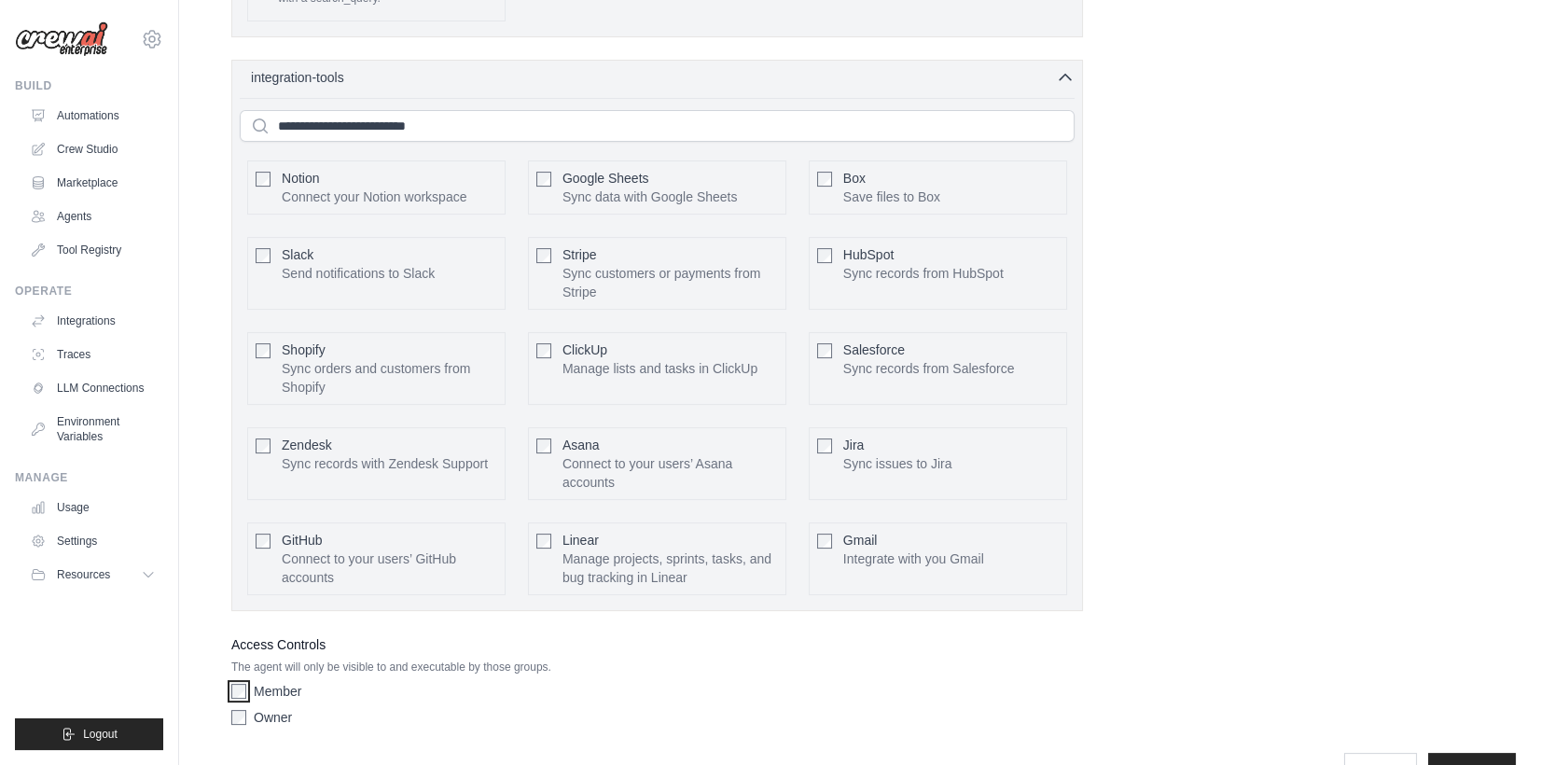
scroll to position [923, 0]
click at [114, 184] on link "Marketplace" at bounding box center [94, 183] width 141 height 30
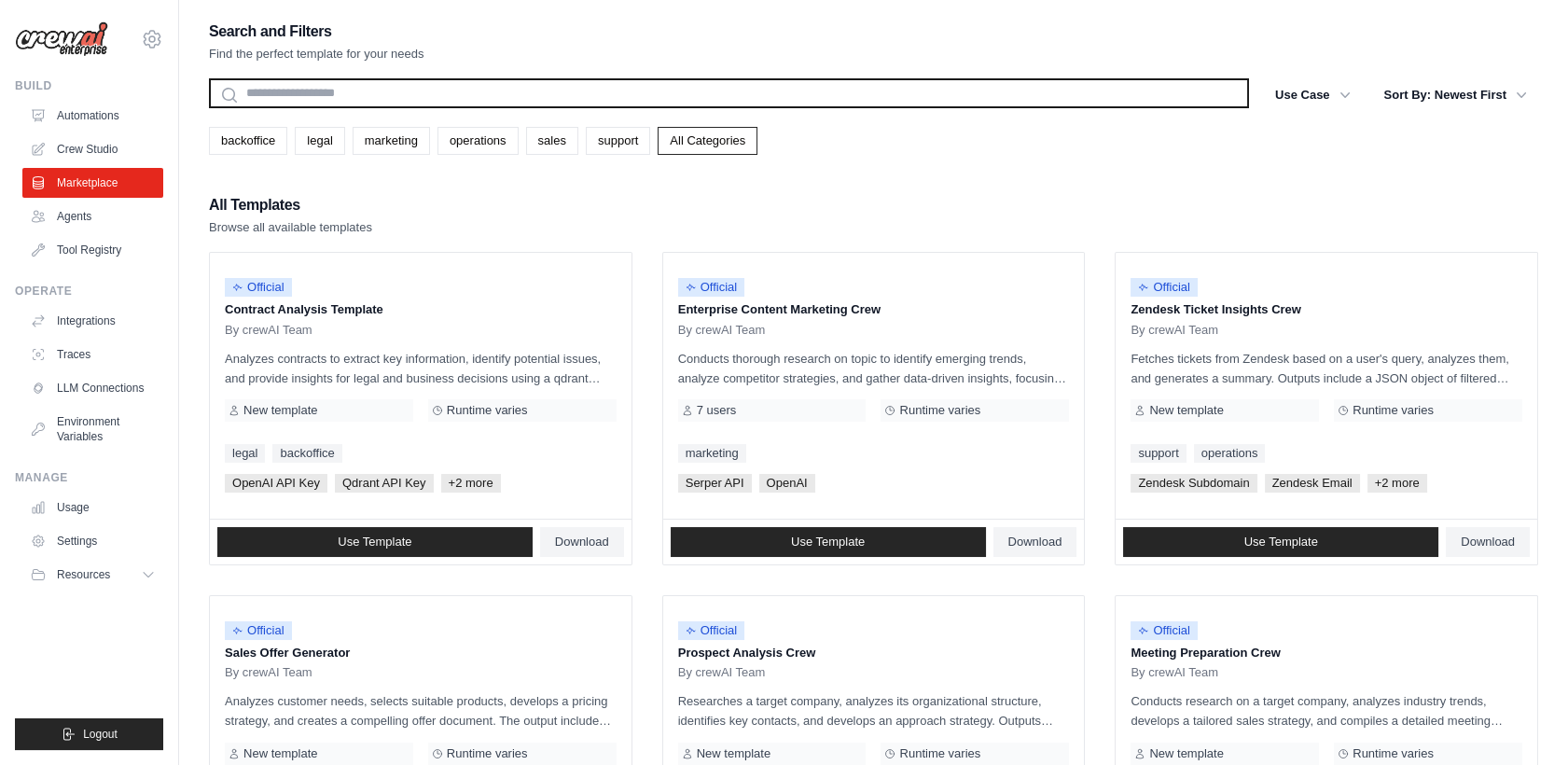
click at [291, 91] on input "text" at bounding box center [729, 94] width 1040 height 30
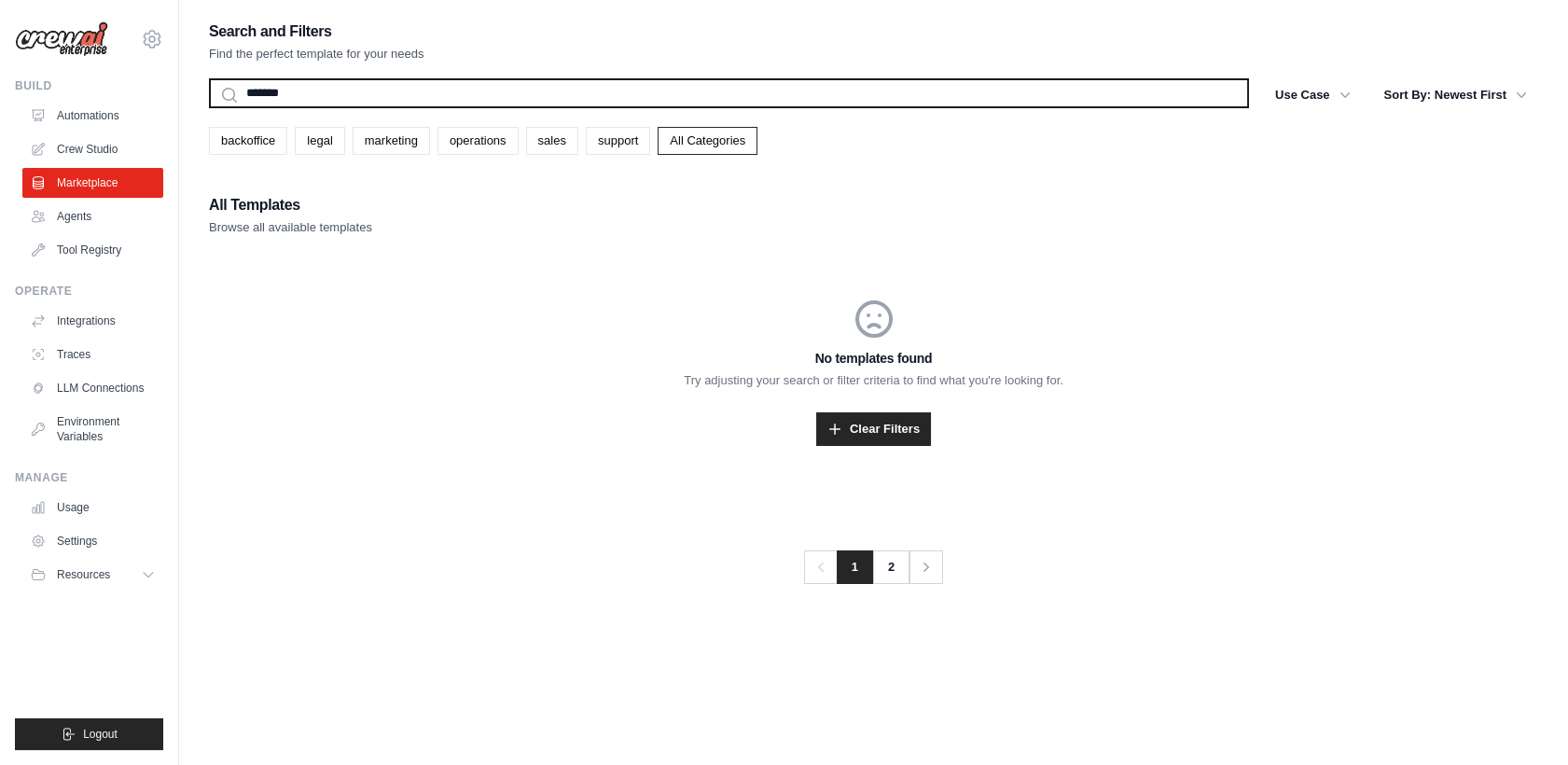
type input "*******"
click at [208, 107] on button "Search" at bounding box center [208, 107] width 1 height 1
click at [291, 91] on input "*******" at bounding box center [729, 94] width 1040 height 30
type input "*"
type input "*********"
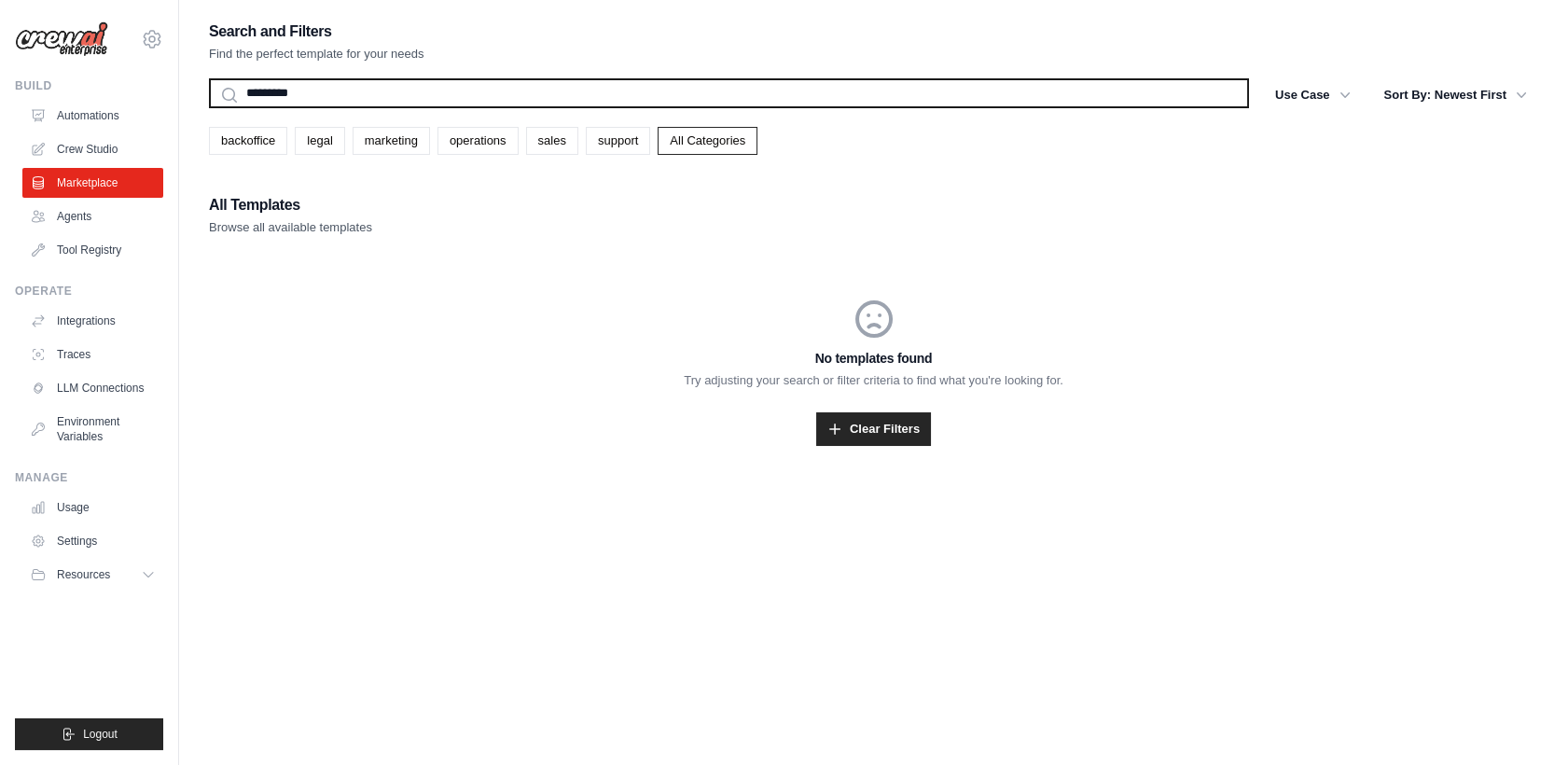
click at [208, 107] on button "Search" at bounding box center [208, 107] width 1 height 1
drag, startPoint x: 344, startPoint y: 94, endPoint x: 158, endPoint y: 97, distance: 186.0
click at [158, 97] on div "1219101581@qq.com Settings Build Automations Crew Studio Blog" at bounding box center [784, 401] width 1568 height 803
type input "********"
click at [208, 107] on button "Search" at bounding box center [208, 107] width 1 height 1
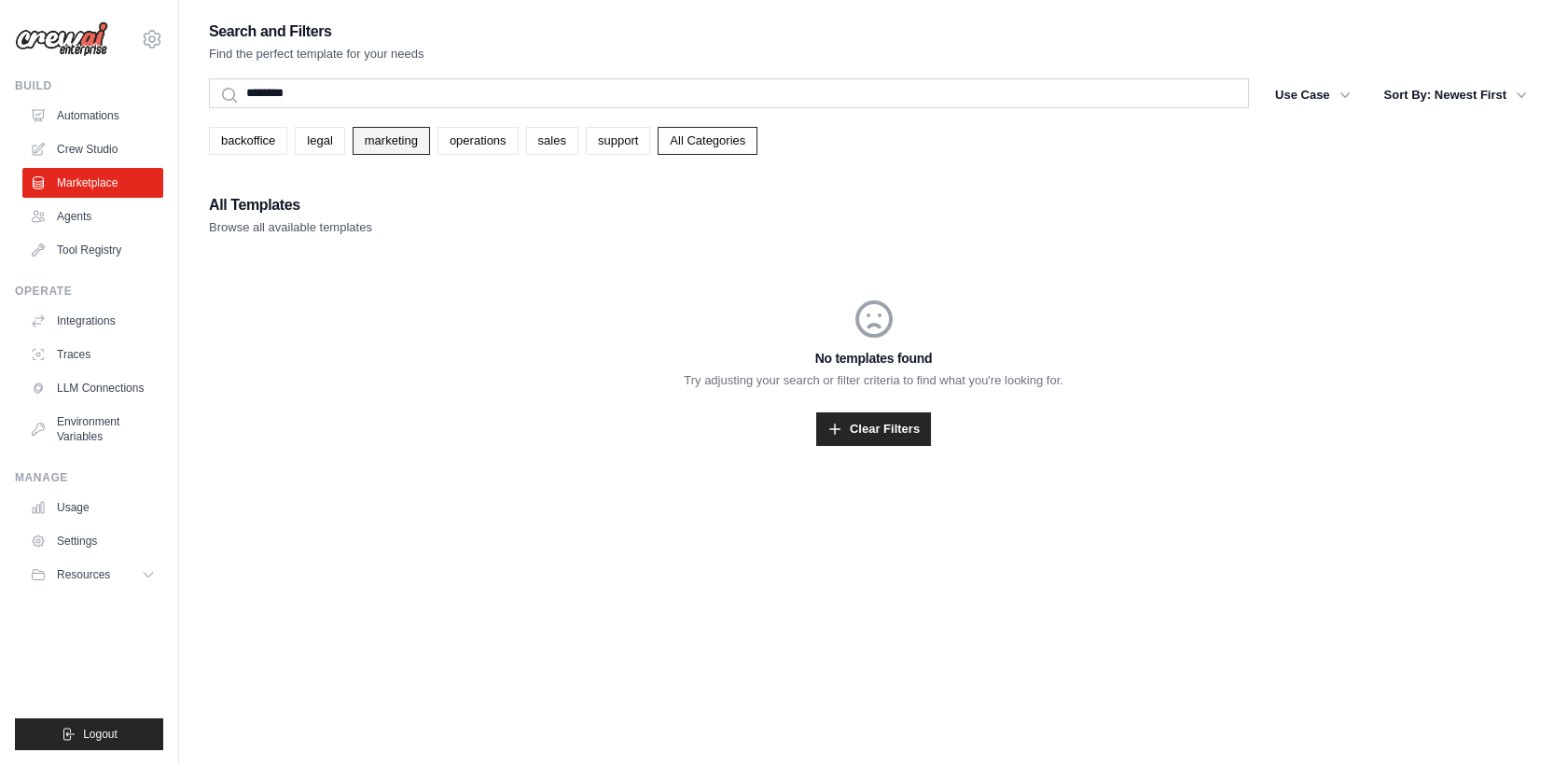
click at [409, 145] on link "marketing" at bounding box center [392, 141] width 78 height 28
click at [1301, 98] on button "Filter: Marketing" at bounding box center [1293, 95] width 137 height 34
click at [1331, 91] on button "Filter: Marketing" at bounding box center [1293, 95] width 137 height 34
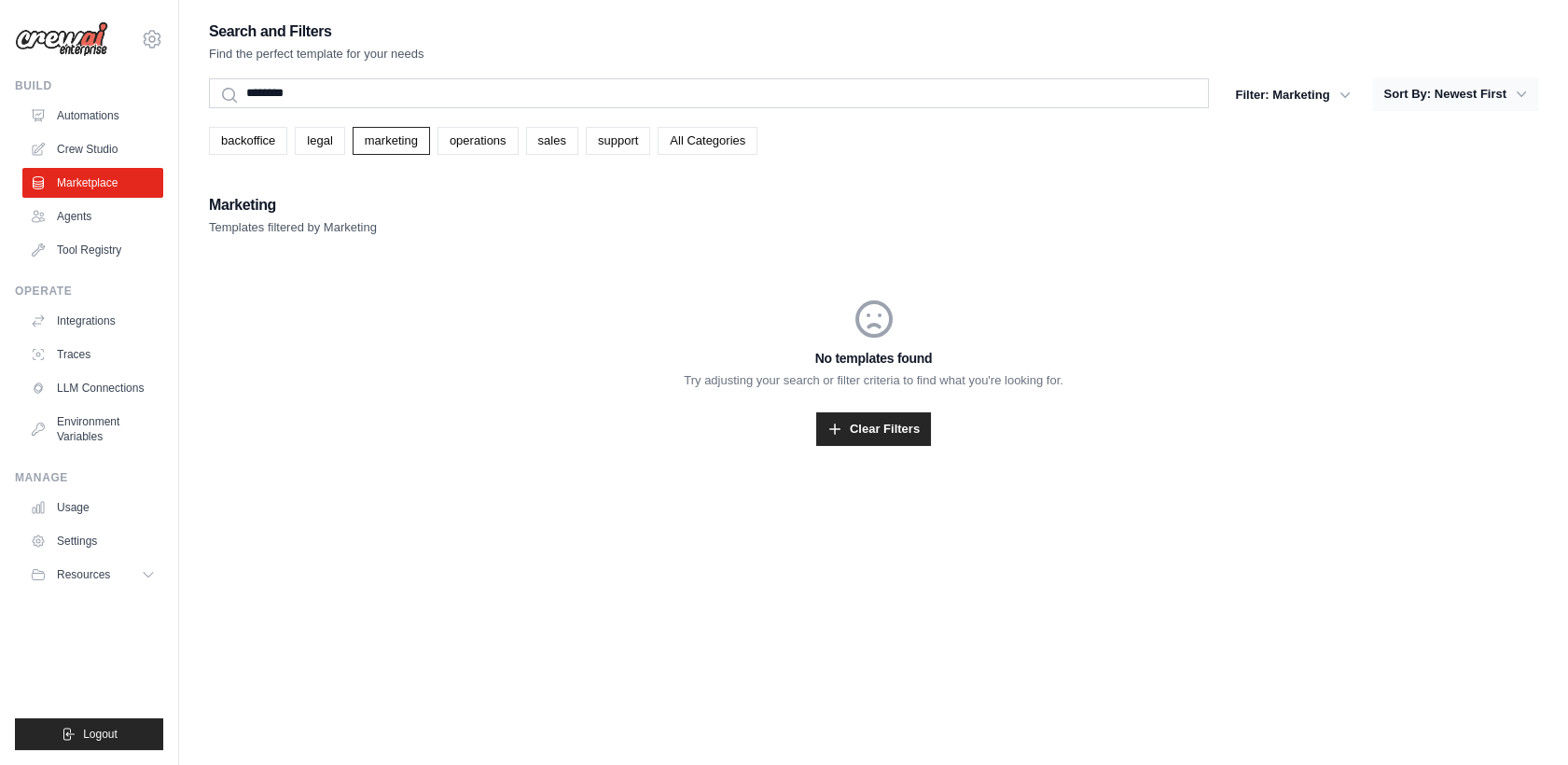
click at [1439, 97] on button "Sort By: Newest First" at bounding box center [1456, 95] width 165 height 34
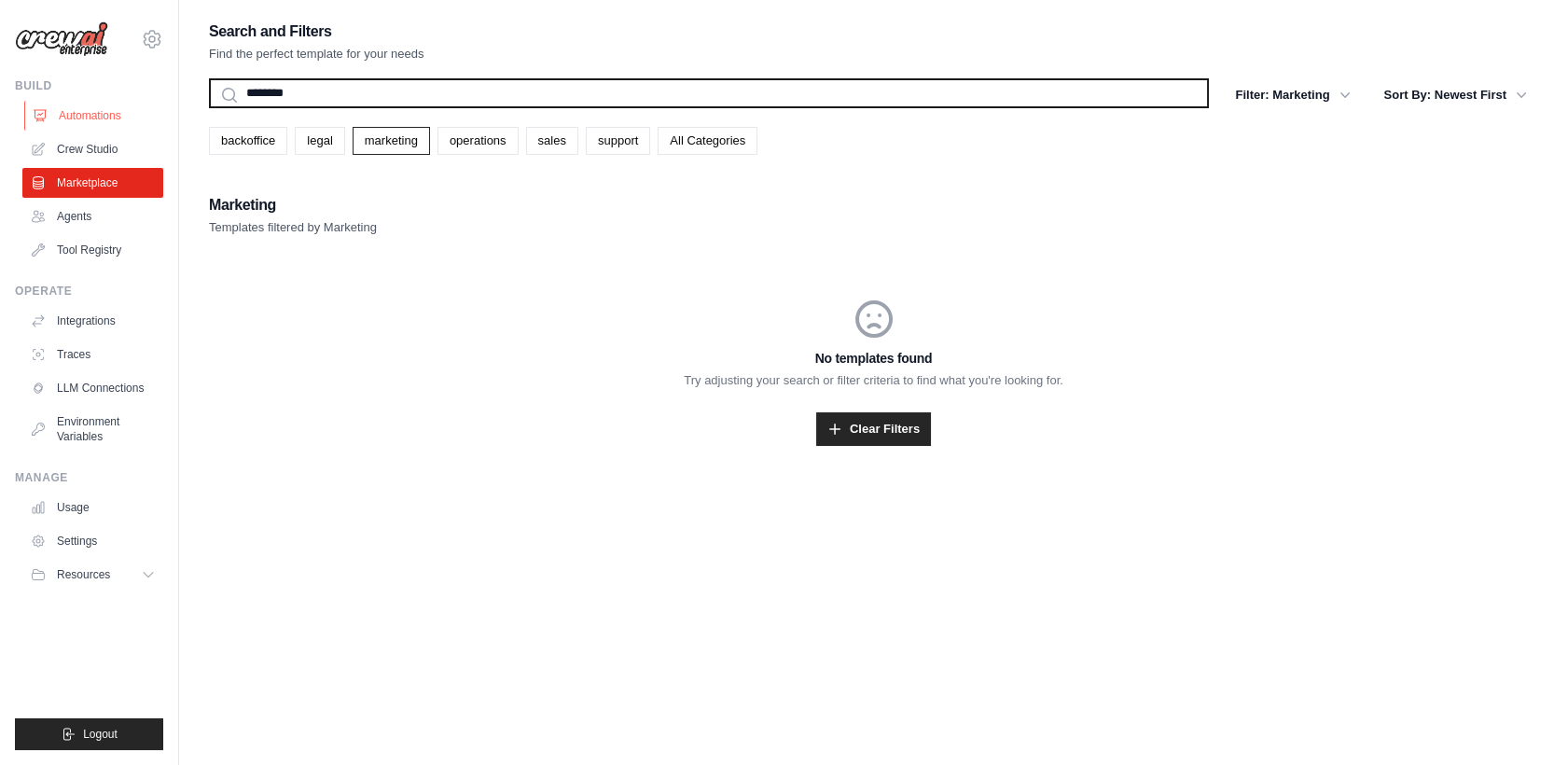
drag, startPoint x: 321, startPoint y: 92, endPoint x: 83, endPoint y: 112, distance: 238.8
click at [83, 112] on div "1219101581@qq.com Settings Build Automations Crew Studio Blog" at bounding box center [784, 401] width 1568 height 803
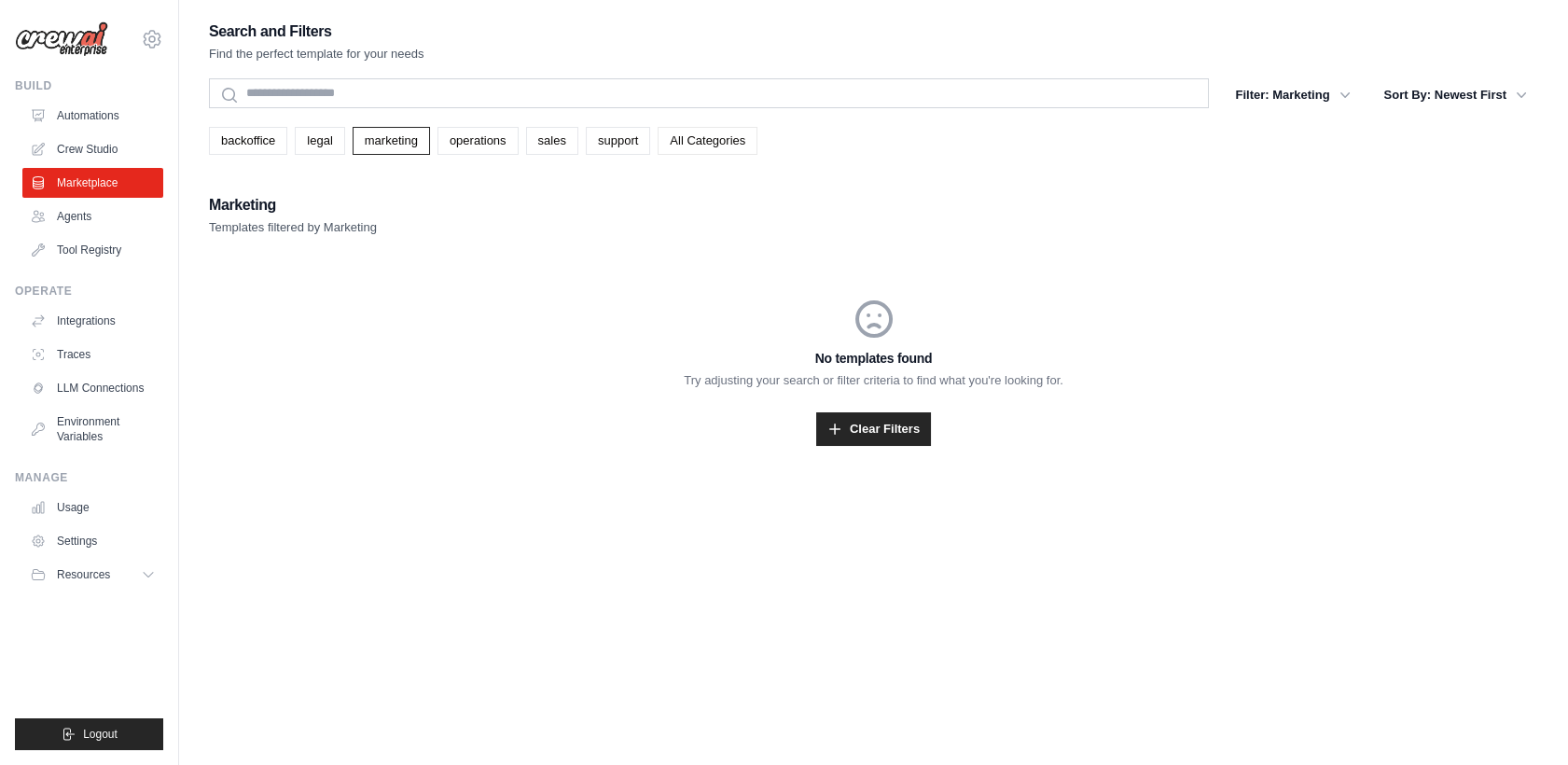
click at [702, 143] on link "All Categories" at bounding box center [707, 141] width 99 height 28
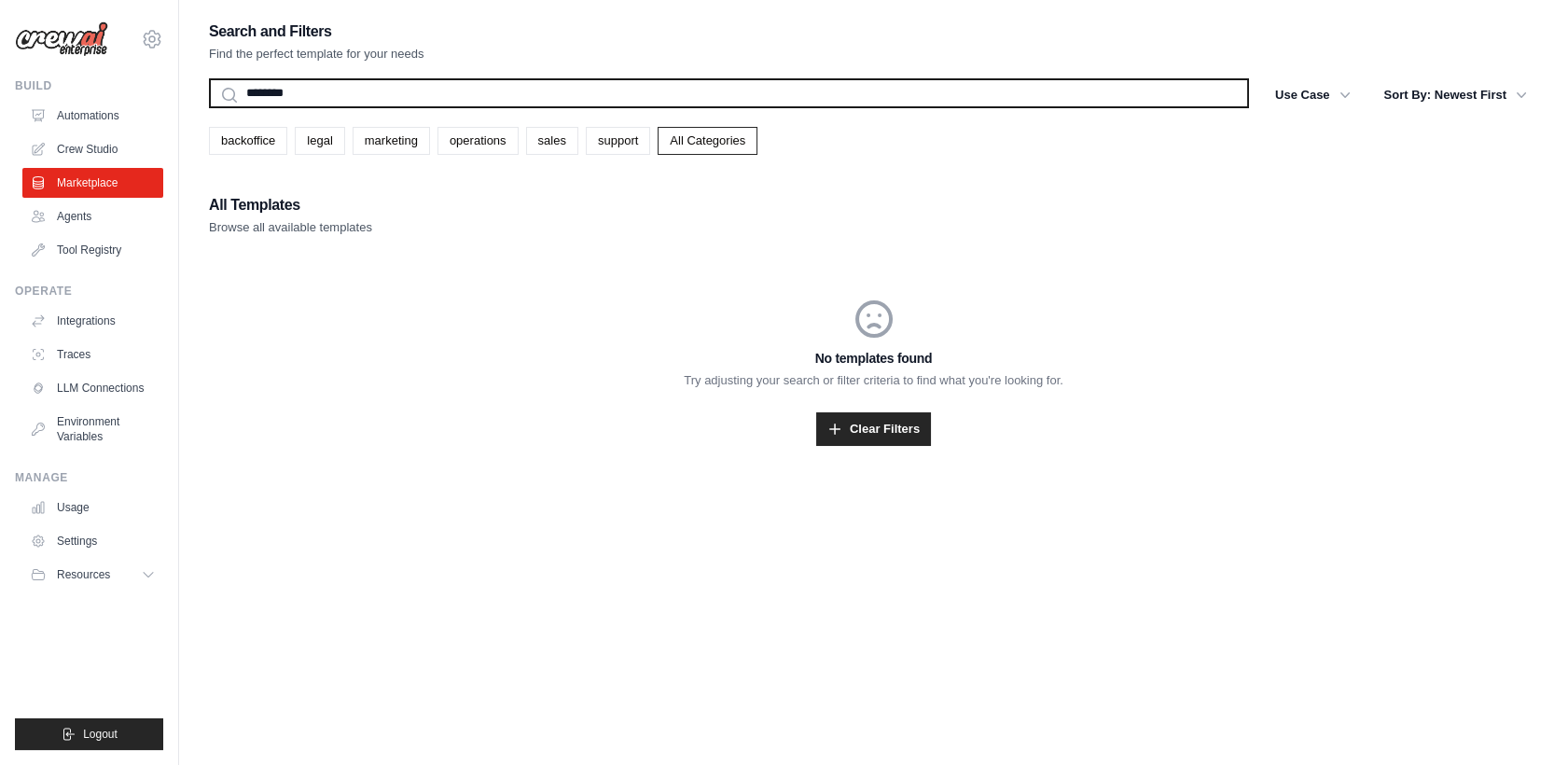
click at [609, 84] on input "********" at bounding box center [729, 94] width 1040 height 30
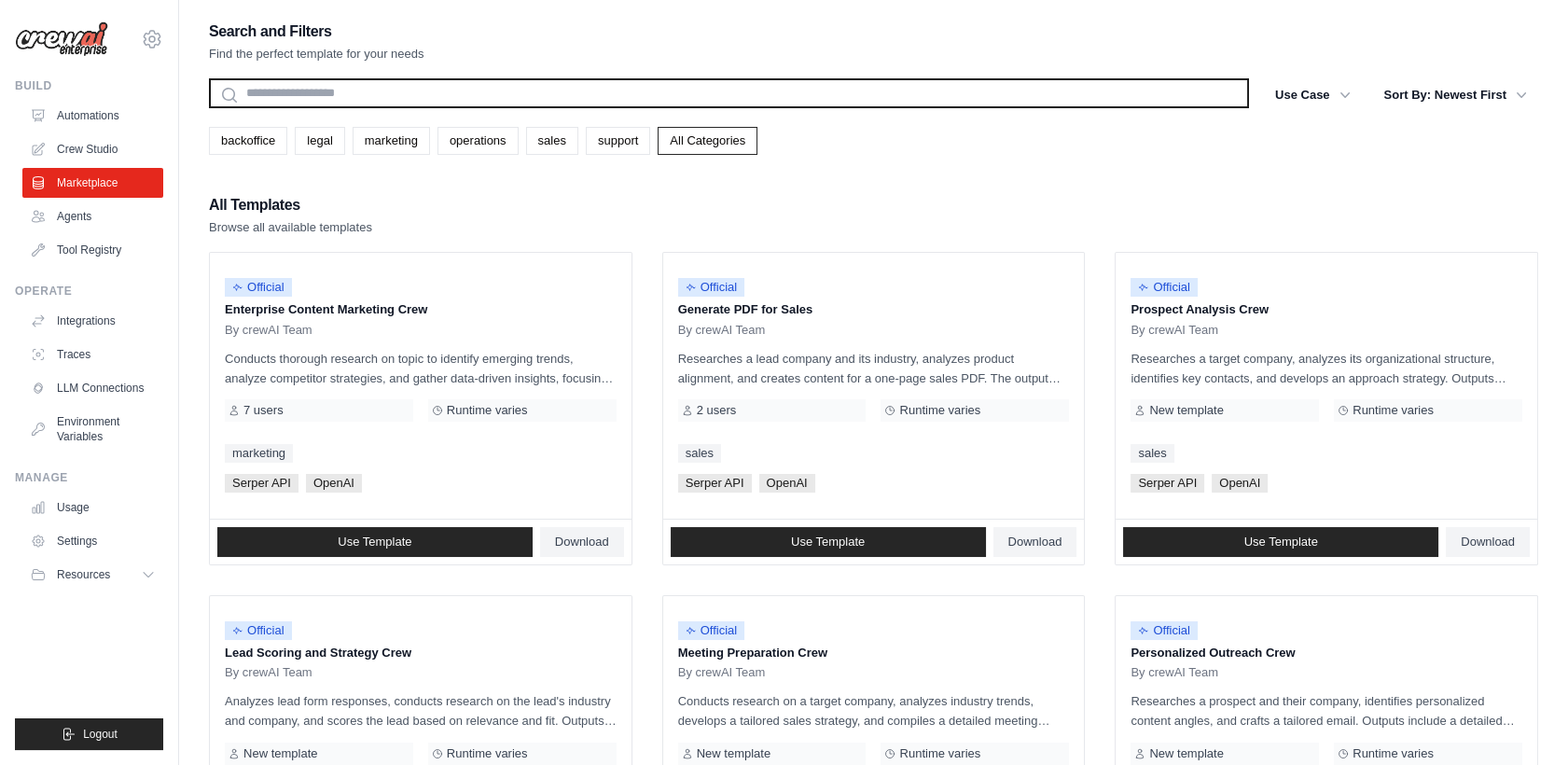
click at [208, 107] on button "Search" at bounding box center [208, 107] width 1 height 1
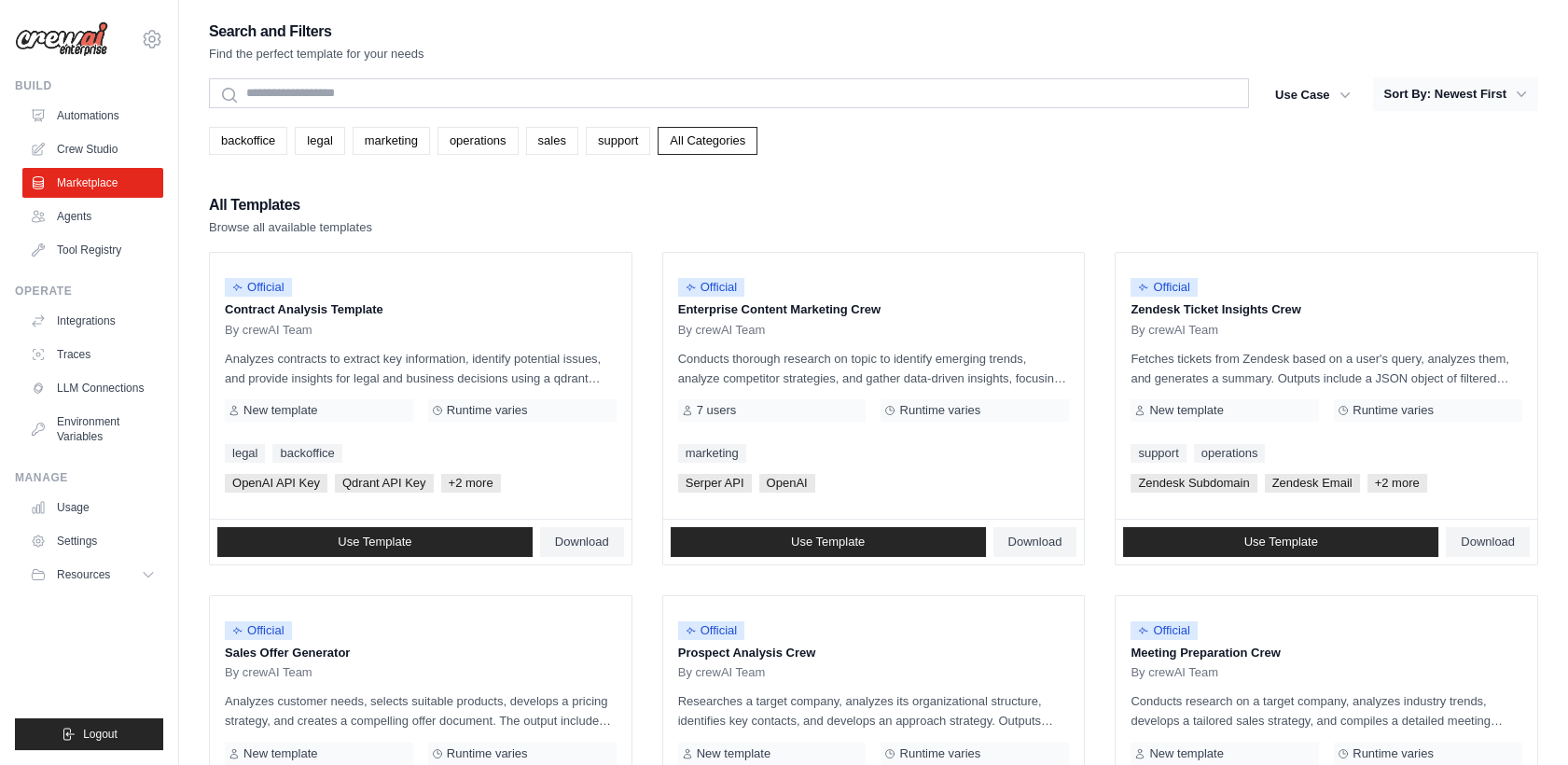
click at [1427, 94] on button "Sort By: Newest First" at bounding box center [1456, 95] width 165 height 34
click at [1516, 88] on icon "button" at bounding box center [1520, 94] width 19 height 19
click at [1490, 97] on button "Sort By: Newest First" at bounding box center [1456, 95] width 165 height 34
click at [1485, 88] on button "Sort By: Newest First" at bounding box center [1456, 95] width 165 height 34
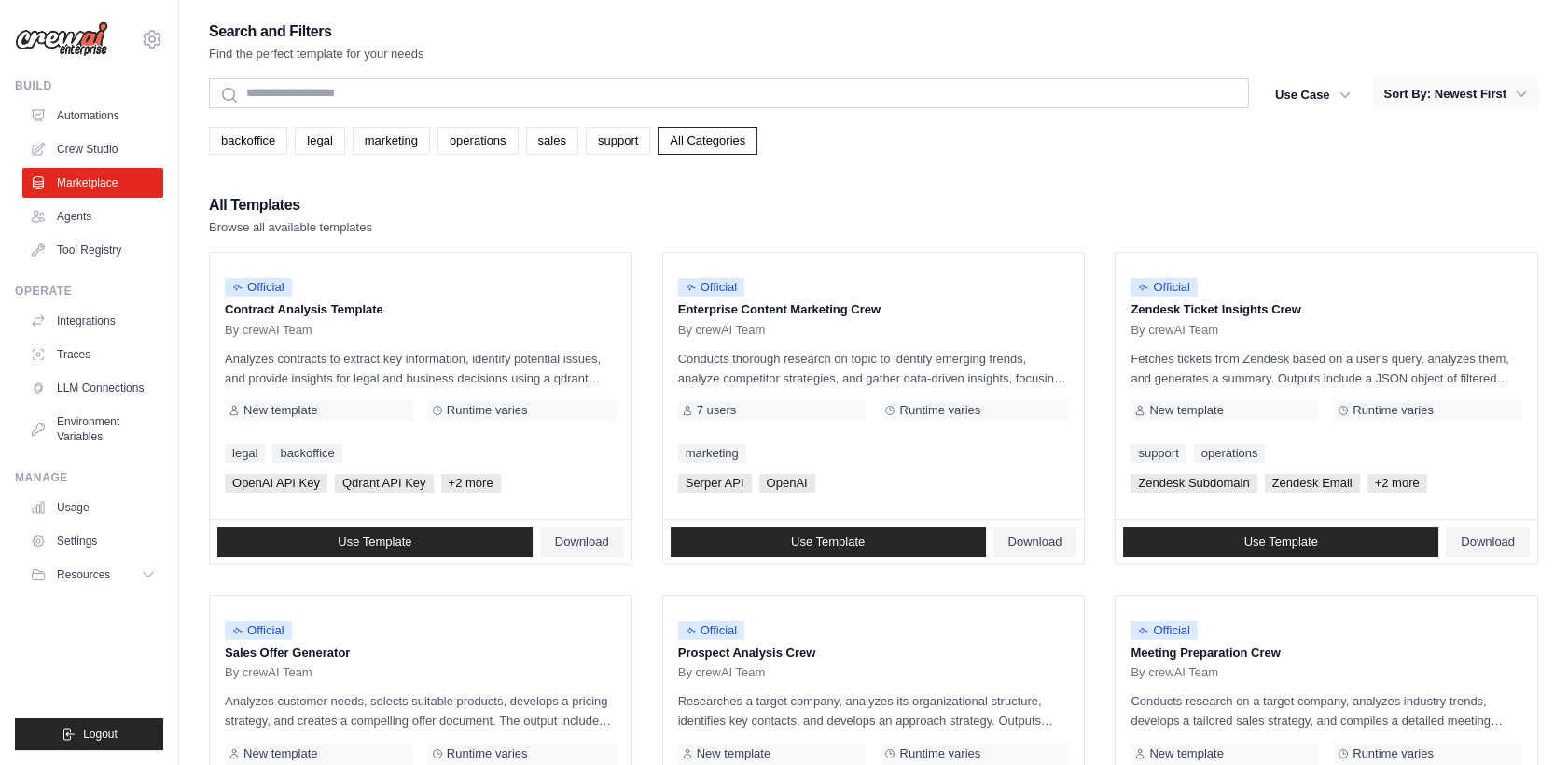
click at [1514, 95] on icon "button" at bounding box center [1520, 94] width 19 height 19
click at [1328, 96] on button "Use Case" at bounding box center [1312, 95] width 97 height 34
click at [1451, 85] on button "Sort By: Newest First" at bounding box center [1456, 95] width 165 height 34
drag, startPoint x: 1462, startPoint y: 97, endPoint x: 1454, endPoint y: 86, distance: 13.6
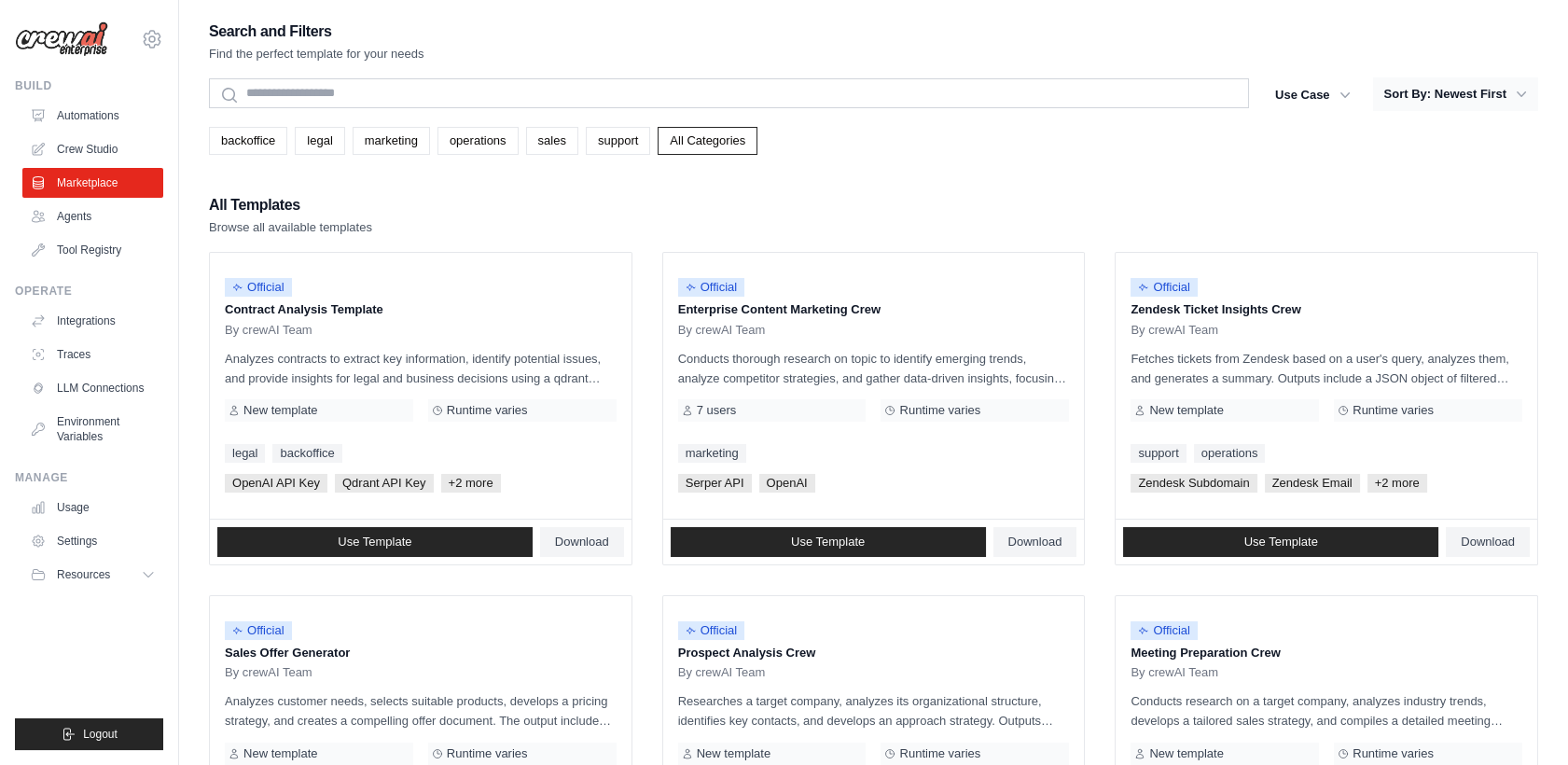
click at [1454, 86] on button "Sort By: Newest First" at bounding box center [1456, 95] width 165 height 34
click at [1518, 94] on icon "button" at bounding box center [1520, 95] width 9 height 6
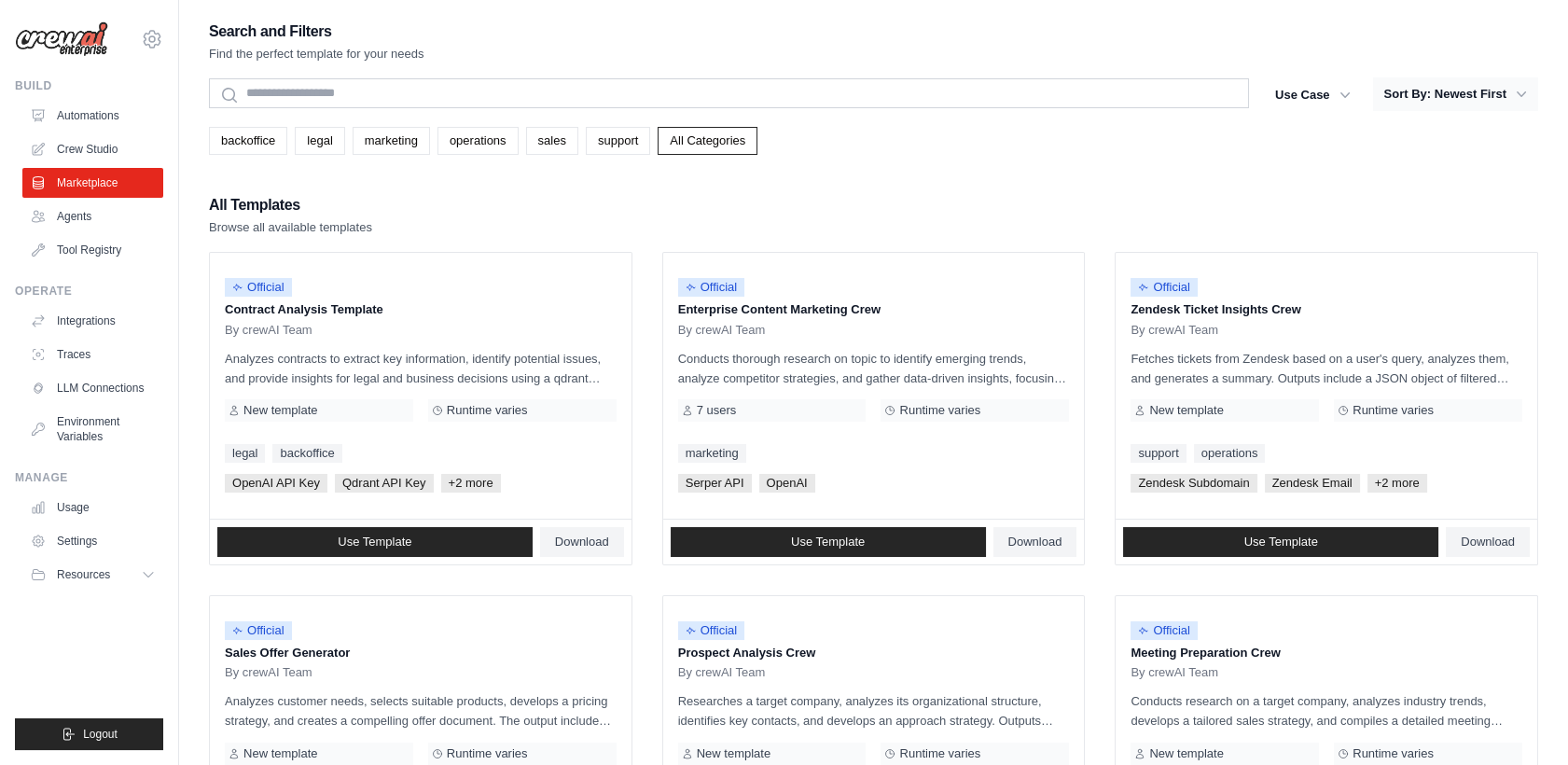
click at [1518, 94] on icon "button" at bounding box center [1520, 95] width 9 height 6
click at [1518, 97] on icon "button" at bounding box center [1520, 95] width 19 height 19
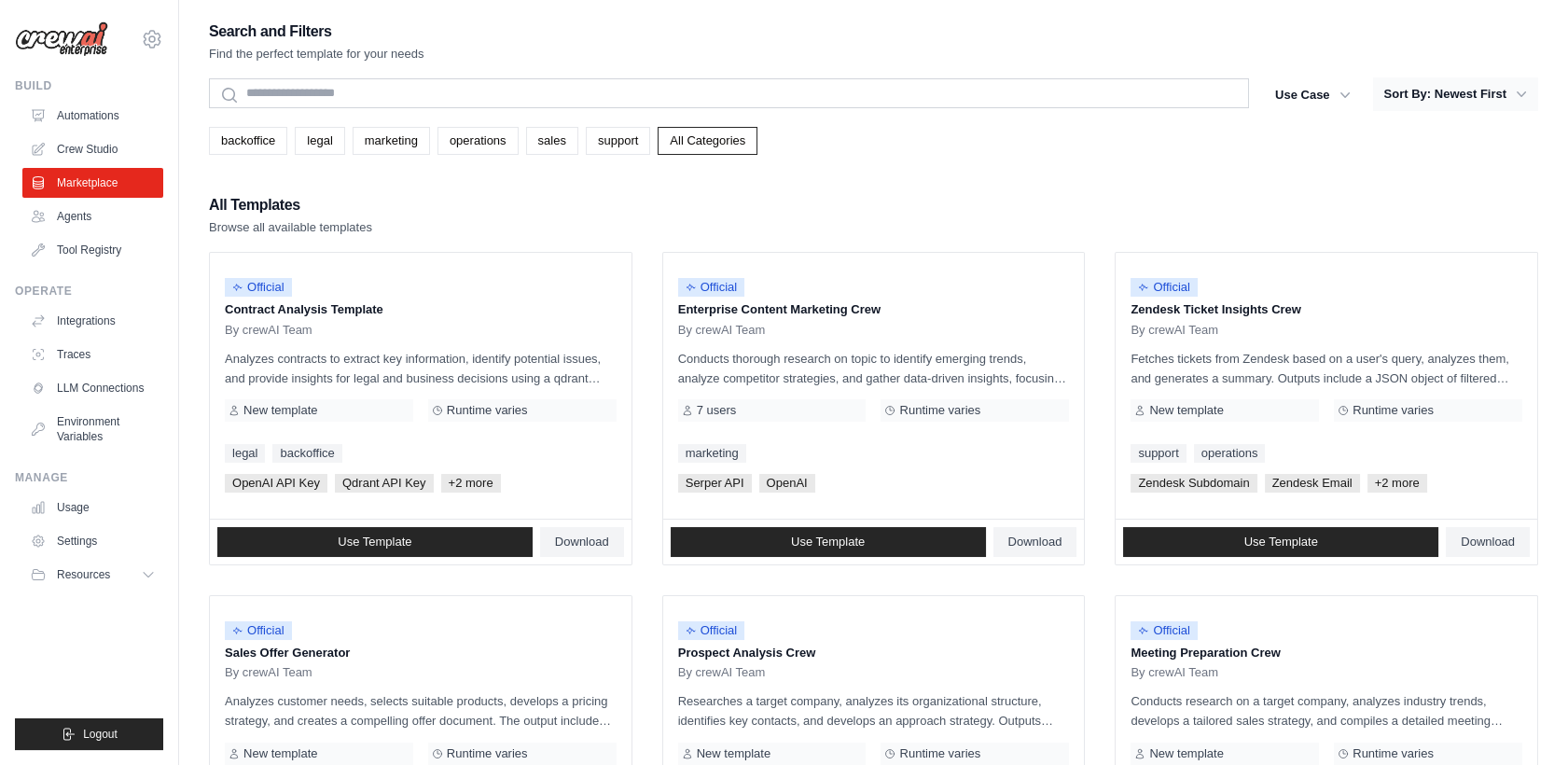
click at [1515, 96] on icon "button" at bounding box center [1520, 94] width 19 height 19
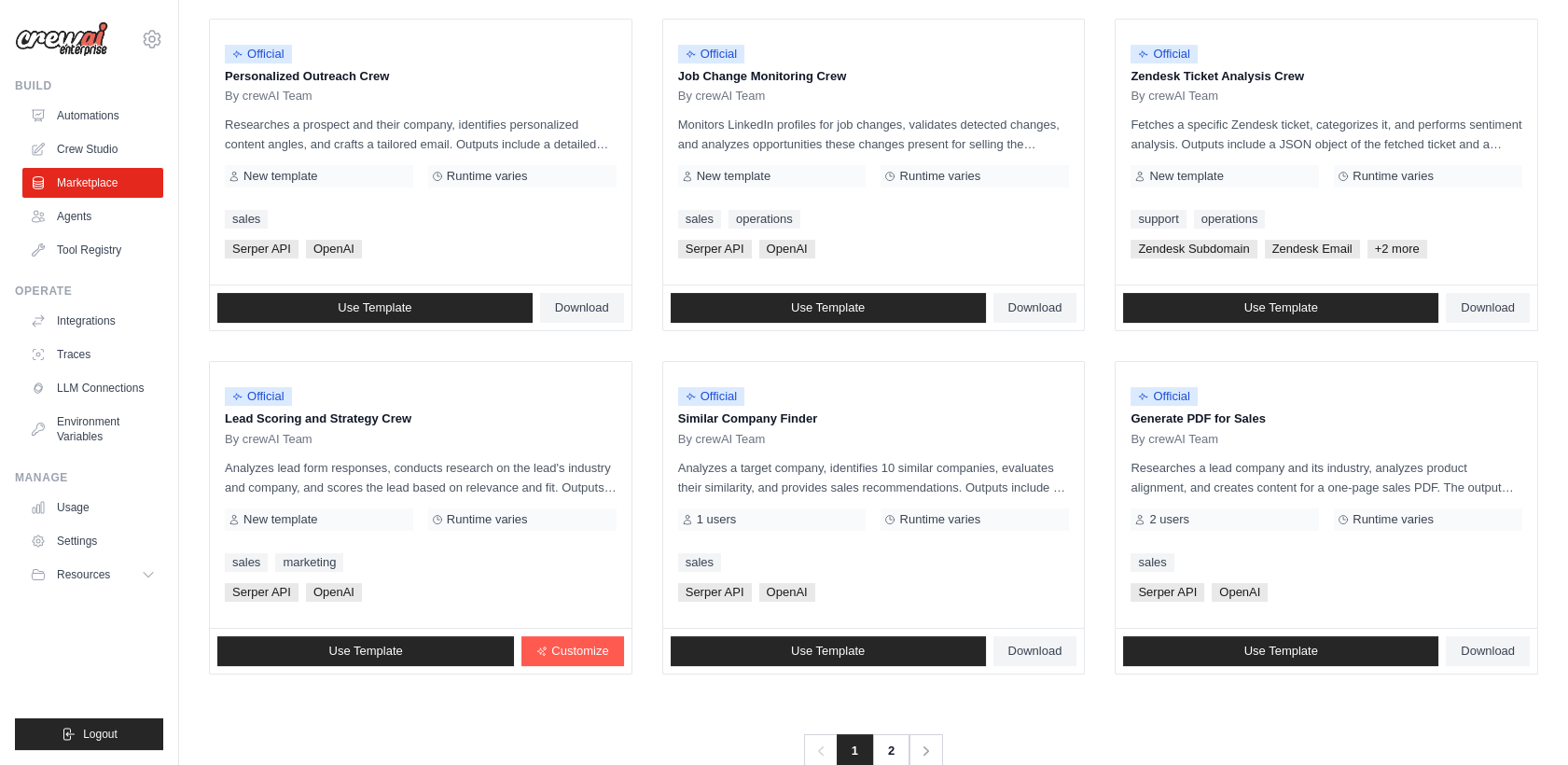
scroll to position [962, 0]
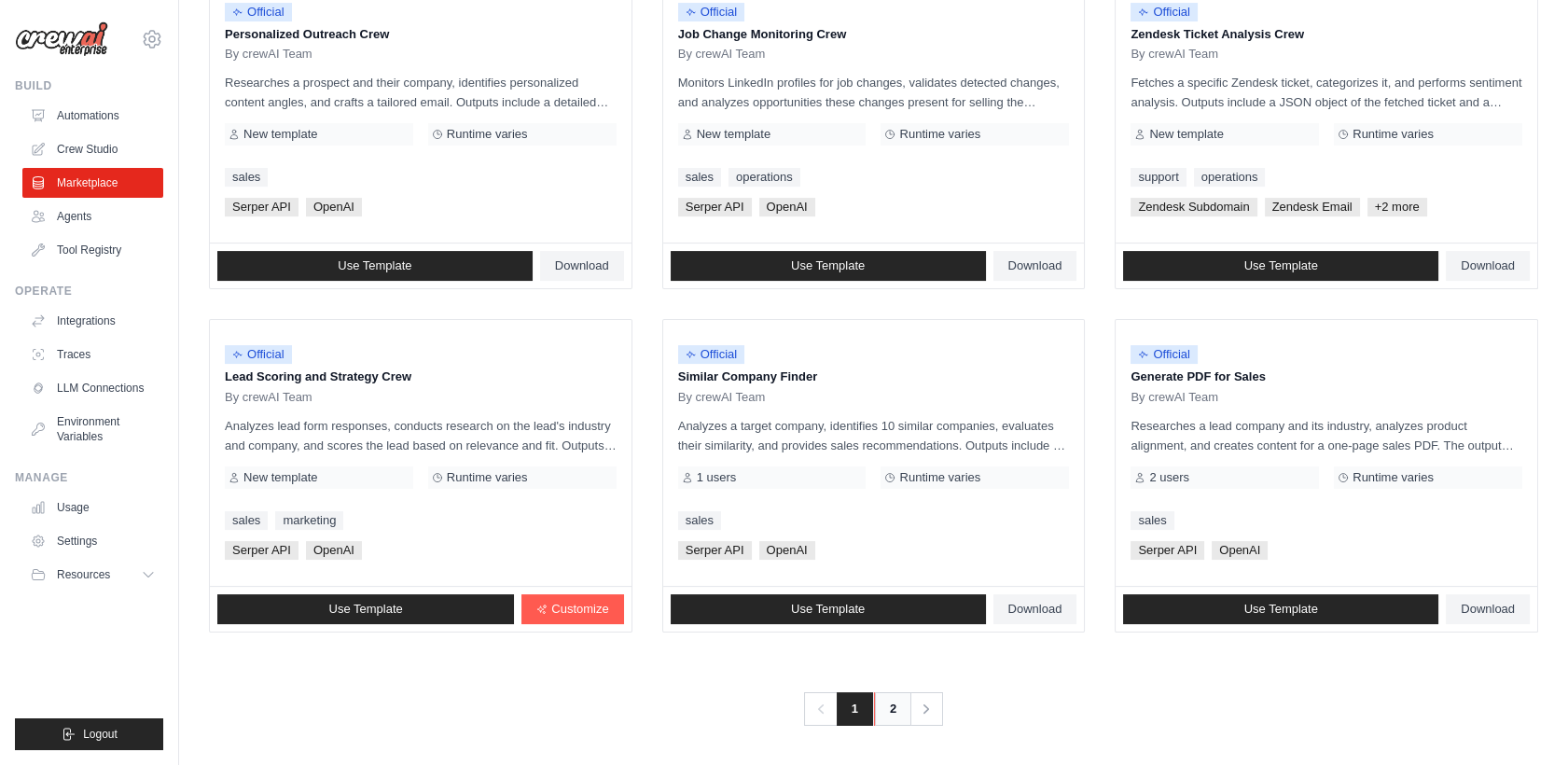
click at [888, 710] on link "2" at bounding box center [893, 709] width 38 height 34
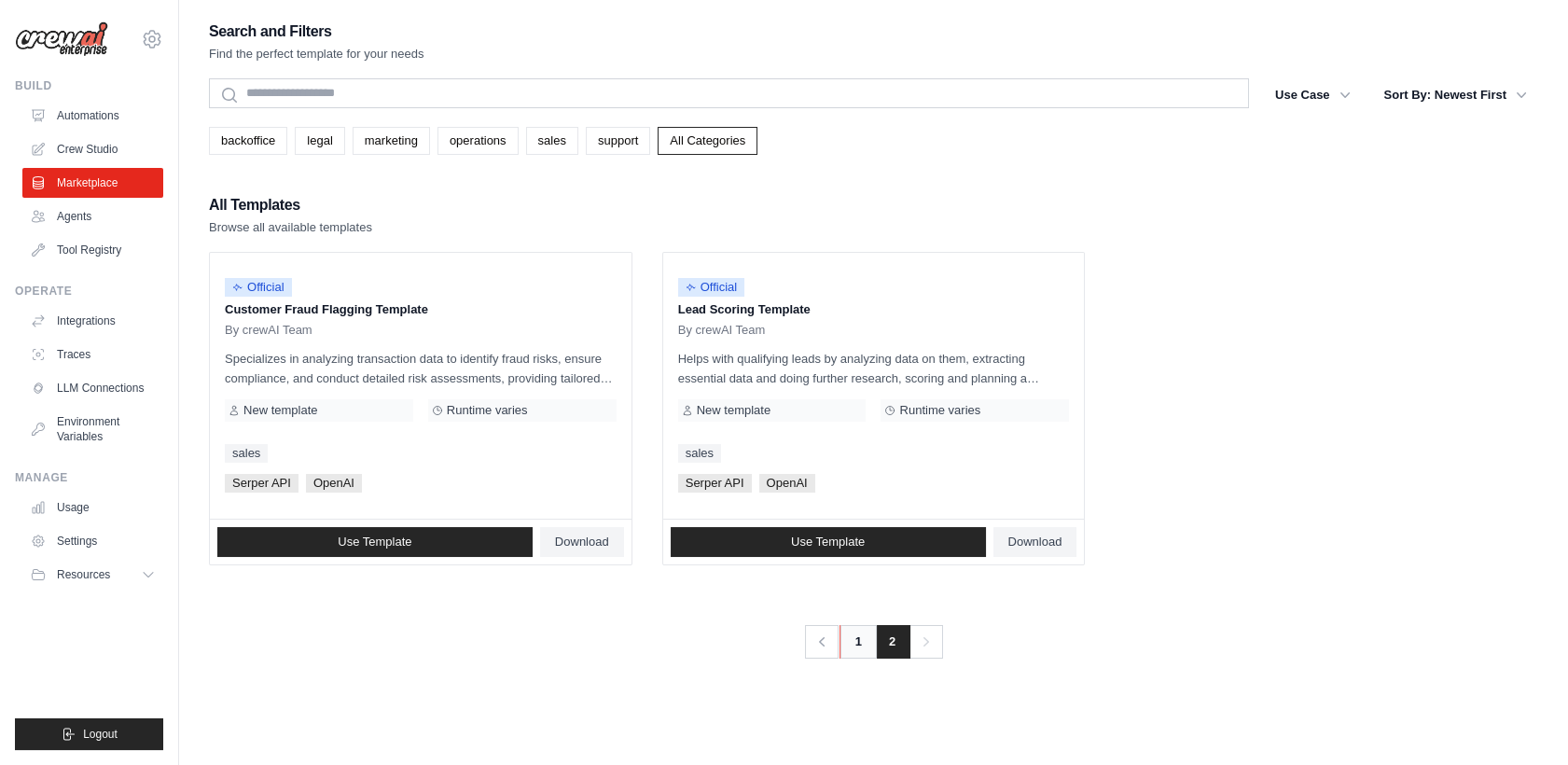
click at [843, 629] on link "1" at bounding box center [858, 642] width 38 height 34
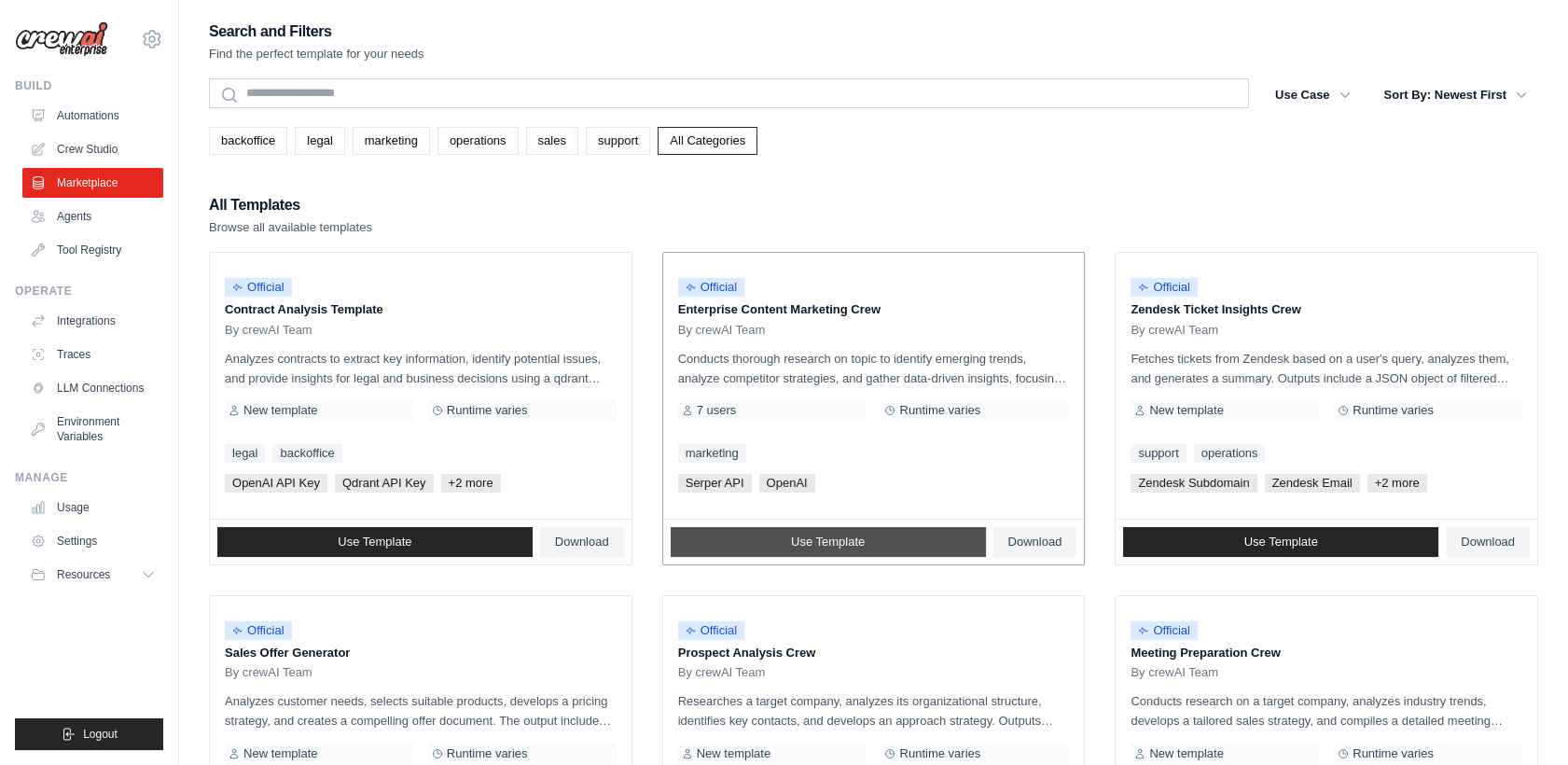
click at [831, 527] on link "Use Template" at bounding box center [827, 542] width 315 height 30
click at [798, 310] on p "Enterprise Content Marketing Crew" at bounding box center [874, 309] width 392 height 19
click at [757, 421] on div "7 users" at bounding box center [772, 410] width 188 height 23
click at [804, 549] on link "Use Template" at bounding box center [827, 542] width 315 height 30
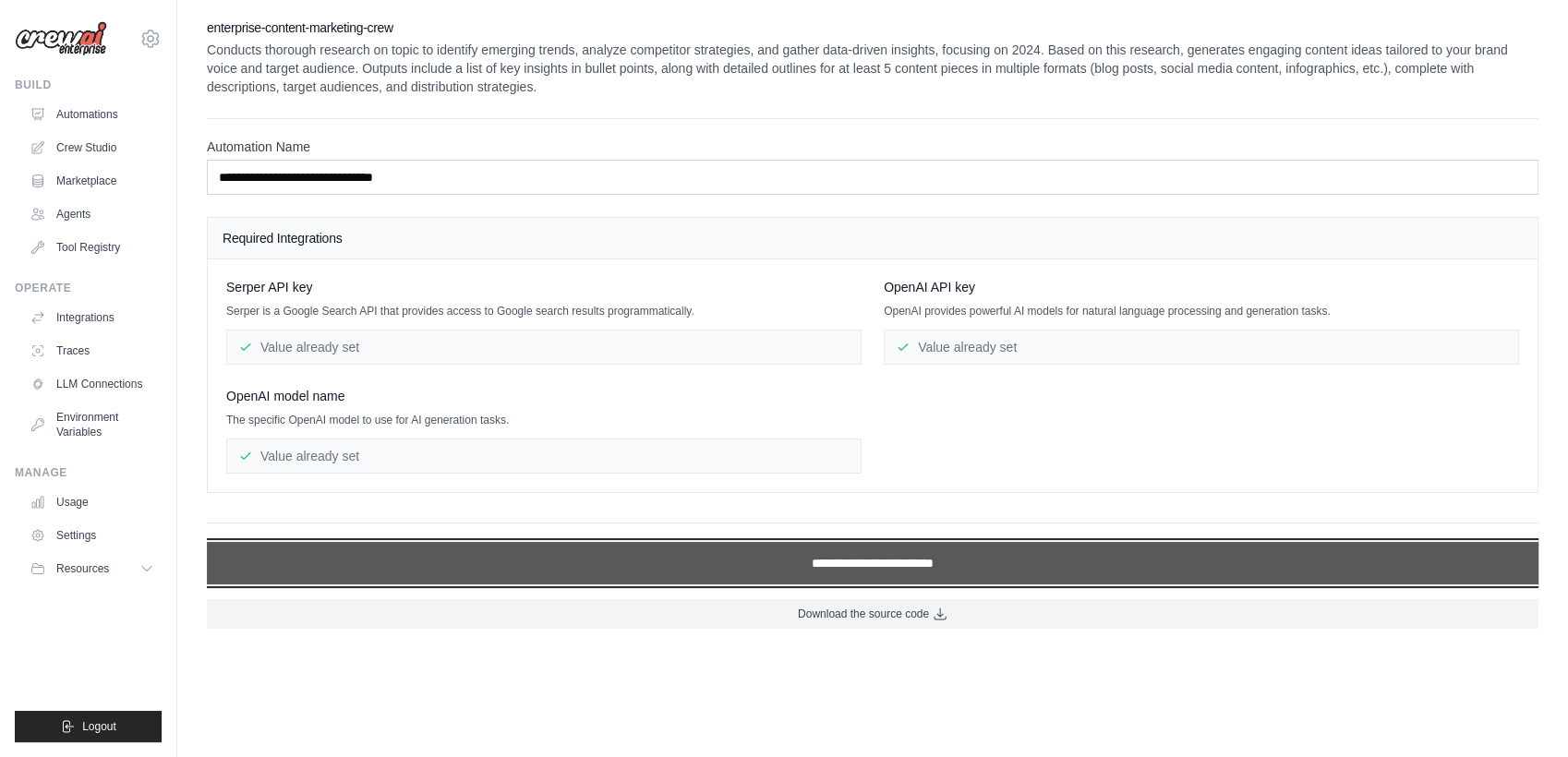
click at [851, 552] on input "**********" at bounding box center [872, 563] width 1332 height 42
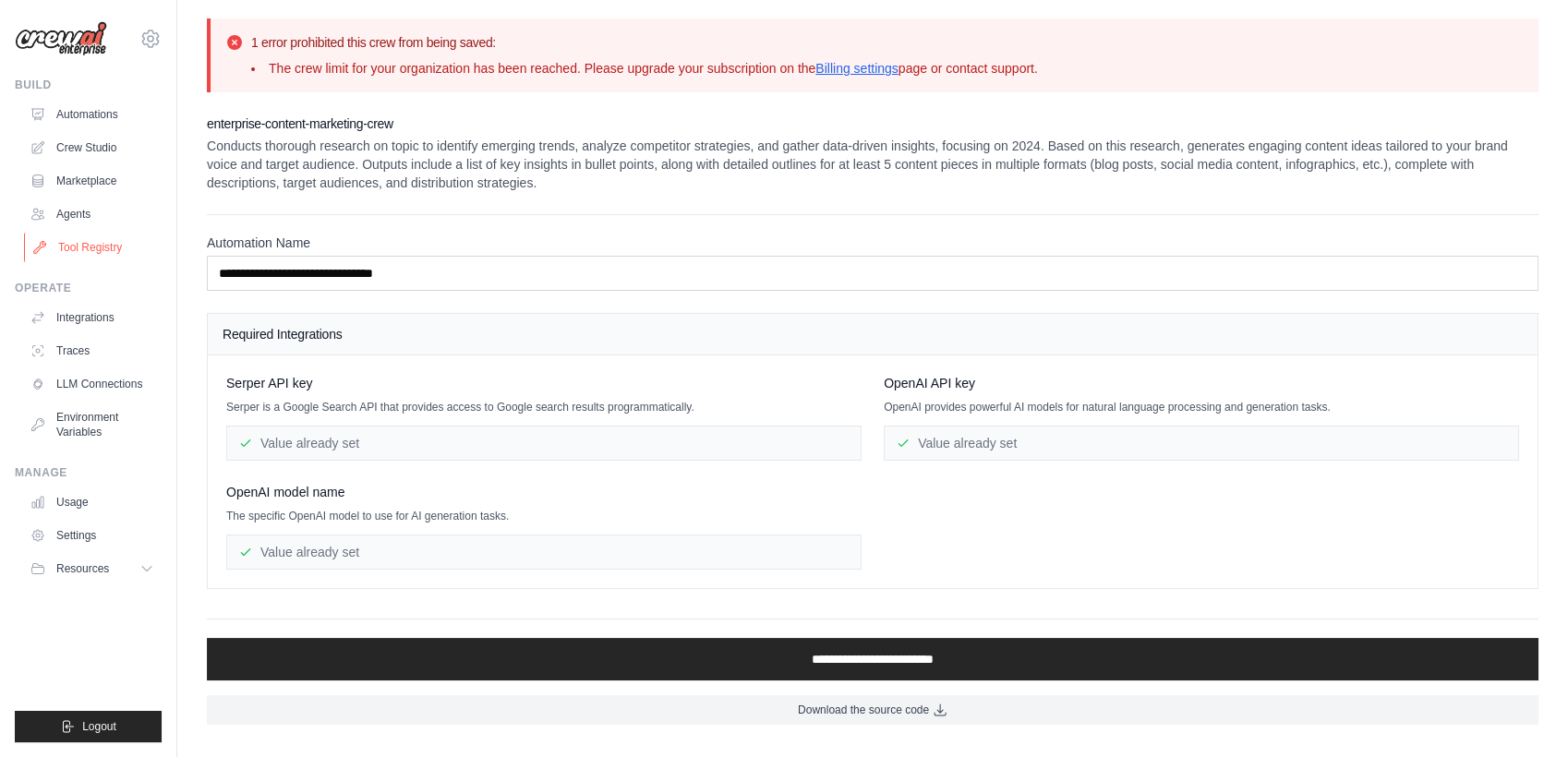
click at [81, 246] on link "Tool Registry" at bounding box center [94, 247] width 140 height 30
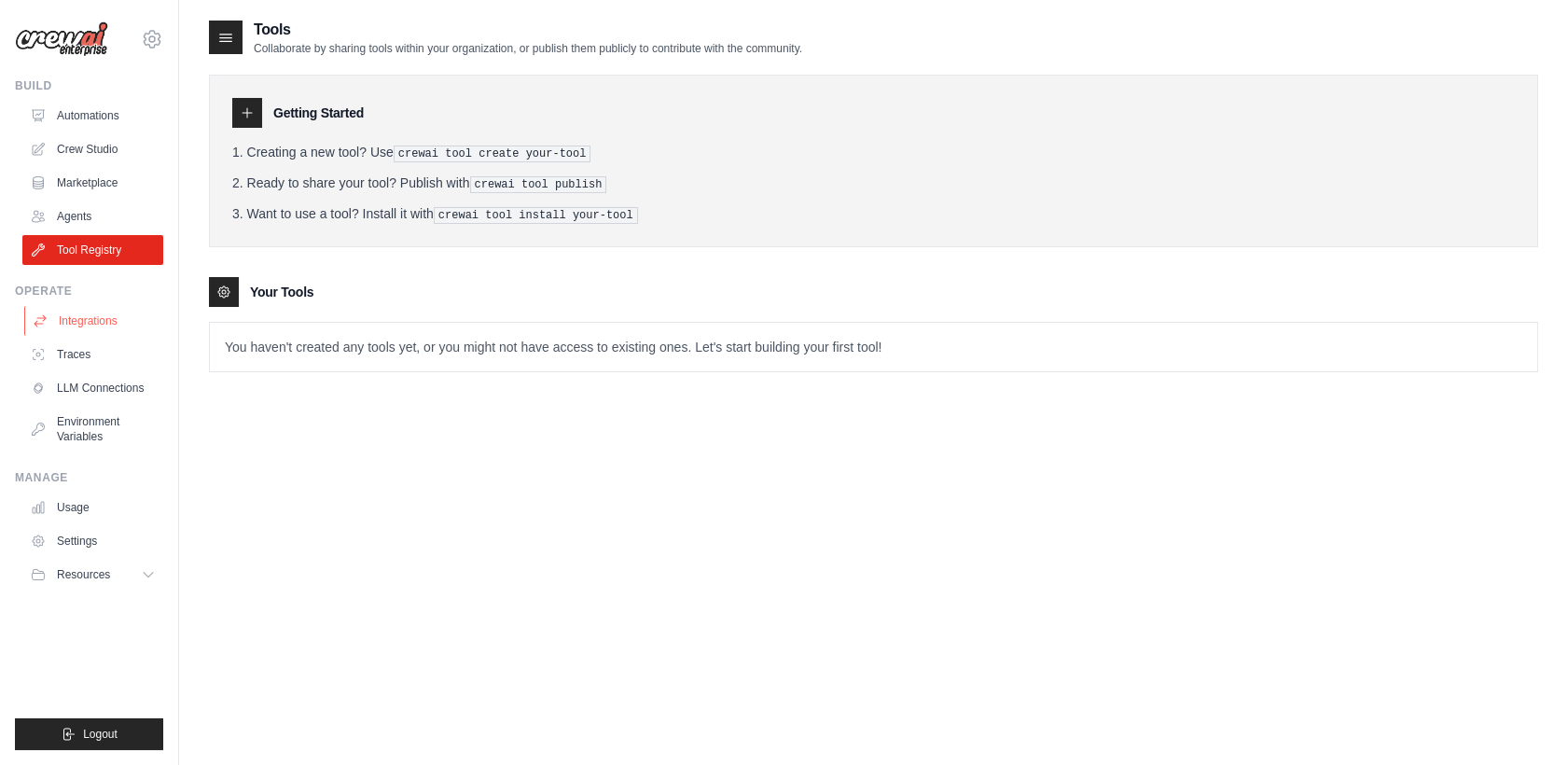
click at [76, 327] on link "Integrations" at bounding box center [94, 321] width 141 height 30
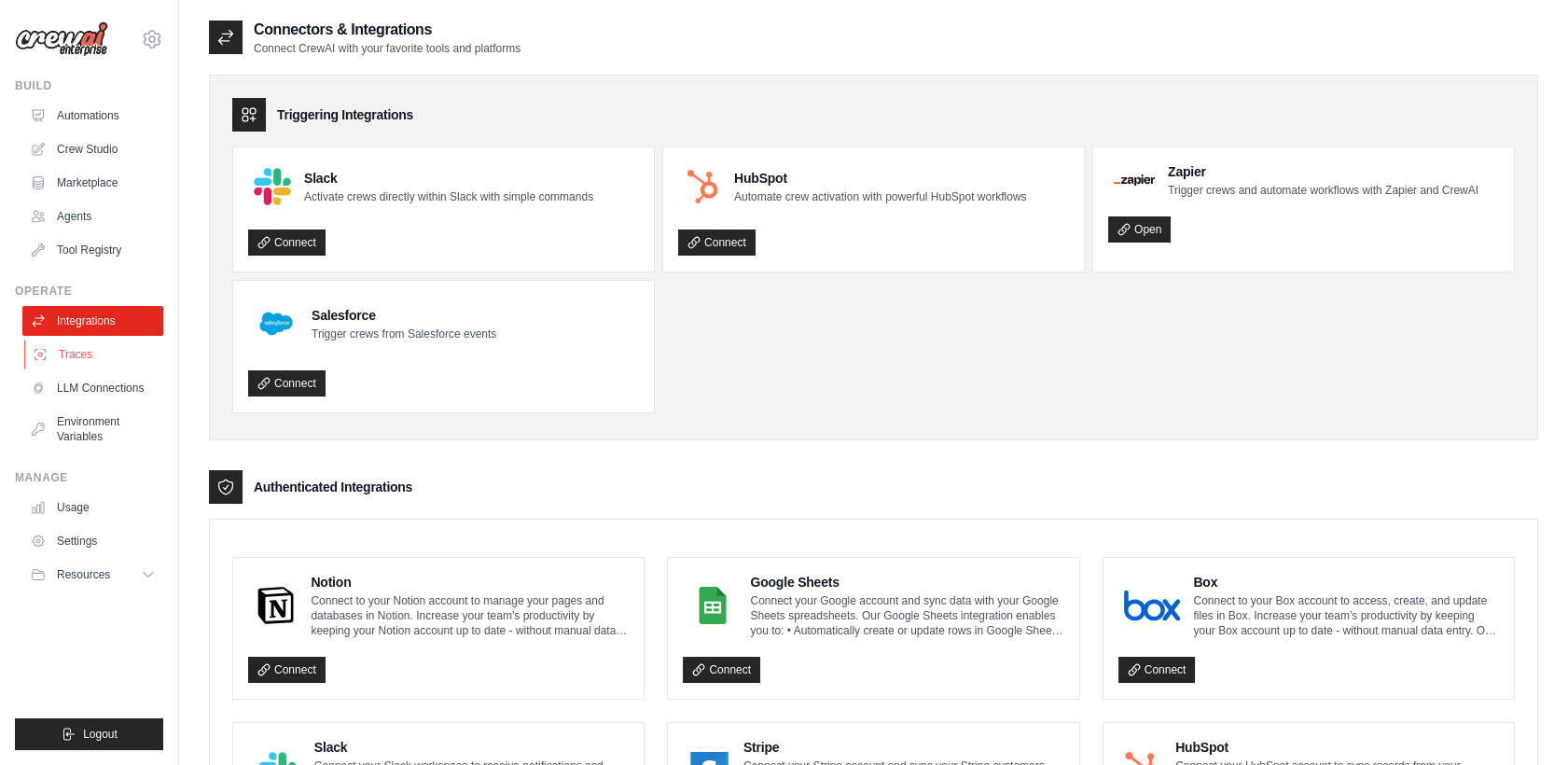
click at [83, 354] on link "Traces" at bounding box center [94, 354] width 141 height 30
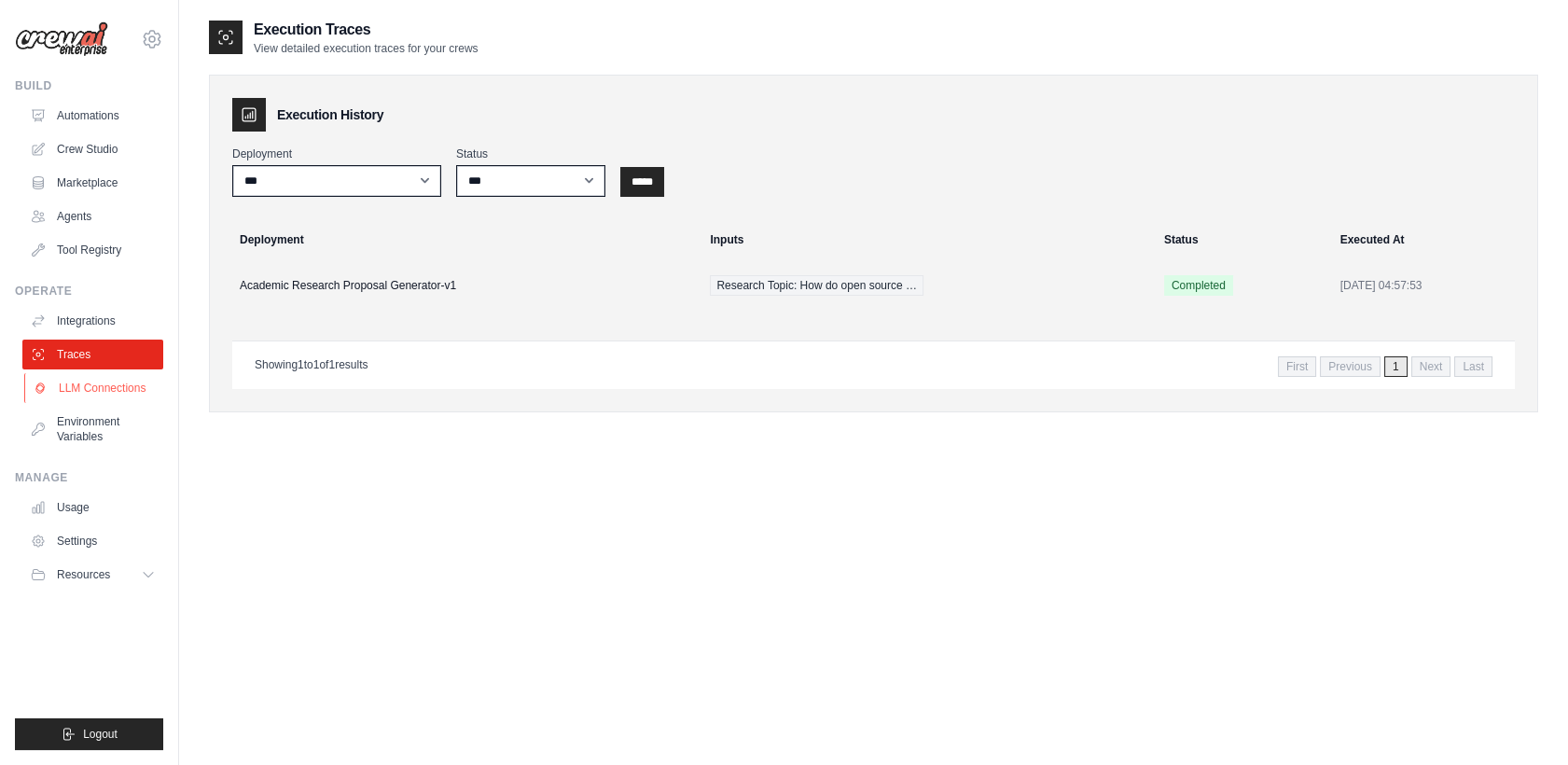
click at [83, 397] on link "LLM Connections" at bounding box center [94, 388] width 141 height 30
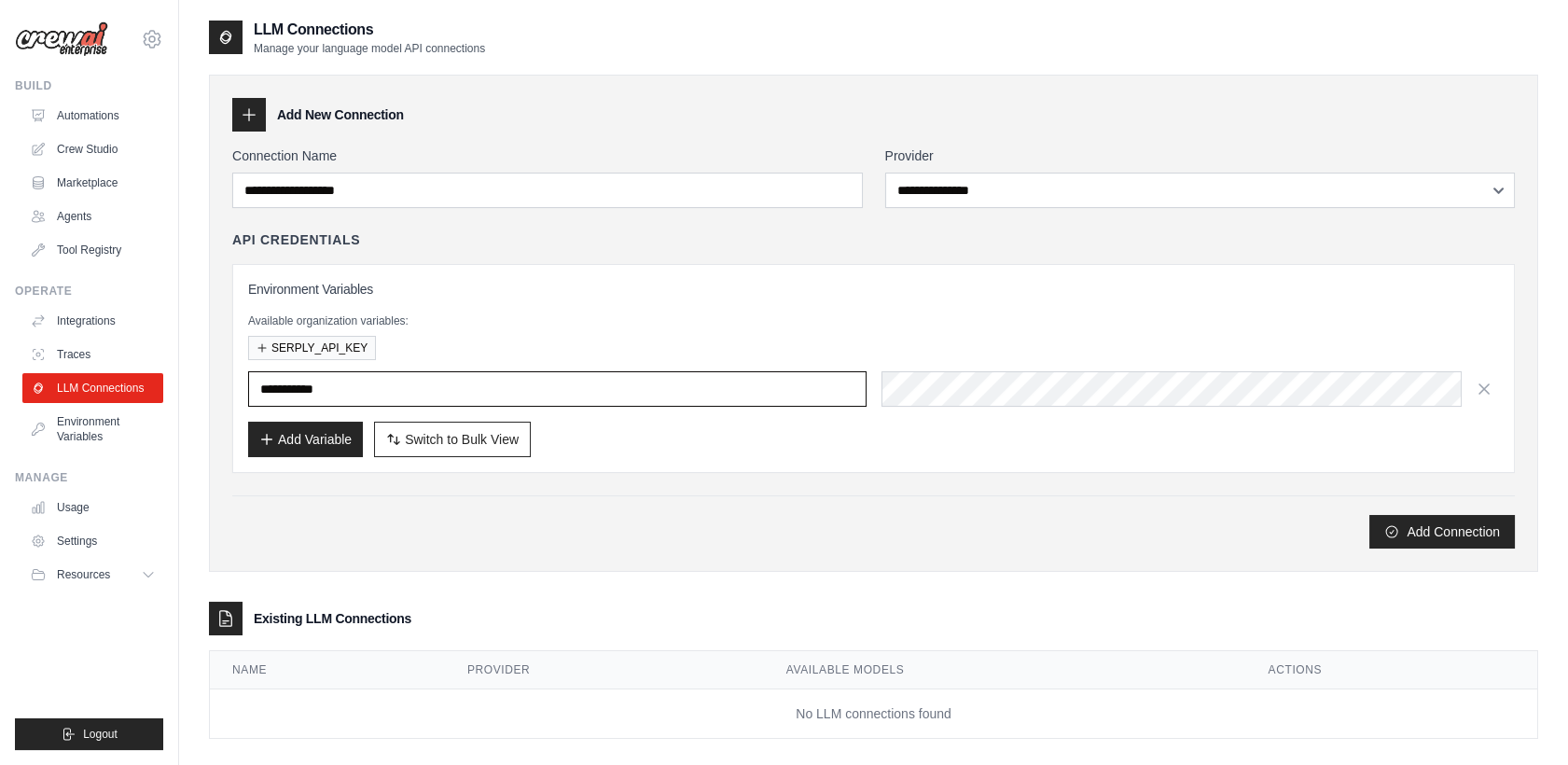
type input "**********"
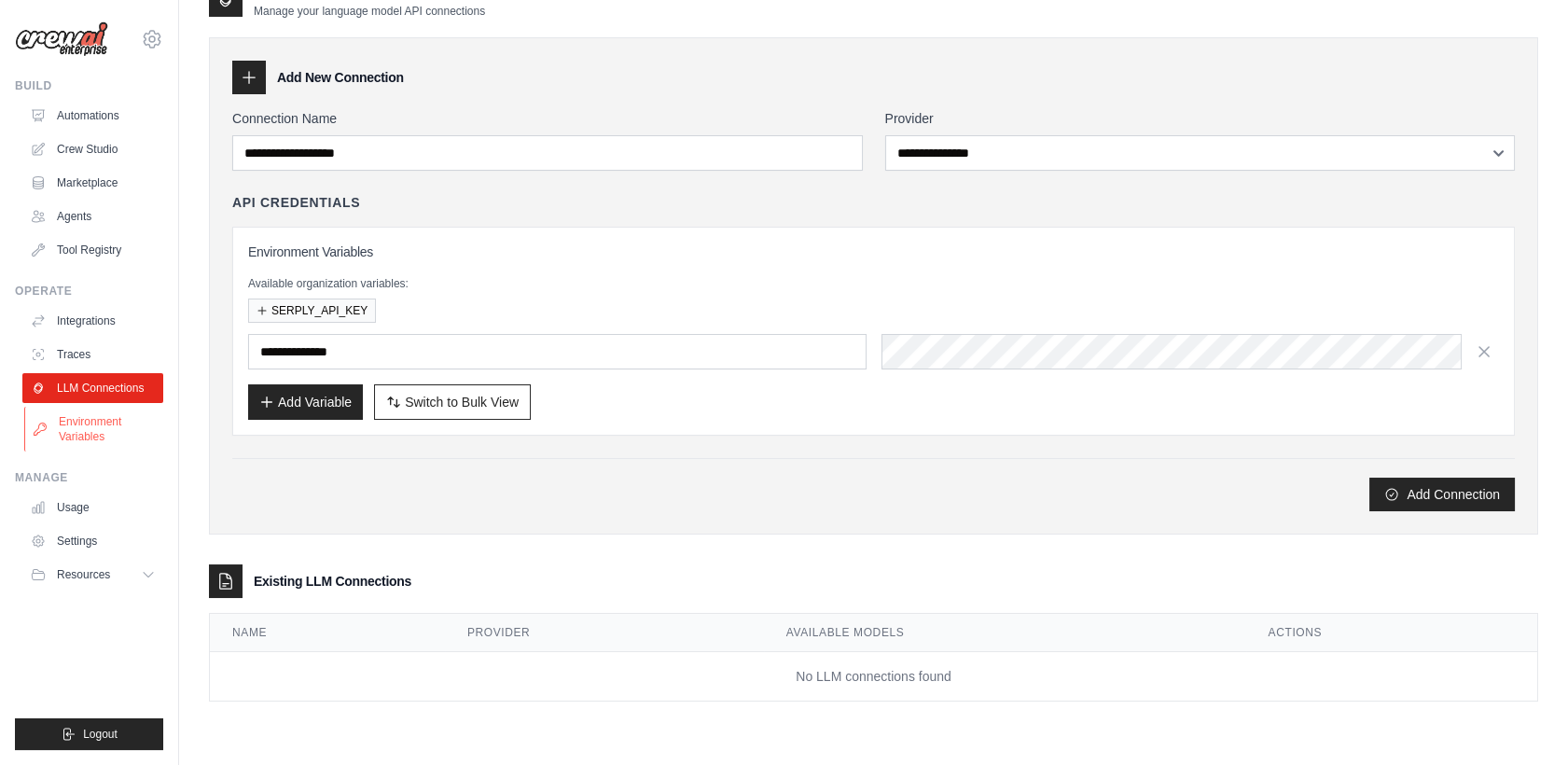
click at [117, 433] on link "Environment Variables" at bounding box center [94, 429] width 141 height 45
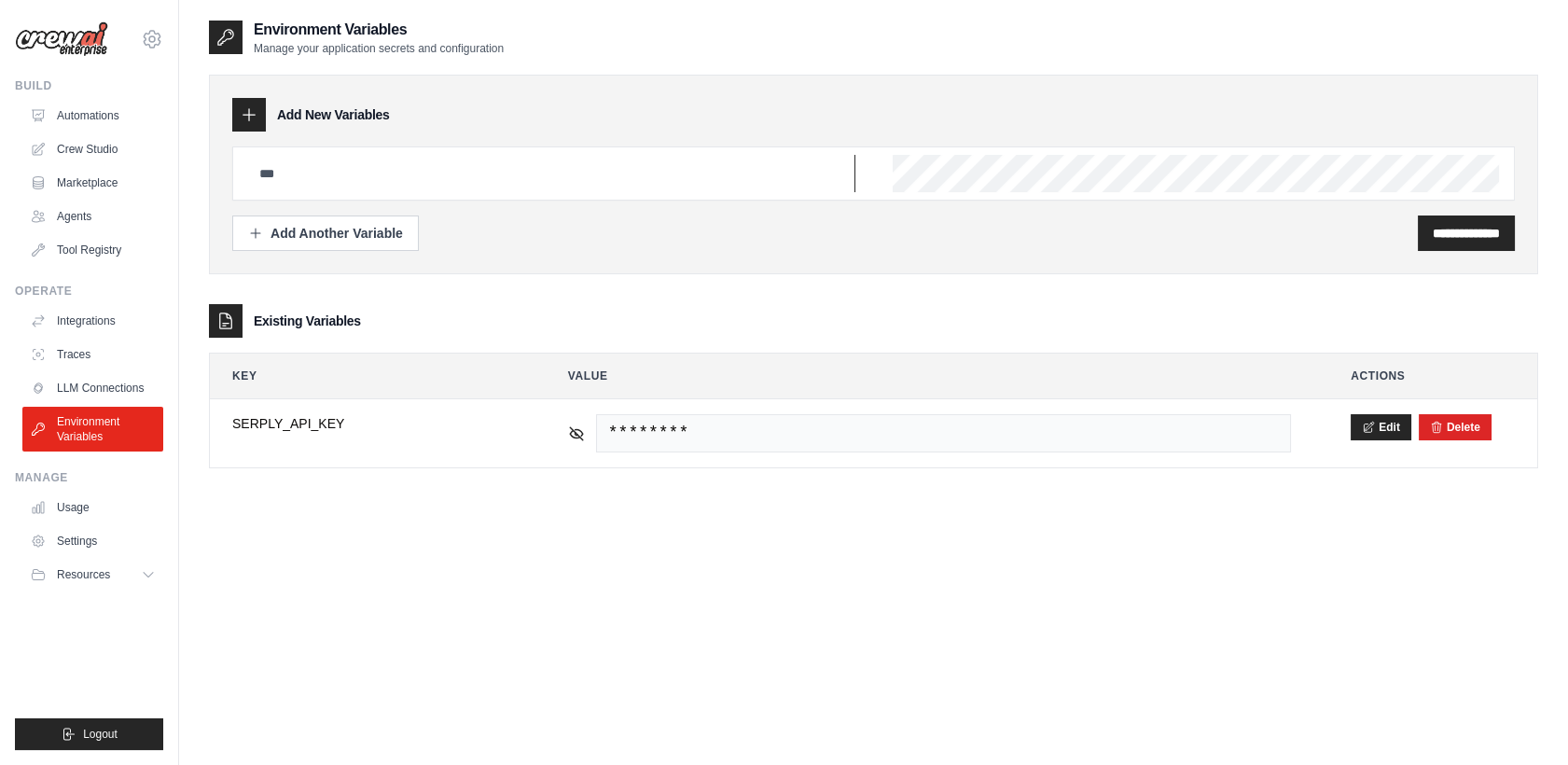
type input "**********"
click at [252, 121] on icon at bounding box center [249, 114] width 19 height 19
click at [324, 252] on div "**********" at bounding box center [873, 174] width 1329 height 200
click at [327, 232] on div "Add Another Variable" at bounding box center [326, 232] width 155 height 19
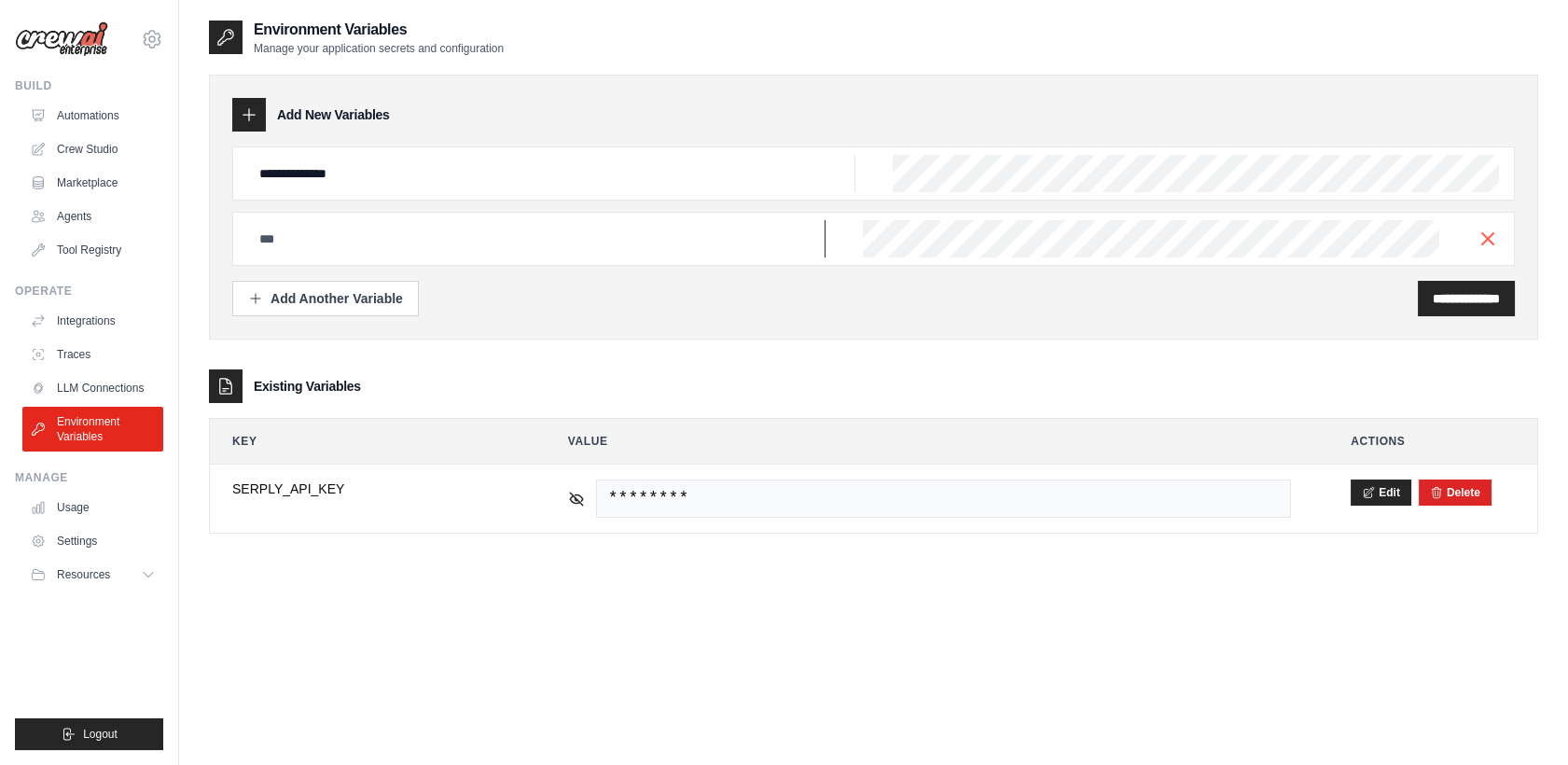
click at [327, 192] on input "text" at bounding box center [552, 174] width 608 height 38
click at [341, 367] on div "**********" at bounding box center [873, 294] width 1329 height 478
click at [118, 508] on link "Usage" at bounding box center [94, 507] width 141 height 30
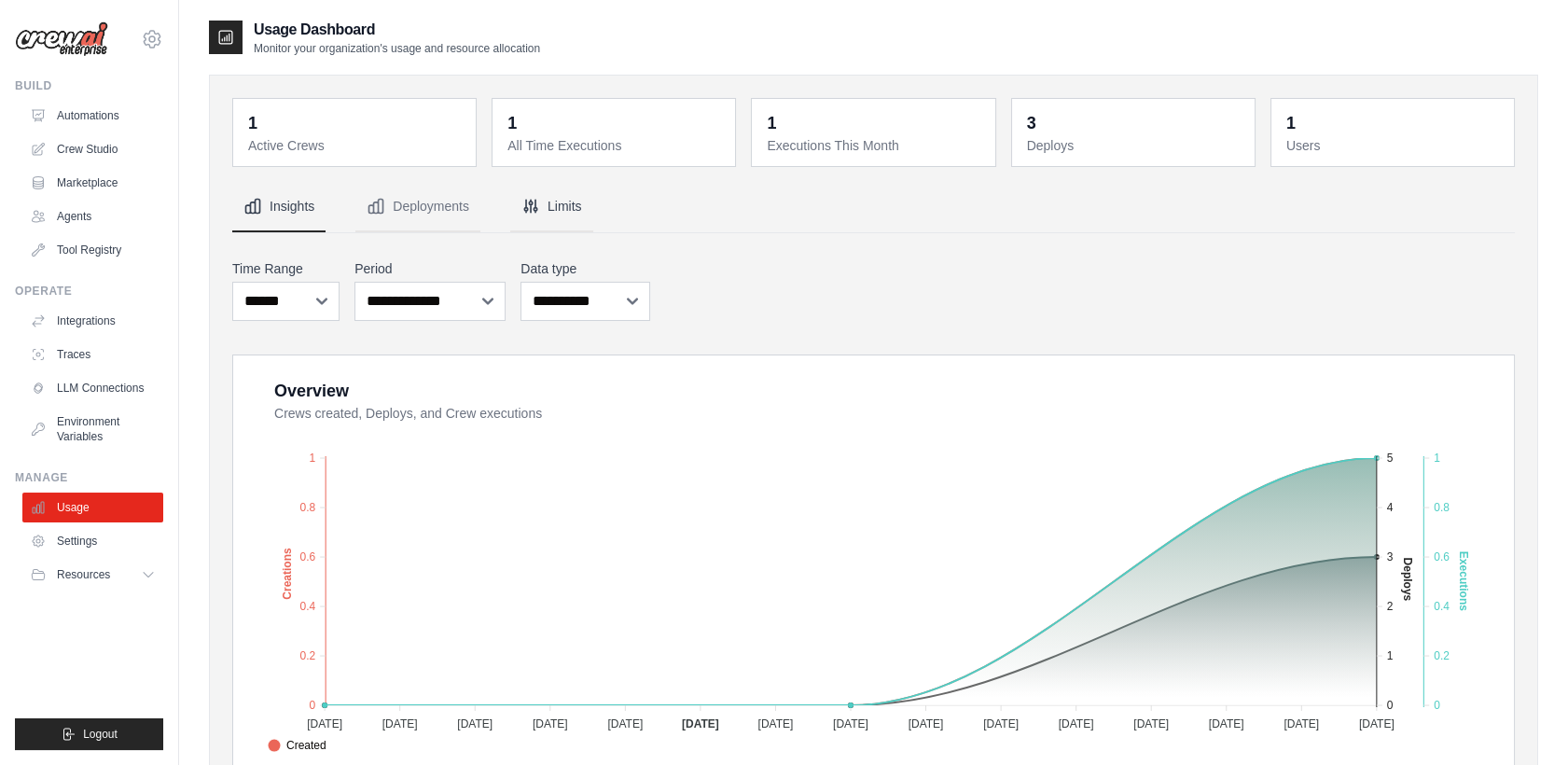
click at [575, 214] on button "Limits" at bounding box center [551, 207] width 83 height 51
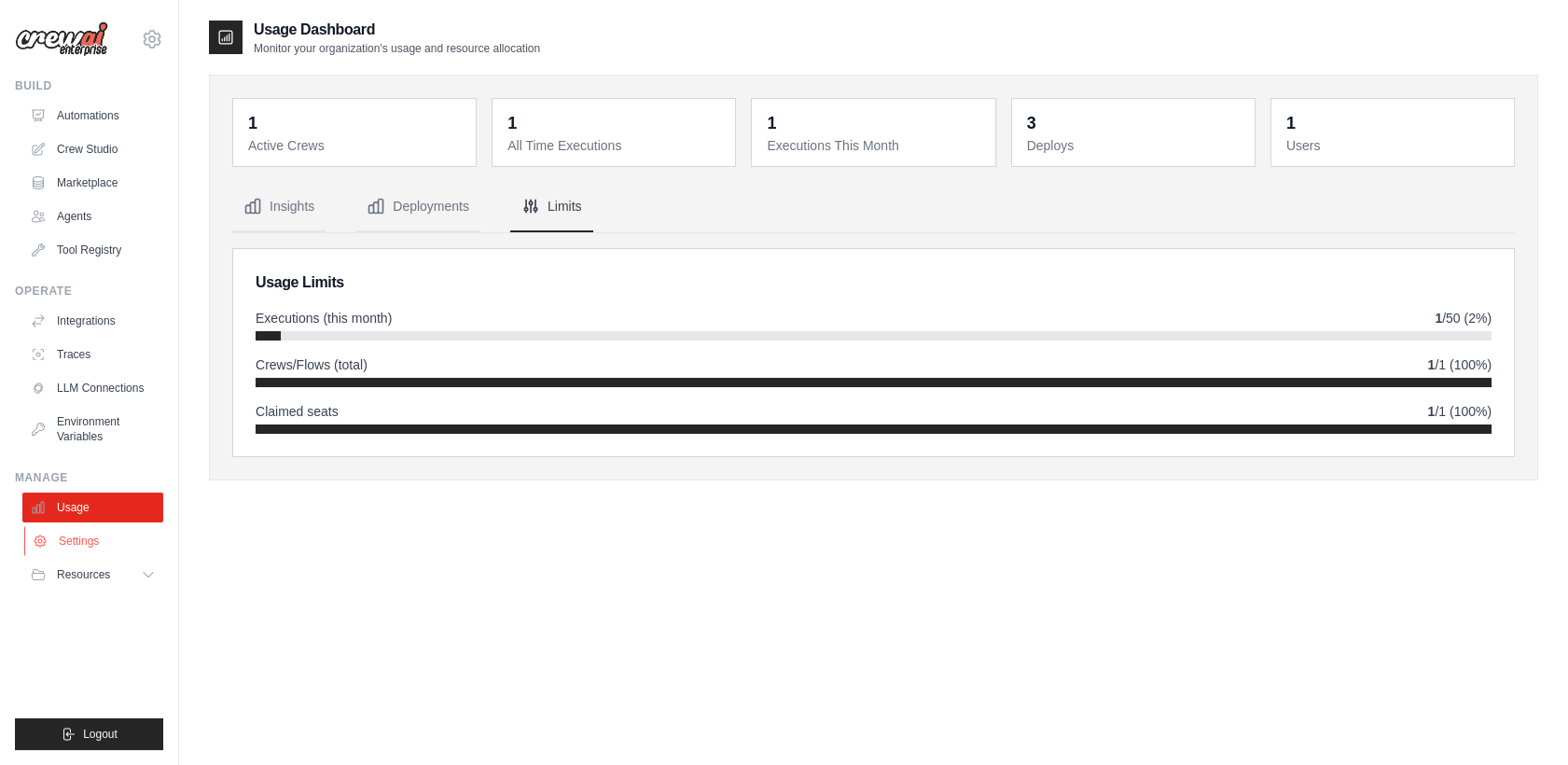
click at [105, 545] on link "Settings" at bounding box center [94, 541] width 141 height 30
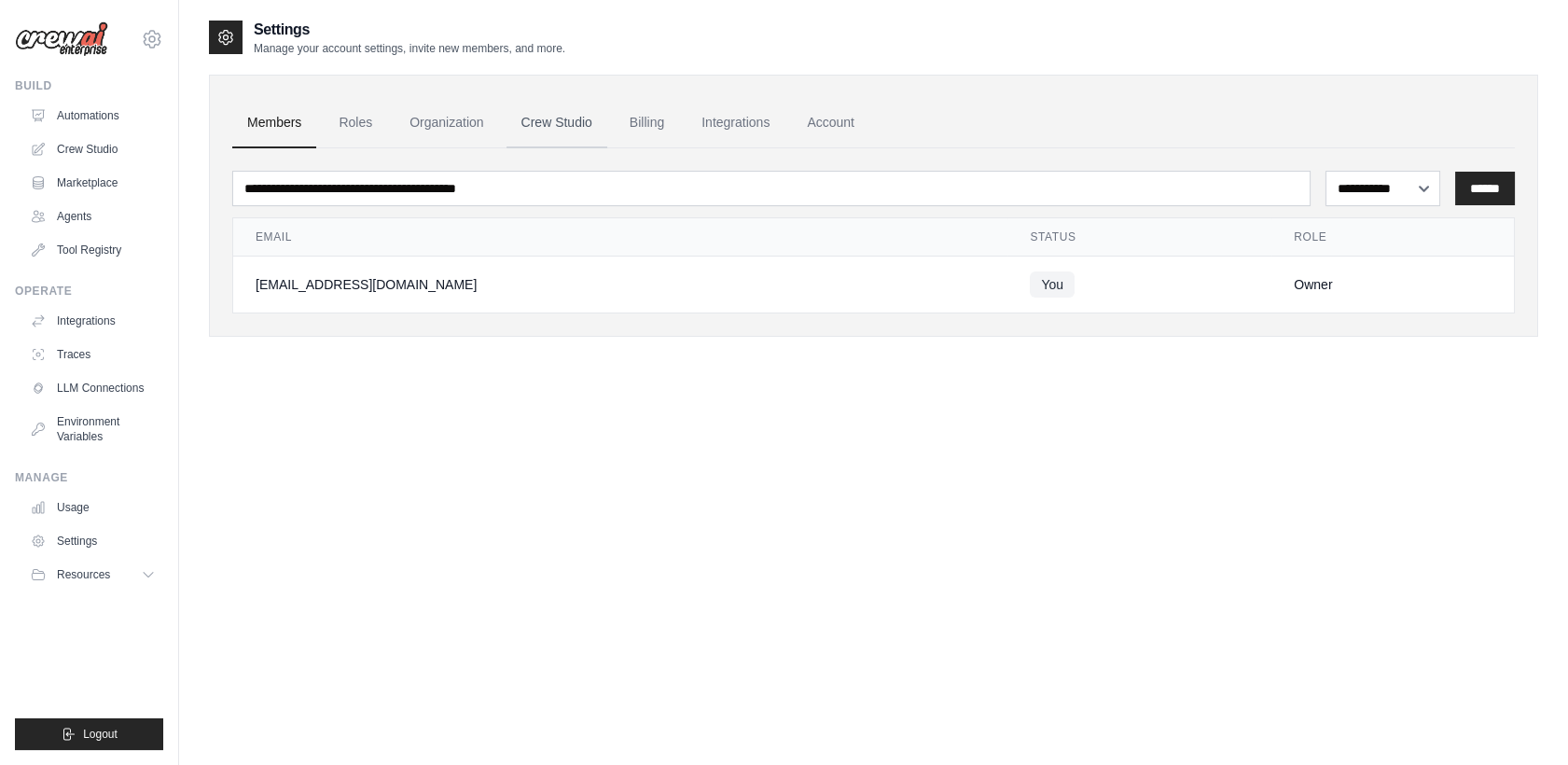
click at [570, 119] on link "Crew Studio" at bounding box center [556, 122] width 100 height 51
click at [112, 733] on span "Logout" at bounding box center [99, 734] width 35 height 15
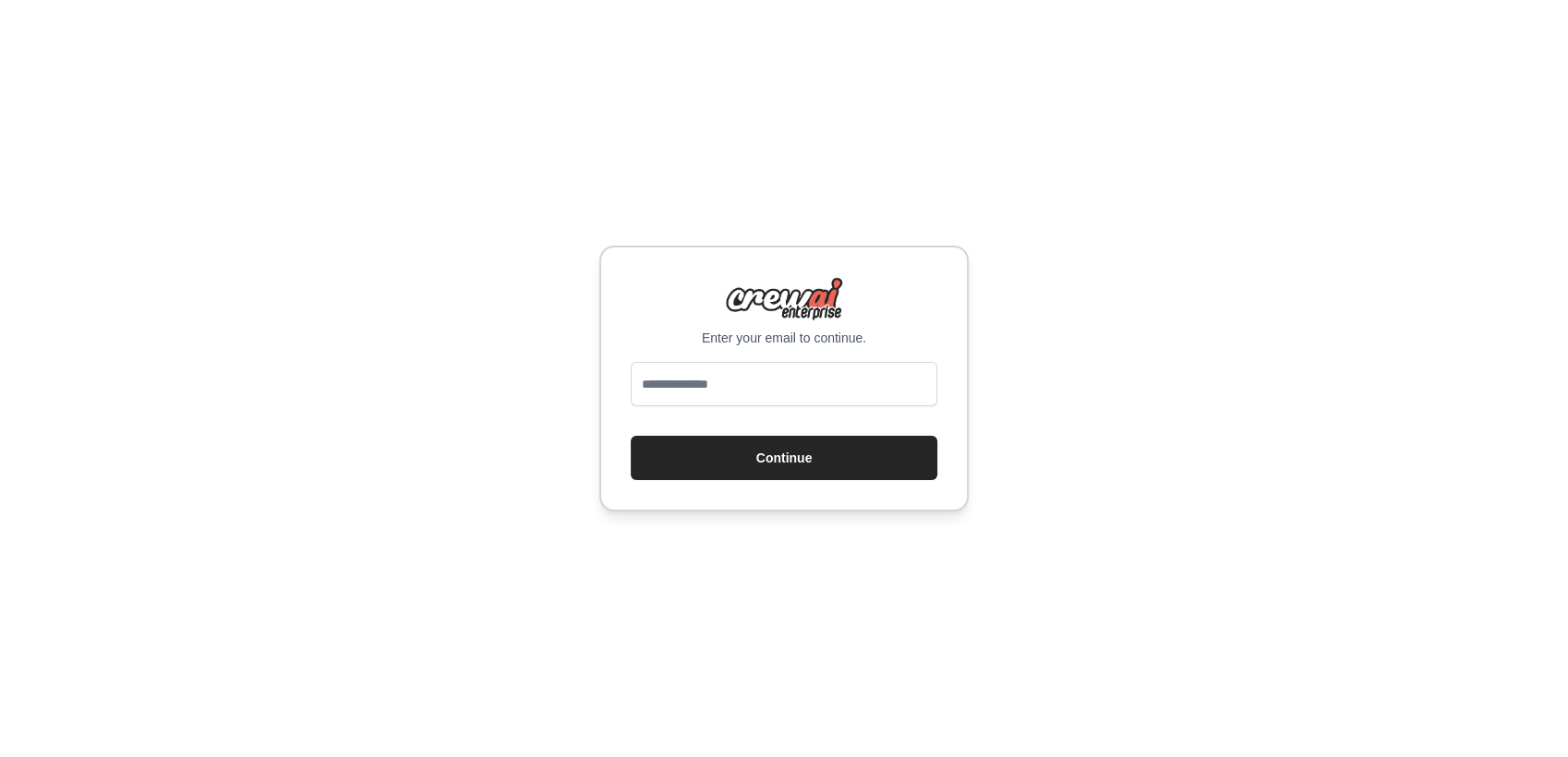
click at [741, 392] on input "email" at bounding box center [784, 384] width 306 height 44
type input "**********"
click at [755, 470] on button "Continue" at bounding box center [784, 458] width 306 height 44
